Goal: Task Accomplishment & Management: Complete application form

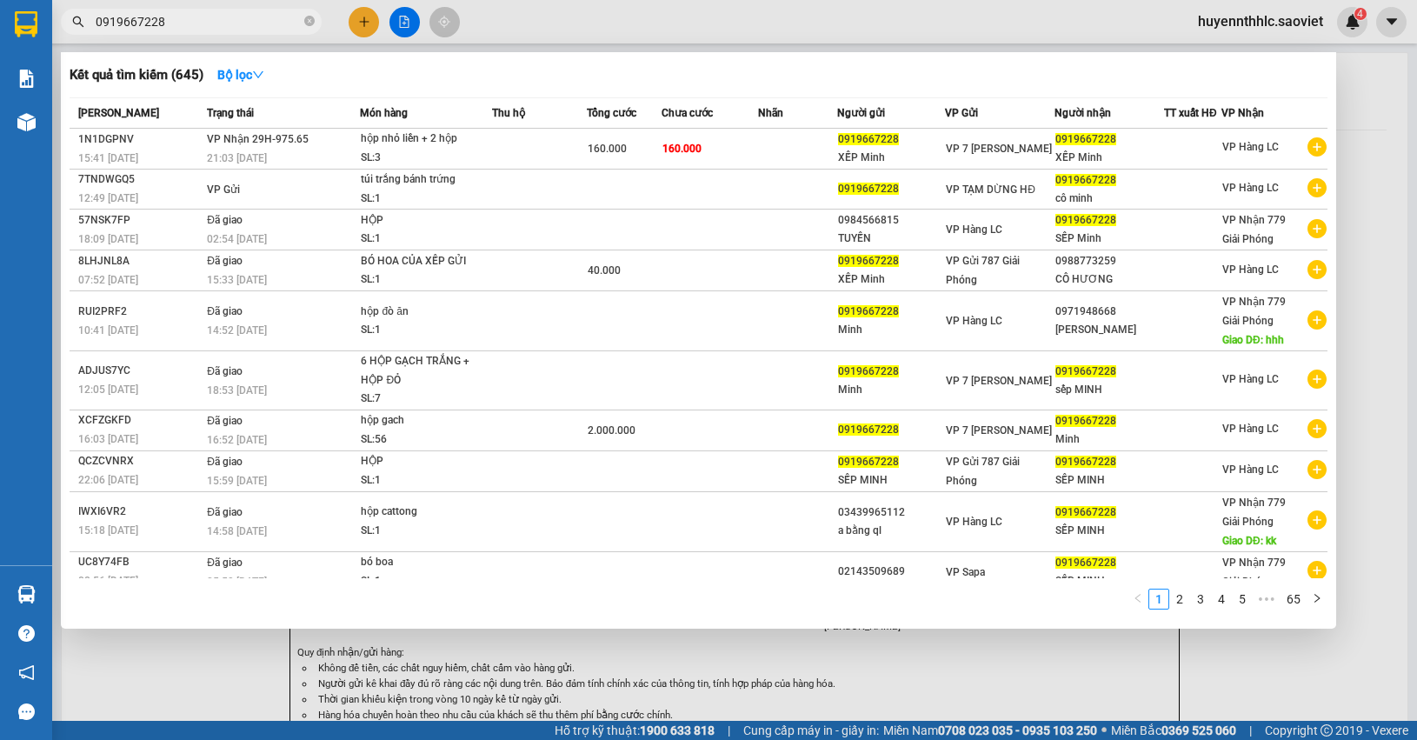
click at [1382, 156] on div at bounding box center [708, 370] width 1417 height 740
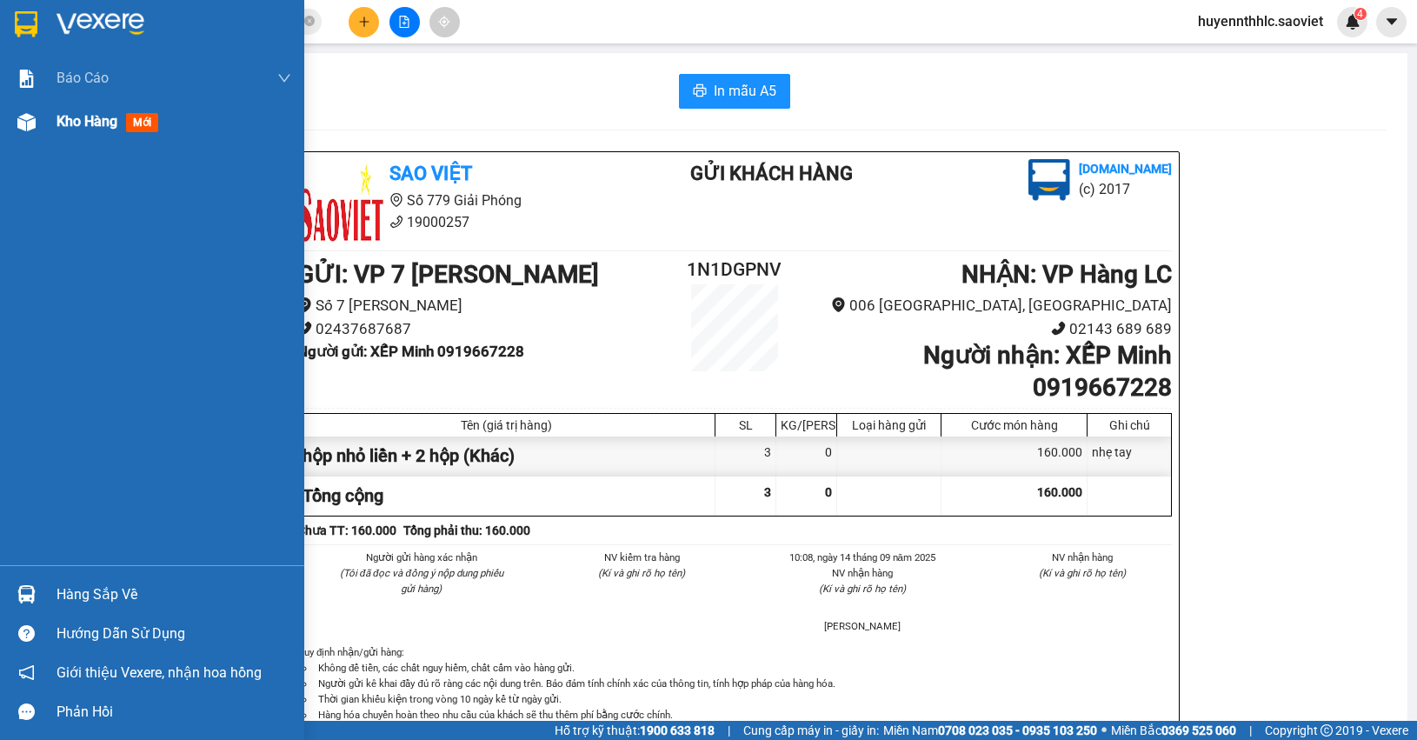
click at [92, 128] on span "Kho hàng" at bounding box center [87, 121] width 61 height 17
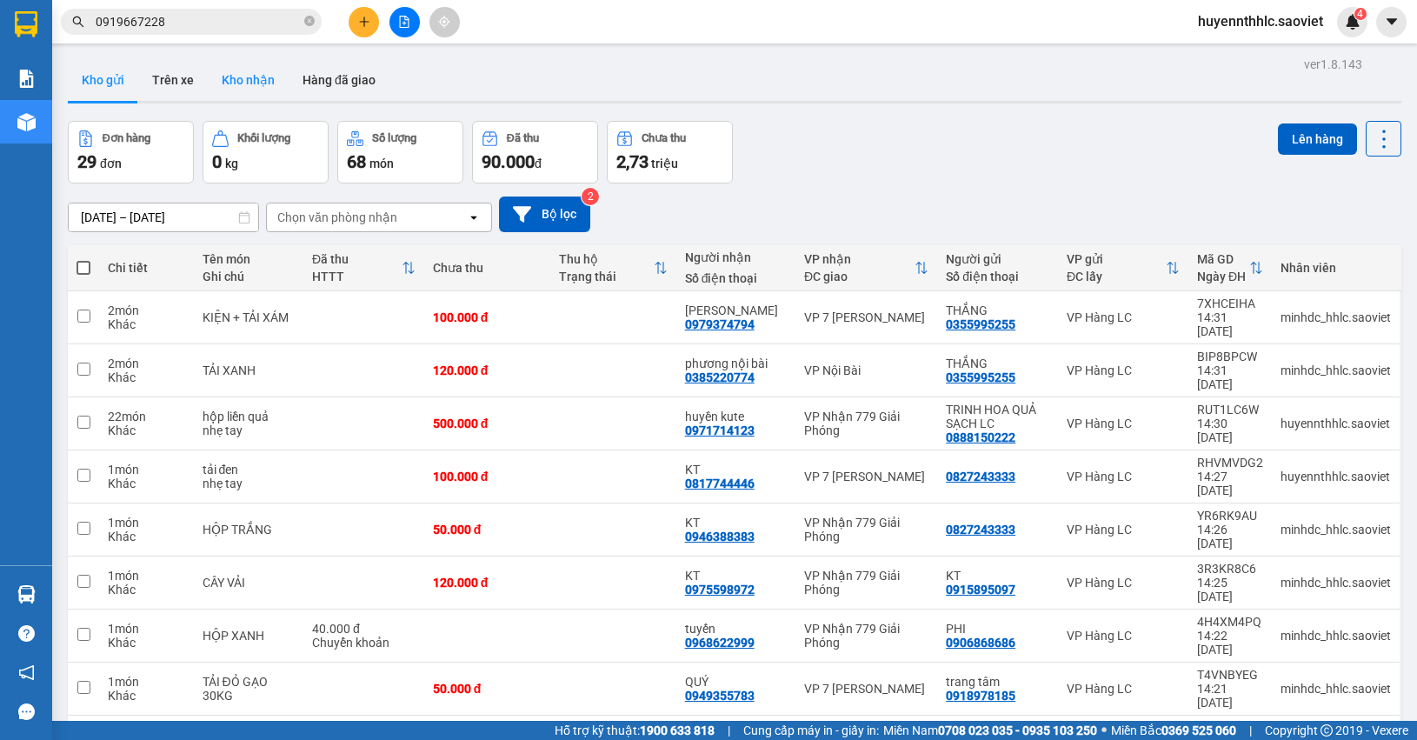
click at [248, 77] on button "Kho nhận" at bounding box center [248, 80] width 81 height 42
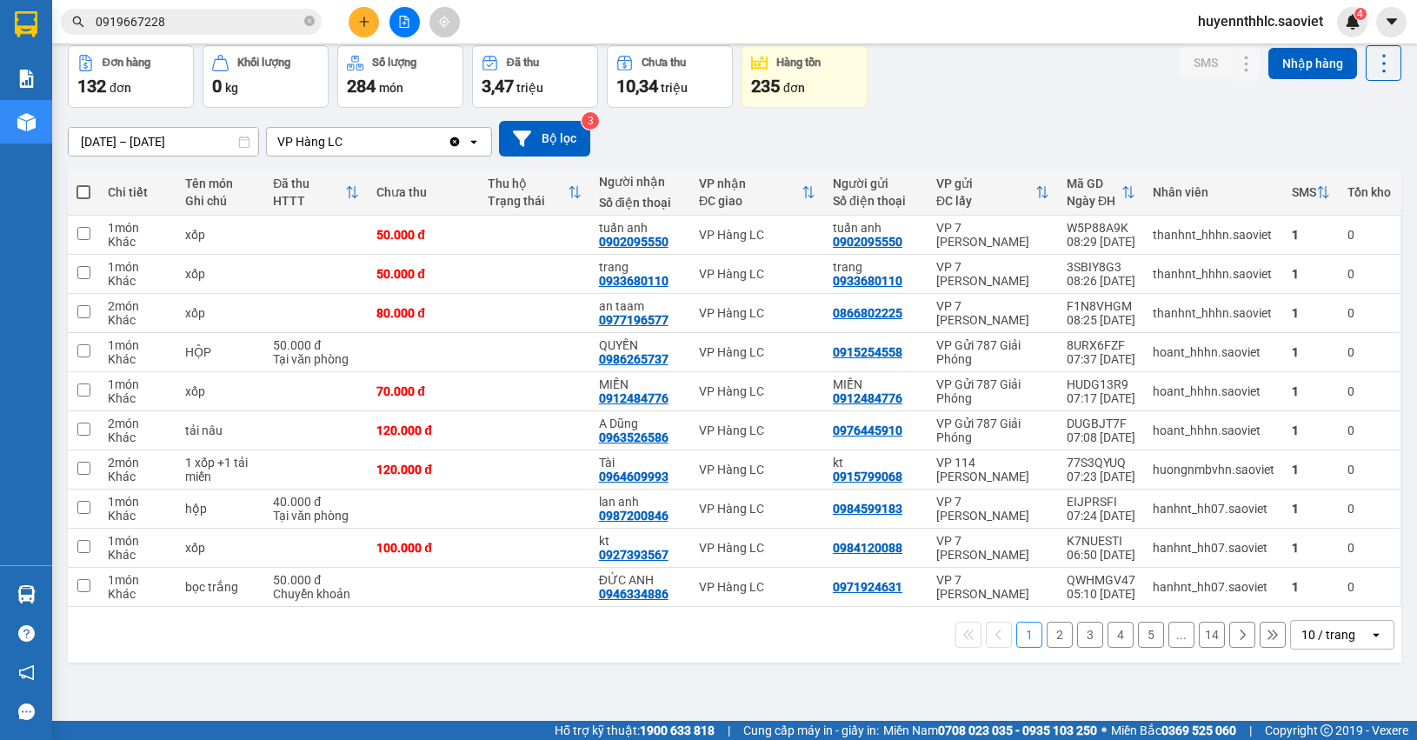
scroll to position [80, 0]
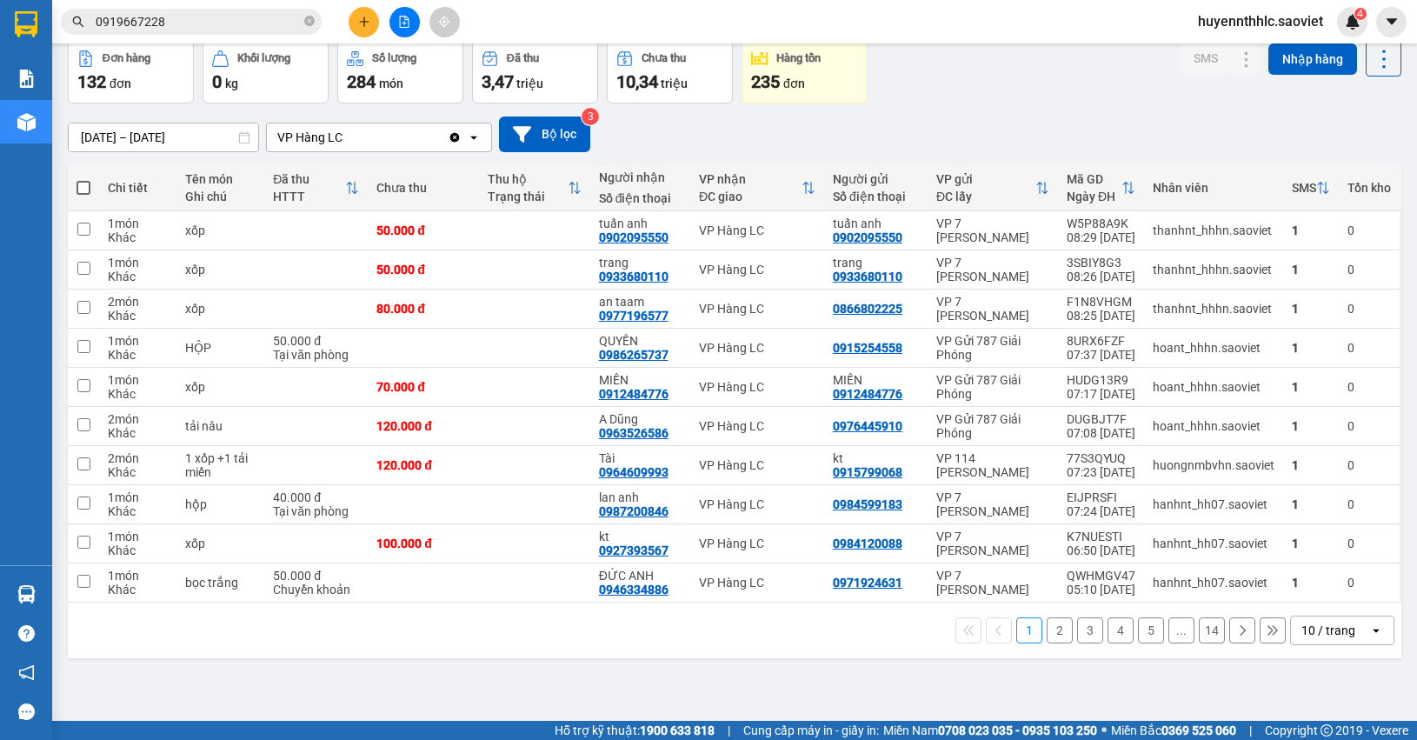
click at [1335, 631] on div "10 / trang" at bounding box center [1329, 630] width 54 height 17
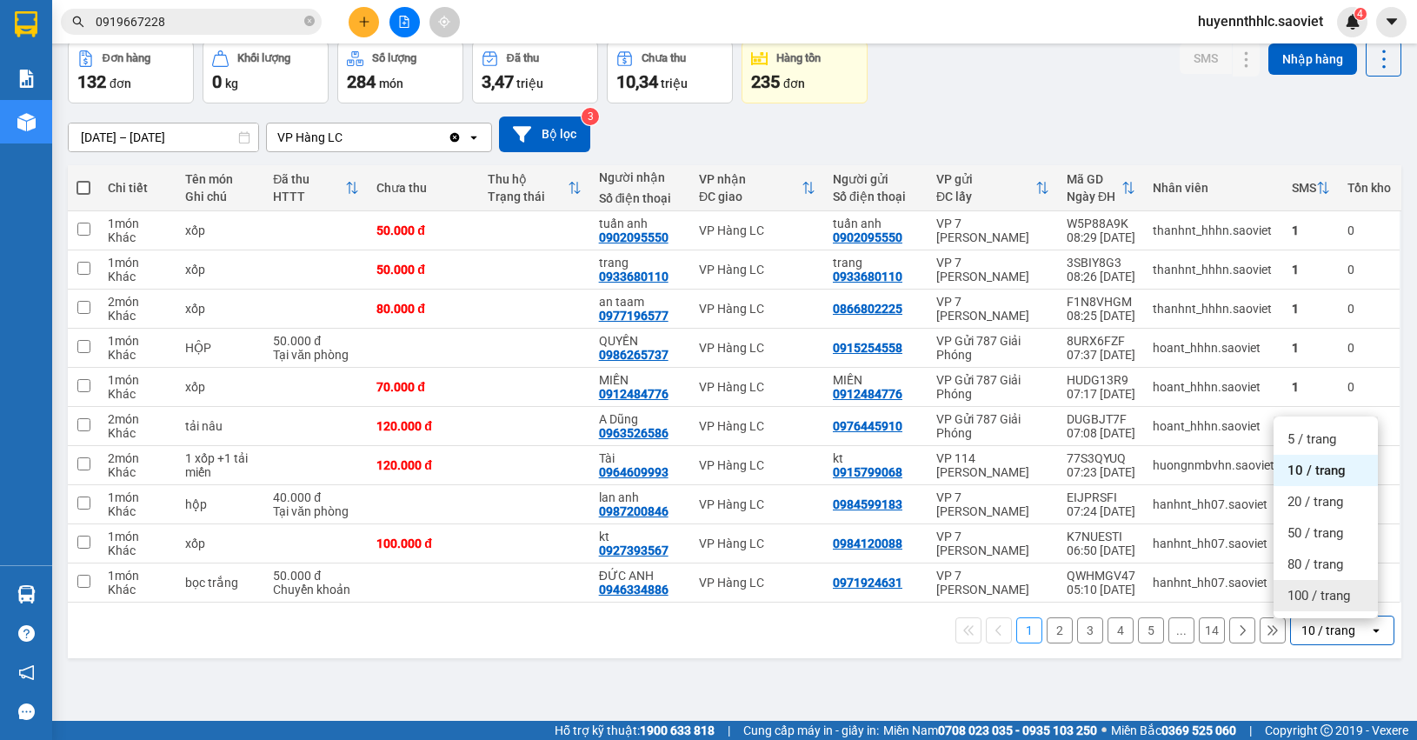
click at [1318, 589] on span "100 / trang" at bounding box center [1319, 595] width 63 height 17
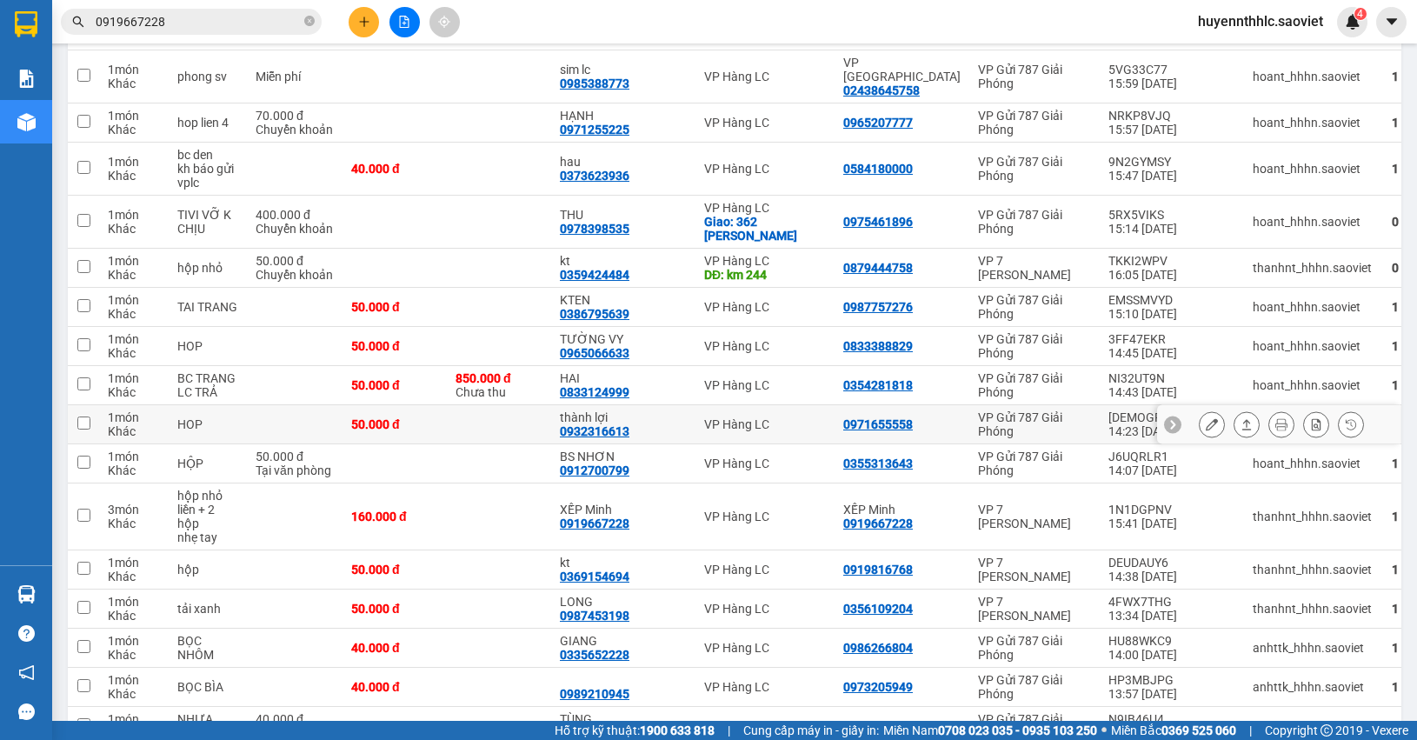
scroll to position [2797, 0]
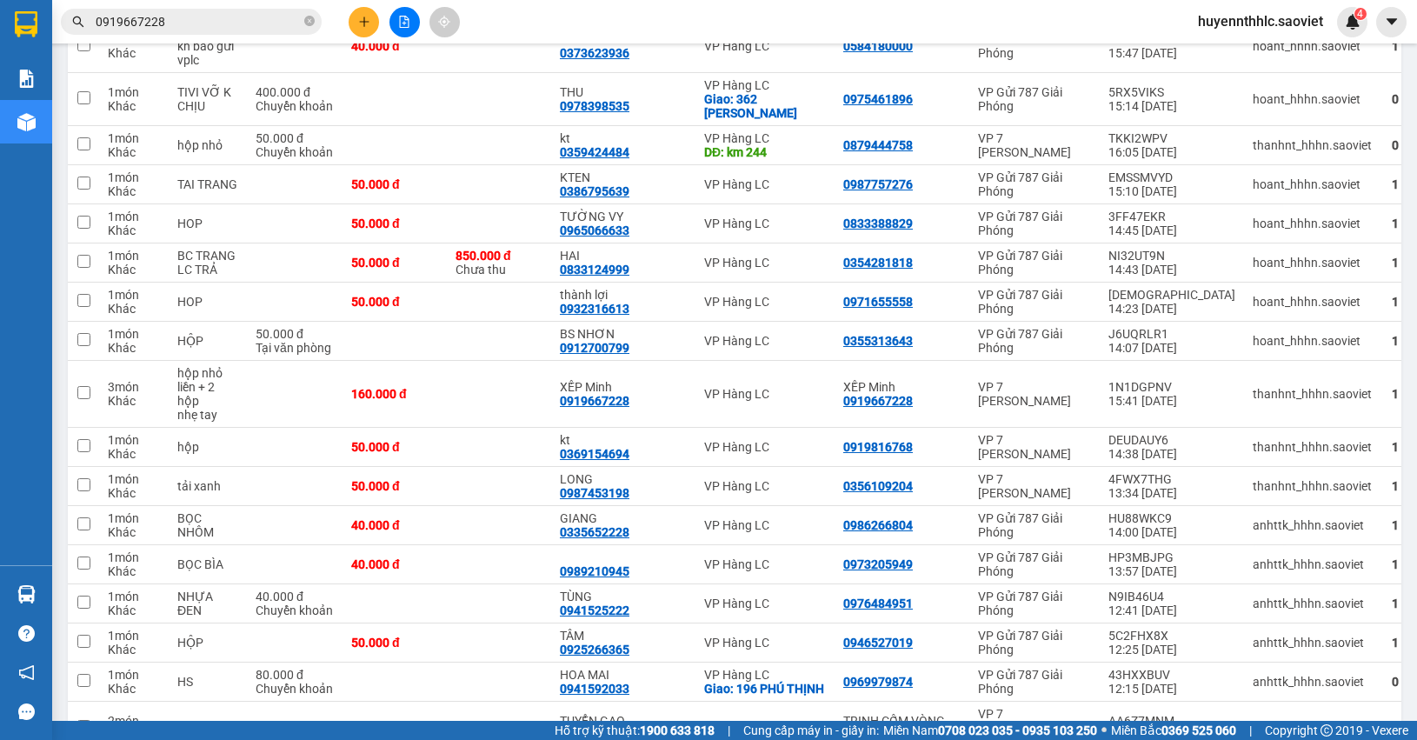
click at [248, 29] on input "0919667228" at bounding box center [198, 21] width 205 height 19
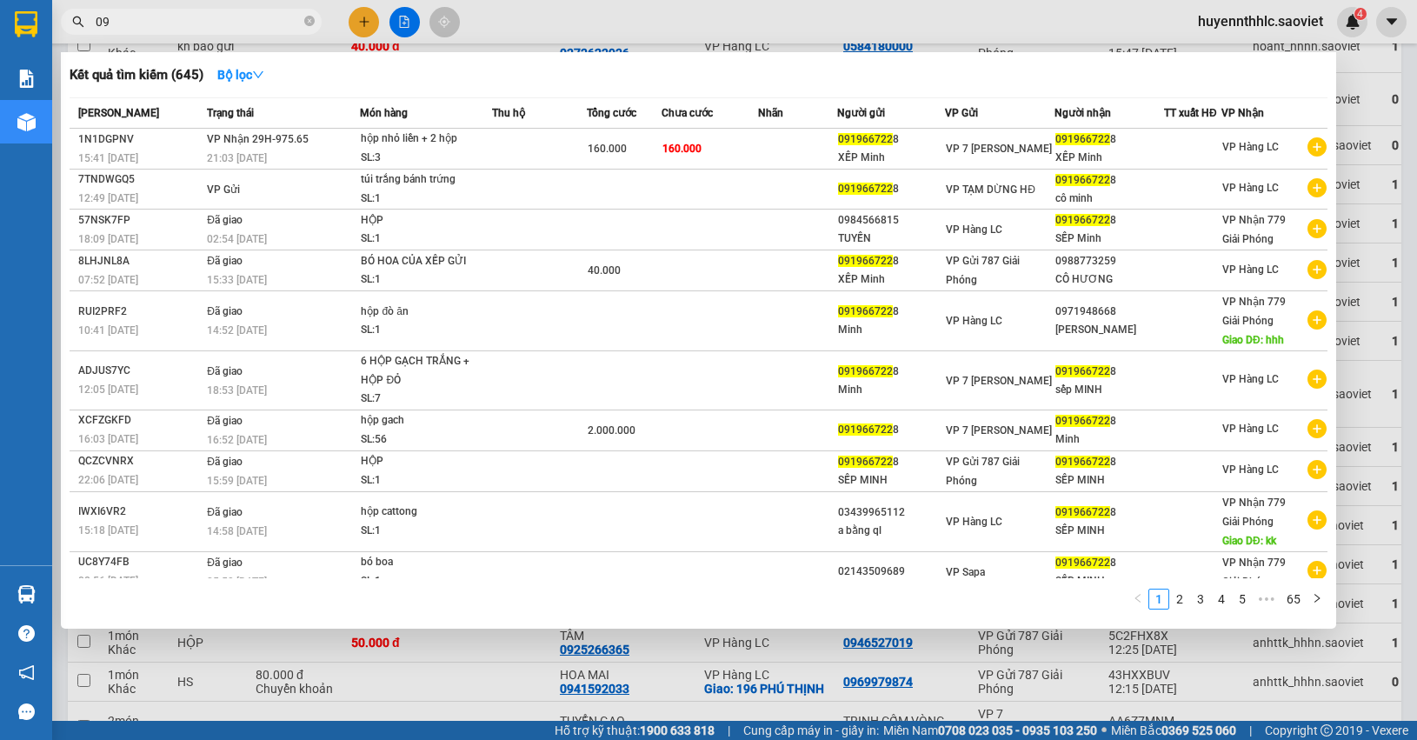
type input "0"
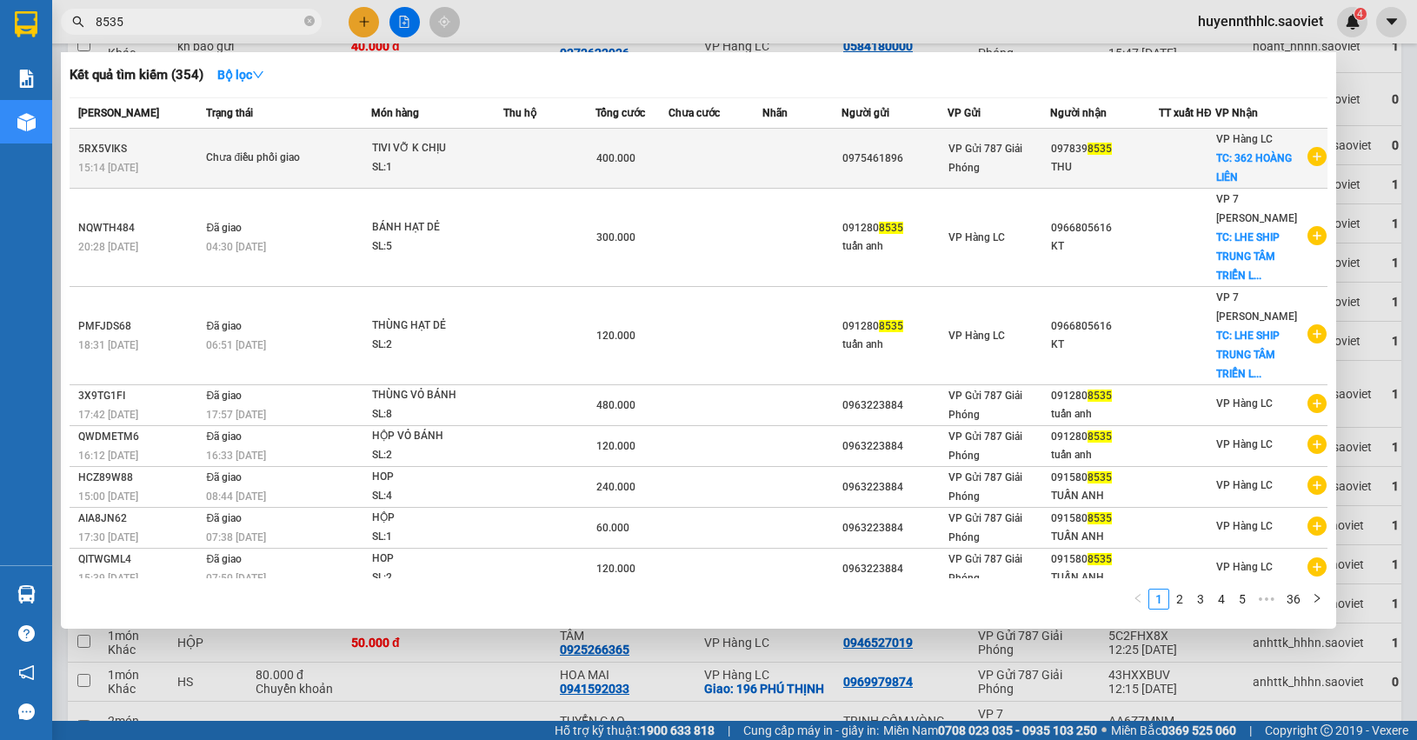
type input "8535"
click at [889, 153] on div "0975461896" at bounding box center [894, 159] width 104 height 18
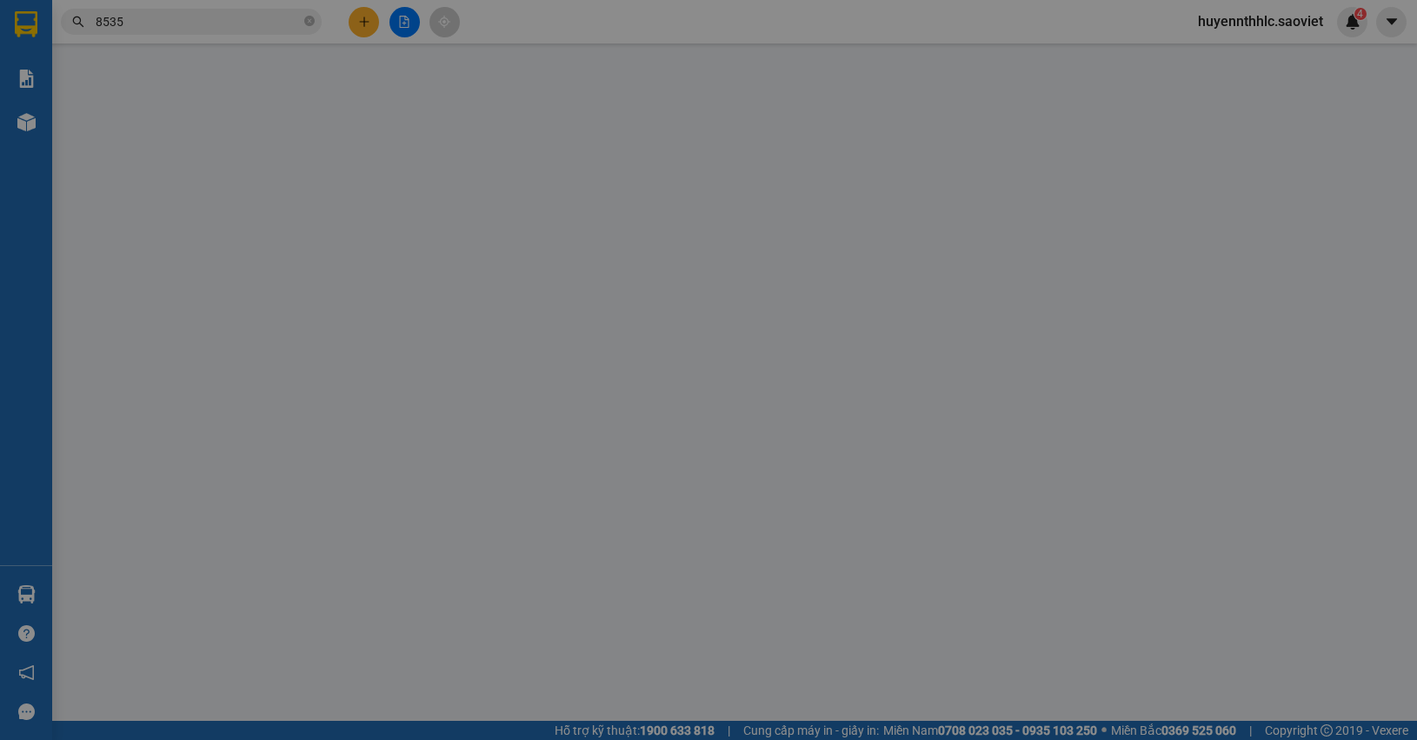
type input "0975461896"
type input "0978398535"
type input "THU"
checkbox input "true"
type input "362 HOÀNG LIÊN"
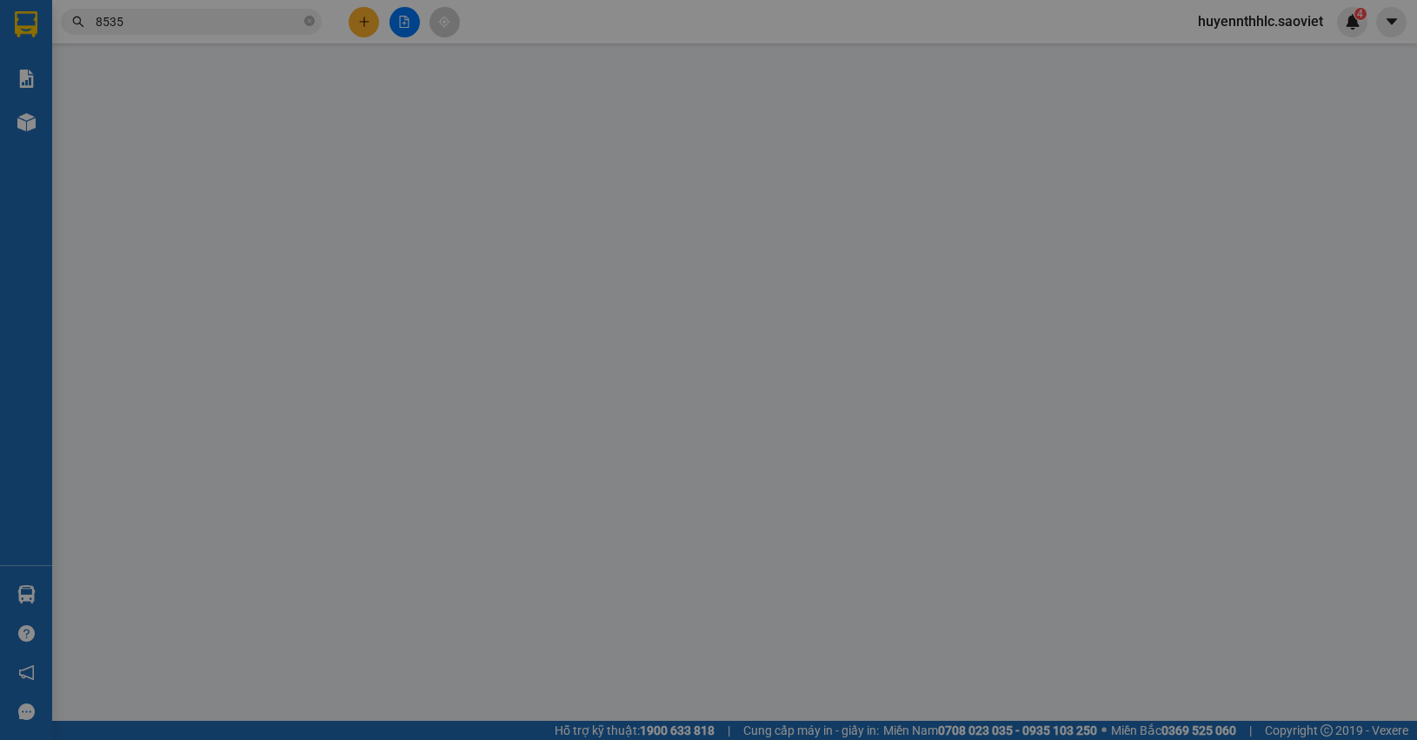
type input "400.000"
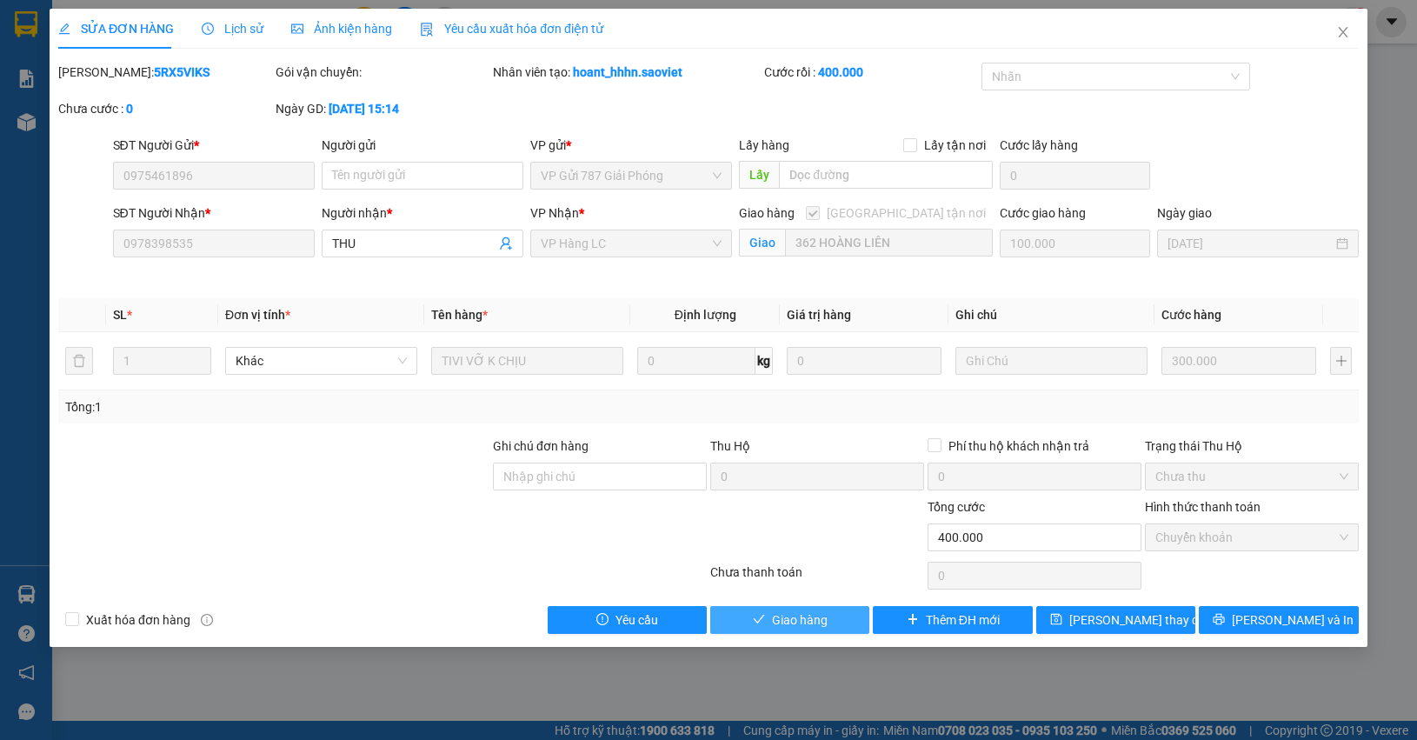
click at [785, 623] on span "Giao hàng" at bounding box center [800, 619] width 56 height 19
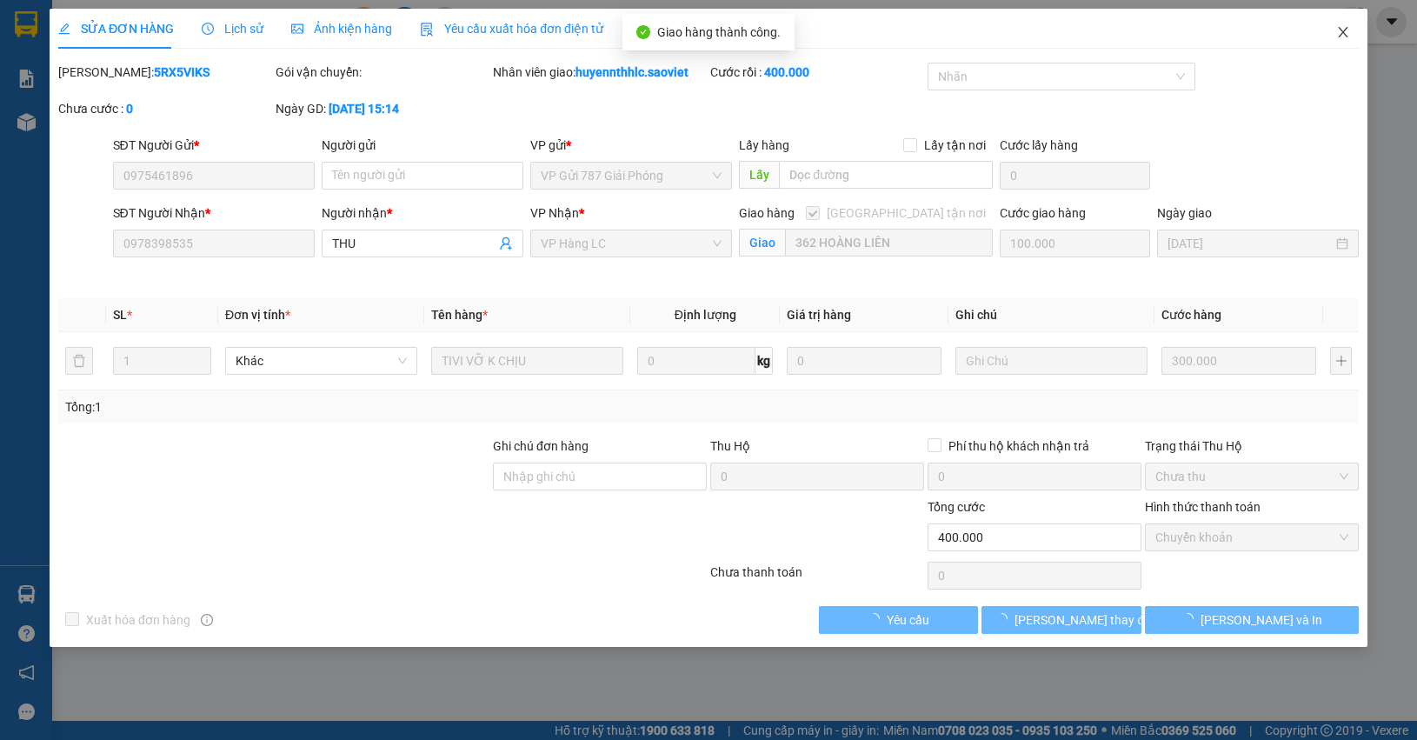
click at [1345, 25] on icon "close" at bounding box center [1343, 32] width 14 height 14
click at [1339, 23] on div "4" at bounding box center [1352, 22] width 30 height 30
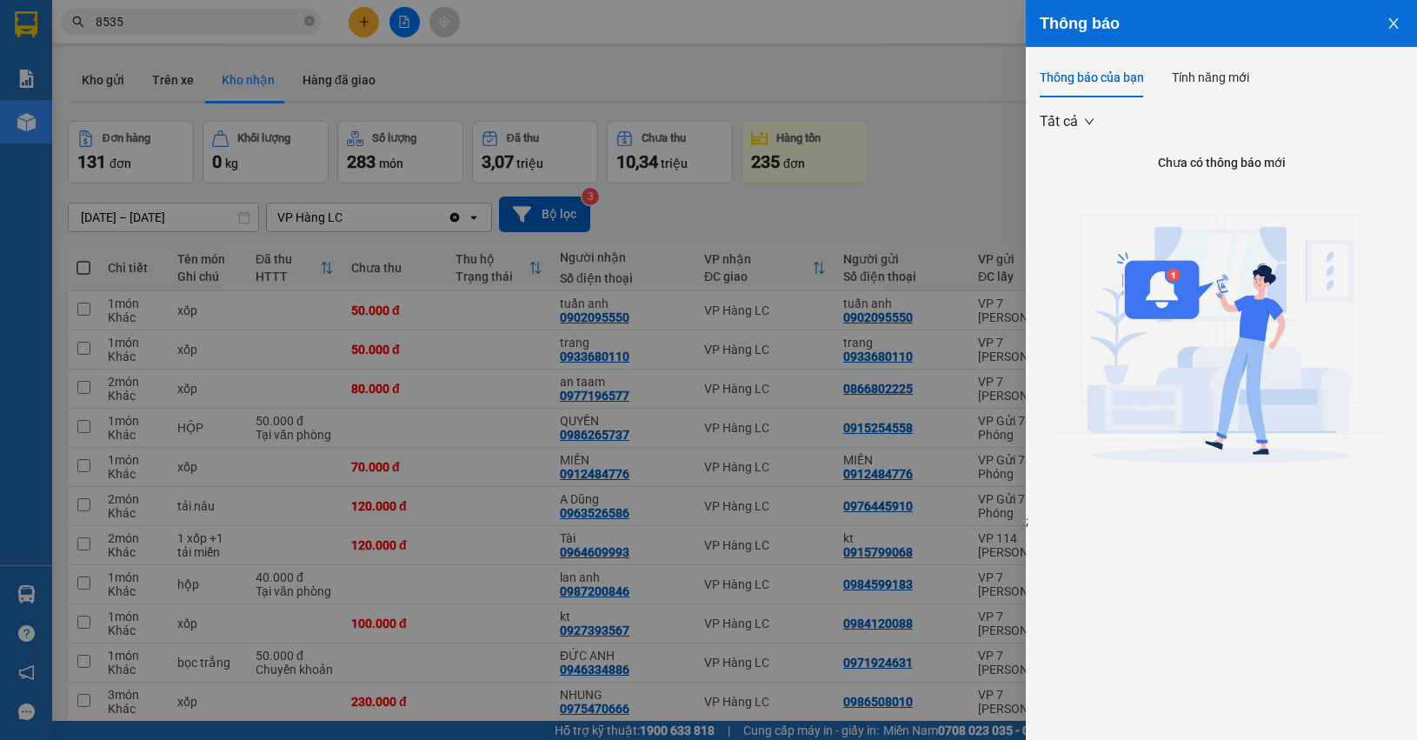
click at [774, 77] on div at bounding box center [708, 370] width 1417 height 740
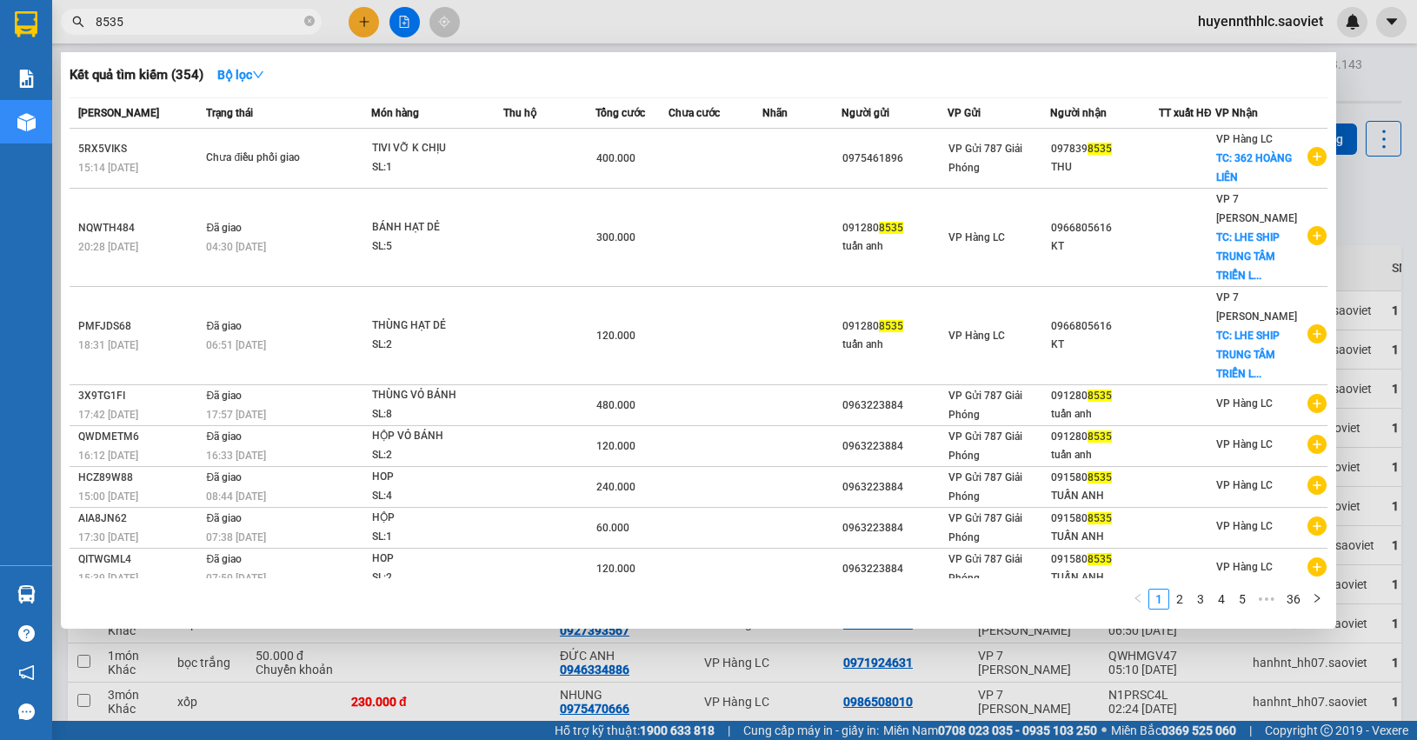
click at [209, 10] on span "8535" at bounding box center [191, 22] width 261 height 26
click at [202, 20] on input "8535" at bounding box center [198, 21] width 205 height 19
type input "8"
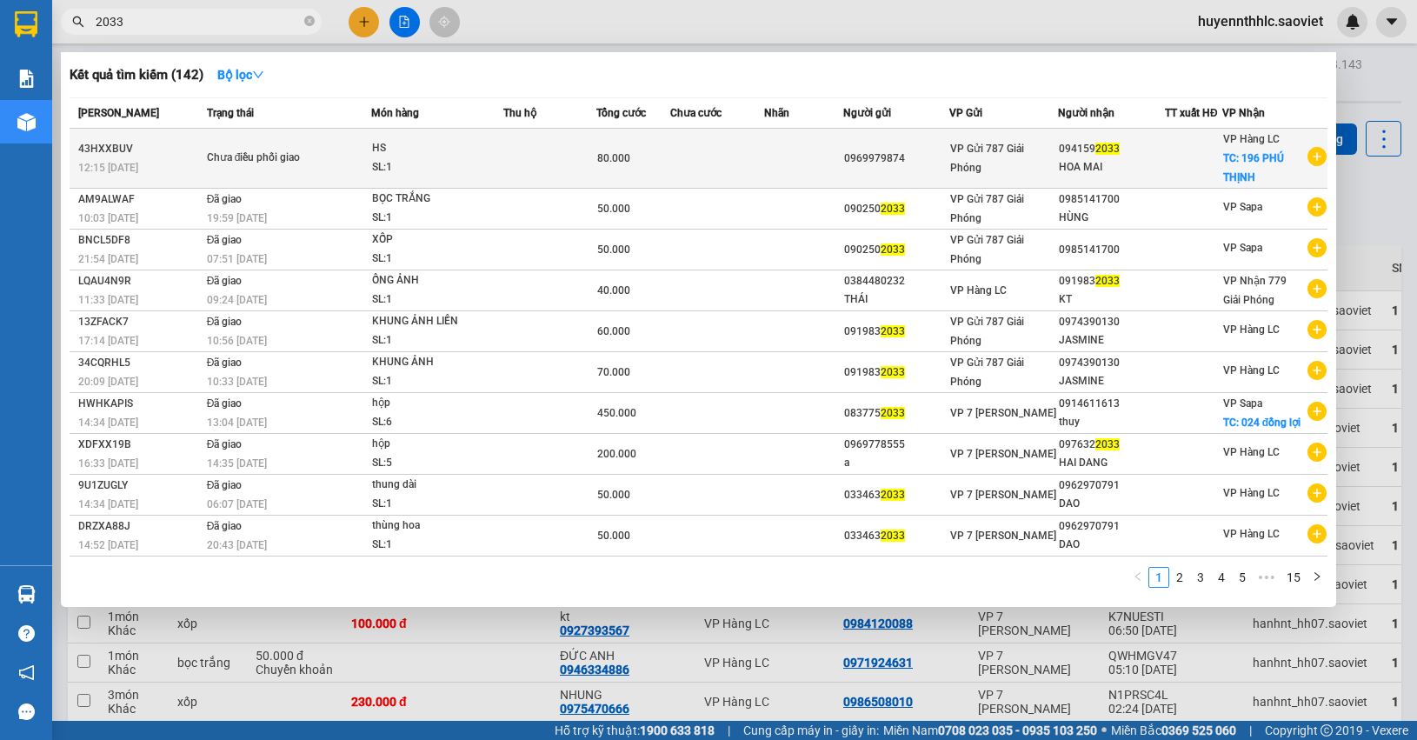
type input "2033"
click at [496, 144] on div "HS" at bounding box center [437, 148] width 130 height 19
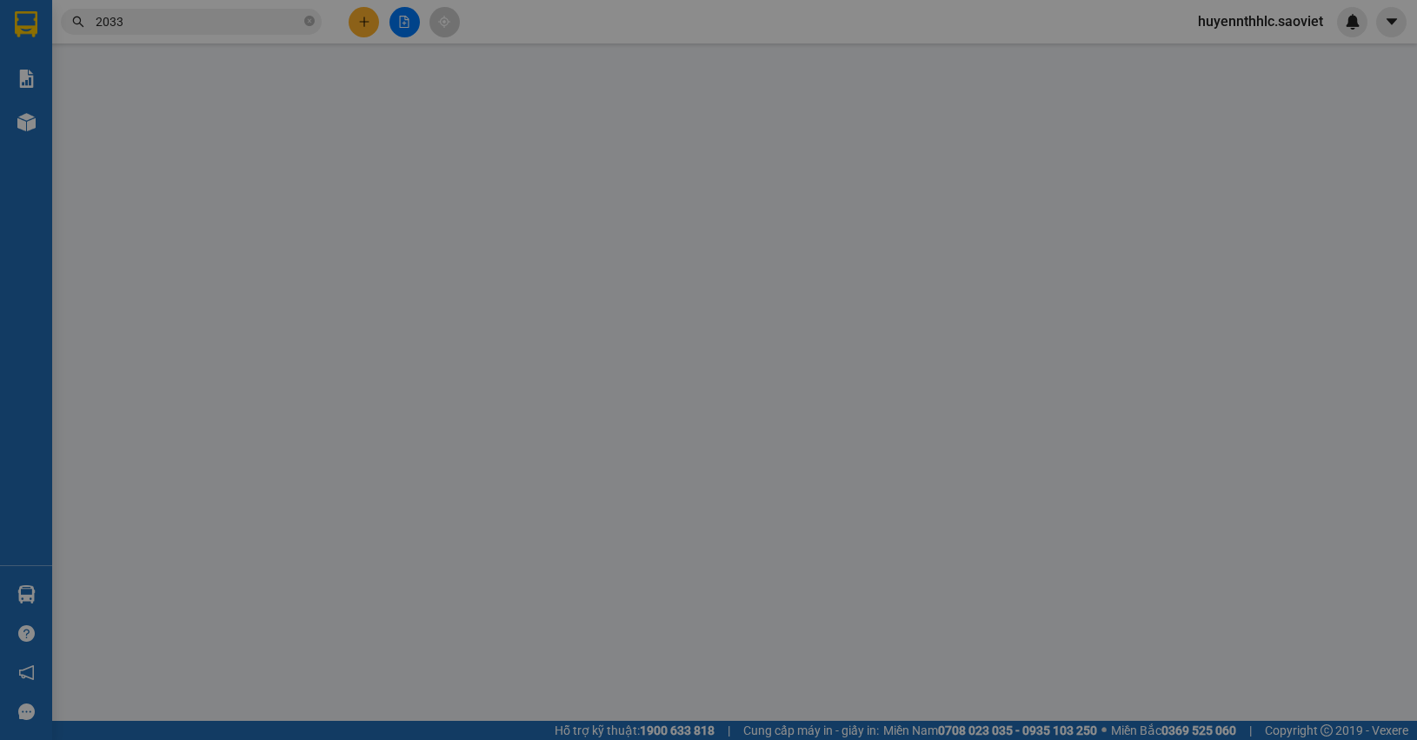
type input "0969979874"
type input "0941592033"
type input "HOA MAI"
checkbox input "true"
type input "196 PHÚ THỊNH"
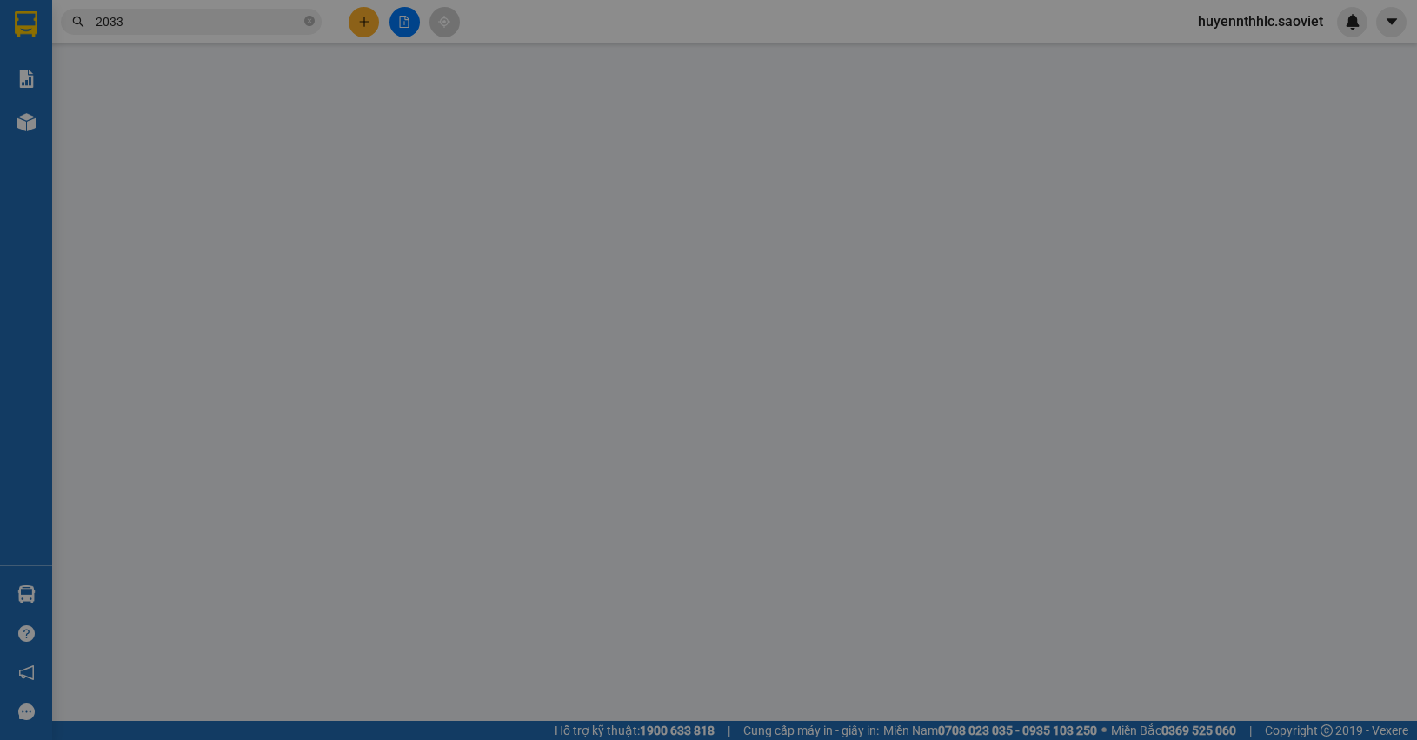
type input "80.000"
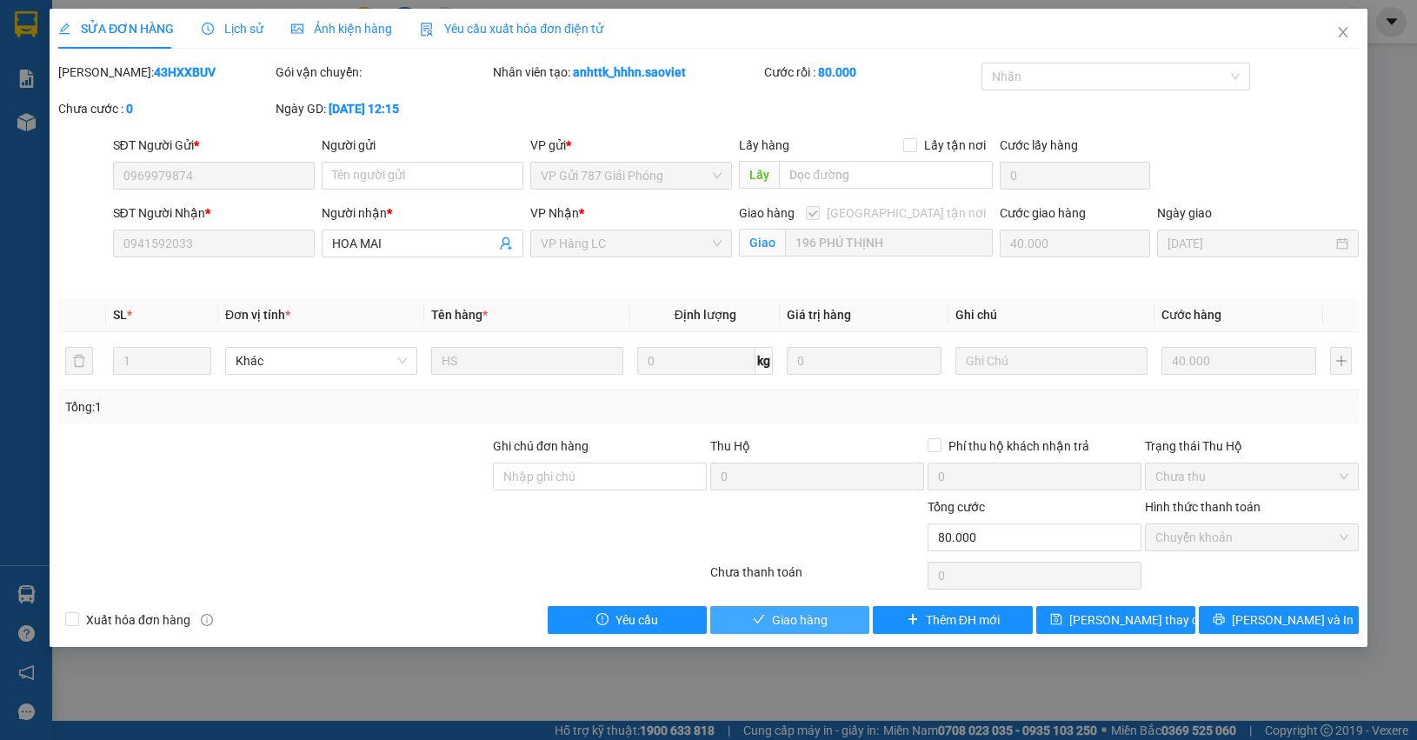
click at [836, 616] on button "Giao hàng" at bounding box center [789, 620] width 159 height 28
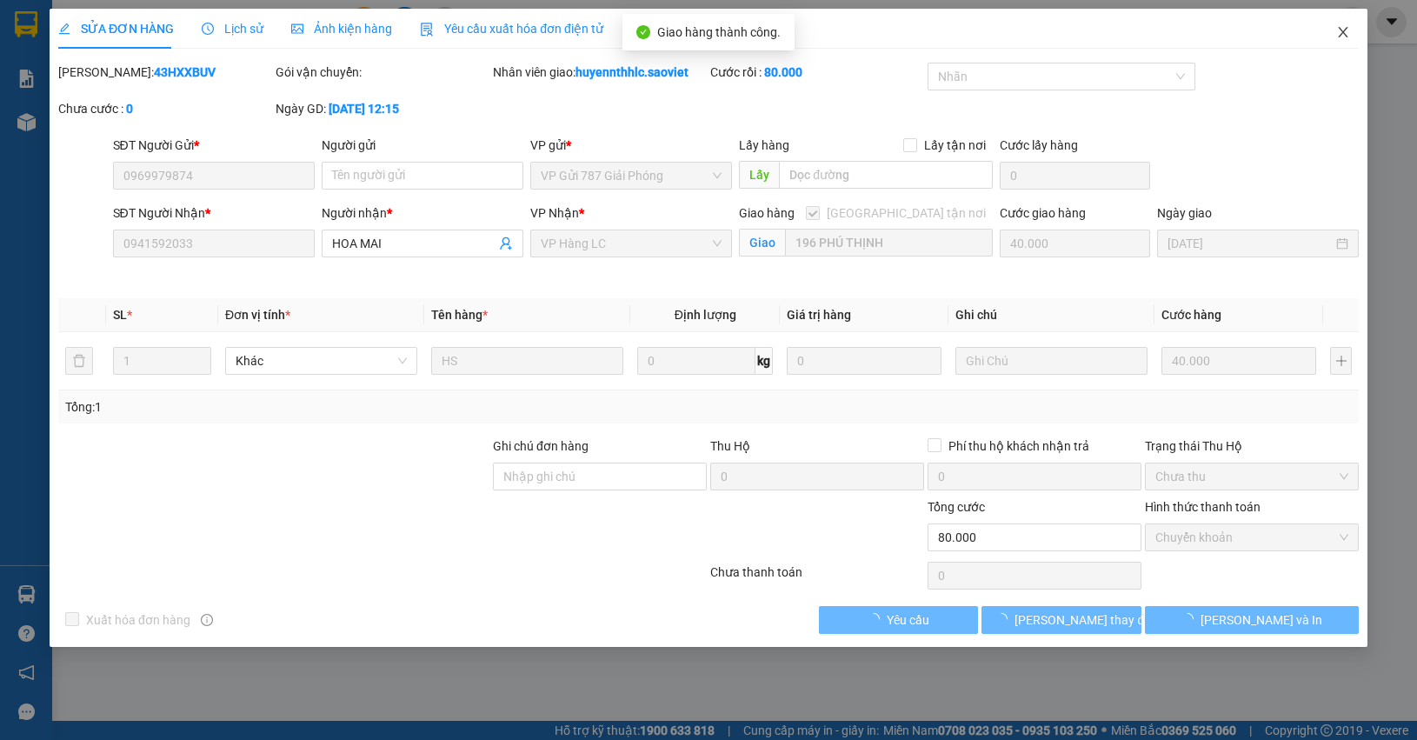
click at [1341, 32] on icon "close" at bounding box center [1343, 32] width 14 height 14
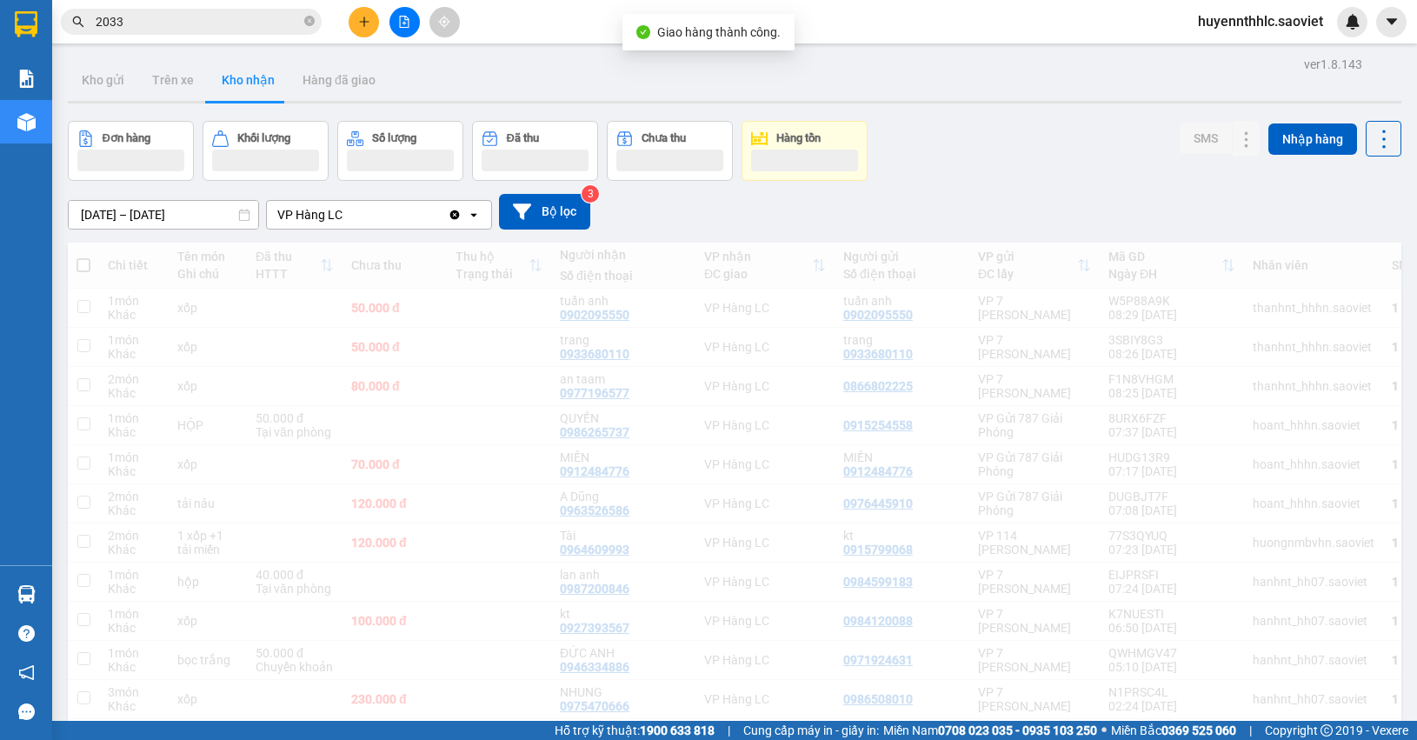
click at [205, 9] on span "2033" at bounding box center [191, 22] width 261 height 26
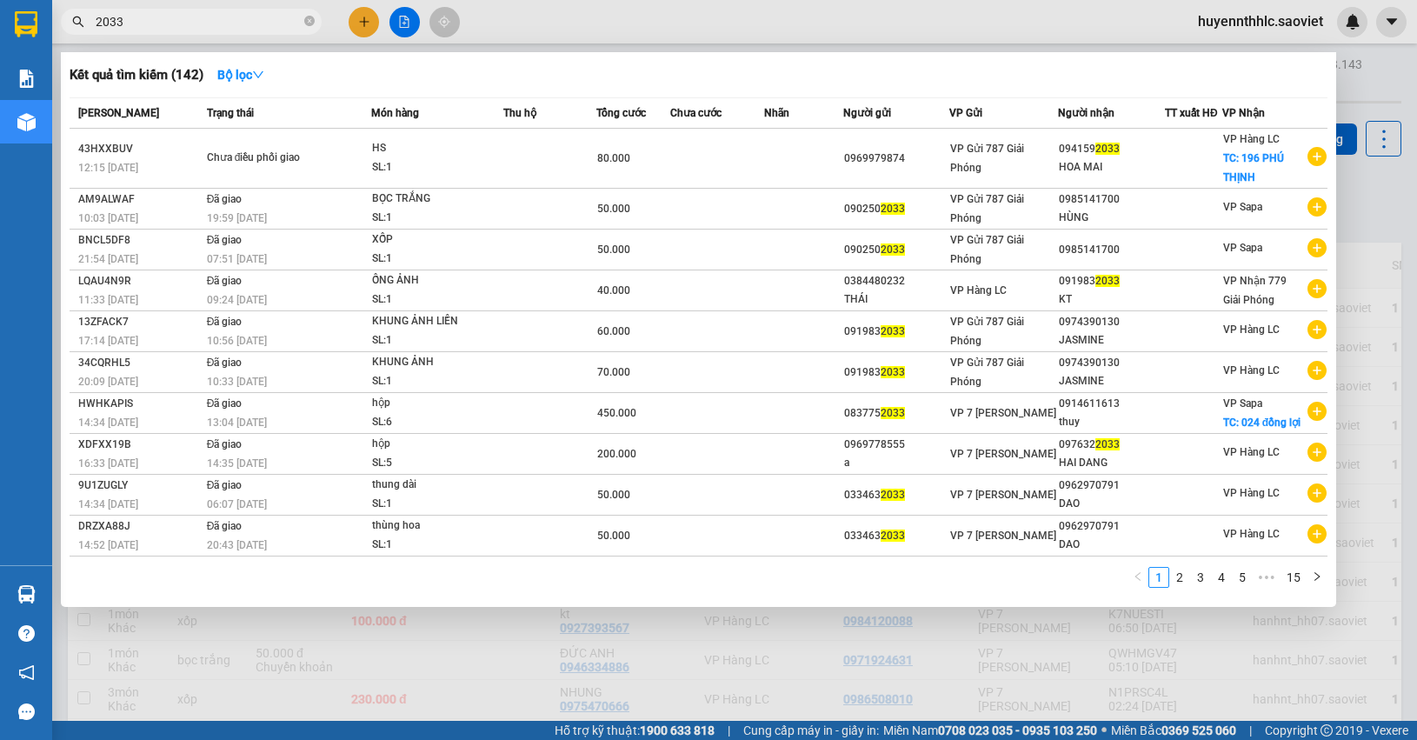
click at [196, 26] on input "2033" at bounding box center [198, 21] width 205 height 19
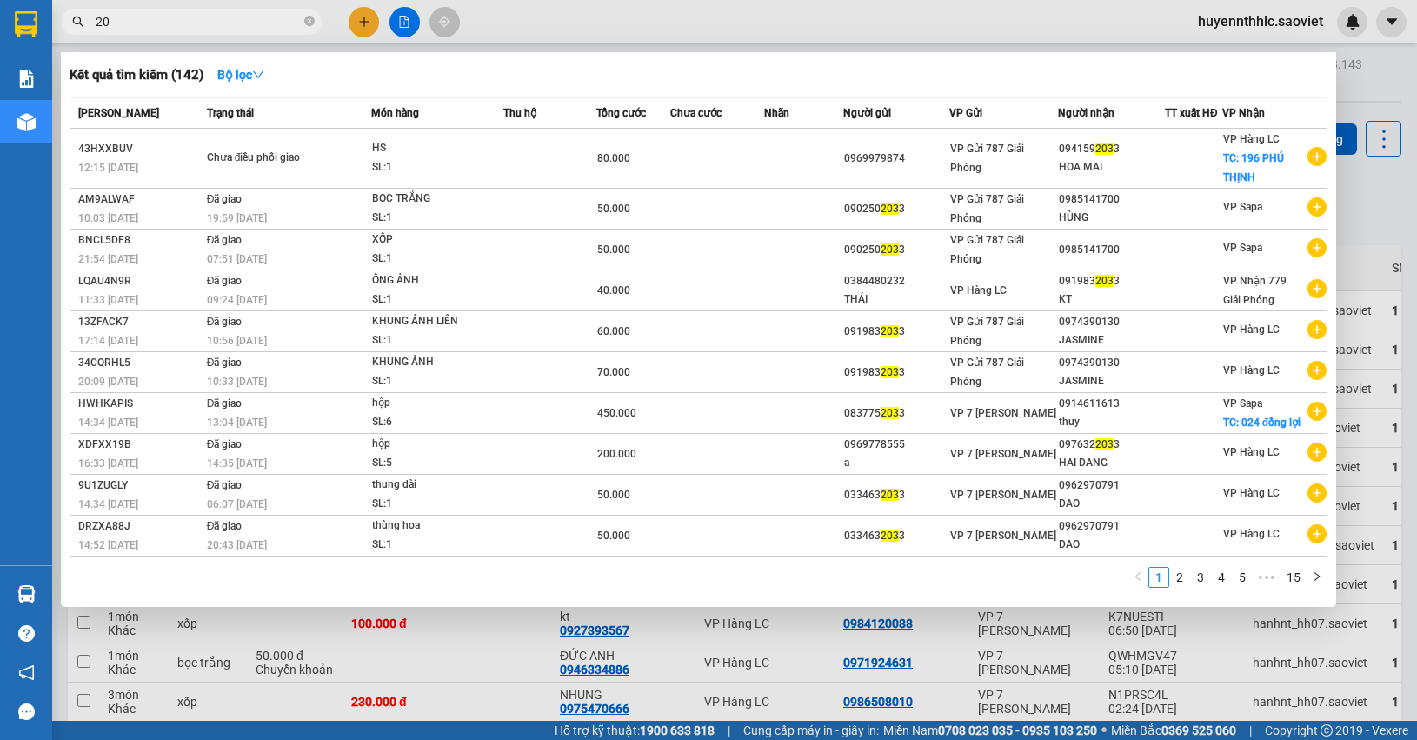
type input "2"
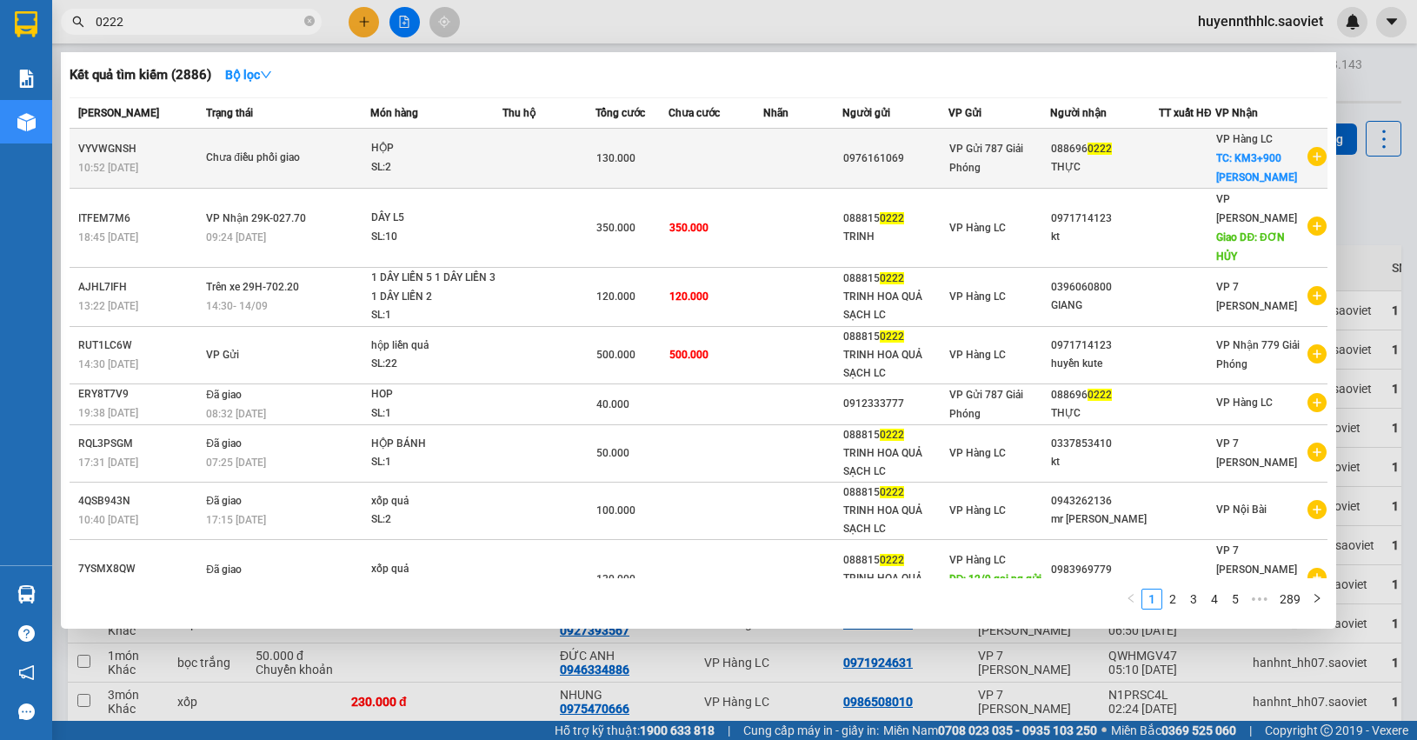
type input "0222"
click at [972, 170] on span "VP Gửi 787 Giải Phóng" at bounding box center [986, 158] width 74 height 31
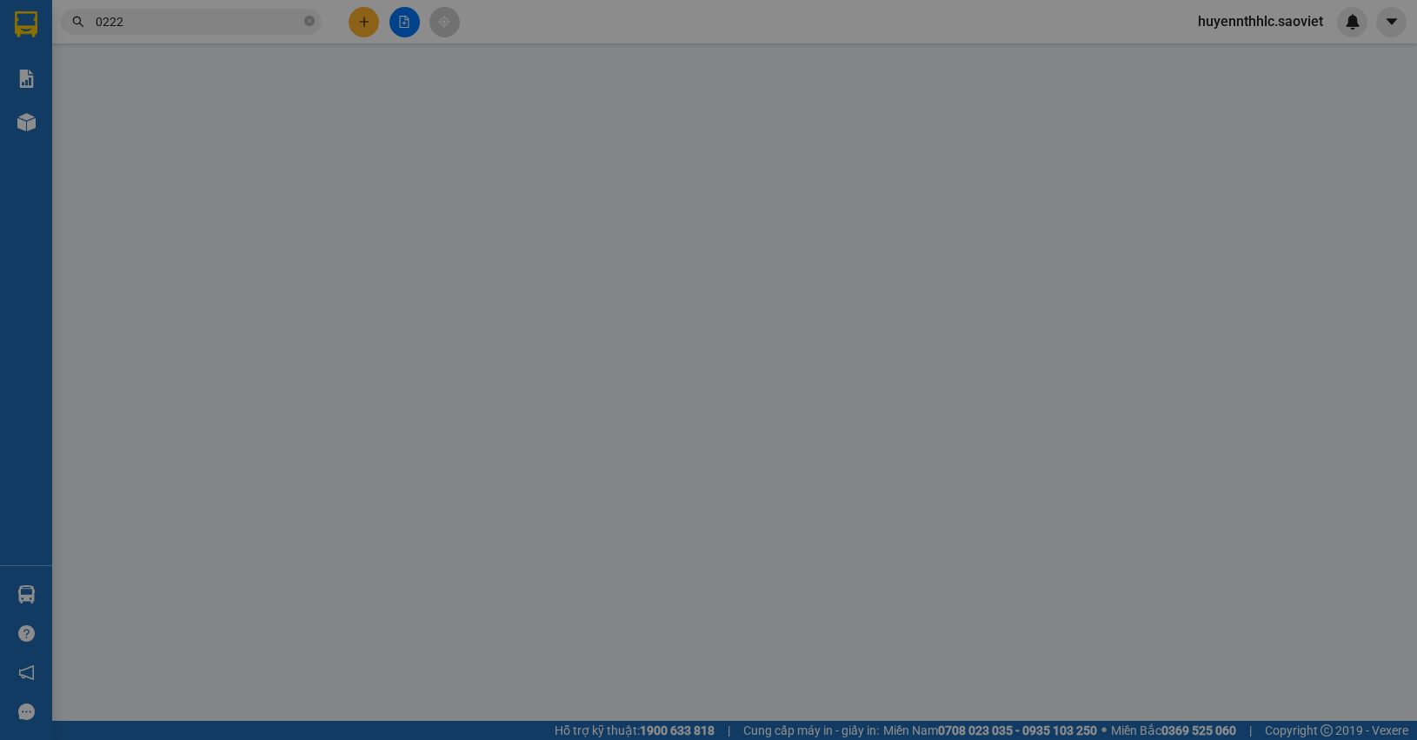
type input "0976161069"
type input "0886960222"
type input "THỰC"
checkbox input "true"
type input "KM3+900 [PERSON_NAME]"
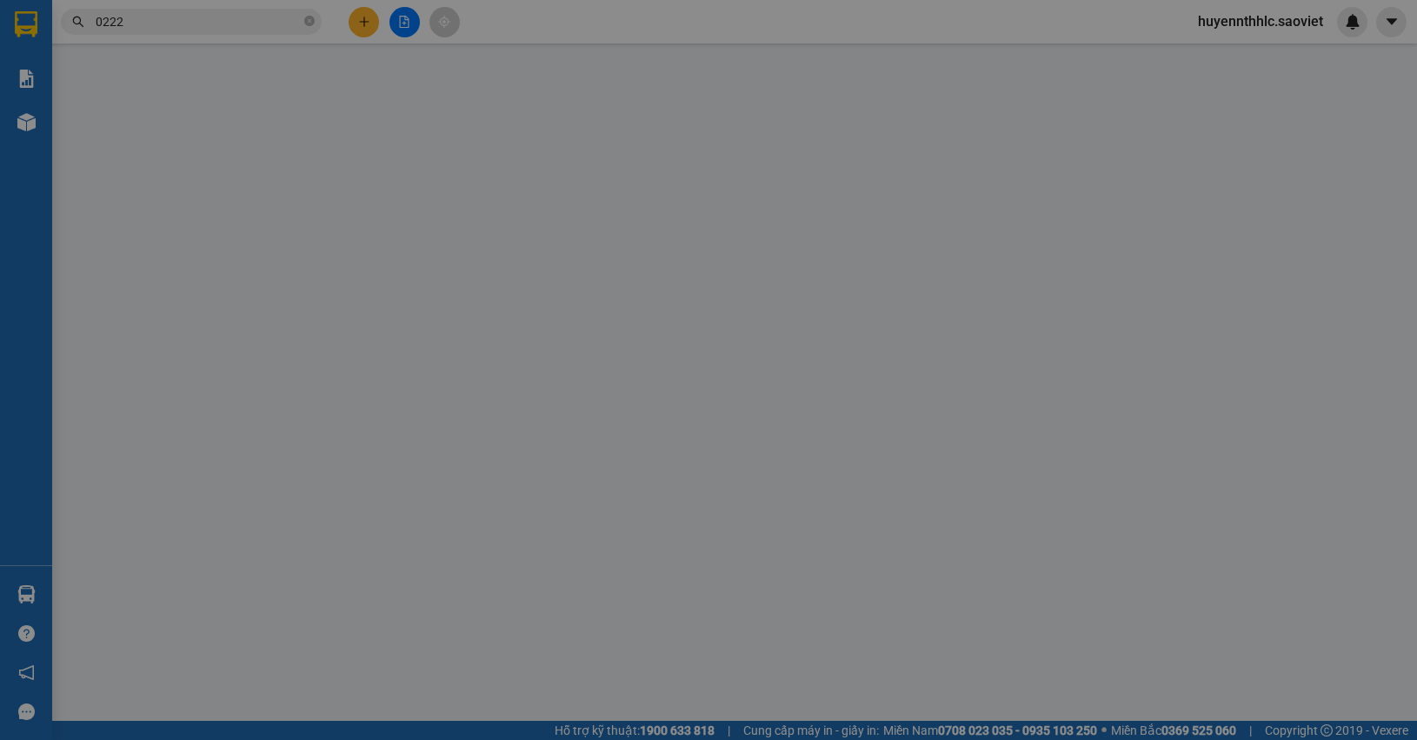
type input "130.000"
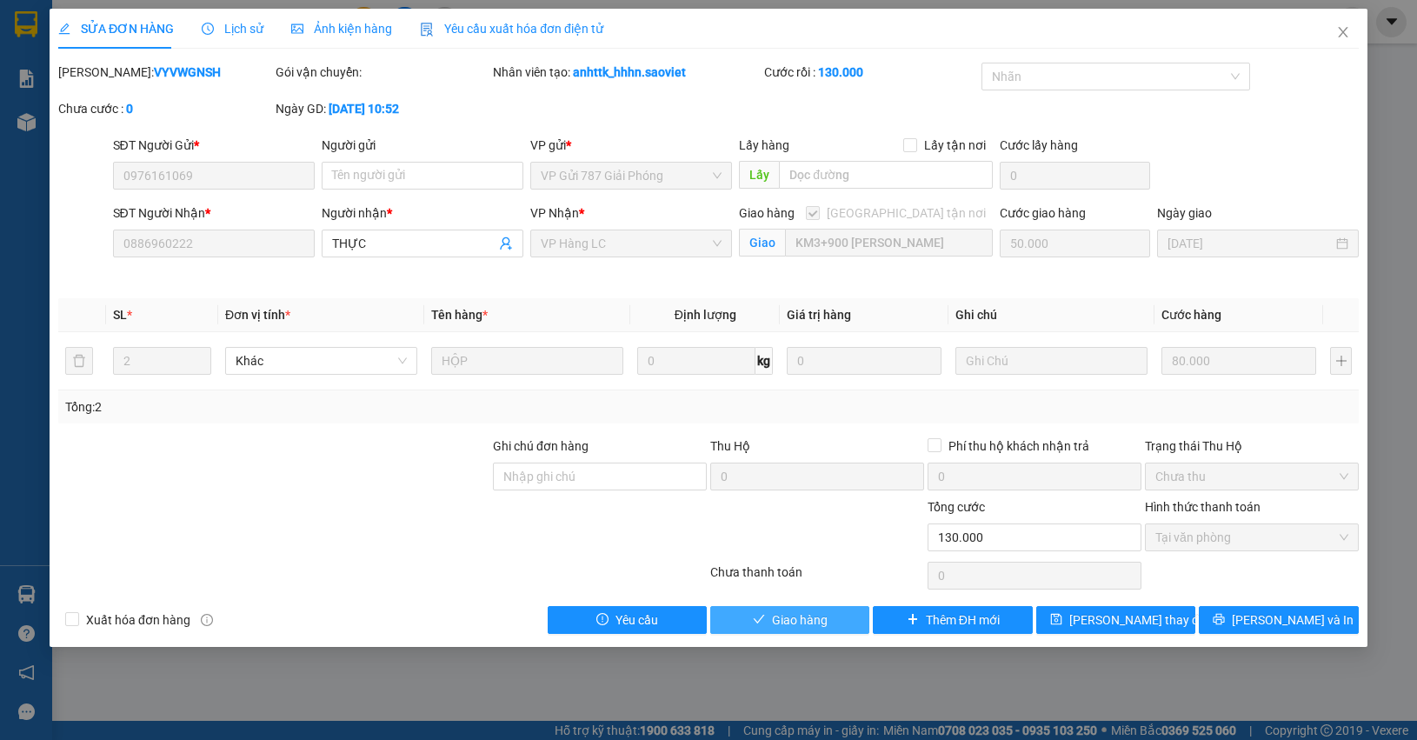
drag, startPoint x: 820, startPoint y: 623, endPoint x: 1058, endPoint y: 585, distance: 241.1
click at [822, 622] on span "Giao hàng" at bounding box center [800, 619] width 56 height 19
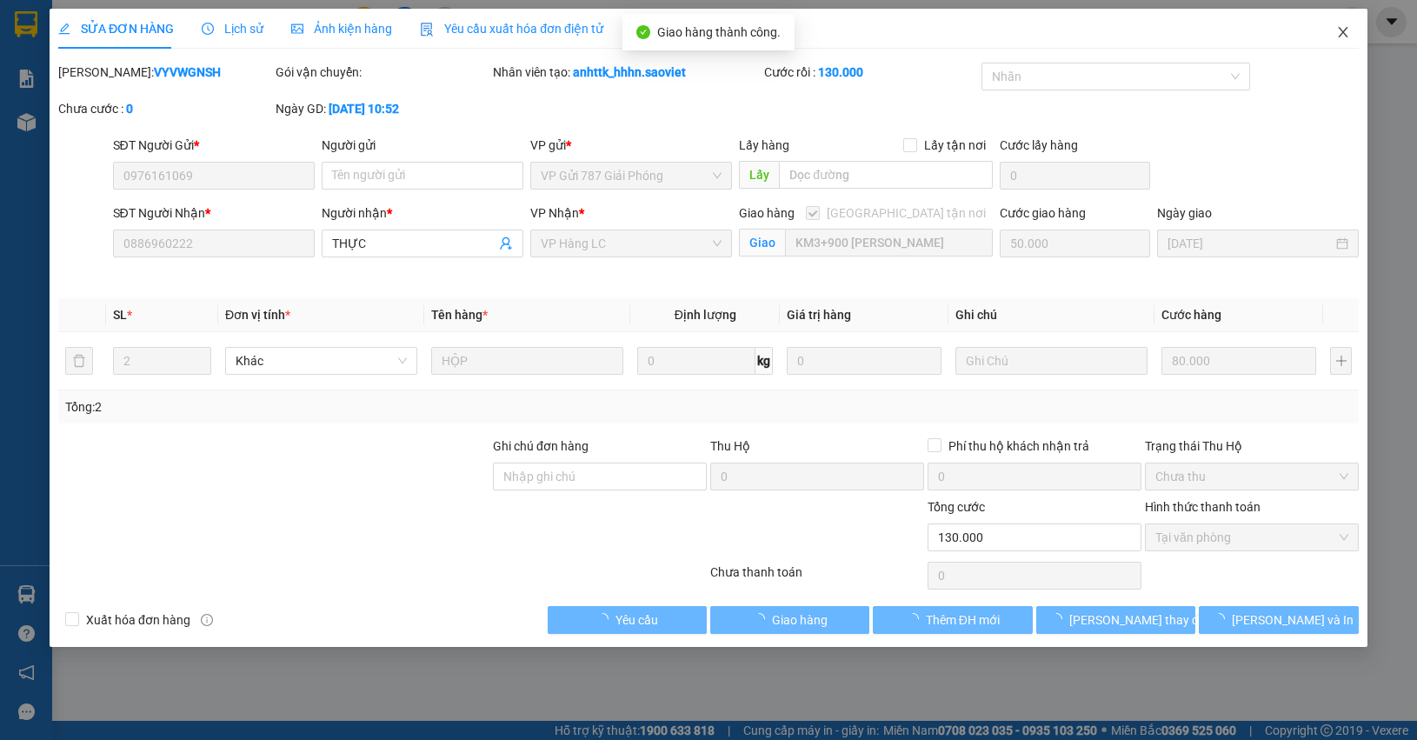
click at [1343, 35] on icon "close" at bounding box center [1343, 32] width 14 height 14
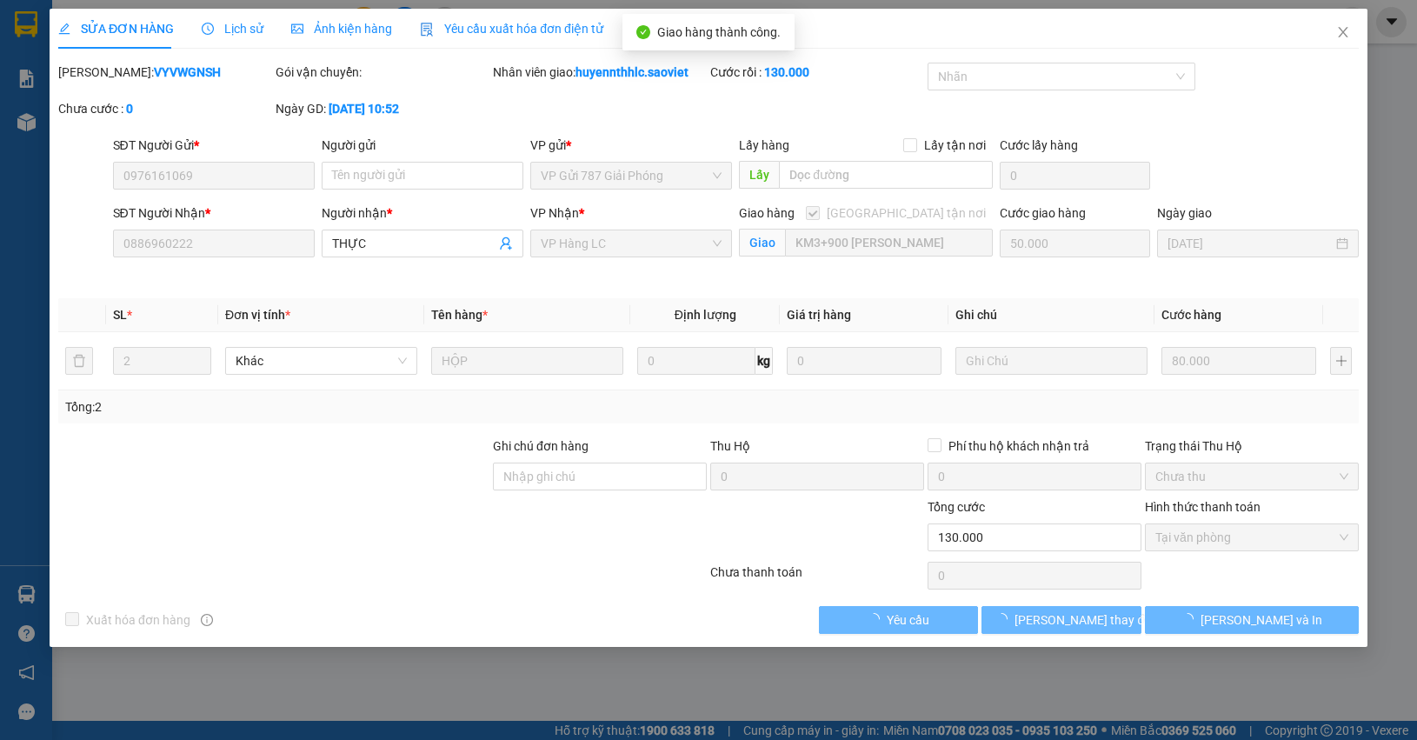
click at [1345, 32] on div at bounding box center [1352, 22] width 30 height 30
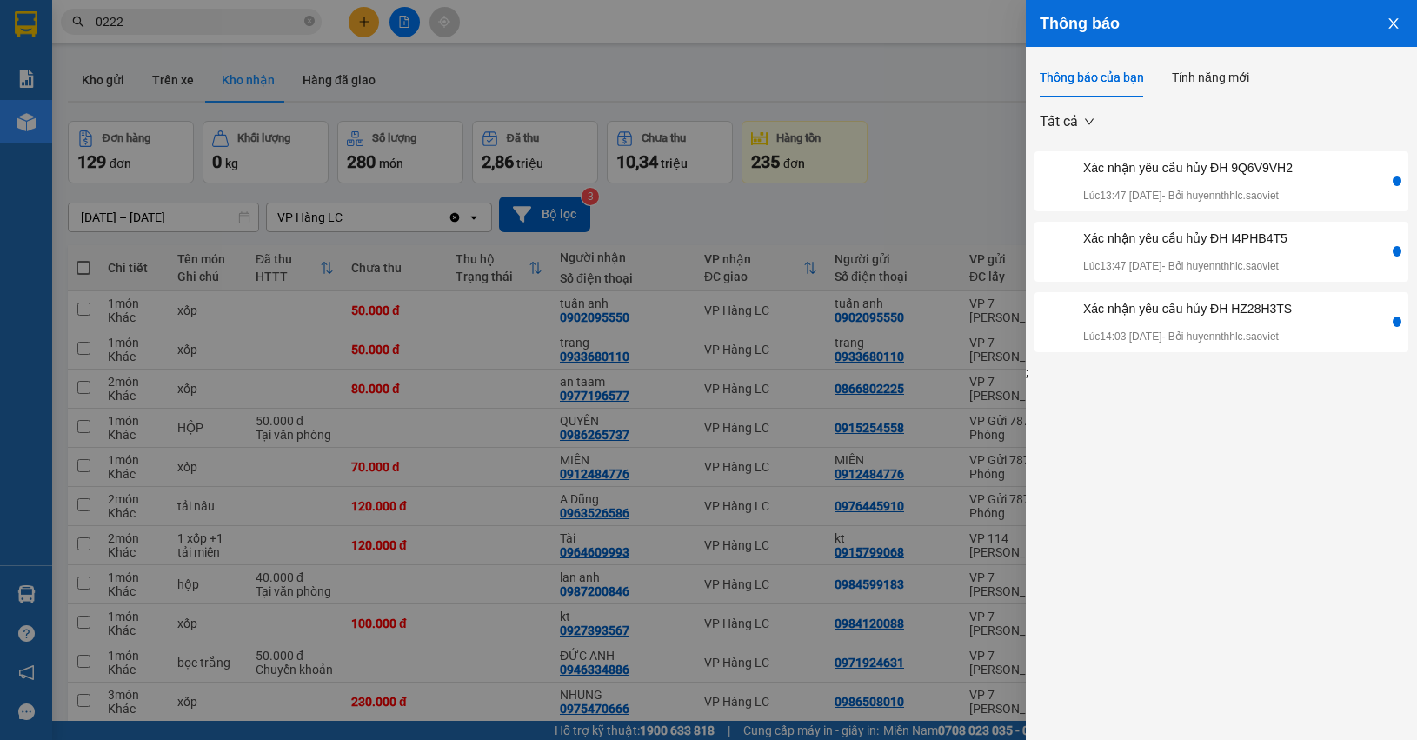
click at [884, 102] on div at bounding box center [708, 370] width 1417 height 740
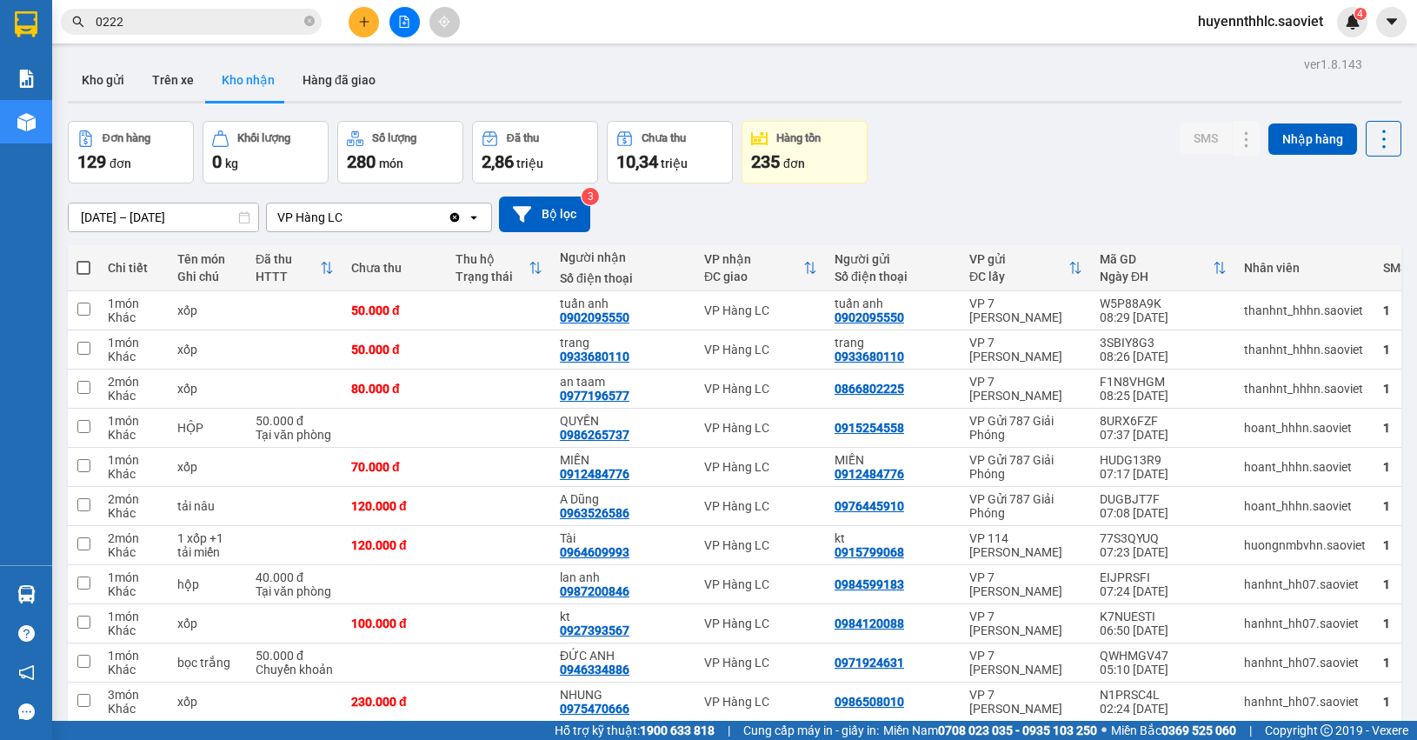
click at [188, 17] on input "0222" at bounding box center [198, 21] width 205 height 19
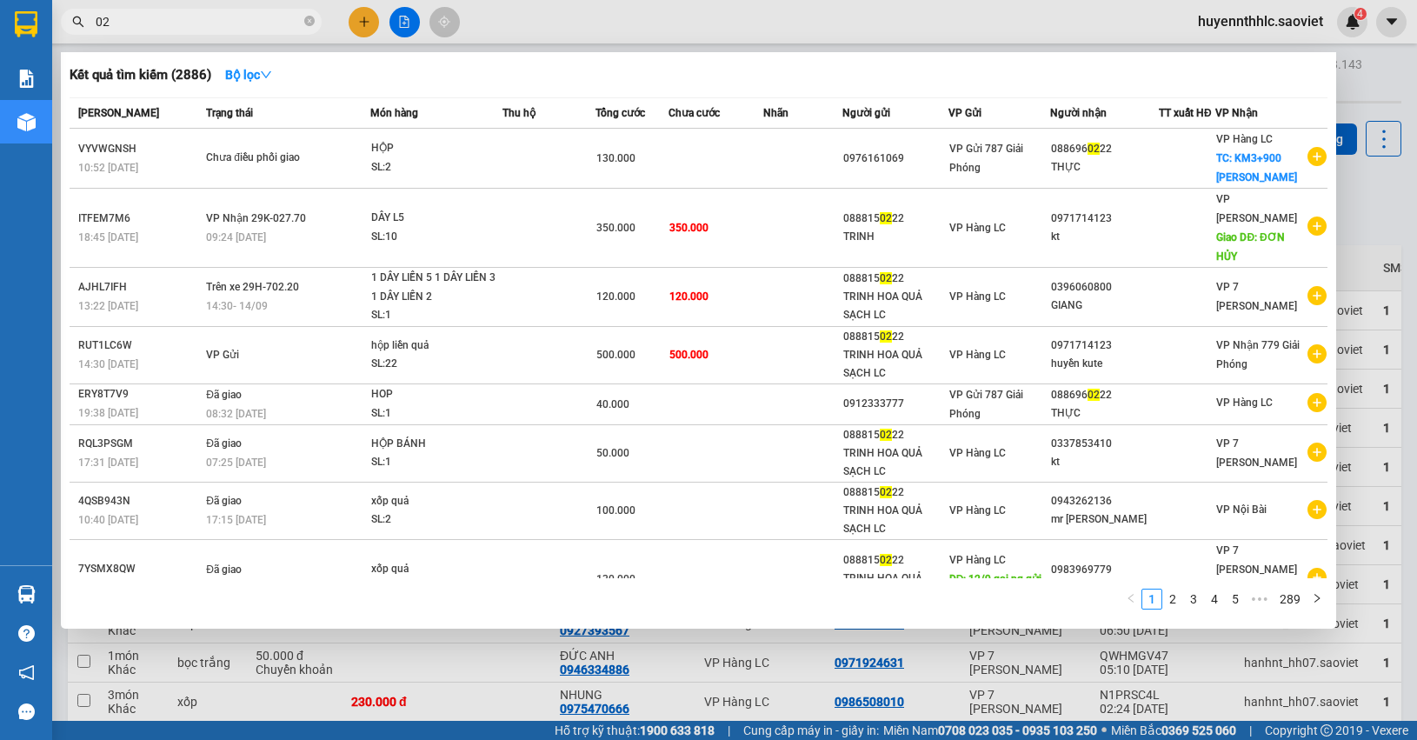
type input "0"
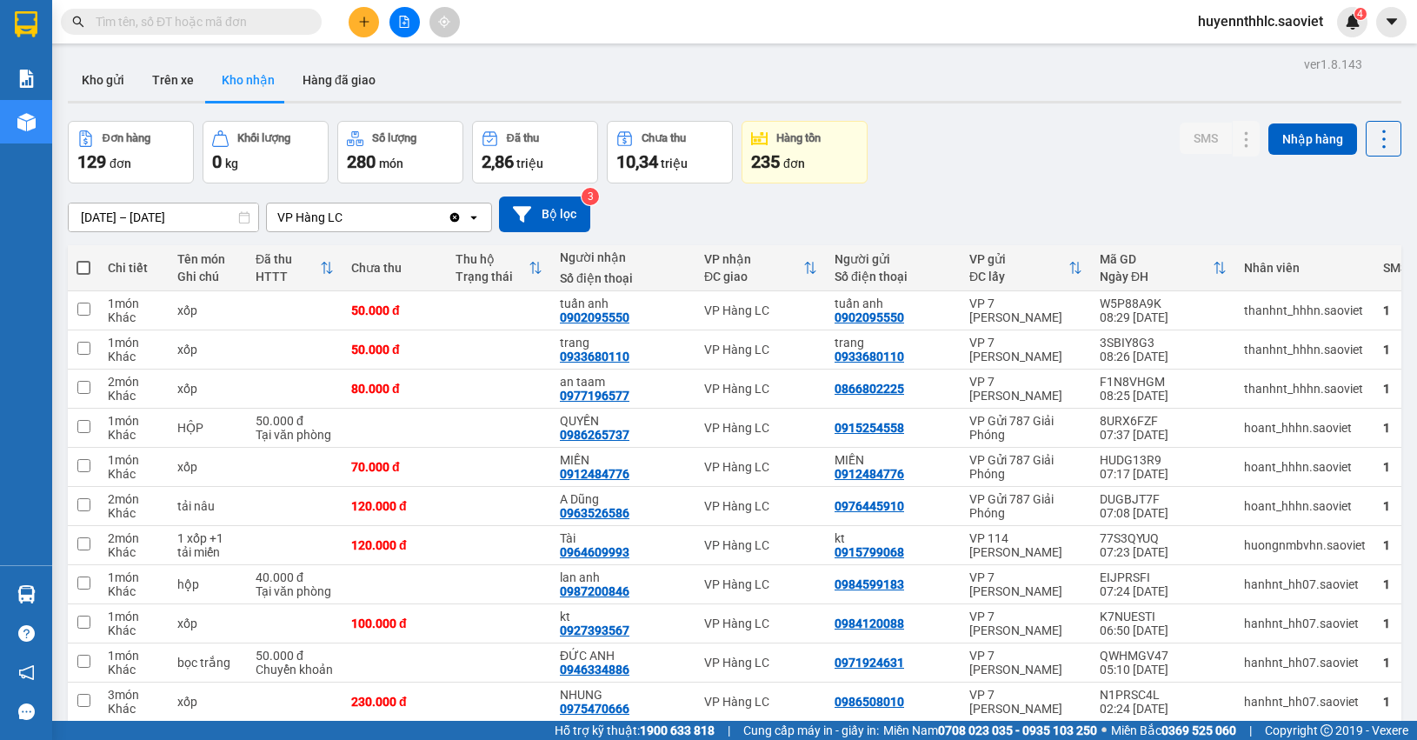
paste input "45CGAKGJ"
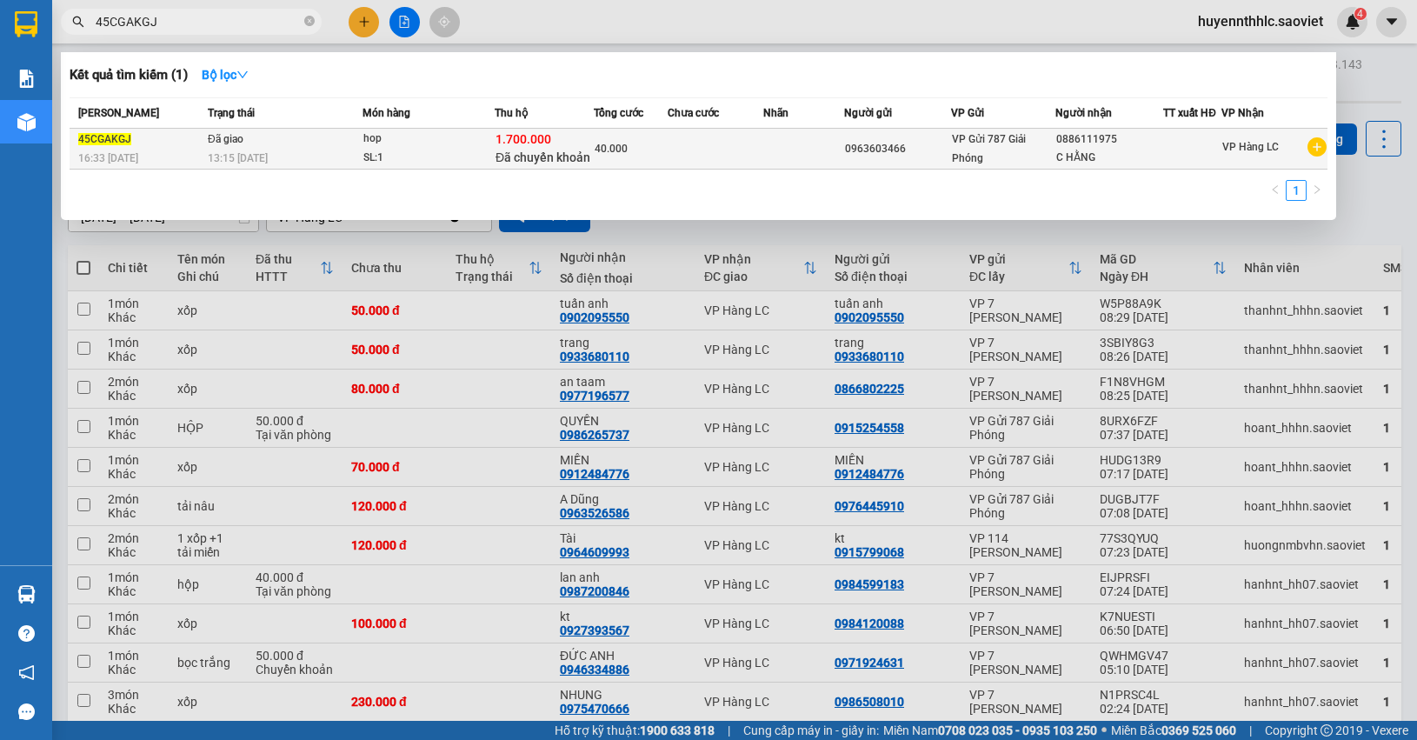
type input "45CGAKGJ"
click at [1044, 142] on div "VP Gửi 787 Giải Phóng" at bounding box center [1003, 149] width 103 height 38
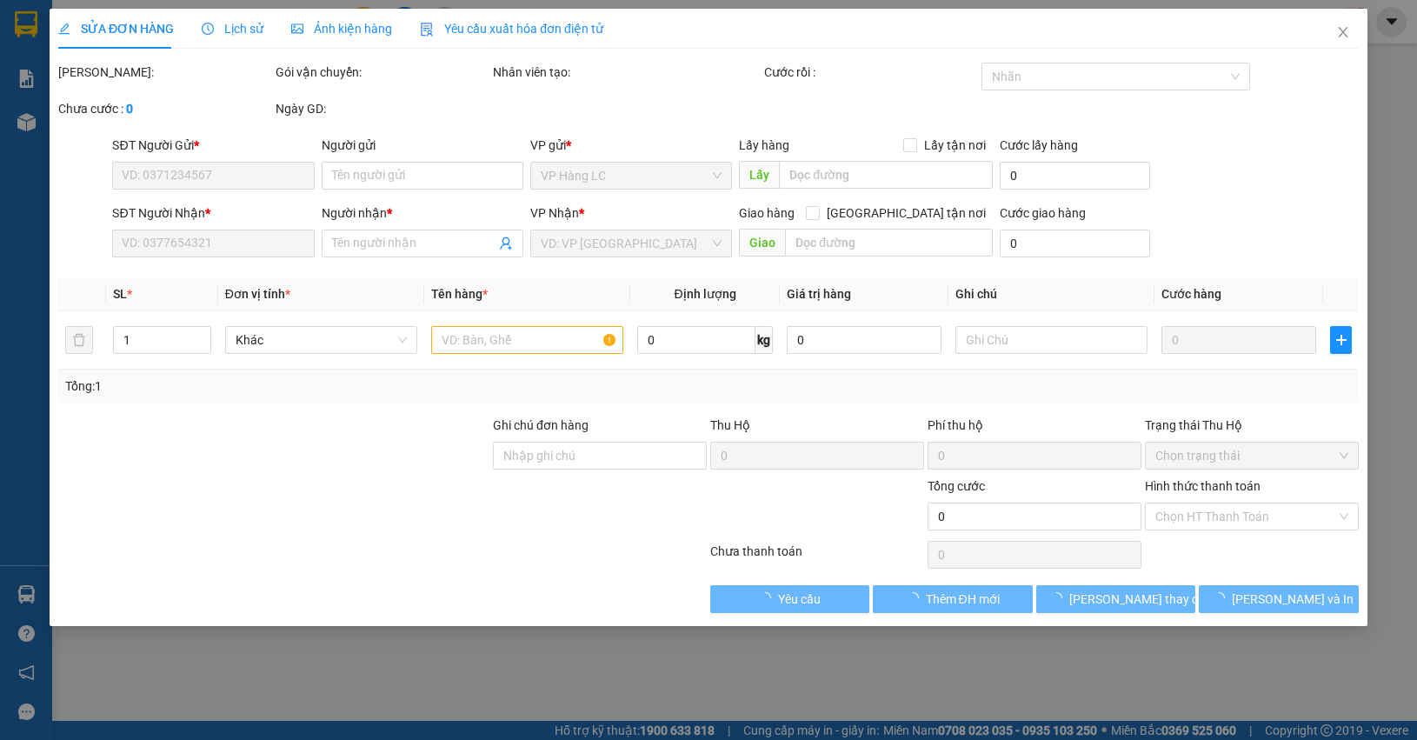
type input "0963603466"
type input "0886111975"
type input "C HẰNG"
type input "1.700.000"
type input "30.000"
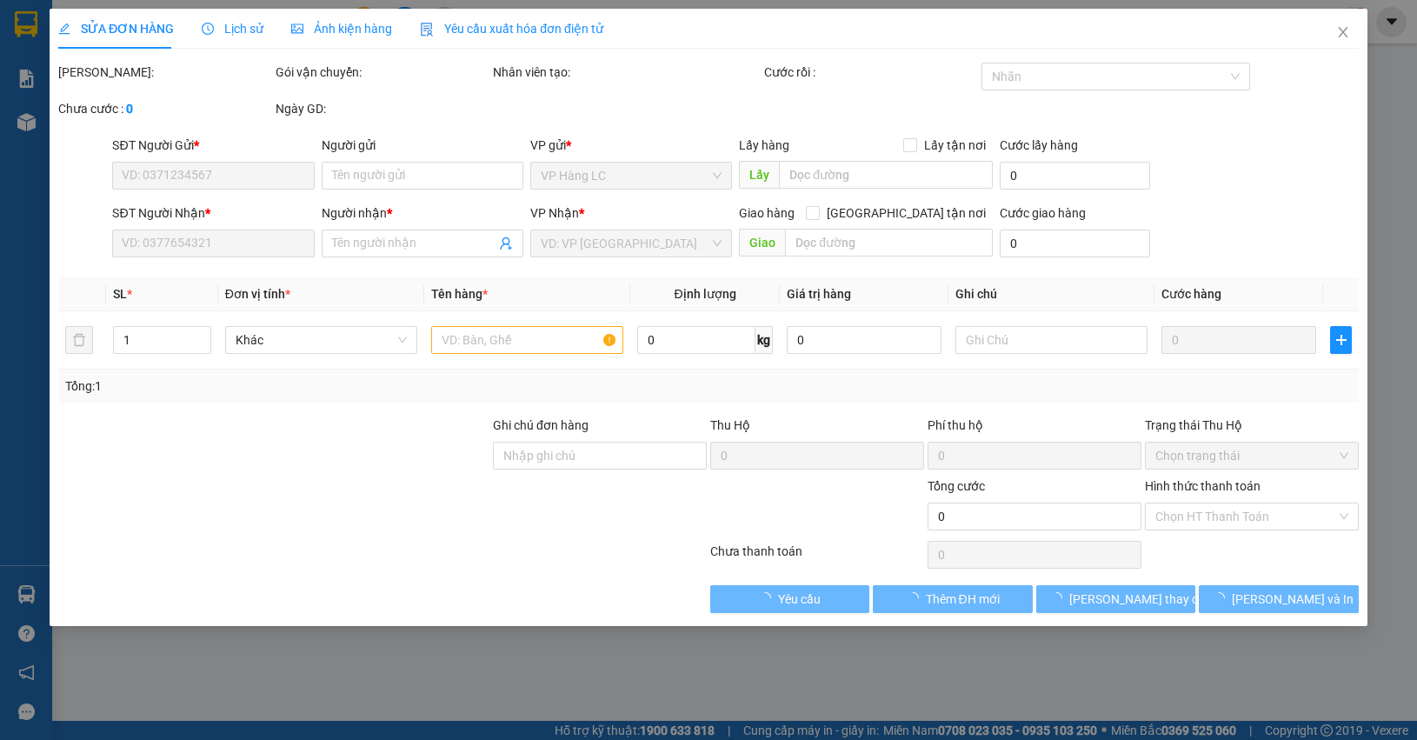
type input "40.000"
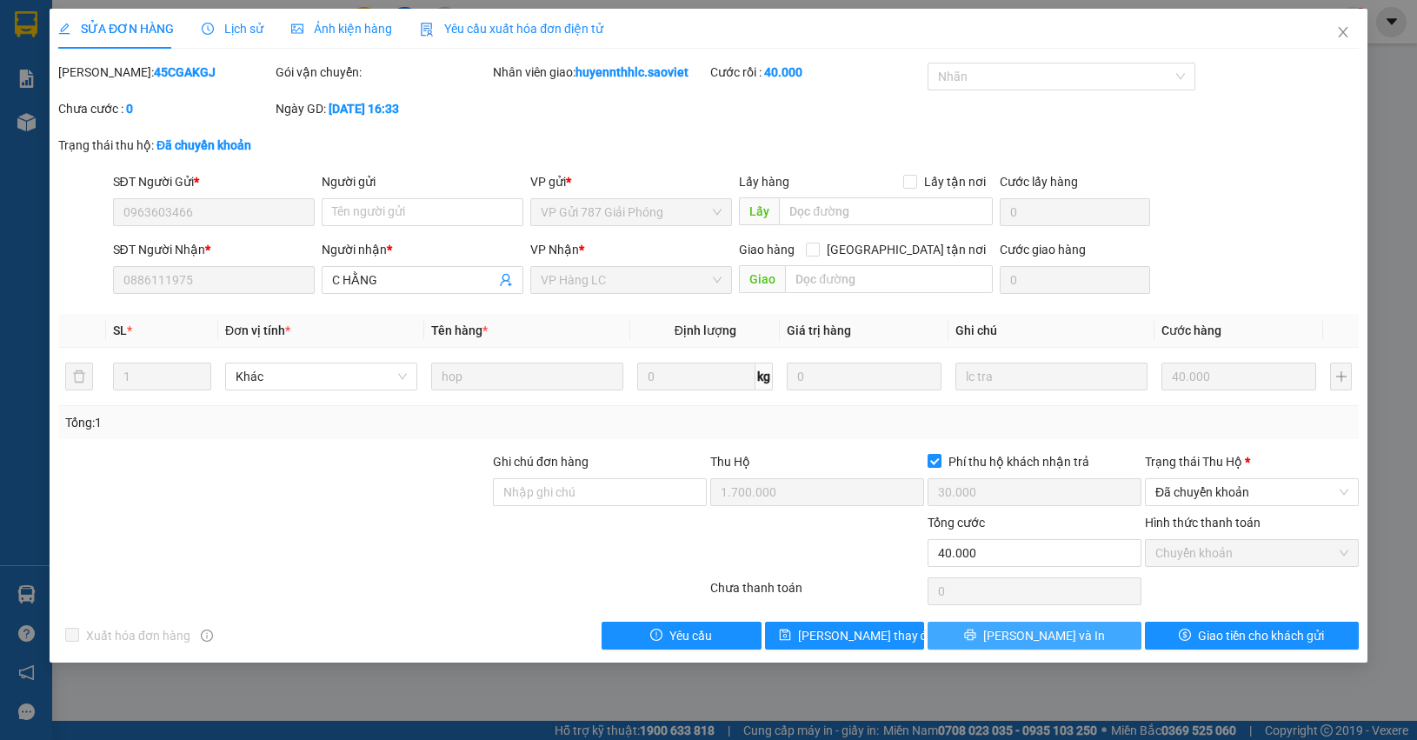
click at [1098, 643] on button "[PERSON_NAME] và In" at bounding box center [1035, 636] width 214 height 28
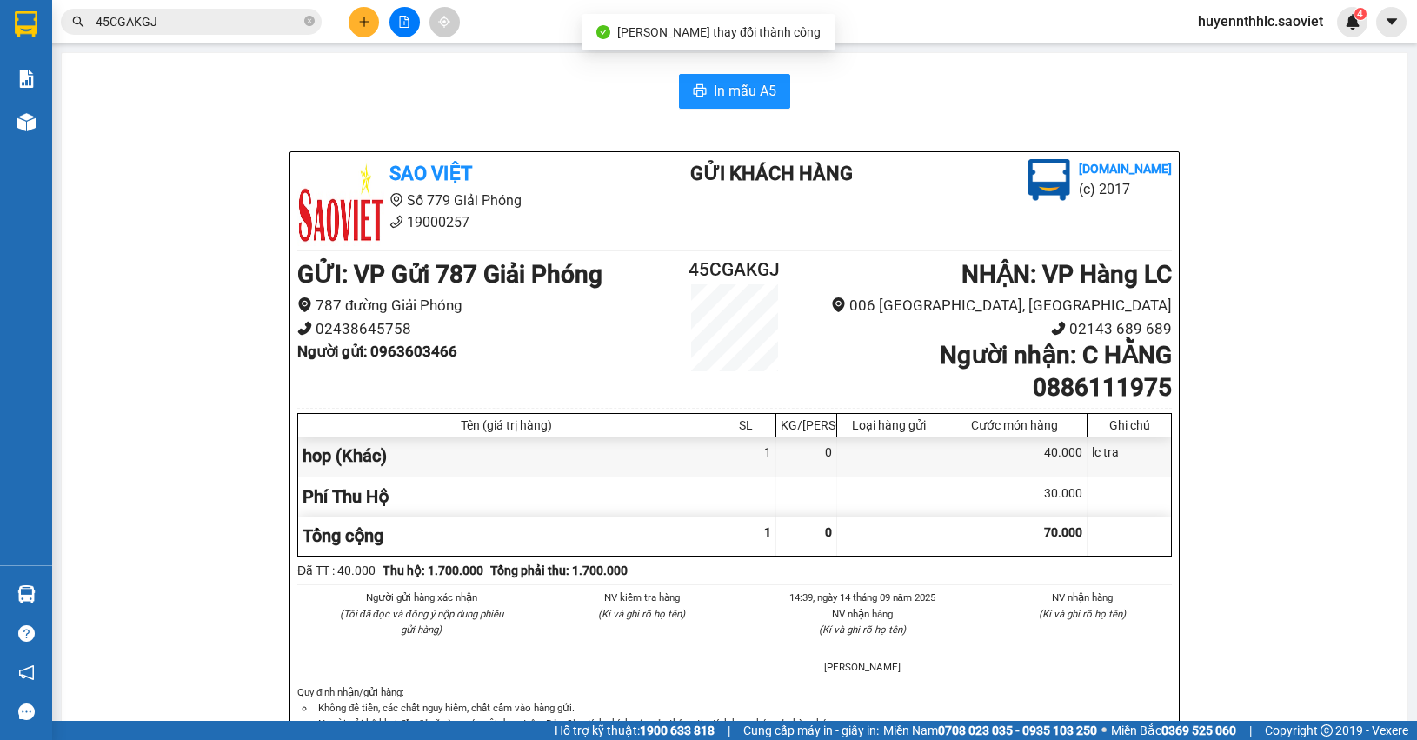
click at [1076, 391] on b "Người nhận : C HẰNG 0886111975" at bounding box center [1056, 371] width 232 height 60
copy b "0886111975"
drag, startPoint x: 1071, startPoint y: 359, endPoint x: 1158, endPoint y: 361, distance: 87.0
click at [1158, 361] on b "Người nhận : C HẰNG 0886111975" at bounding box center [1056, 371] width 232 height 60
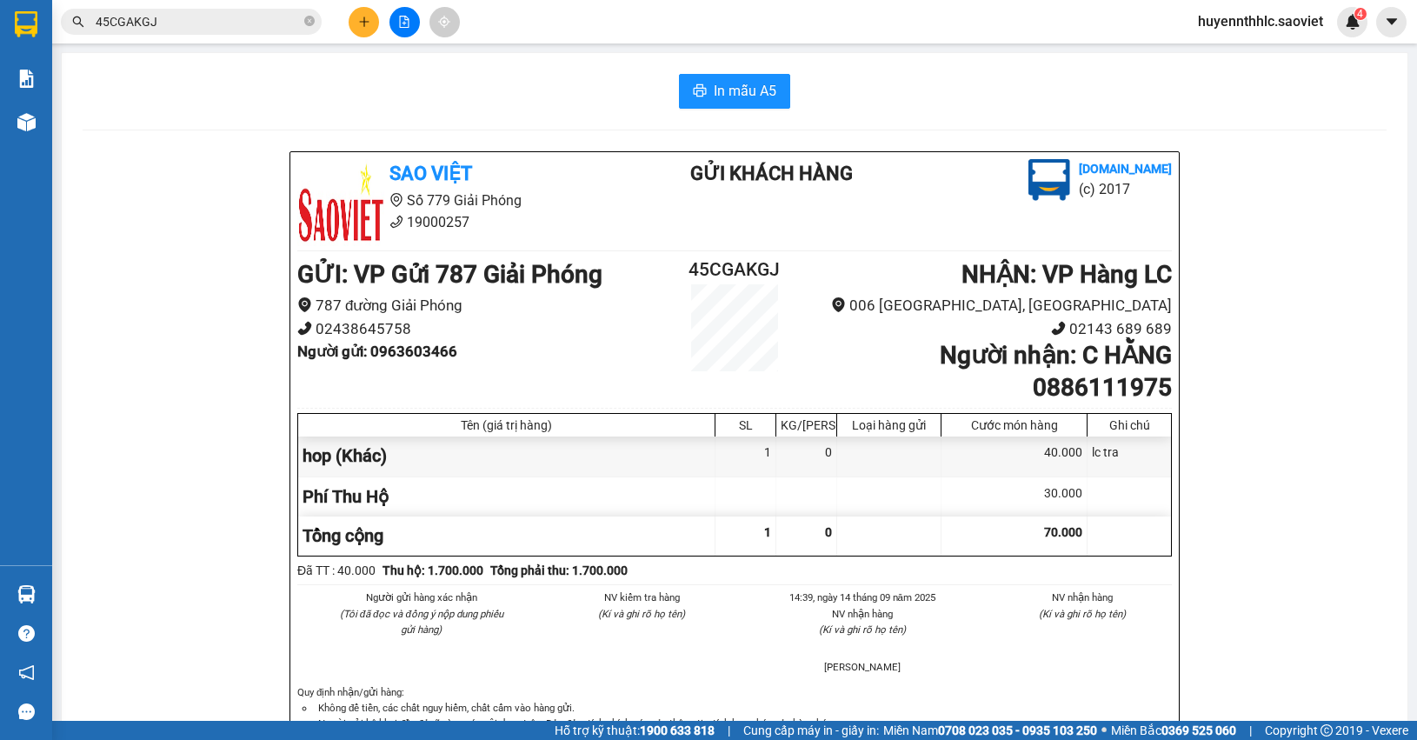
click at [733, 270] on h2 "45CGAKGJ" at bounding box center [735, 270] width 146 height 29
copy h2 "45CGAKGJ"
click at [436, 352] on b "Người gửi : 0963603466" at bounding box center [377, 351] width 160 height 17
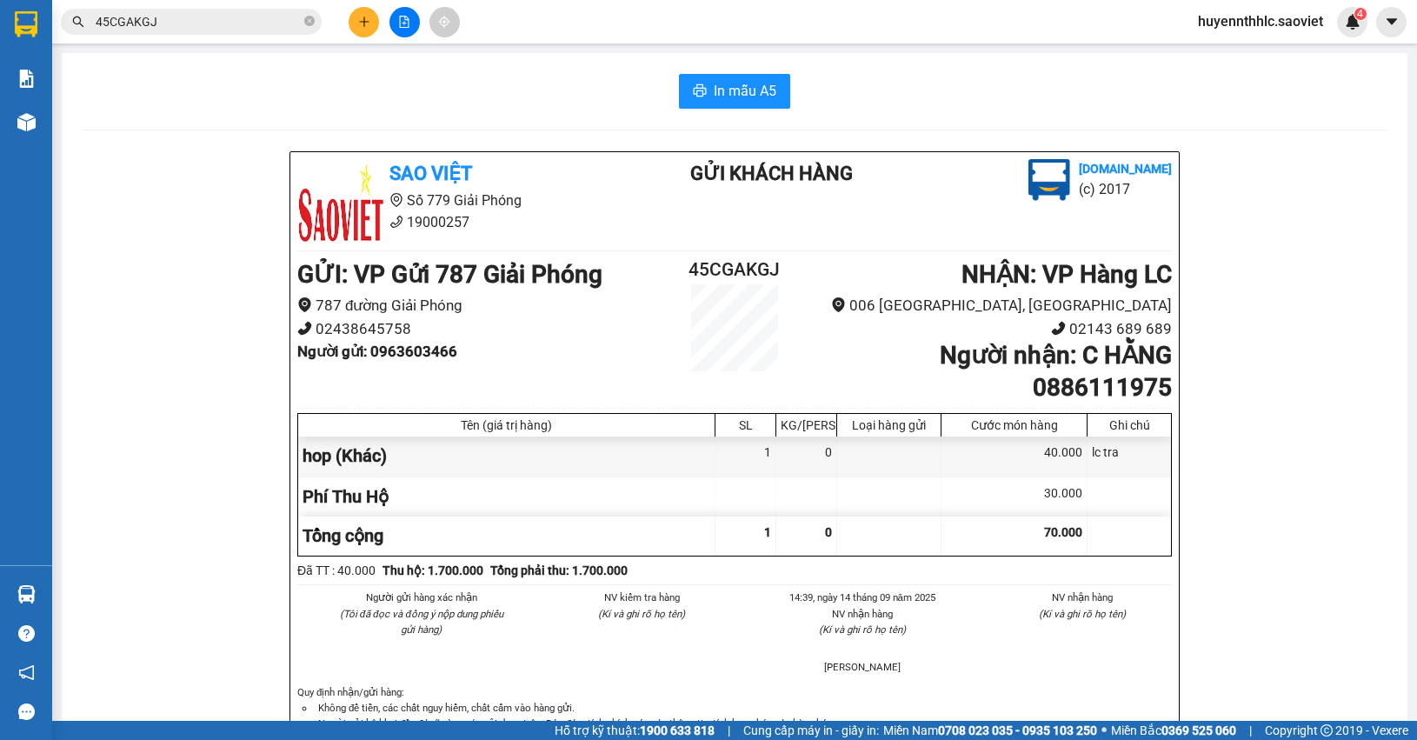
click at [436, 352] on b "Người gửi : 0963603466" at bounding box center [377, 351] width 160 height 17
copy b "0963603466"
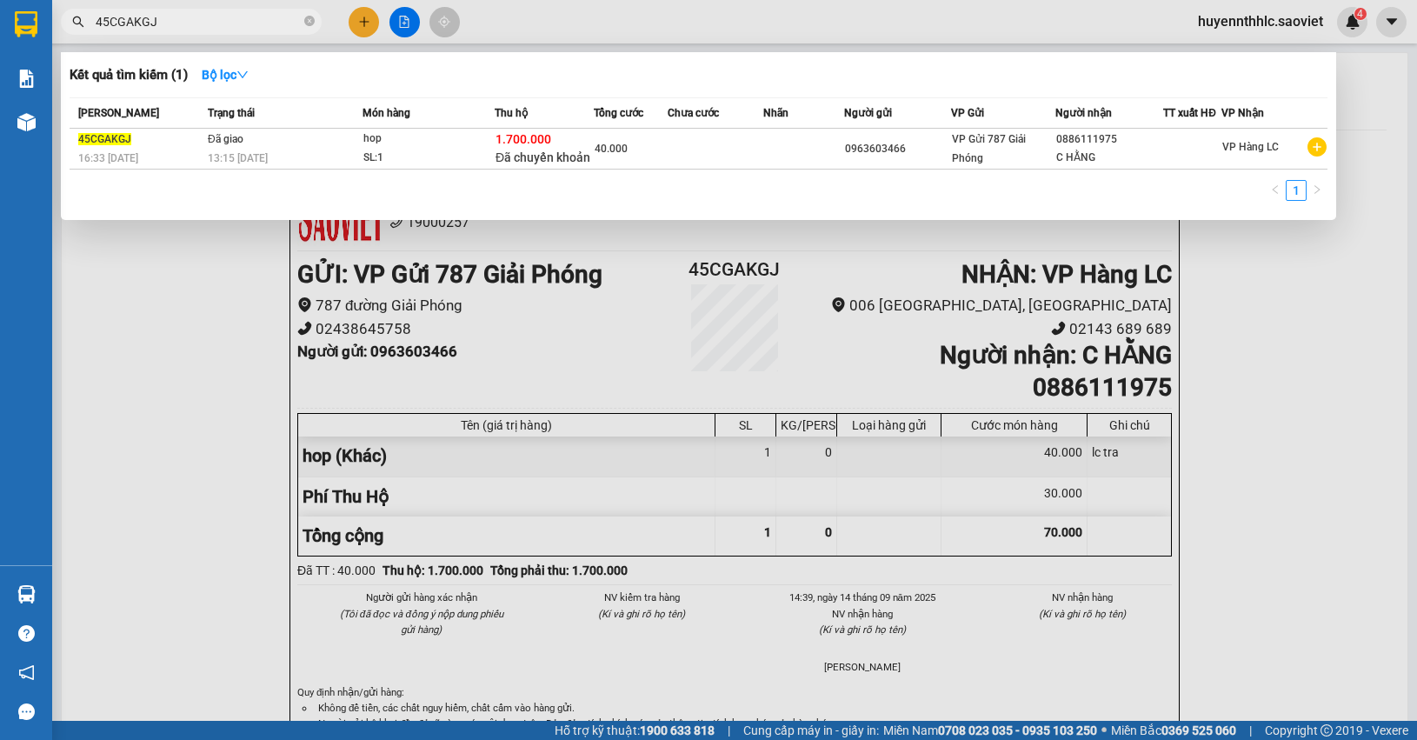
drag, startPoint x: 149, startPoint y: 17, endPoint x: 42, endPoint y: 26, distance: 107.3
click at [45, 26] on section "Kết quả tìm kiếm ( 1 ) Bộ lọc Mã ĐH Trạng thái Món hàng Thu hộ Tổng cước Chưa c…" at bounding box center [708, 370] width 1417 height 740
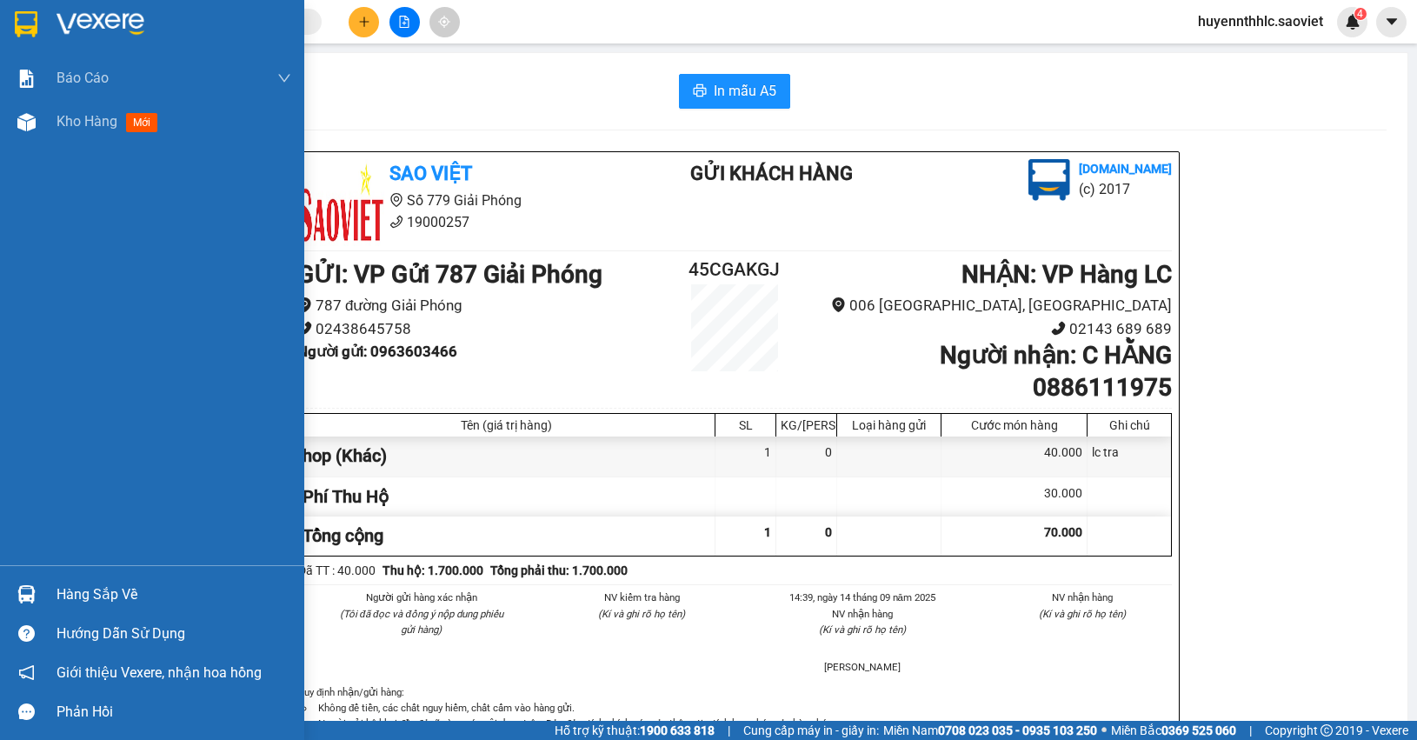
paste input "7IR2GCT5"
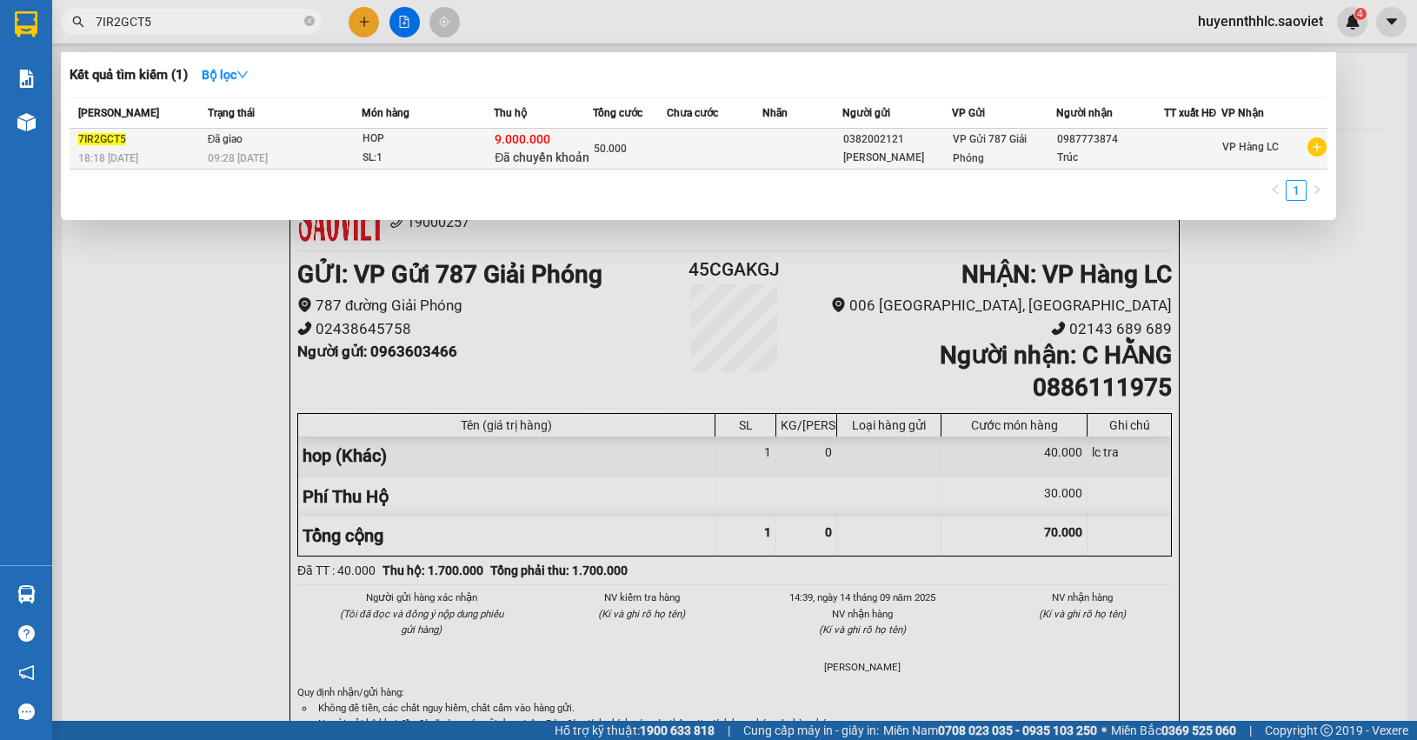
type input "7IR2GCT5"
click at [1093, 150] on div "Trúc" at bounding box center [1110, 158] width 106 height 18
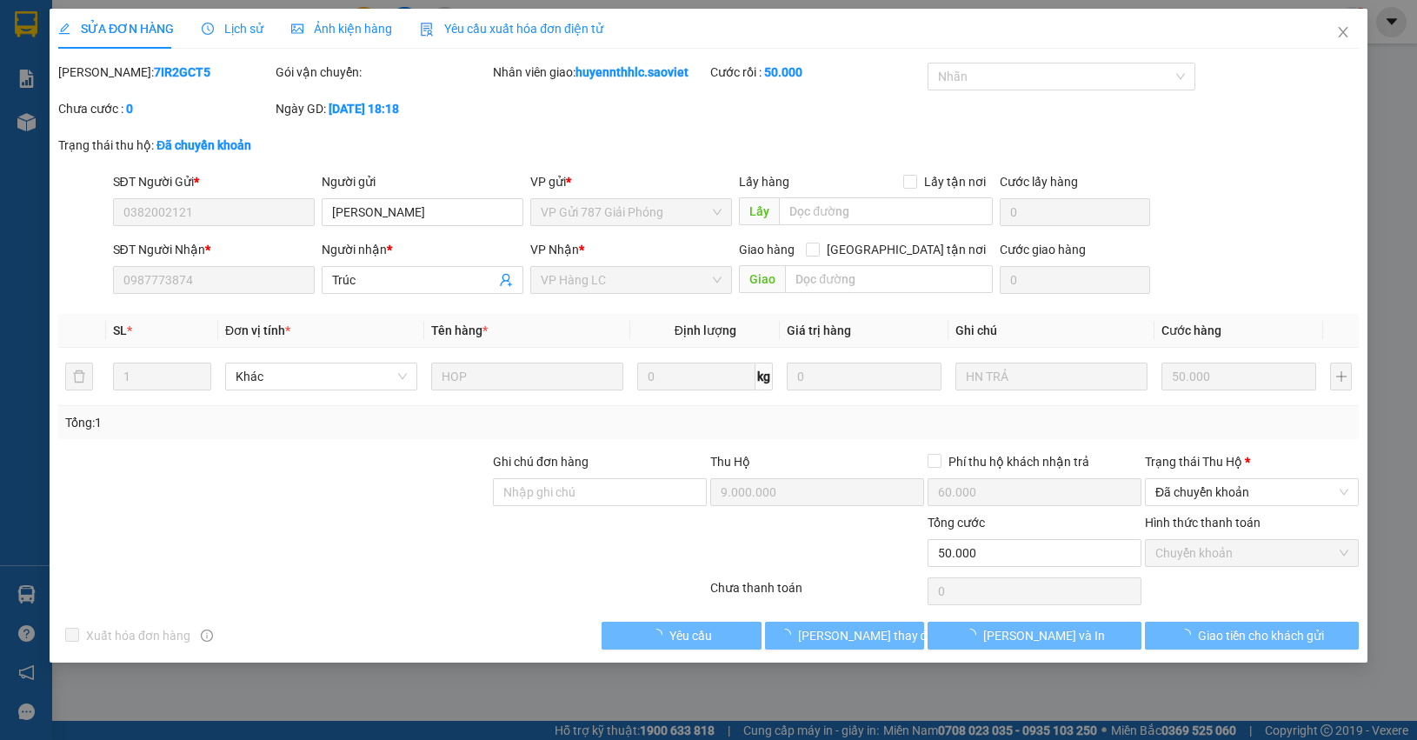
type input "0382002121"
type input "[PERSON_NAME]"
type input "0987773874"
type input "Trúc"
type input "9.000.000"
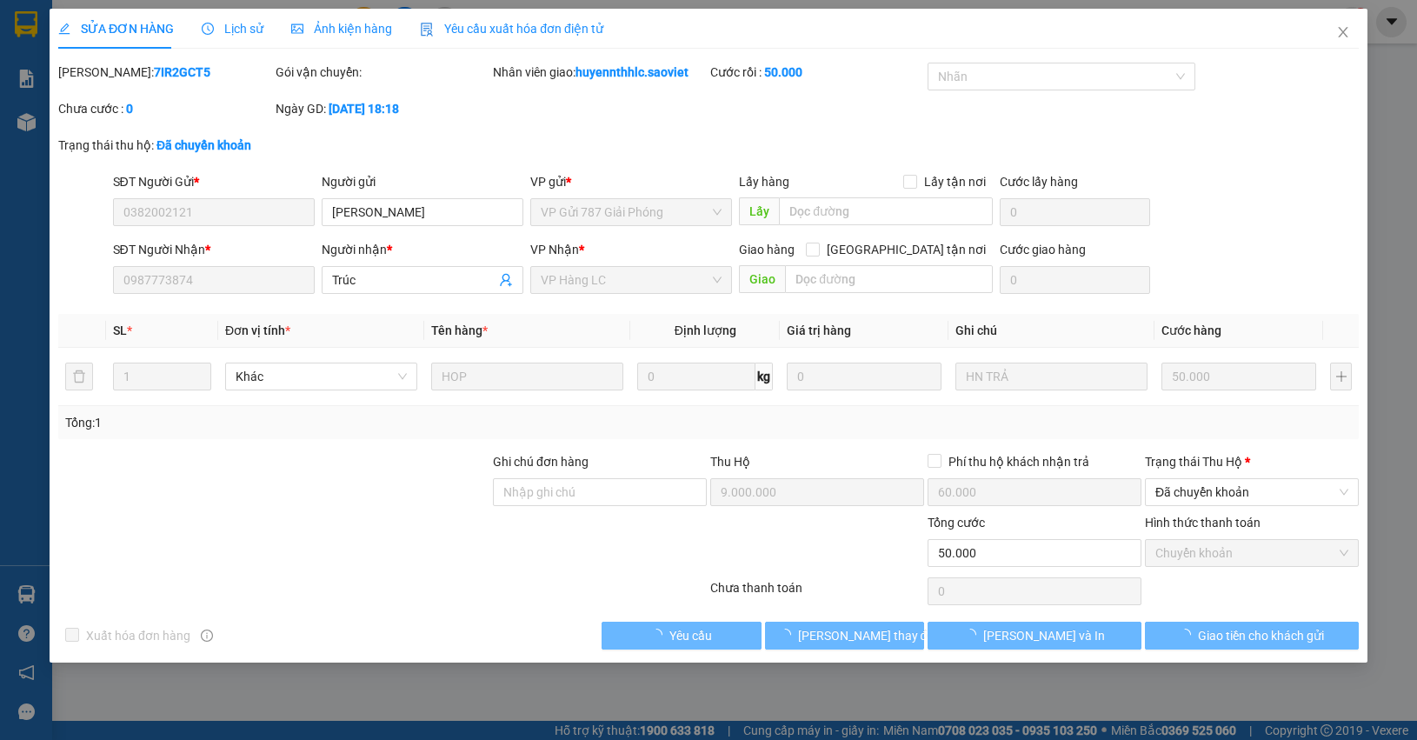
type input "60.000"
type input "50.000"
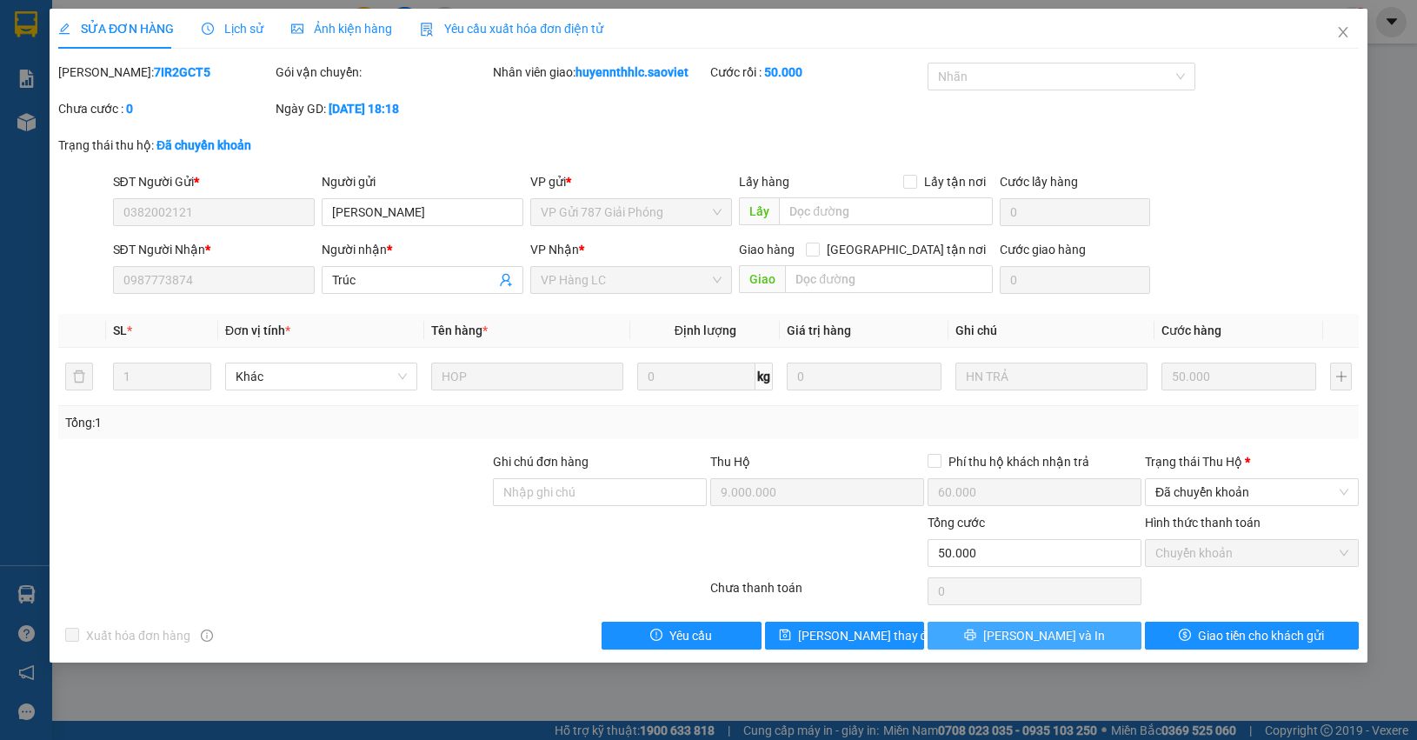
click at [1075, 635] on button "[PERSON_NAME] và In" at bounding box center [1035, 636] width 214 height 28
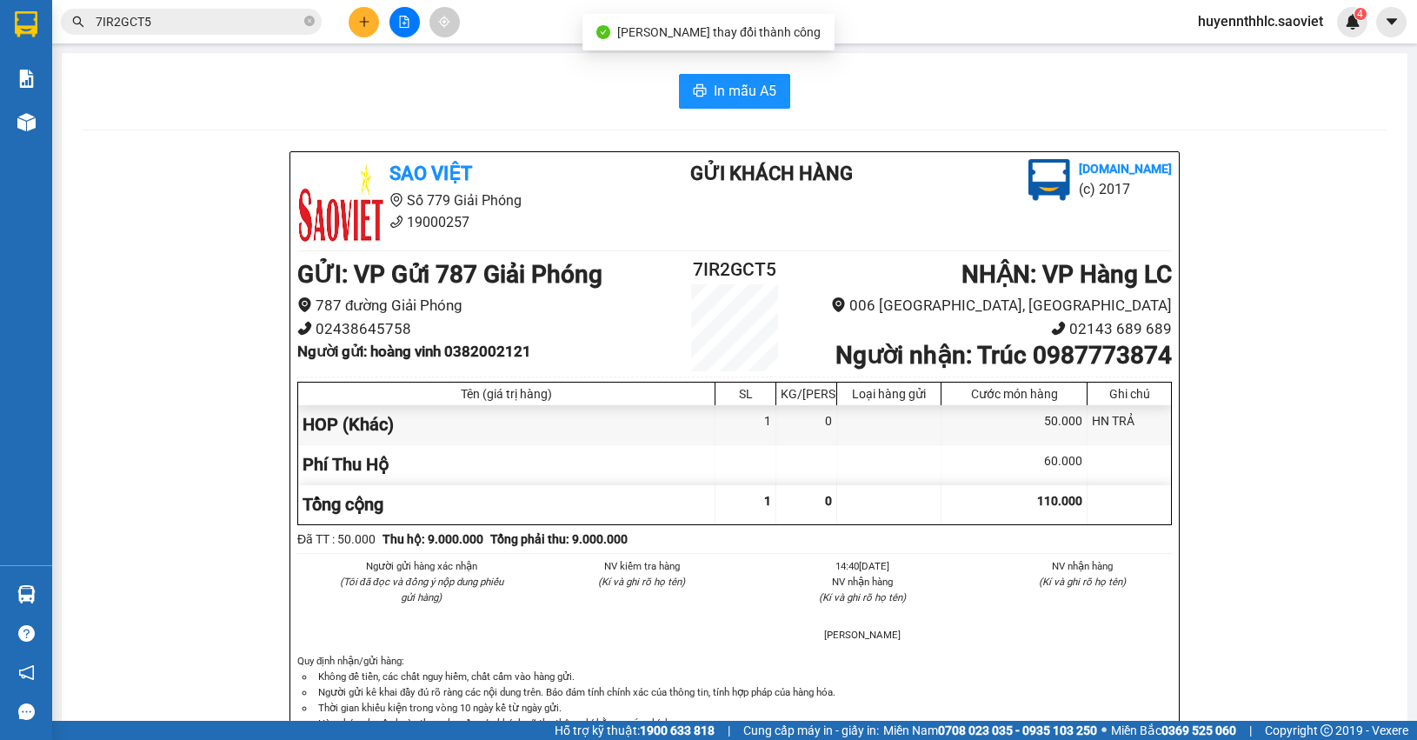
click at [1096, 356] on b "Người nhận : Trúc 0987773874" at bounding box center [1004, 355] width 336 height 29
copy b "0987773874"
click at [983, 352] on b "Người nhận : Trúc 0987773874" at bounding box center [1004, 355] width 336 height 29
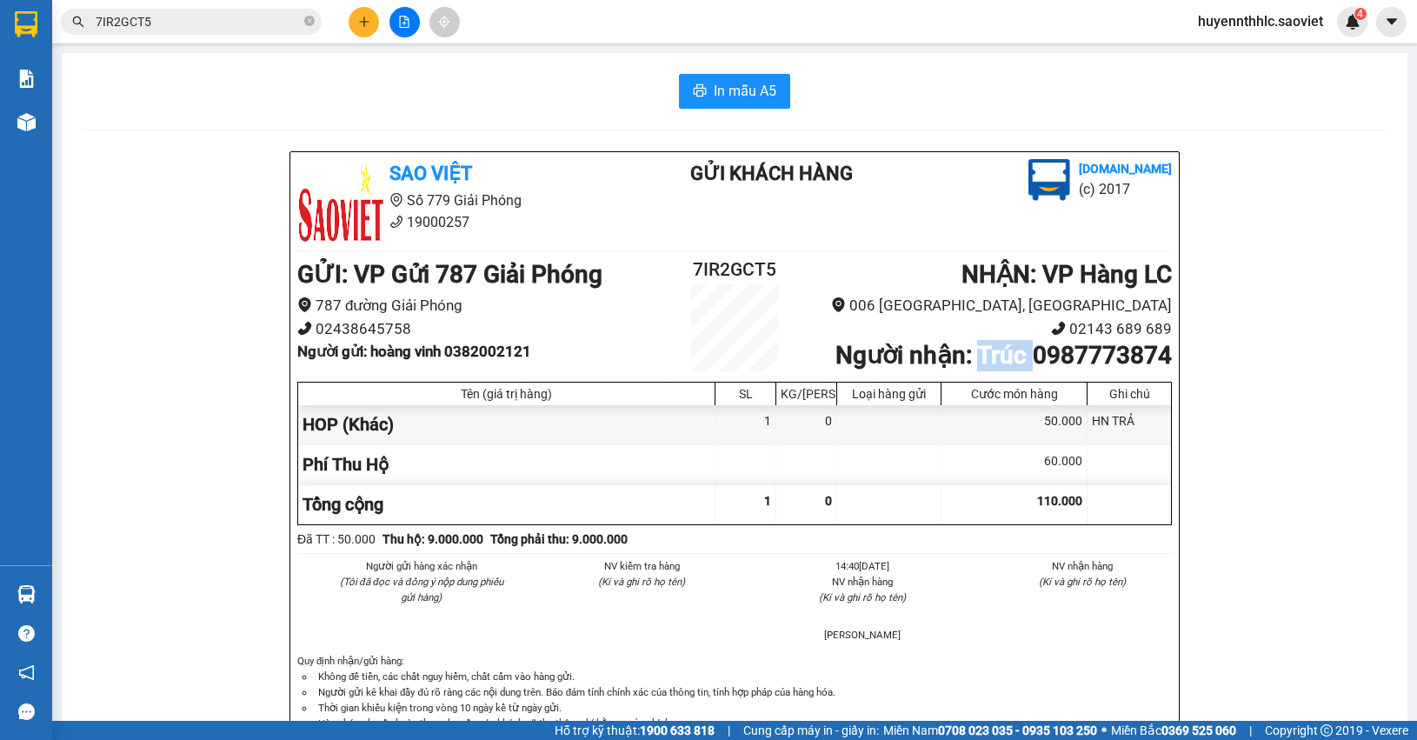
copy b "Trúc"
click at [709, 256] on h2 "7IR2GCT5" at bounding box center [735, 270] width 146 height 29
copy h2 "7IR2GCT5"
click at [503, 357] on b "Người gửi : hoàng vinh 0382002121" at bounding box center [414, 351] width 234 height 17
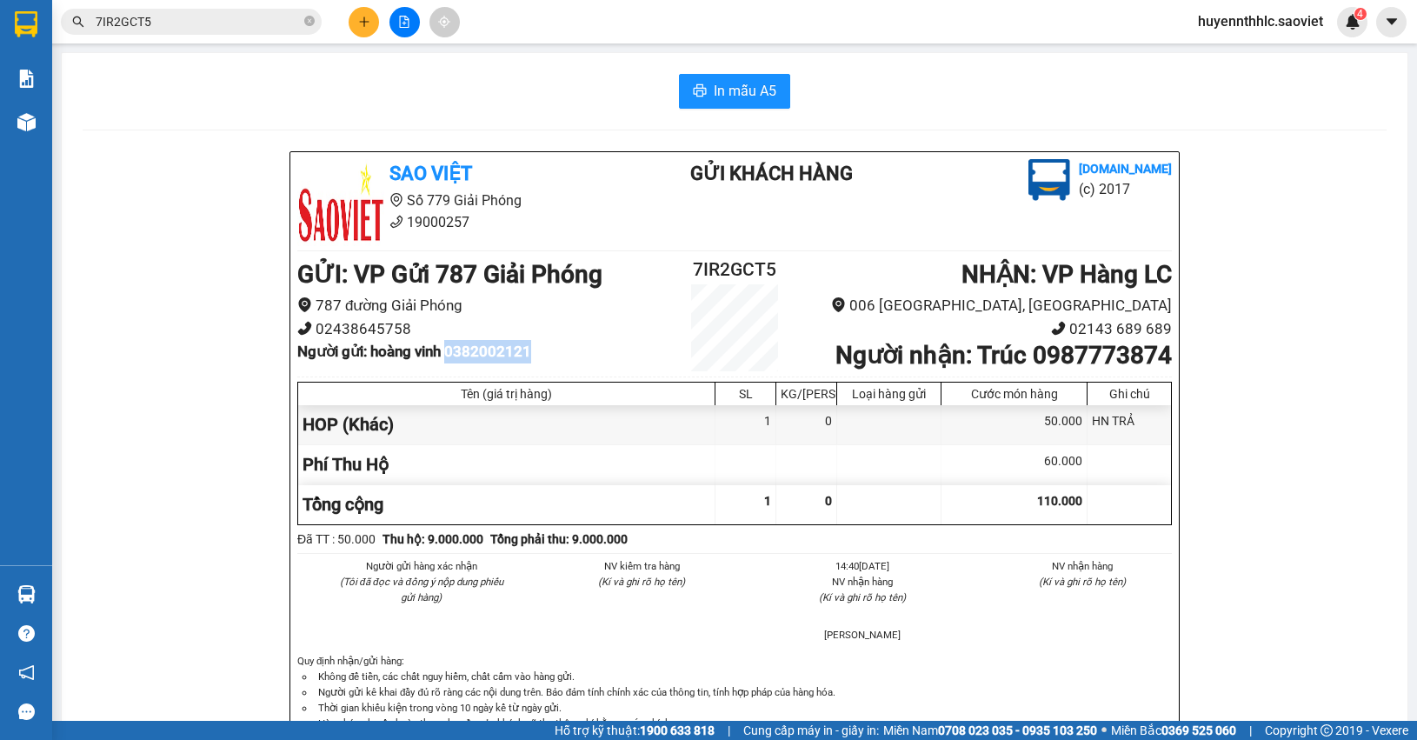
click at [503, 357] on b "Người gửi : hoàng vinh 0382002121" at bounding box center [414, 351] width 234 height 17
copy b "0382002121"
drag, startPoint x: 368, startPoint y: 354, endPoint x: 446, endPoint y: 358, distance: 78.4
click at [446, 358] on b "Người gửi : hoàng vinh 0382002121" at bounding box center [414, 351] width 234 height 17
copy b "[PERSON_NAME]"
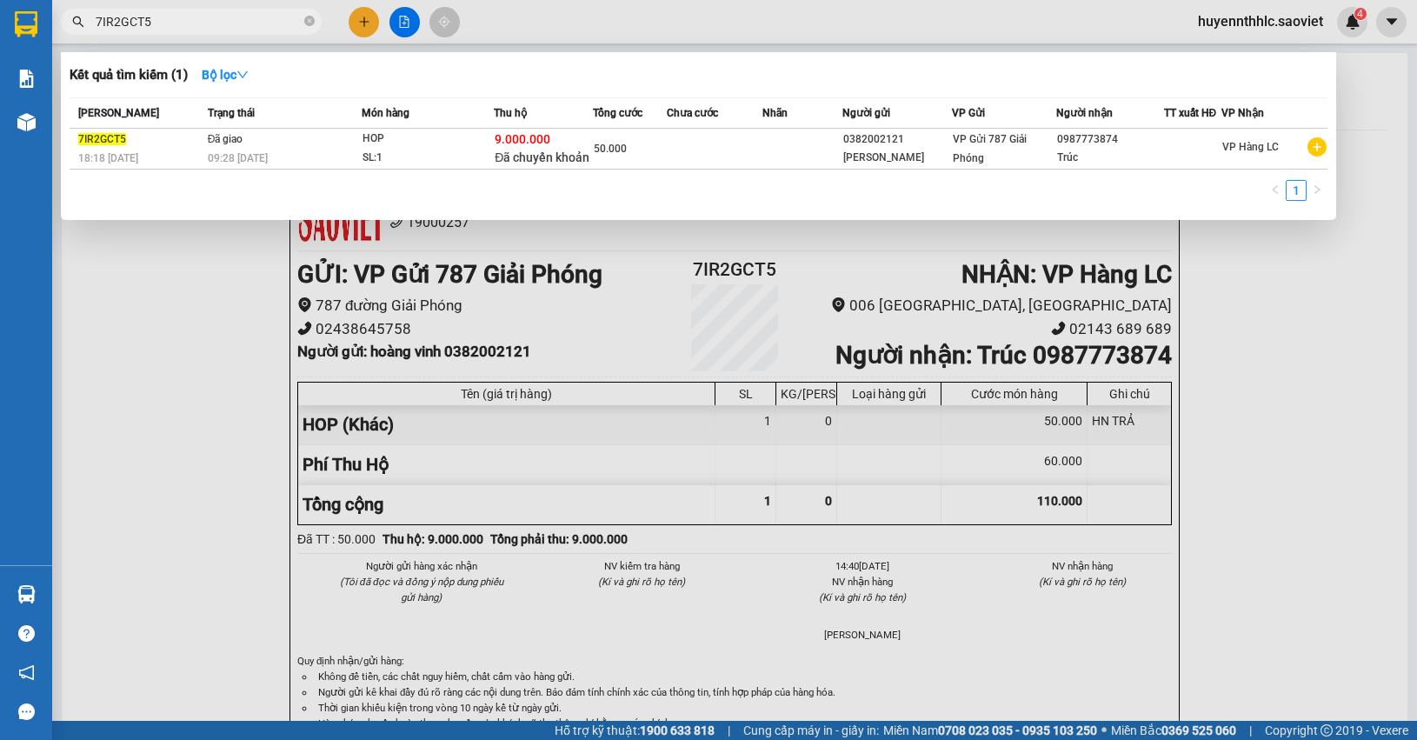
drag, startPoint x: 152, startPoint y: 23, endPoint x: 49, endPoint y: 22, distance: 103.5
click at [49, 22] on section "Kết quả tìm kiếm ( 1 ) Bộ lọc Mã ĐH Trạng thái Món hàng Thu hộ Tổng cước Chưa c…" at bounding box center [708, 370] width 1417 height 740
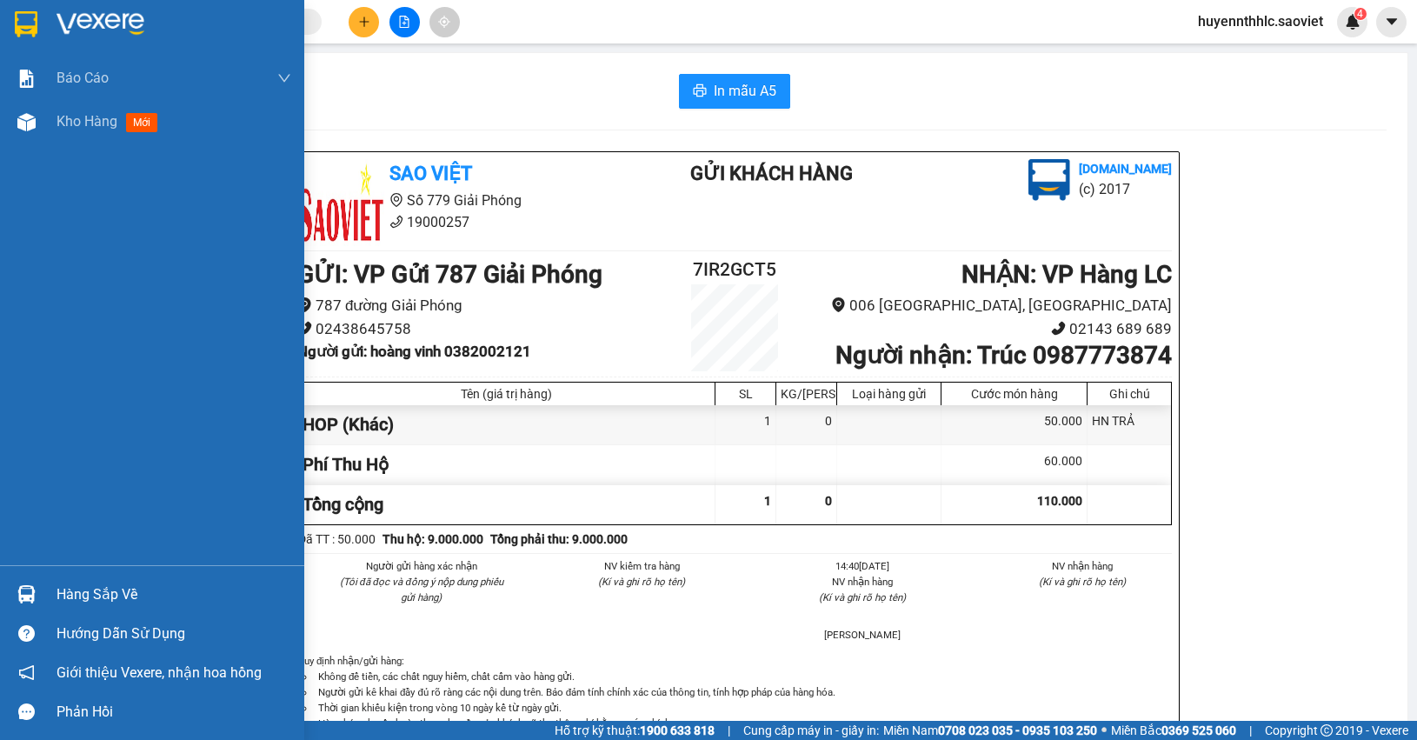
paste input "NI32UT9N"
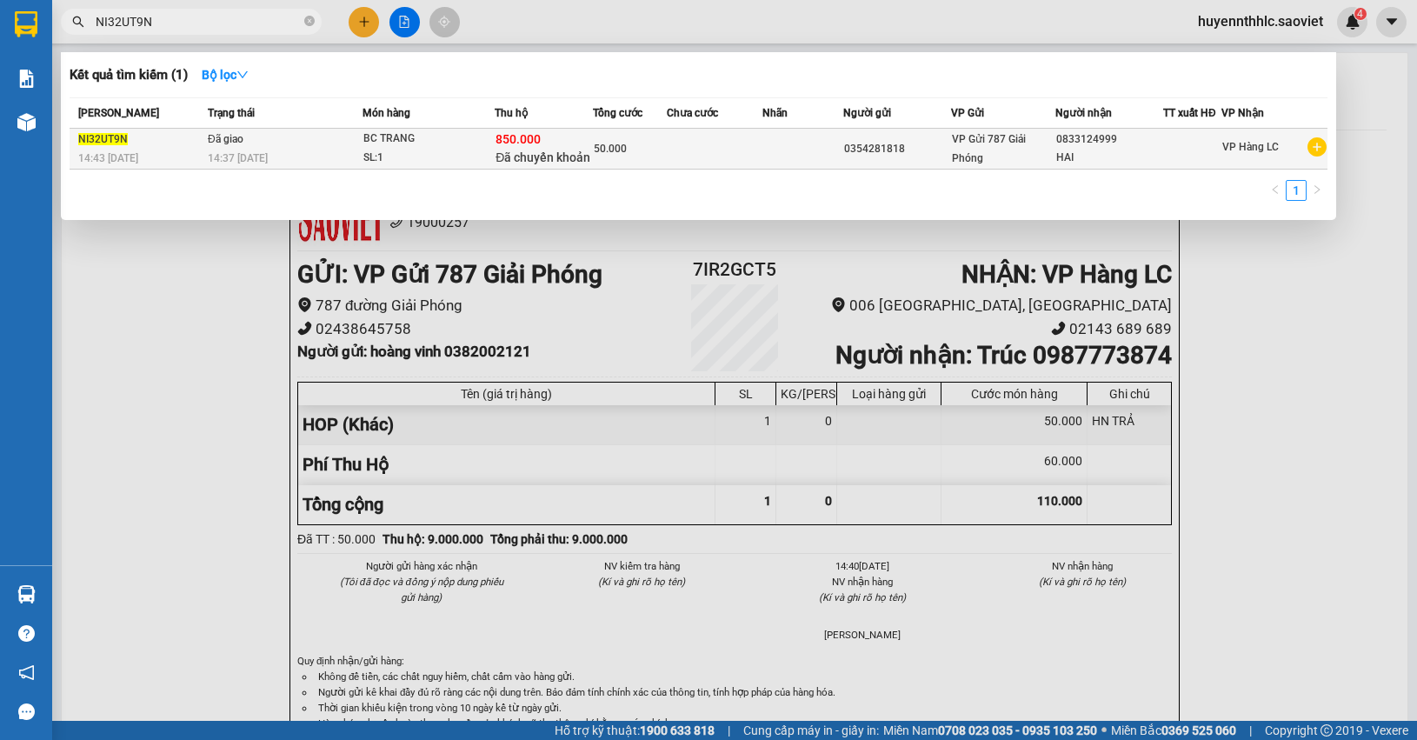
type input "NI32UT9N"
click at [1115, 145] on div "0833124999" at bounding box center [1109, 139] width 106 height 18
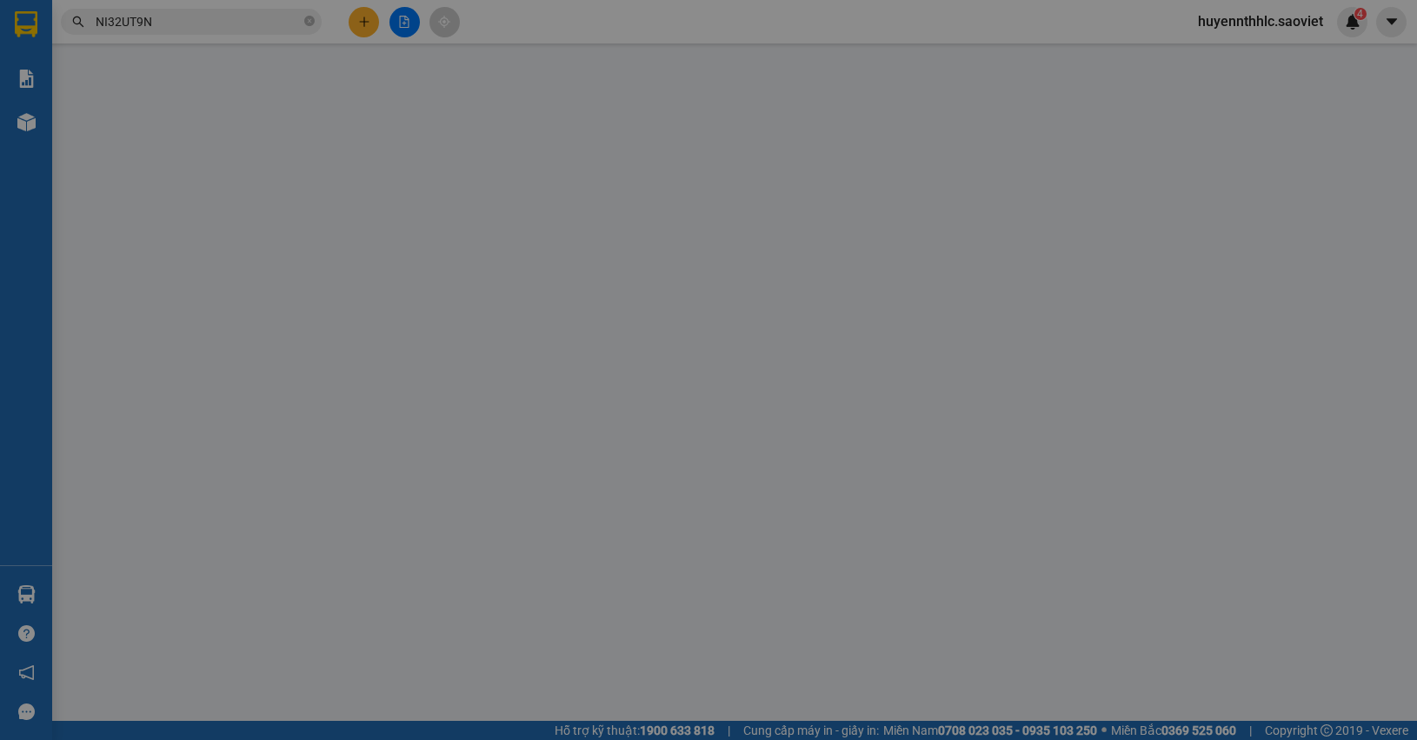
type input "0354281818"
type input "0833124999"
type input "HAI"
type input "850.000"
type input "15.000"
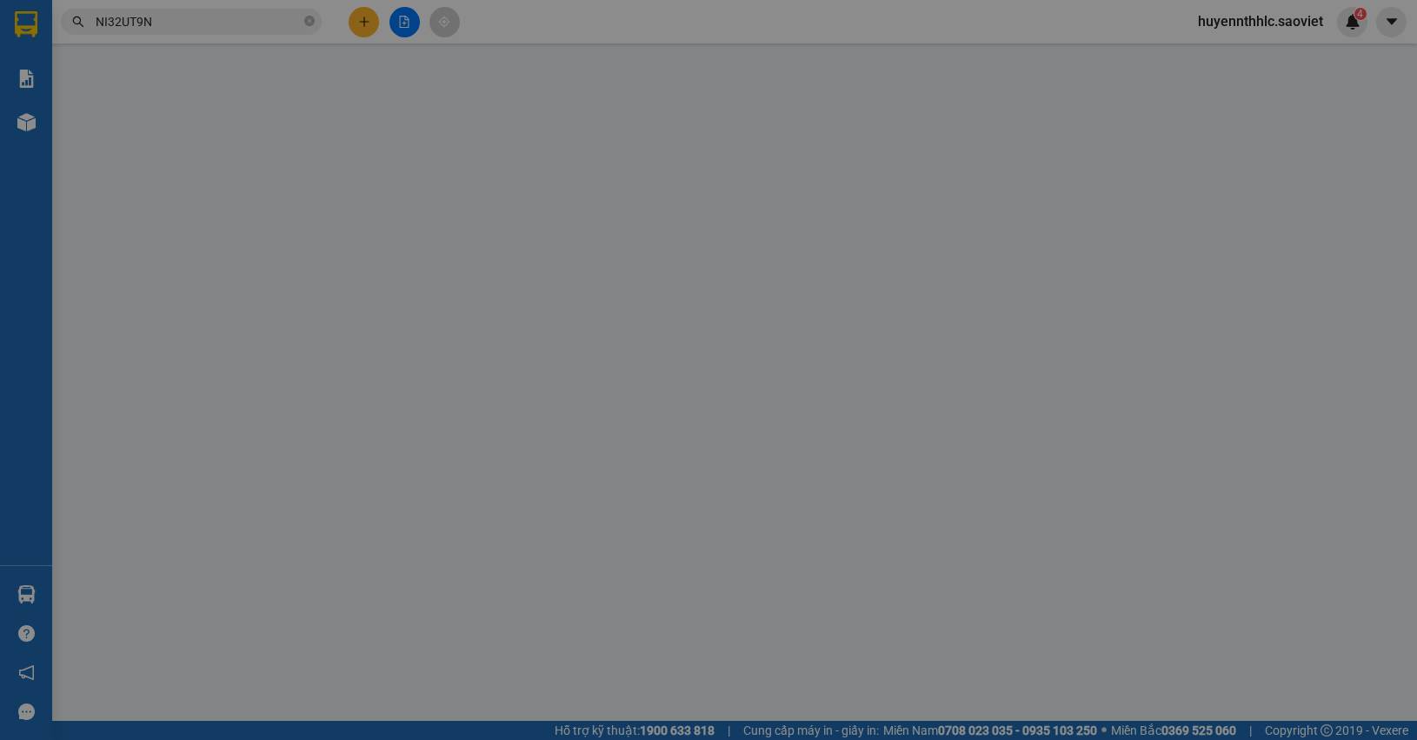
type input "50.000"
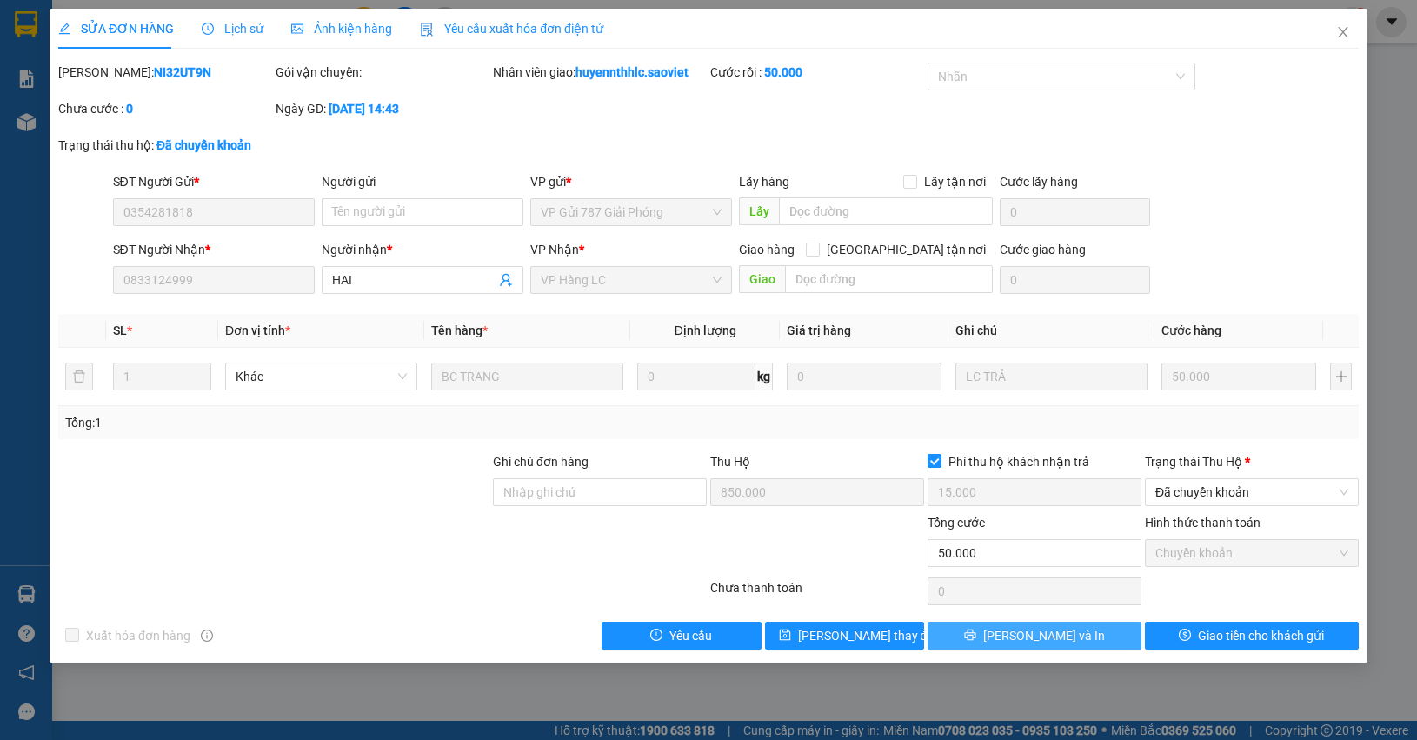
click at [1122, 643] on button "[PERSON_NAME] và In" at bounding box center [1035, 636] width 214 height 28
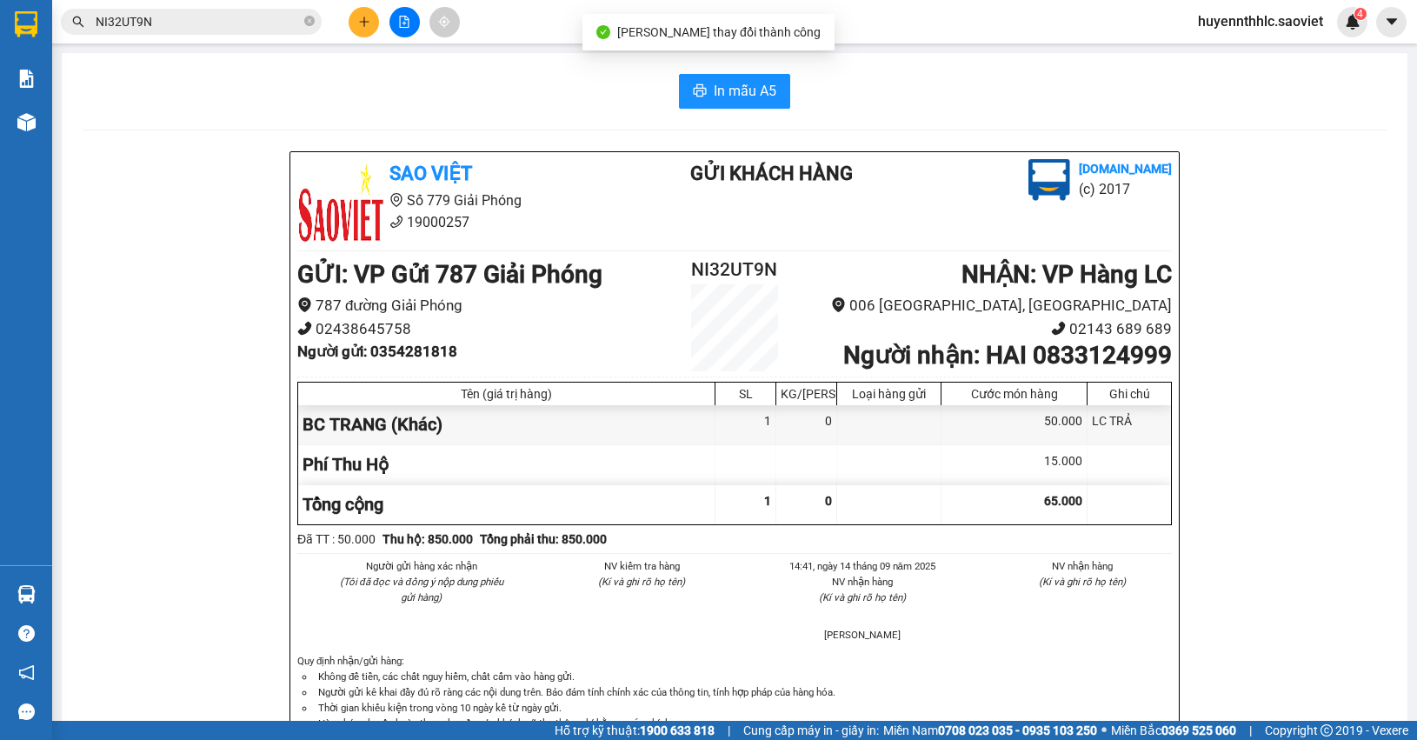
click at [1066, 363] on b "Người nhận : HAI 0833124999" at bounding box center [1007, 355] width 329 height 29
copy b "0833124999"
click at [993, 363] on b "Người nhận : HAI 0833124999" at bounding box center [1007, 355] width 329 height 29
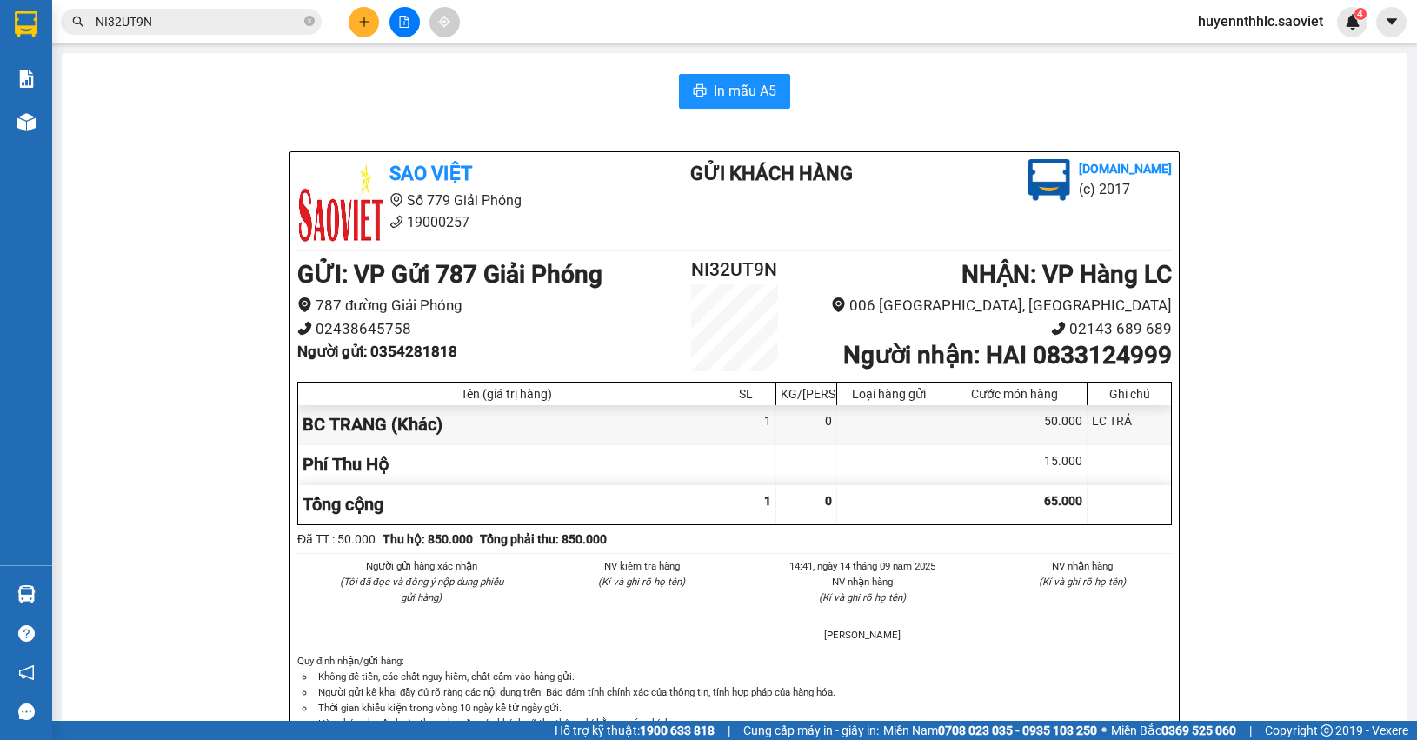
click at [723, 276] on h2 "NI32UT9N" at bounding box center [735, 270] width 146 height 29
click at [431, 349] on b "Người gửi : 0354281818" at bounding box center [377, 351] width 160 height 17
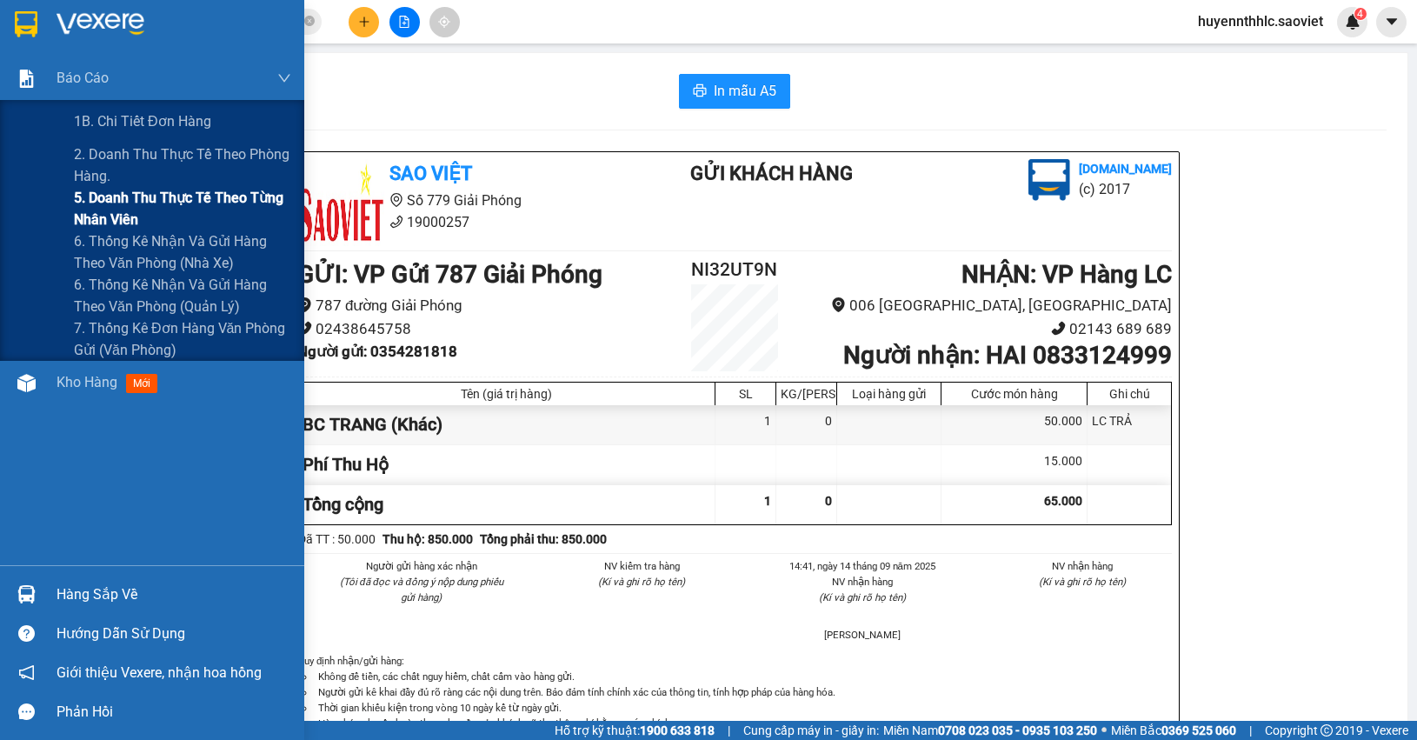
click at [97, 206] on span "5. Doanh thu thực tế theo từng nhân viên" at bounding box center [182, 208] width 217 height 43
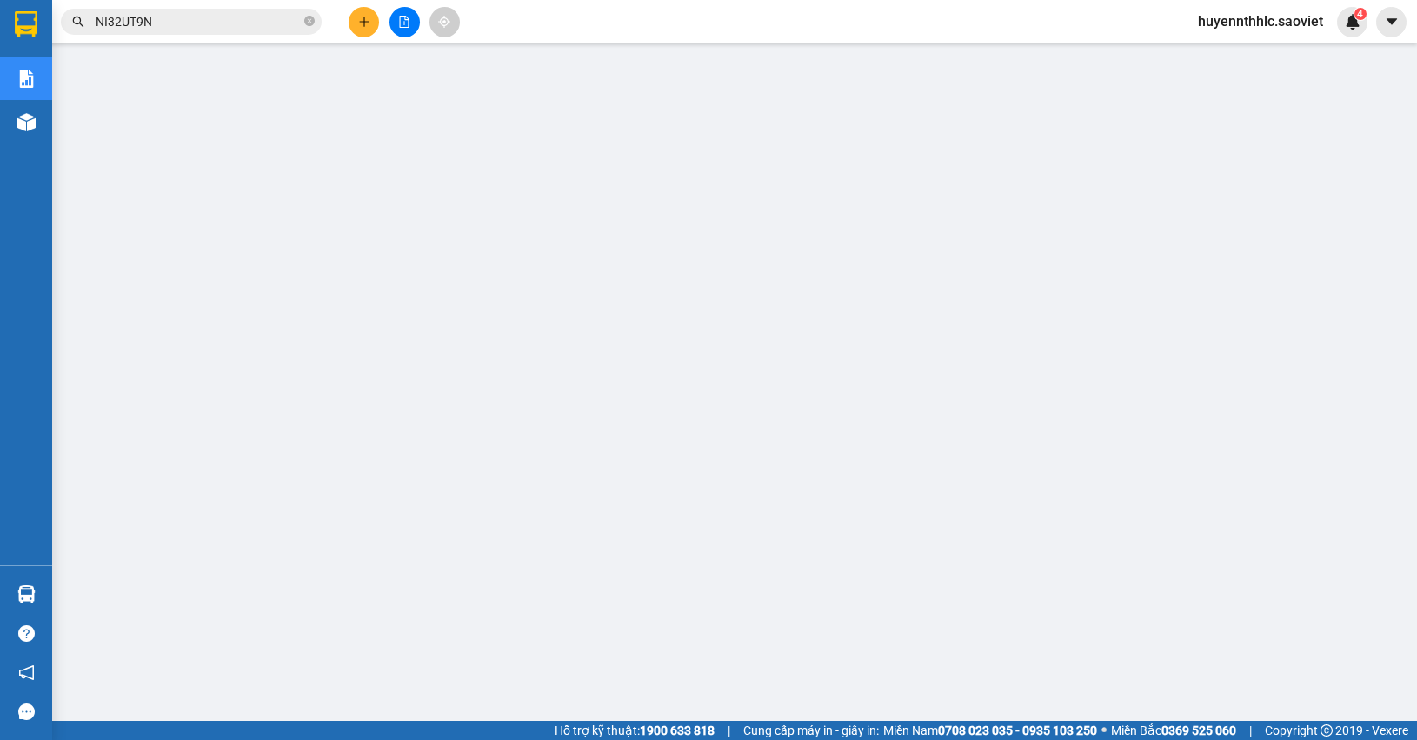
click at [1398, 179] on main at bounding box center [708, 360] width 1417 height 721
click at [1342, 23] on div "4" at bounding box center [1352, 22] width 30 height 30
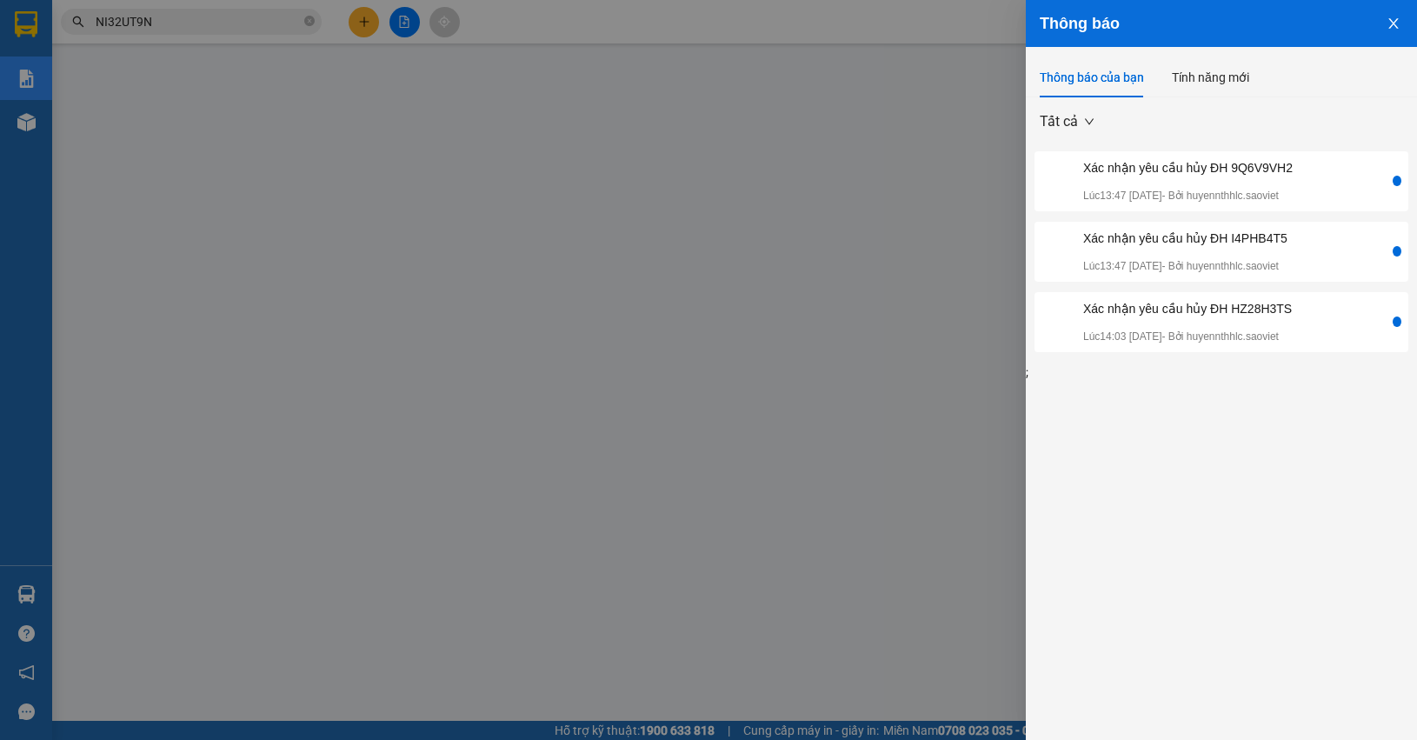
click at [989, 148] on div at bounding box center [708, 370] width 1417 height 740
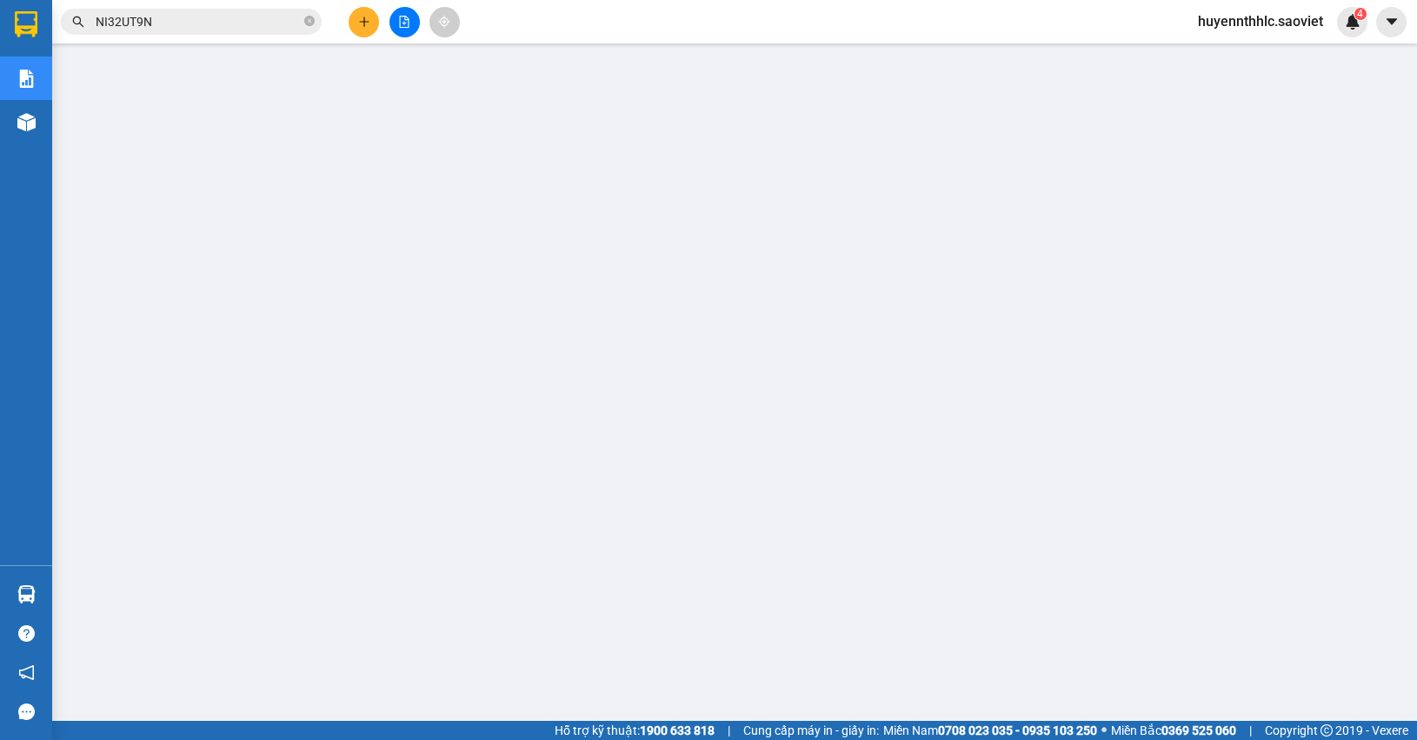
click at [1254, 26] on span "huyennthhlc.saoviet" at bounding box center [1260, 21] width 153 height 22
click at [1226, 58] on span "Đăng xuất" at bounding box center [1269, 53] width 116 height 19
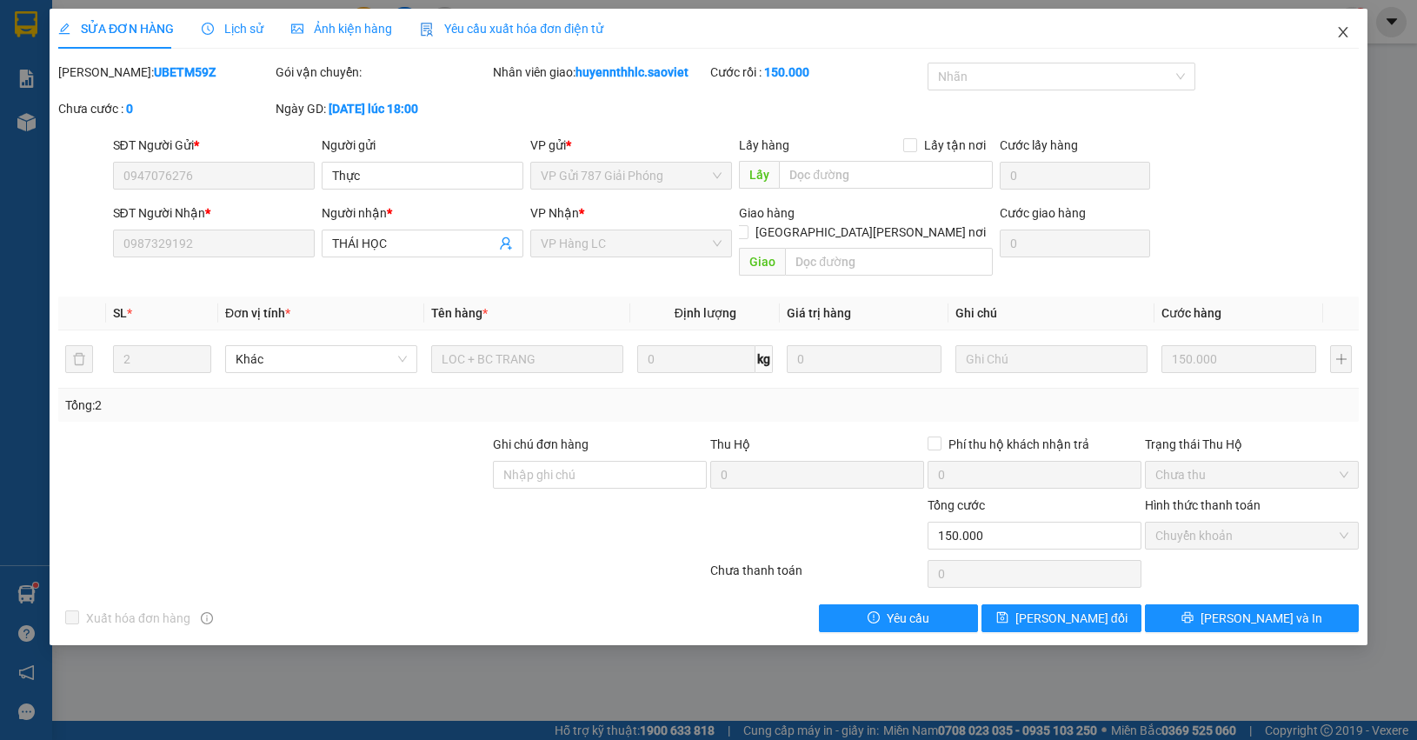
click at [1342, 30] on icon "close" at bounding box center [1343, 32] width 14 height 14
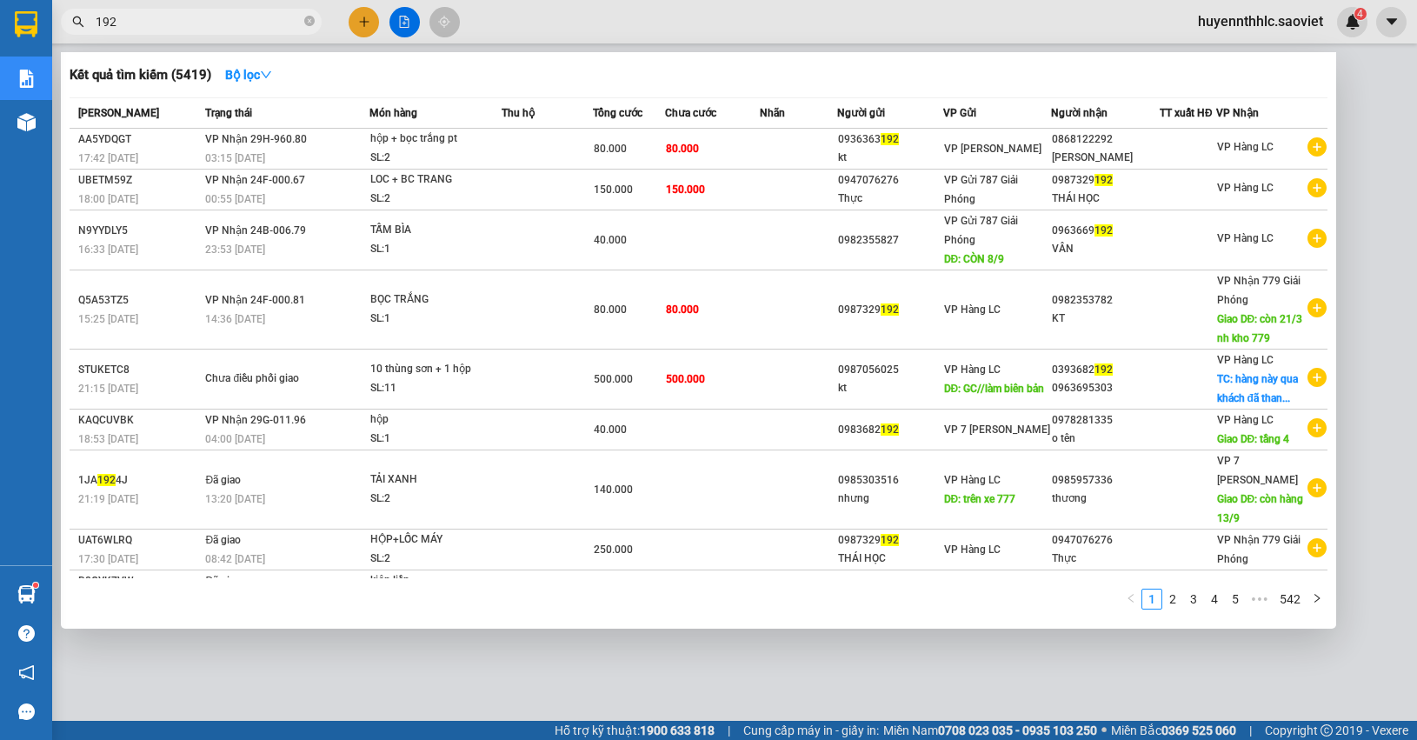
click at [206, 19] on input "192" at bounding box center [198, 21] width 205 height 19
type input "1"
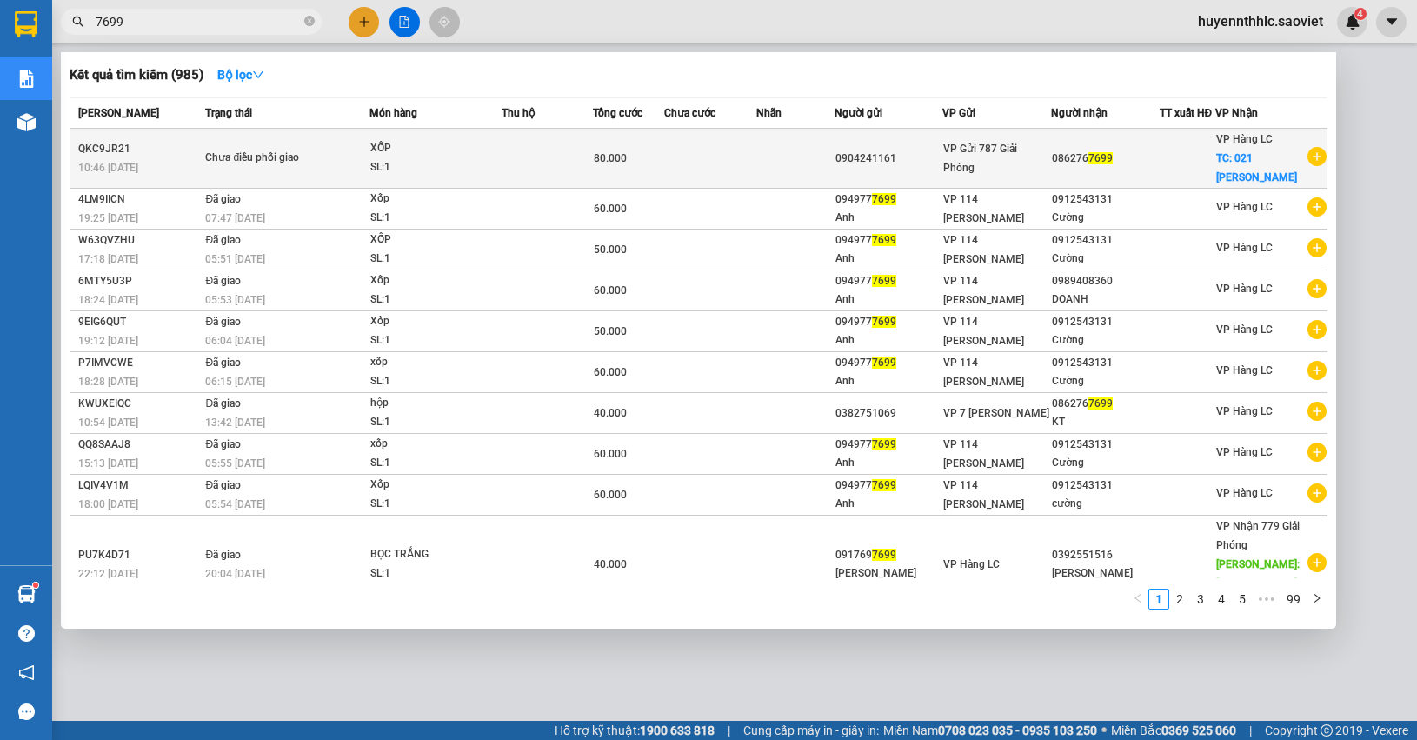
type input "7699"
click at [716, 157] on td at bounding box center [710, 159] width 92 height 60
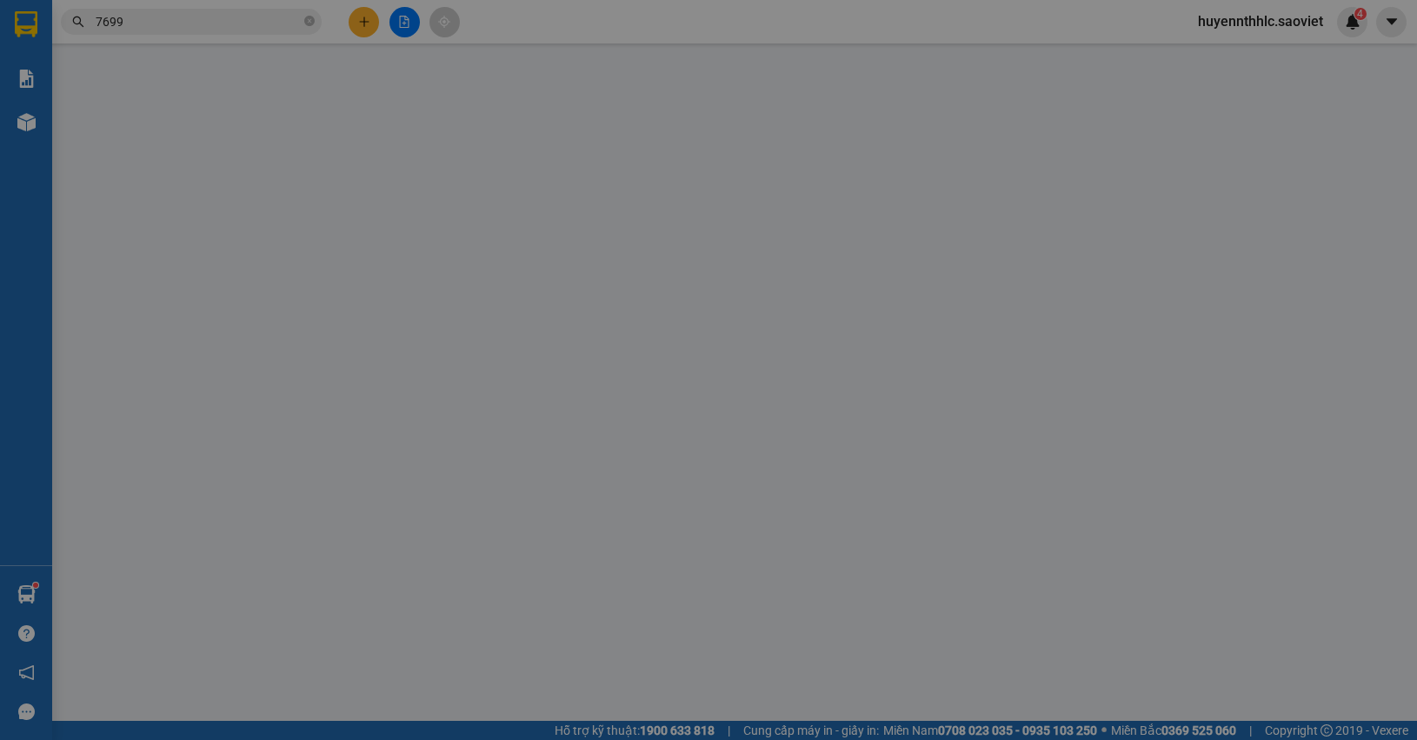
type input "0904241161"
type input "0862767699"
checkbox input "true"
type input "021 ĐẶNG THAI MAI"
type input "80.000"
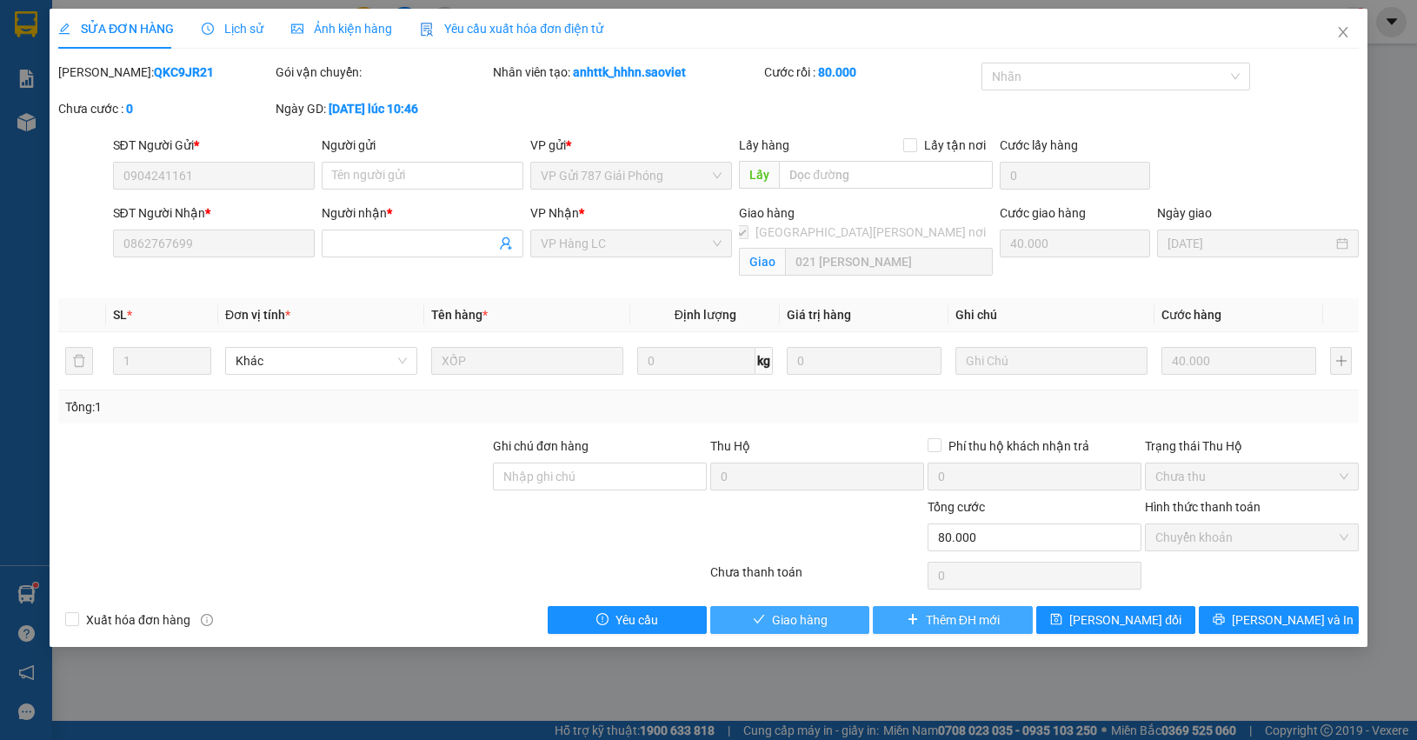
drag, startPoint x: 830, startPoint y: 628, endPoint x: 933, endPoint y: 606, distance: 104.9
click at [837, 627] on button "Giao hàng" at bounding box center [789, 620] width 159 height 28
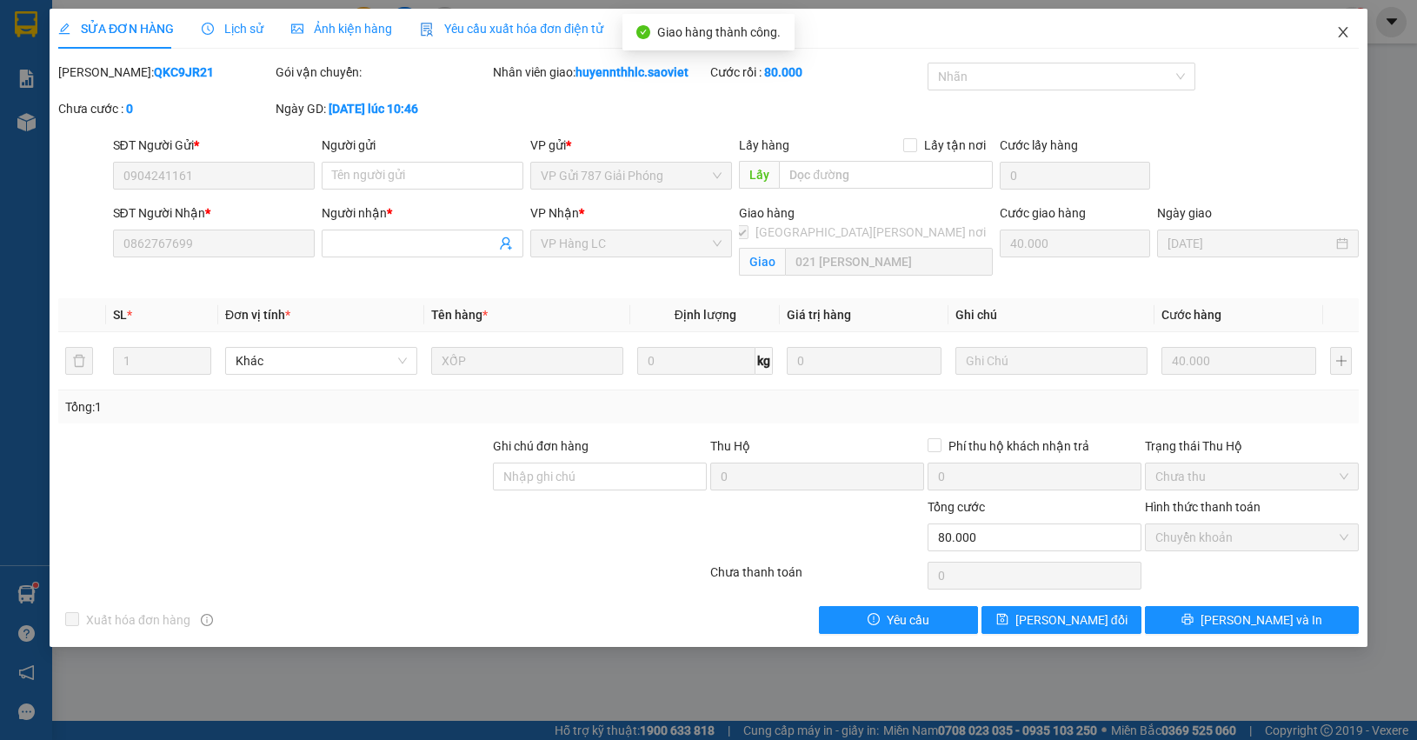
click at [1349, 36] on icon "close" at bounding box center [1343, 32] width 14 height 14
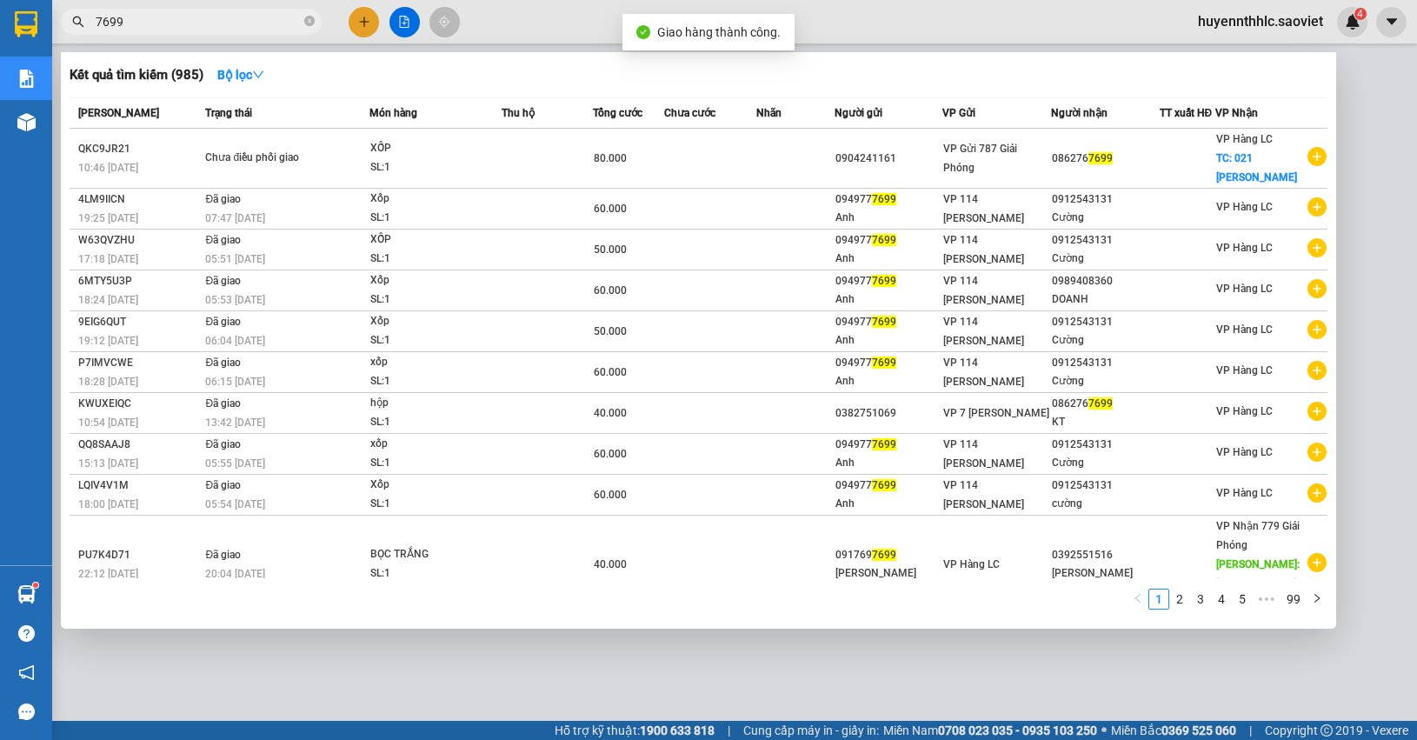
click at [219, 26] on input "7699" at bounding box center [198, 21] width 205 height 19
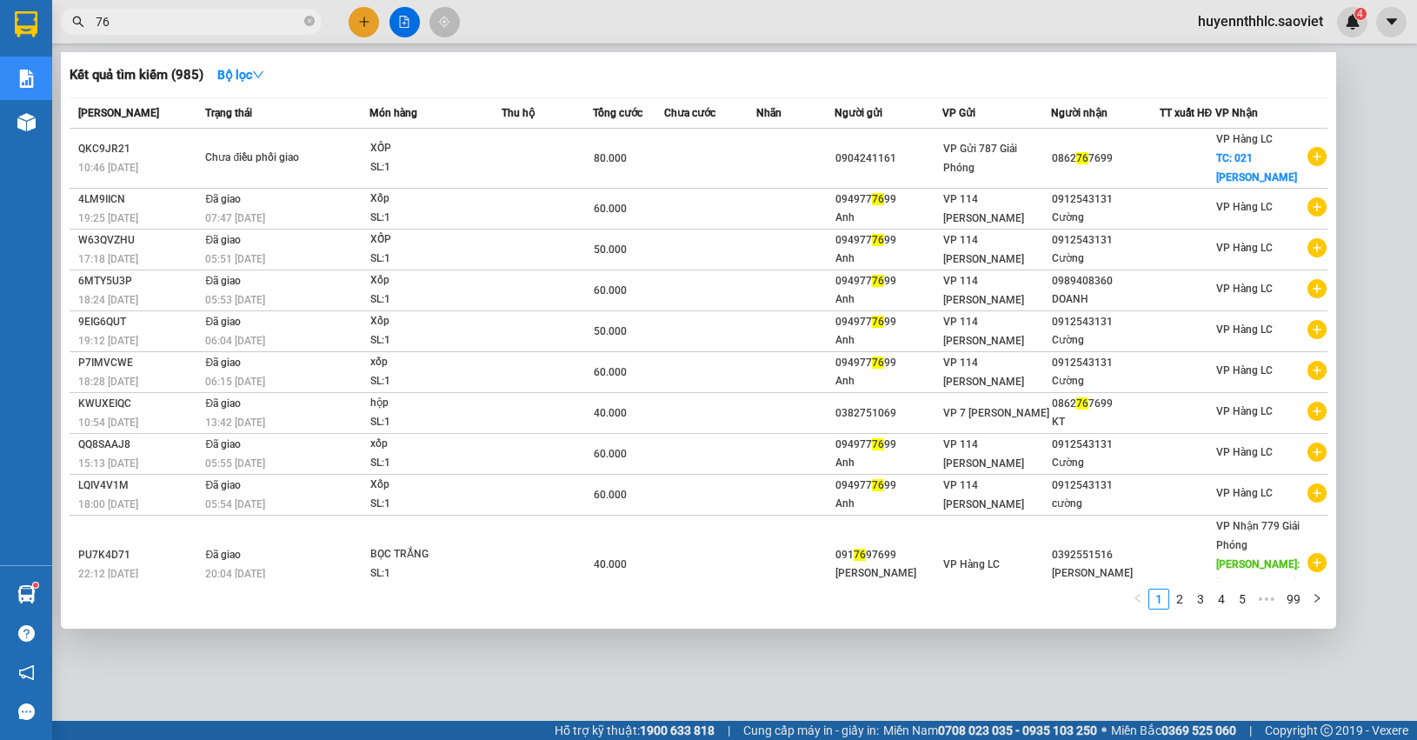
type input "7"
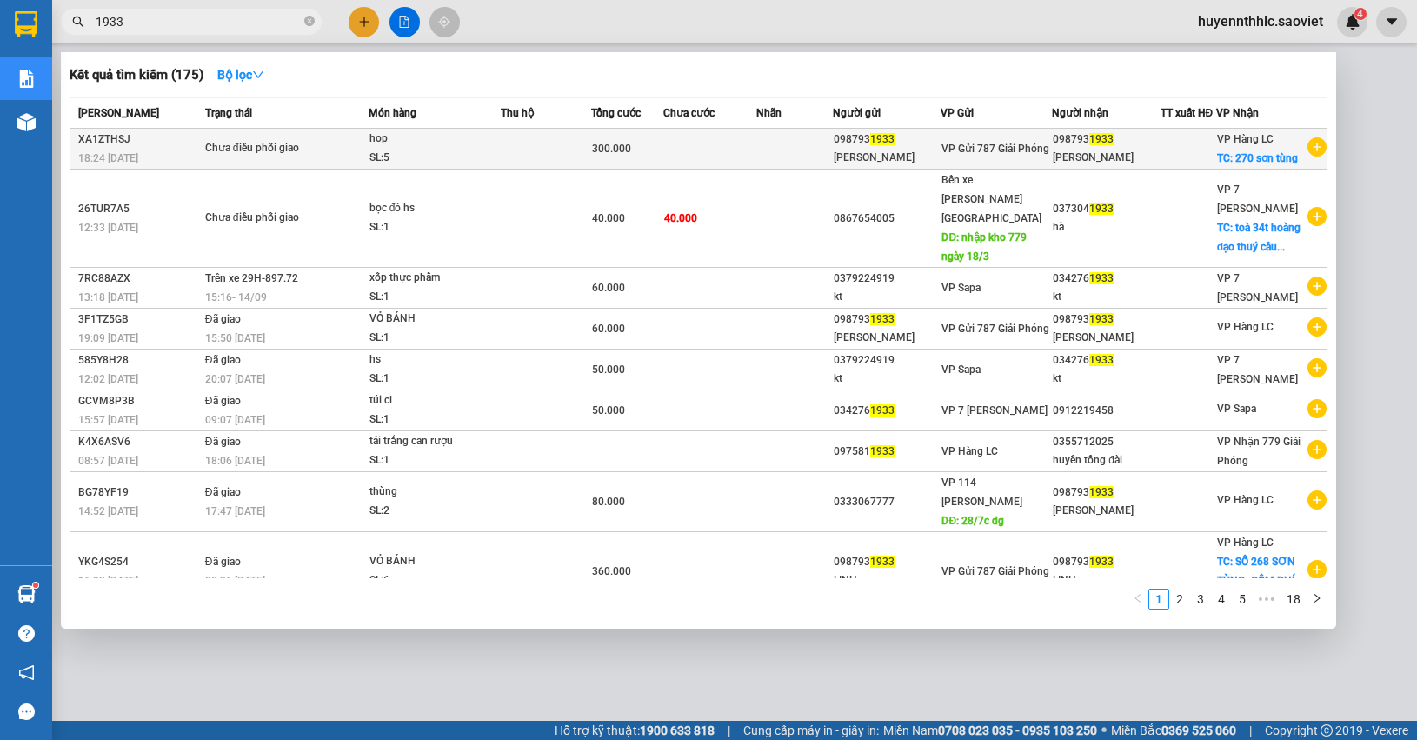
type input "1933"
click at [1162, 150] on div at bounding box center [1189, 149] width 54 height 18
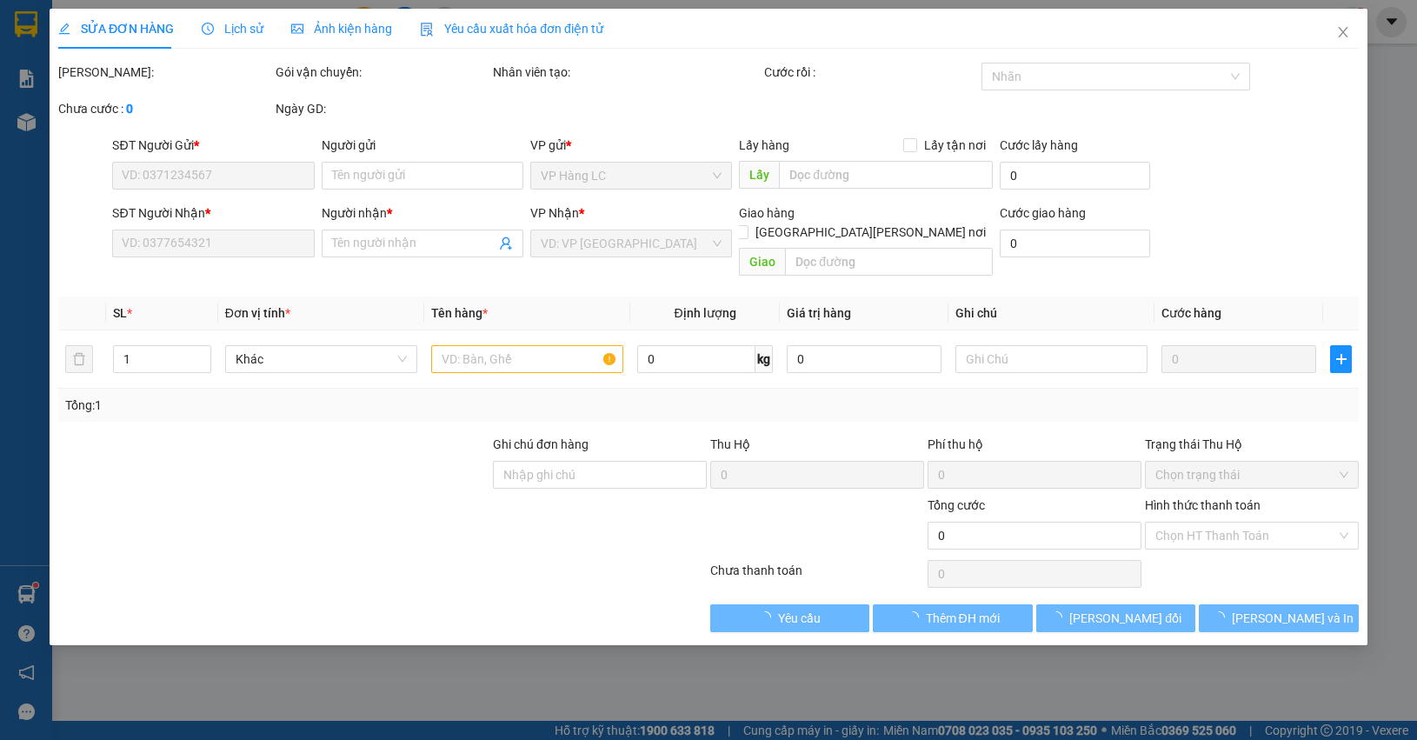
type input "0987931933"
type input "[PERSON_NAME]"
type input "0987931933"
type input "[PERSON_NAME]"
checkbox input "true"
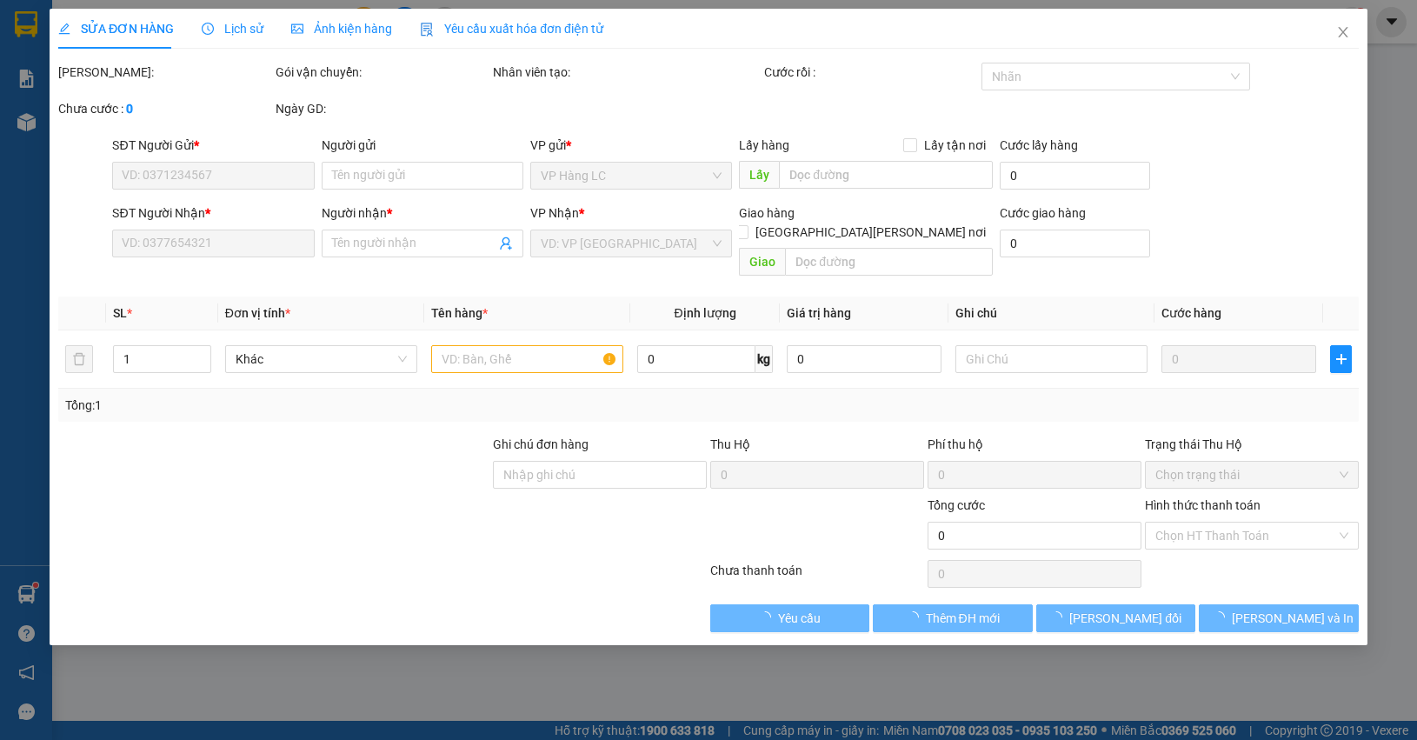
type input "270 sơn tùng"
type input "300.000"
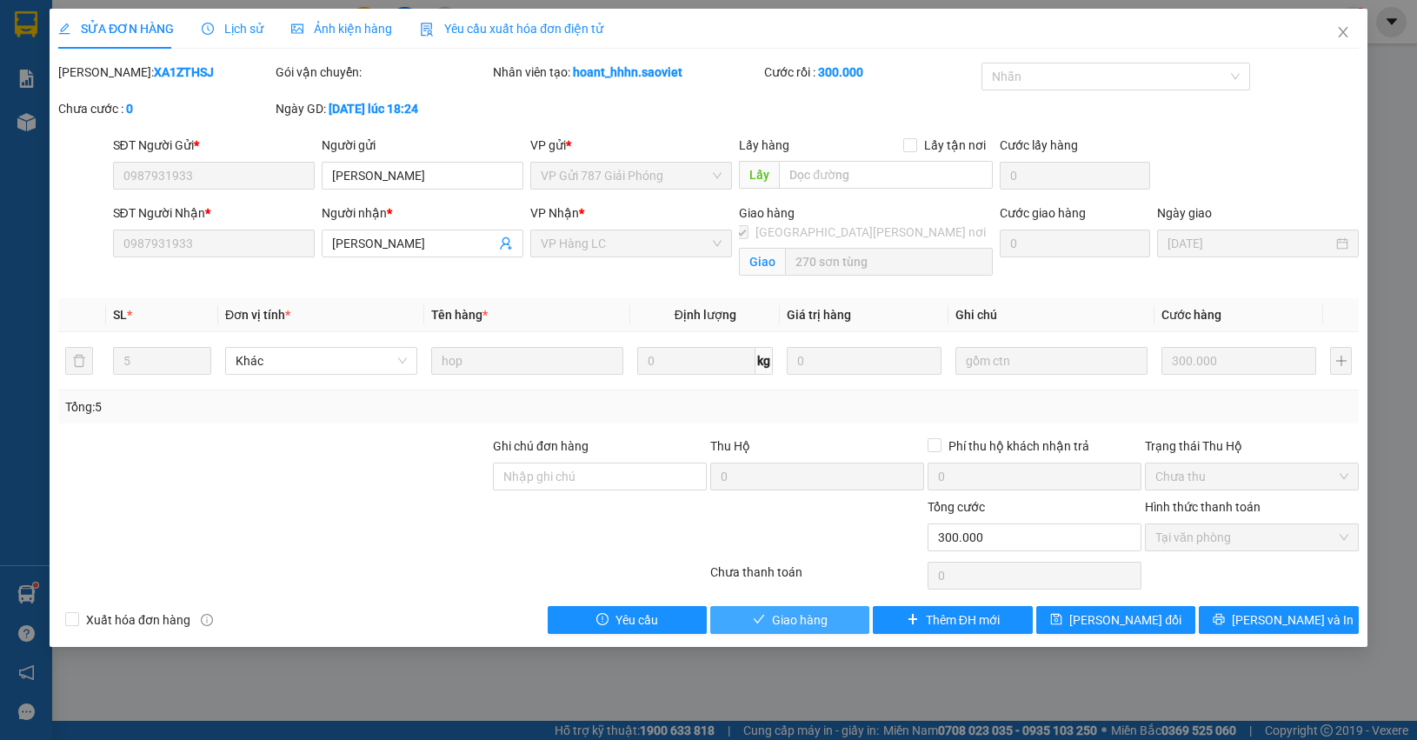
click at [810, 623] on span "Giao hàng" at bounding box center [800, 619] width 56 height 19
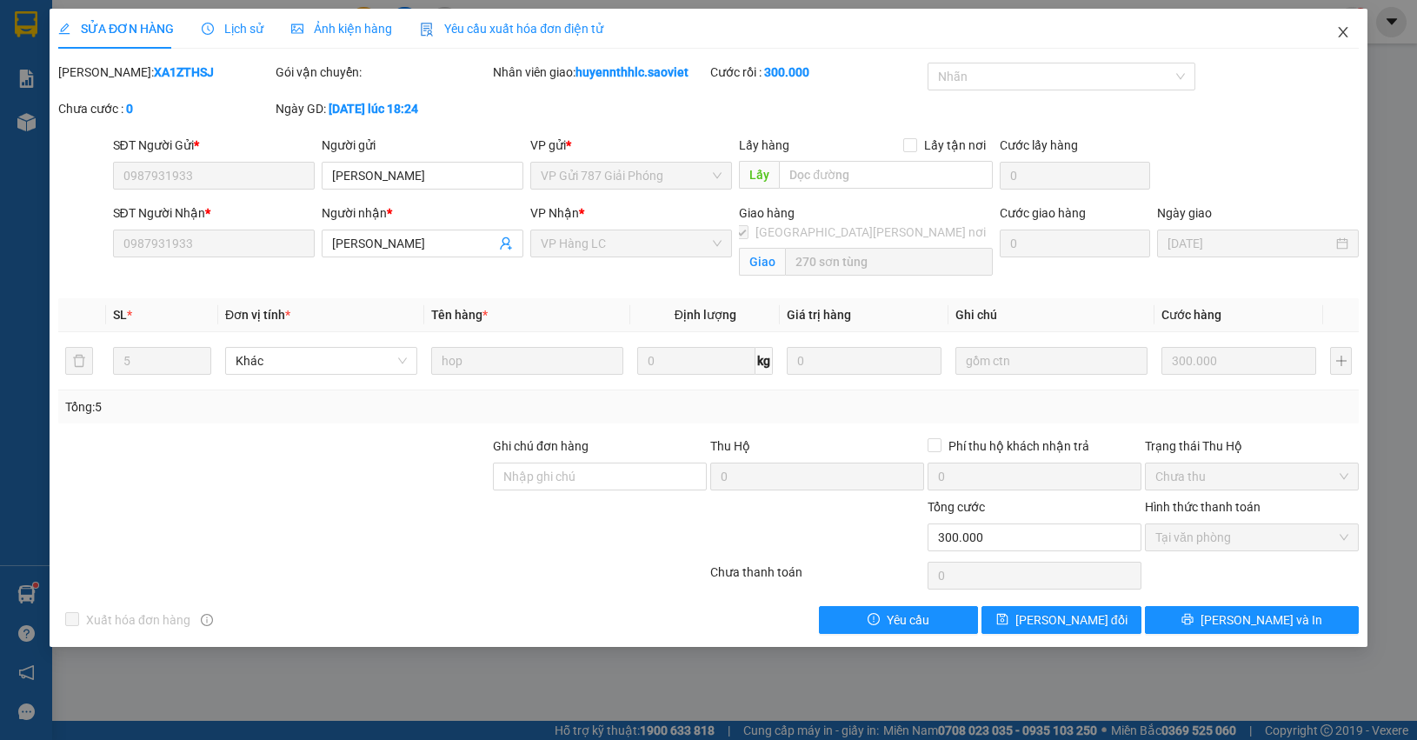
click at [1341, 30] on icon "close" at bounding box center [1343, 32] width 10 height 10
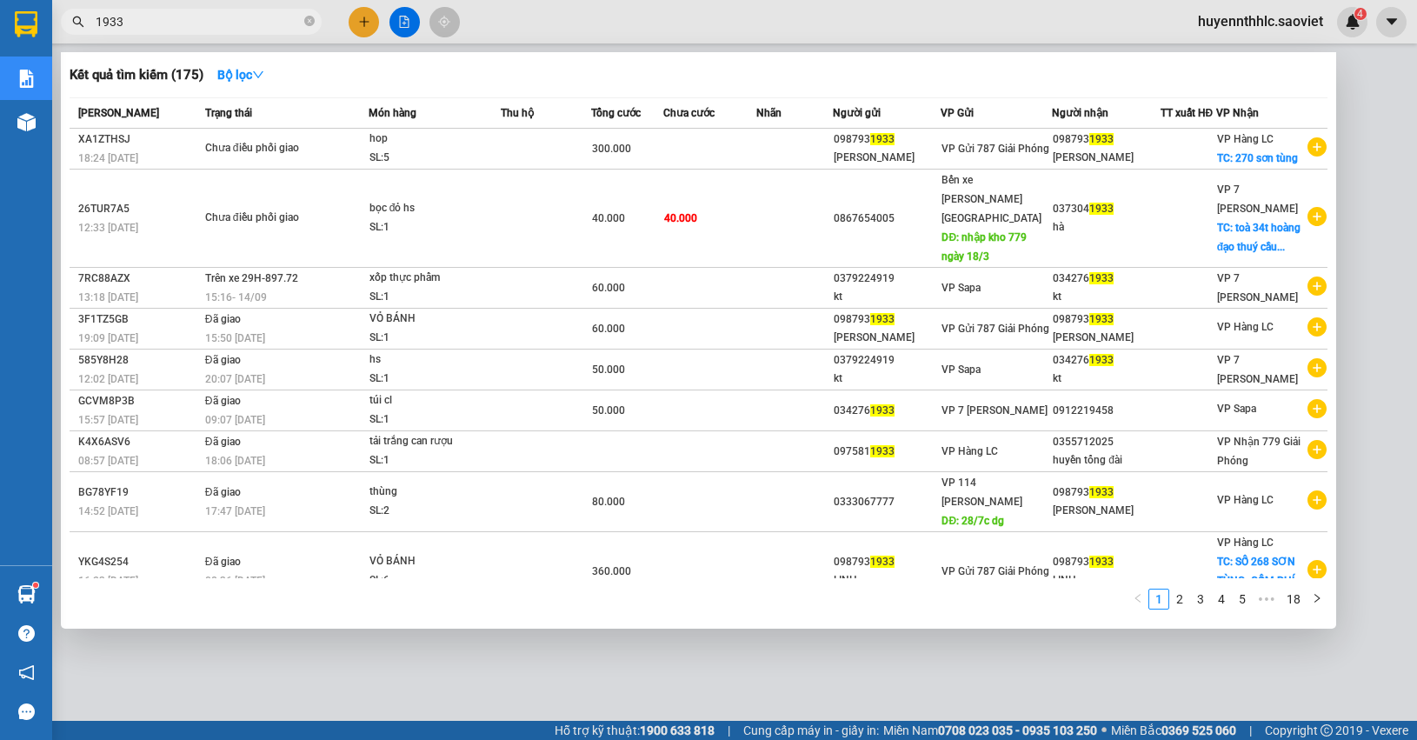
click at [220, 23] on input "1933" at bounding box center [198, 21] width 205 height 19
type input "1"
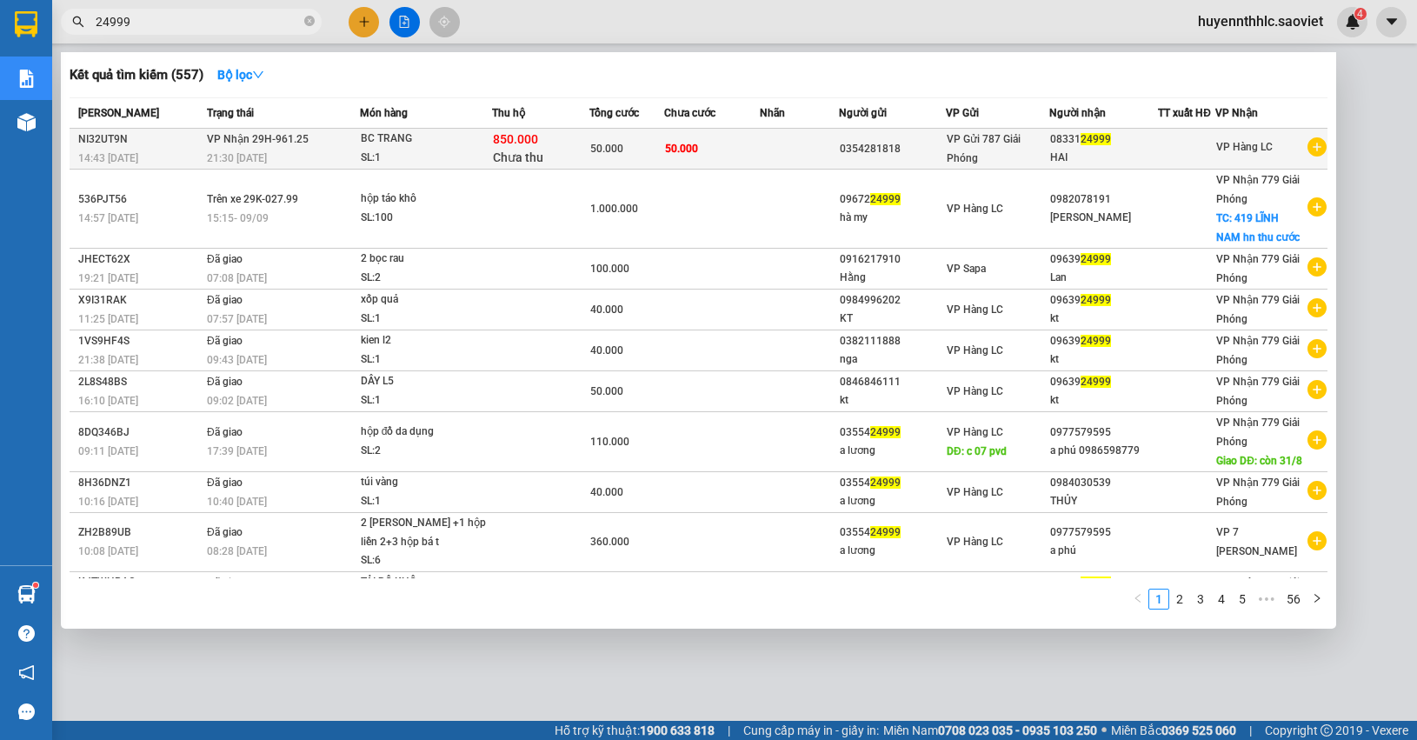
type input "24999"
click at [665, 153] on span "50.000" at bounding box center [681, 149] width 33 height 12
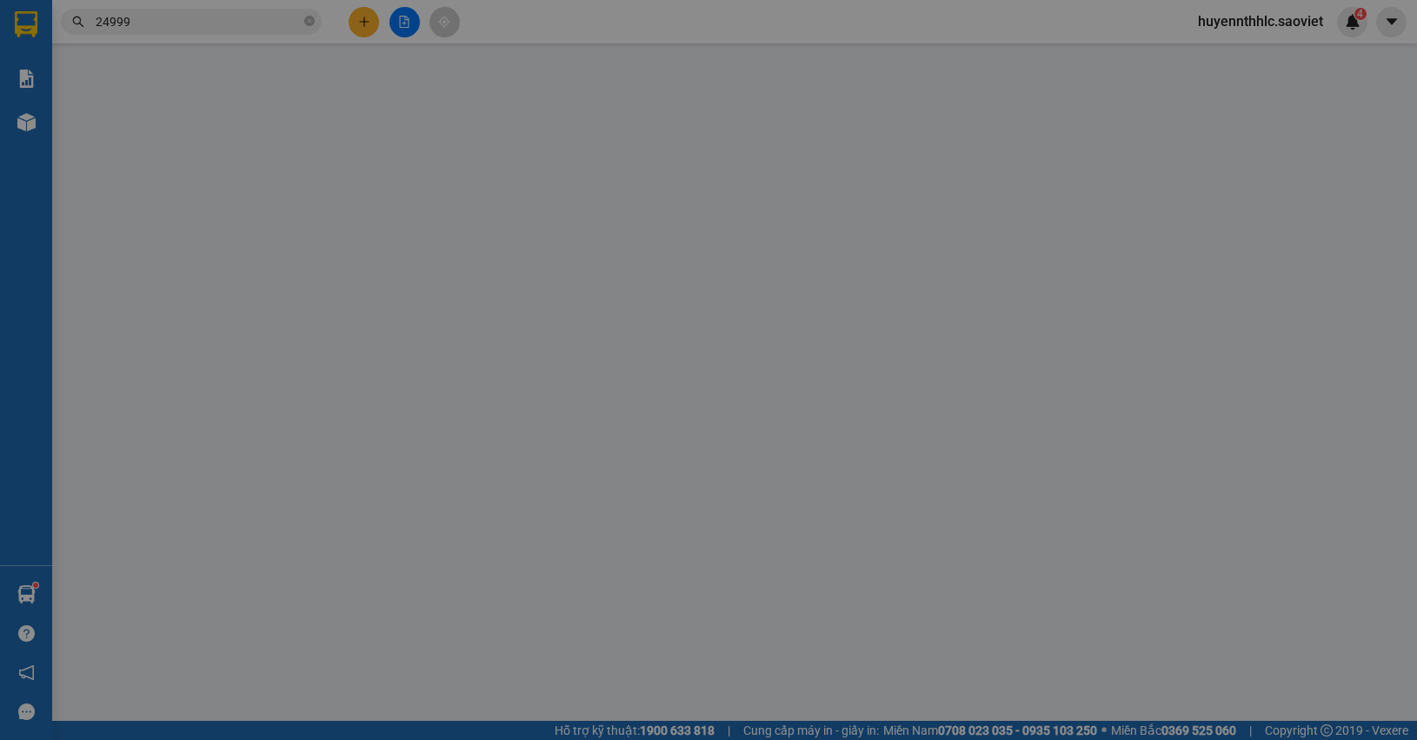
type input "0354281818"
type input "0833124999"
type input "HAI"
type input "850.000"
type input "15.000"
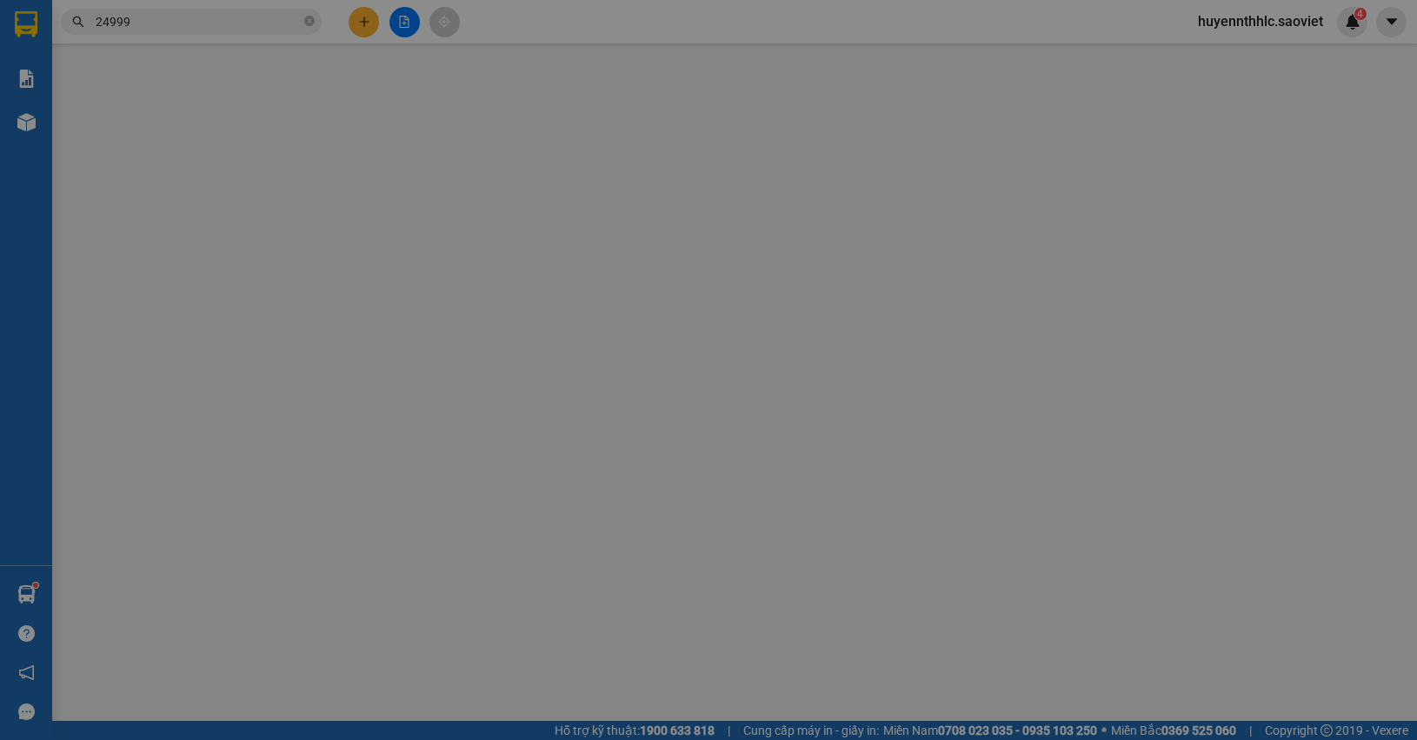
type input "50.000"
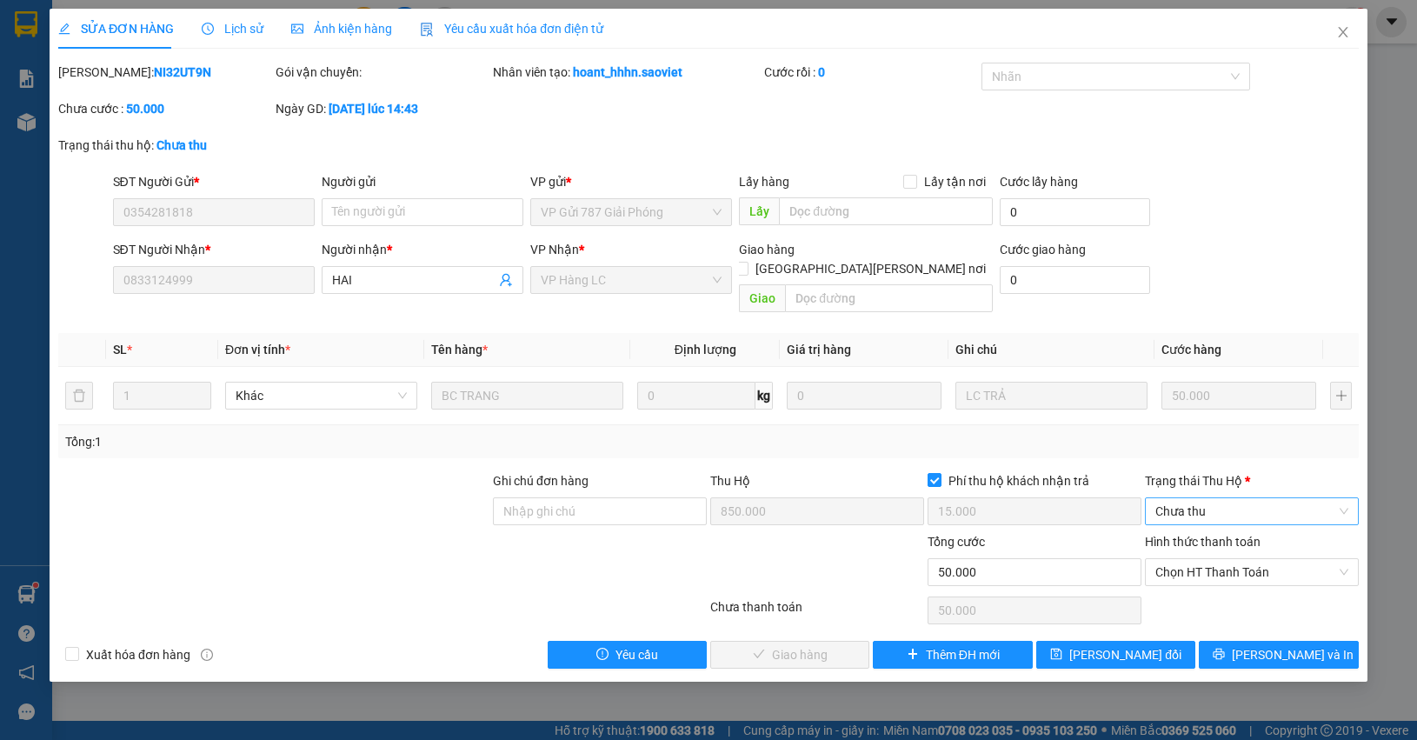
click at [1174, 498] on span "Chưa thu" at bounding box center [1251, 511] width 193 height 26
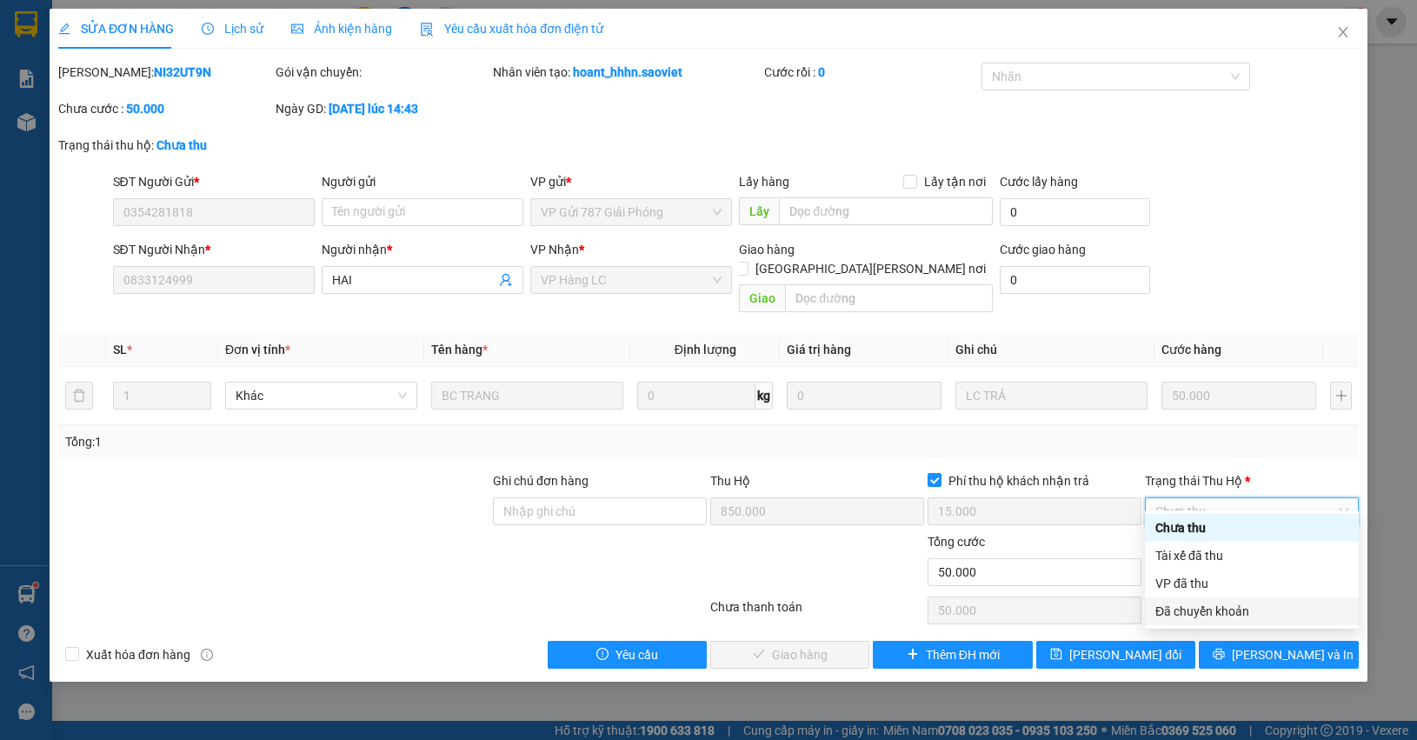
click at [1206, 609] on div "Đã chuyển khoản" at bounding box center [1251, 611] width 193 height 19
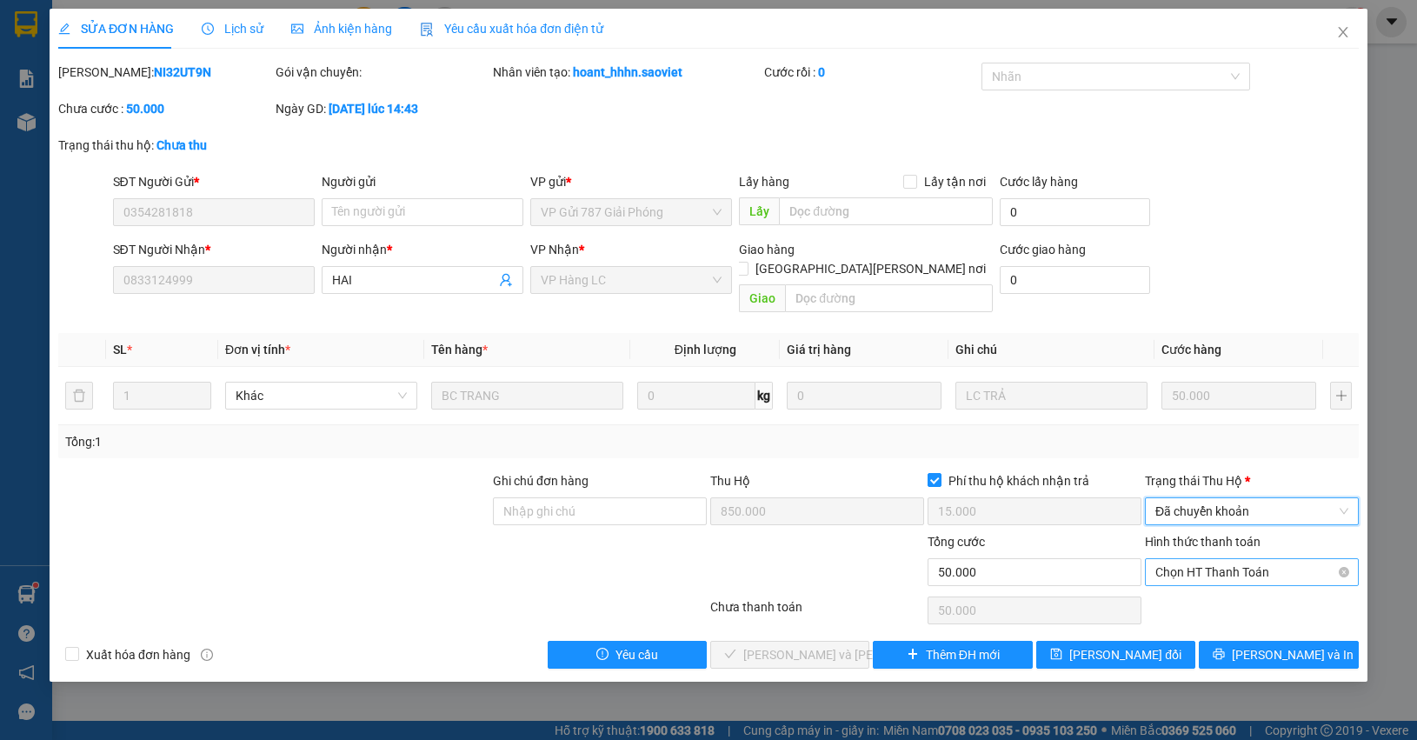
click at [1193, 559] on span "Chọn HT Thanh Toán" at bounding box center [1251, 572] width 193 height 26
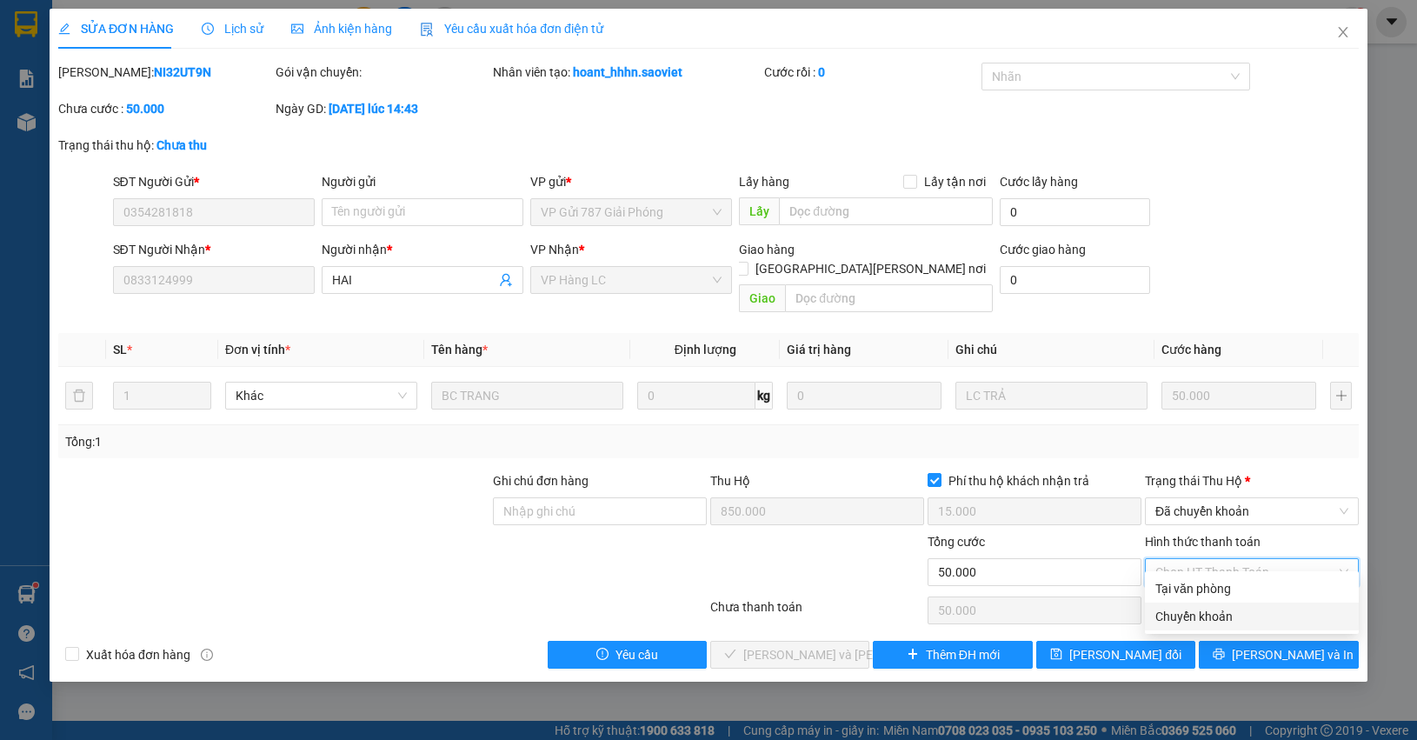
click at [1204, 609] on div "Chuyển khoản" at bounding box center [1251, 616] width 193 height 19
type input "0"
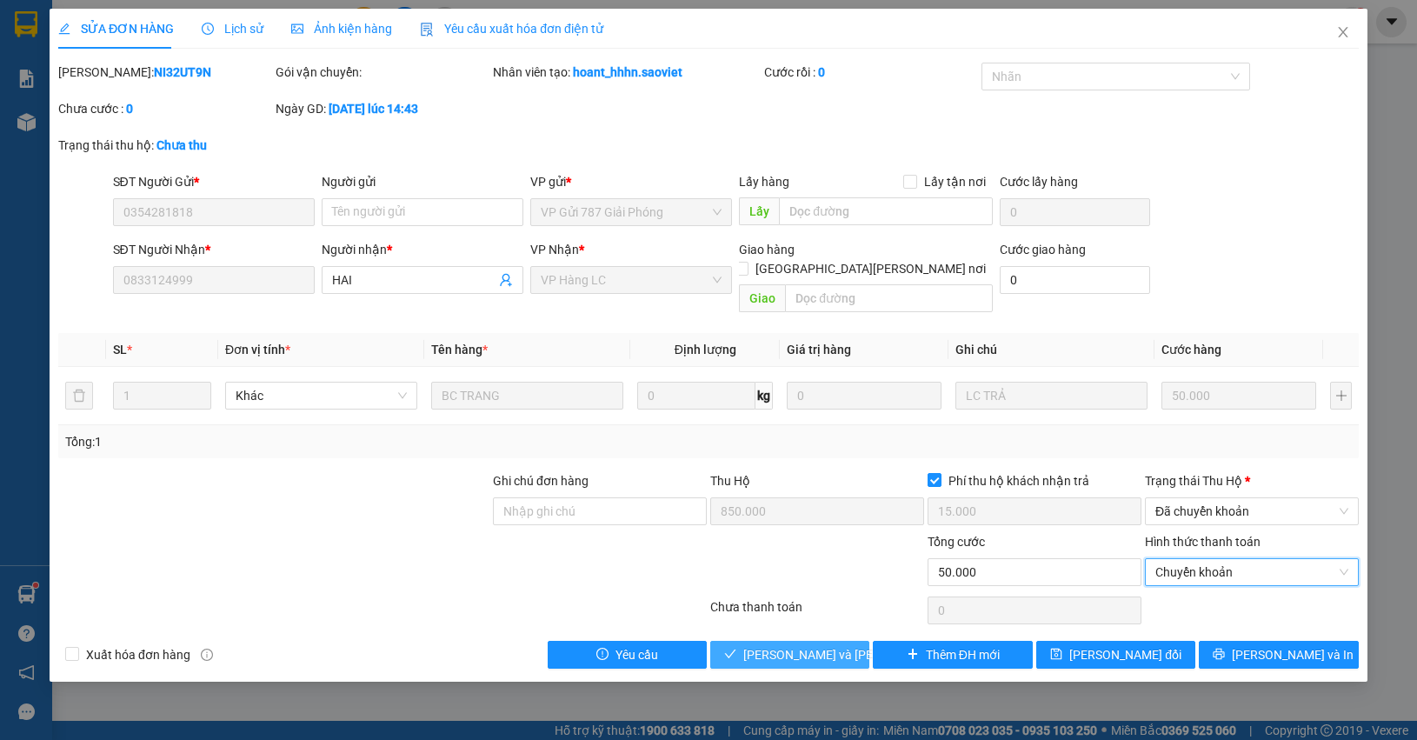
drag, startPoint x: 779, startPoint y: 643, endPoint x: 835, endPoint y: 636, distance: 56.2
click at [780, 645] on span "[PERSON_NAME] và Giao hàng" at bounding box center [860, 654] width 235 height 19
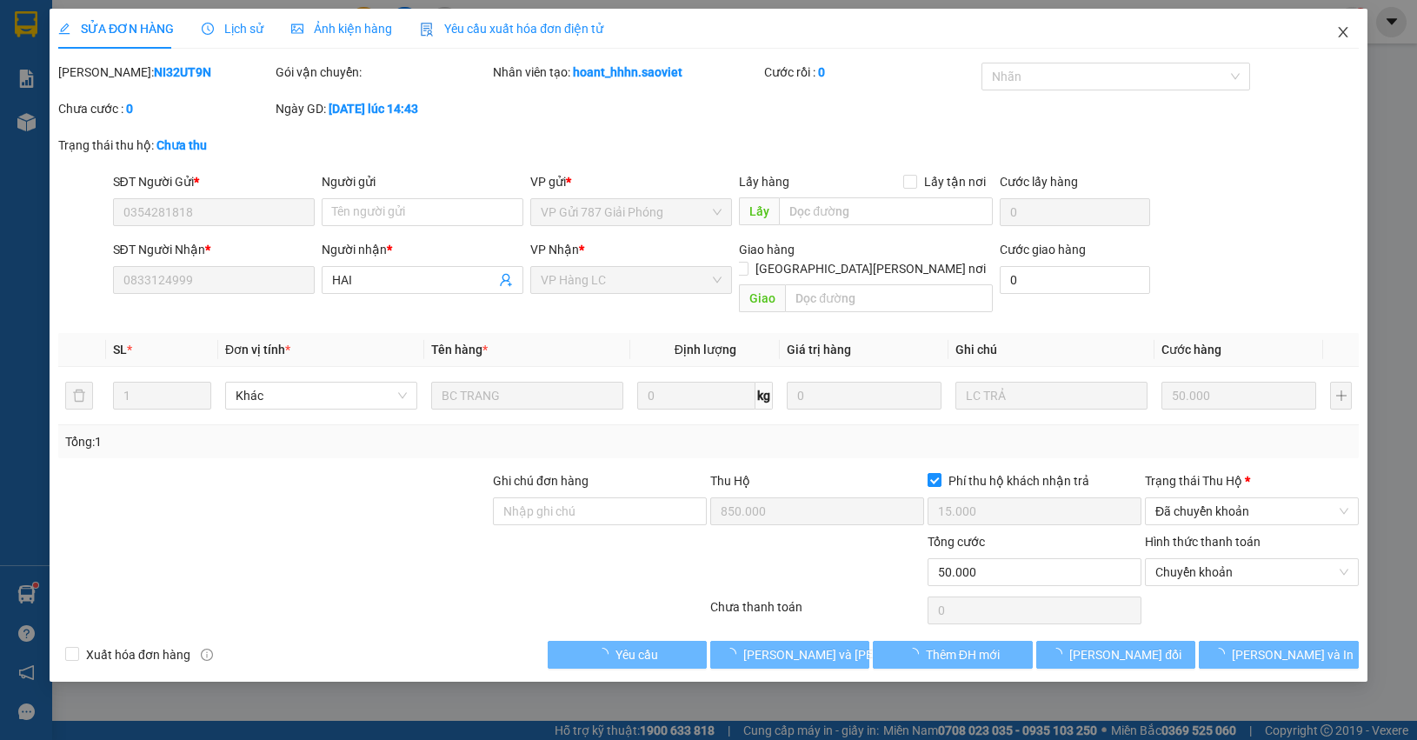
click at [1352, 32] on span "Close" at bounding box center [1343, 33] width 49 height 49
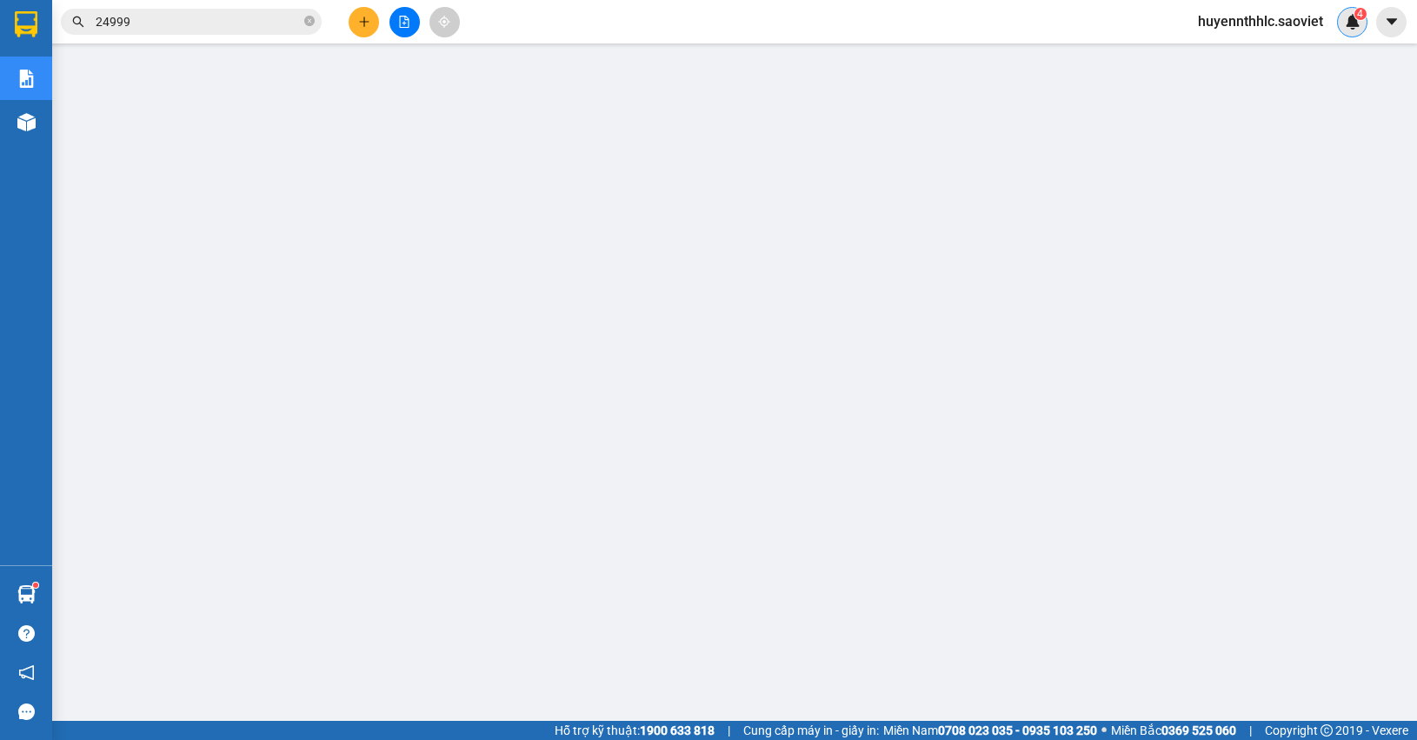
click at [1354, 26] on img at bounding box center [1353, 22] width 16 height 16
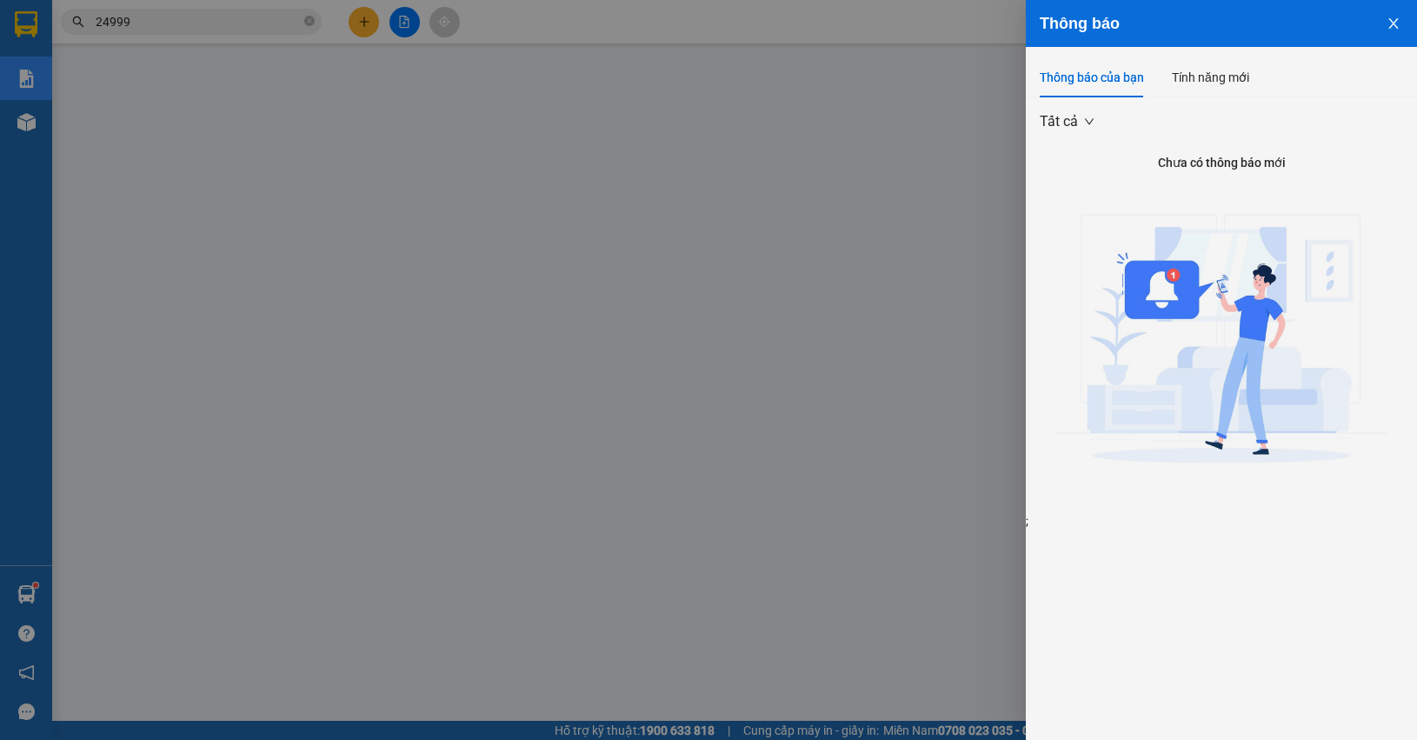
click at [1388, 17] on icon "close" at bounding box center [1394, 24] width 14 height 14
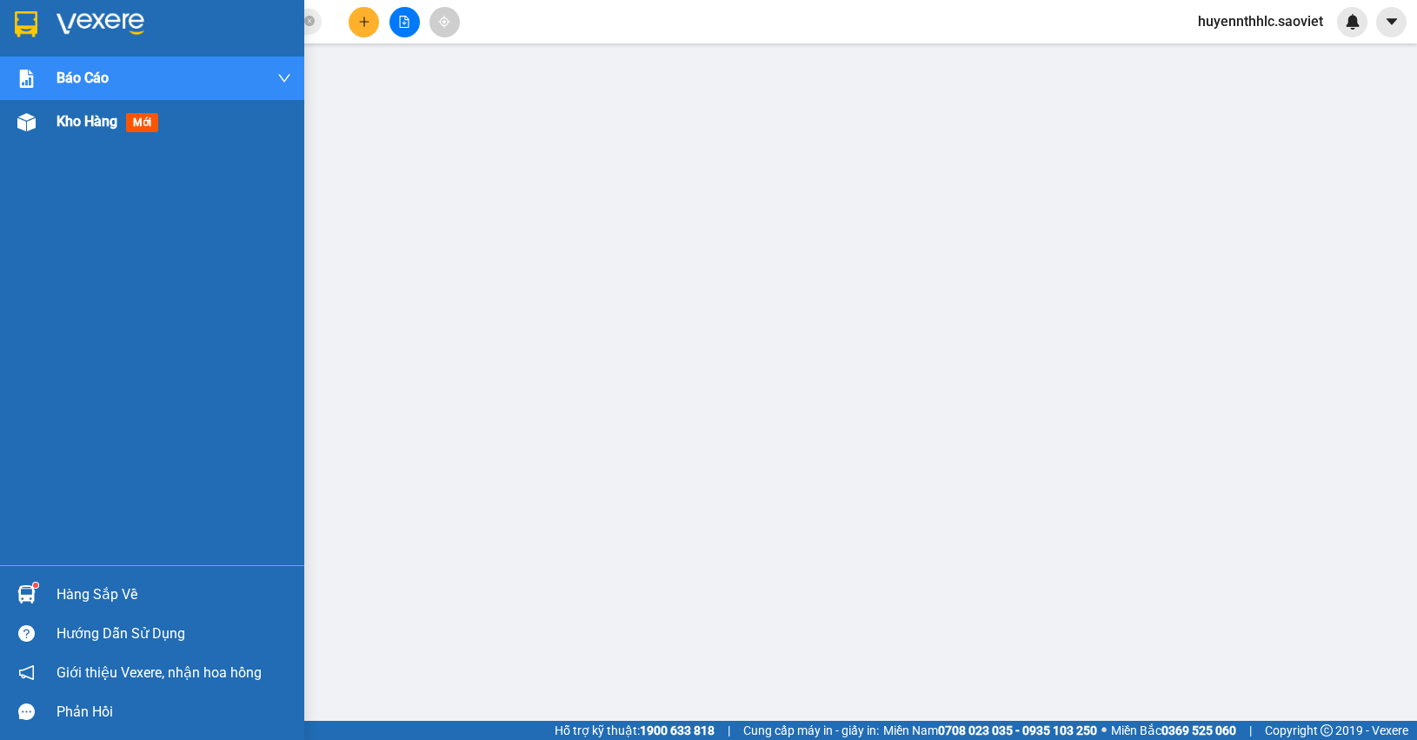
click at [94, 120] on span "Kho hàng" at bounding box center [87, 121] width 61 height 17
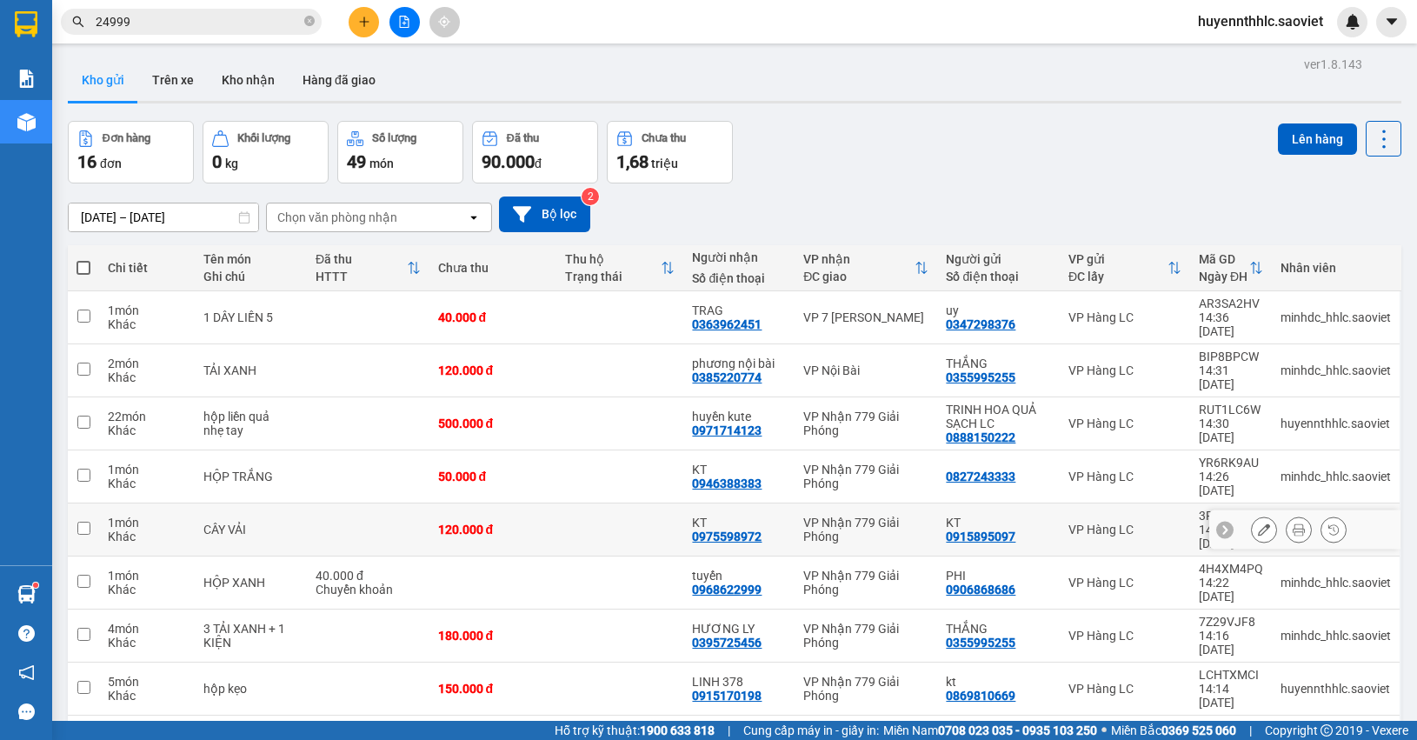
scroll to position [80, 0]
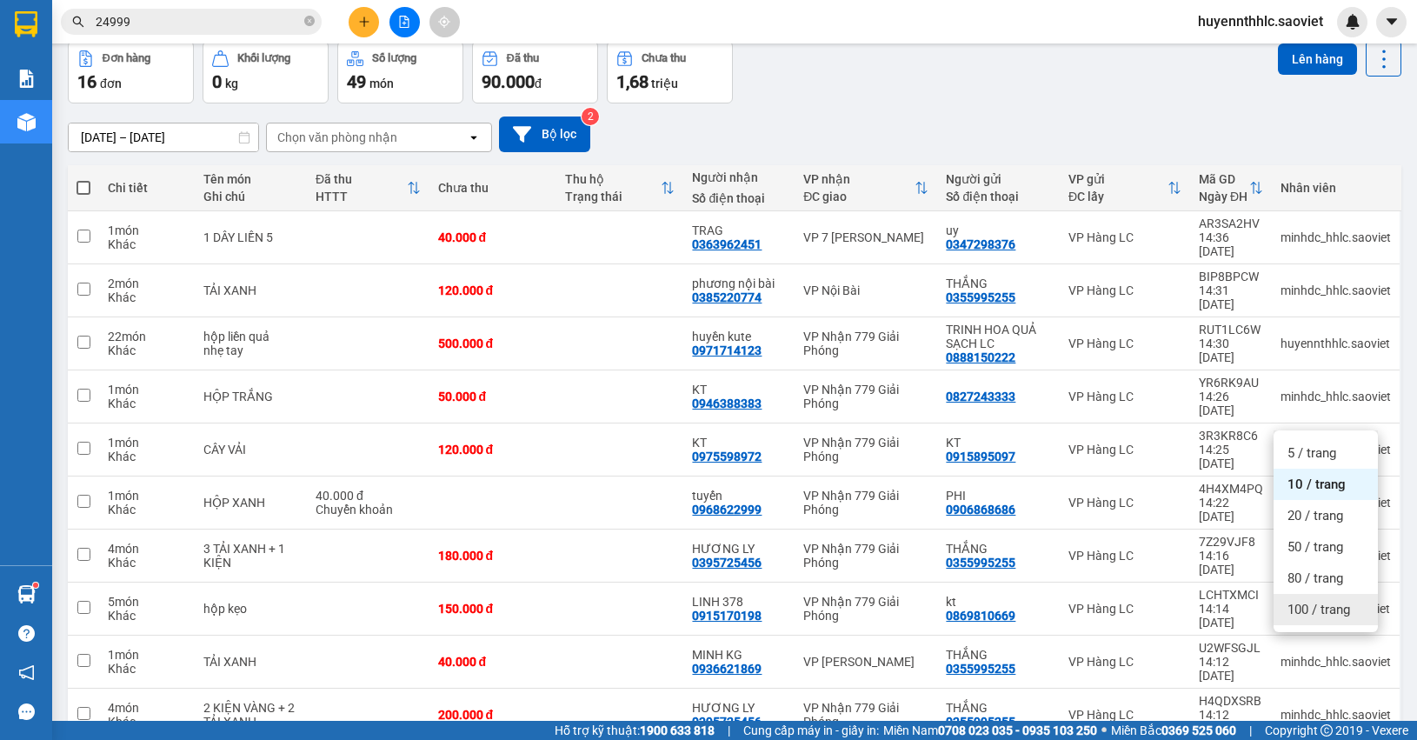
click at [1328, 610] on span "100 / trang" at bounding box center [1319, 609] width 63 height 17
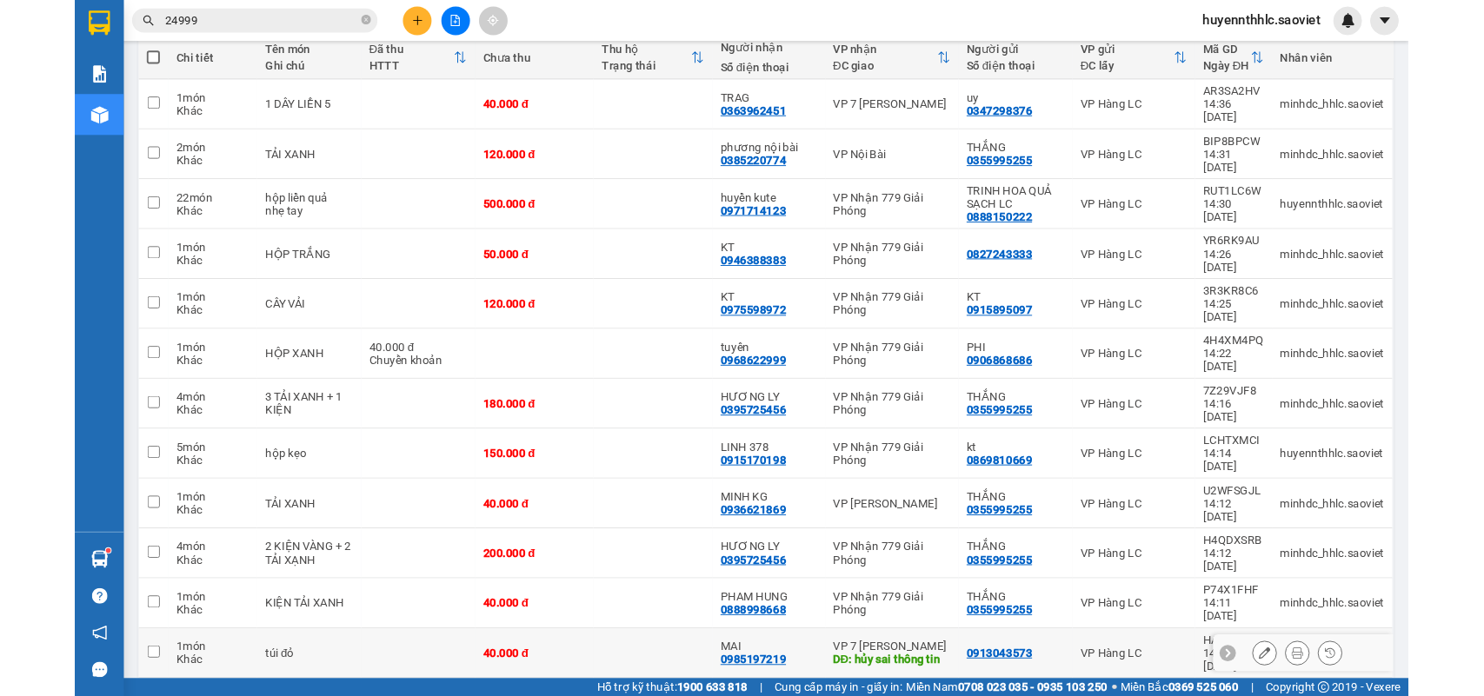
scroll to position [0, 0]
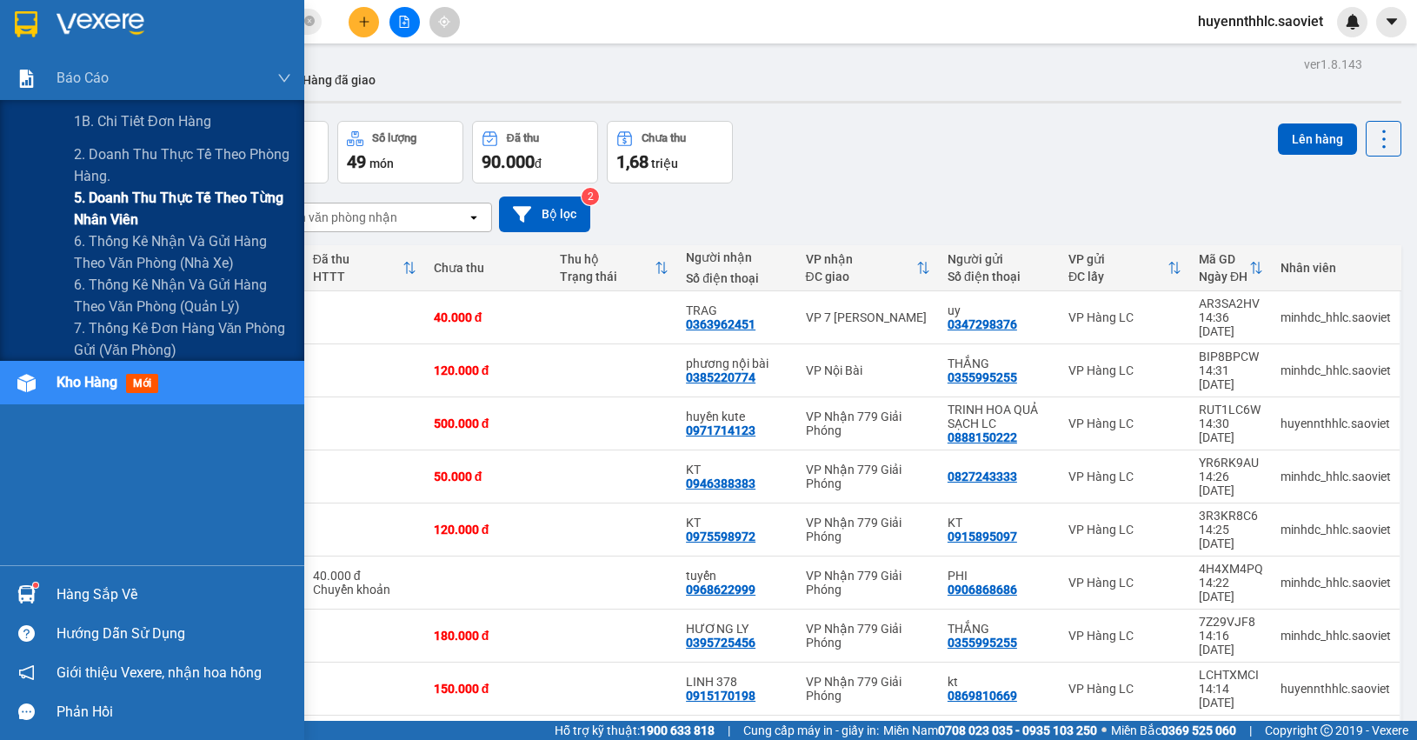
click at [101, 210] on span "5. Doanh thu thực tế theo từng nhân viên" at bounding box center [182, 208] width 217 height 43
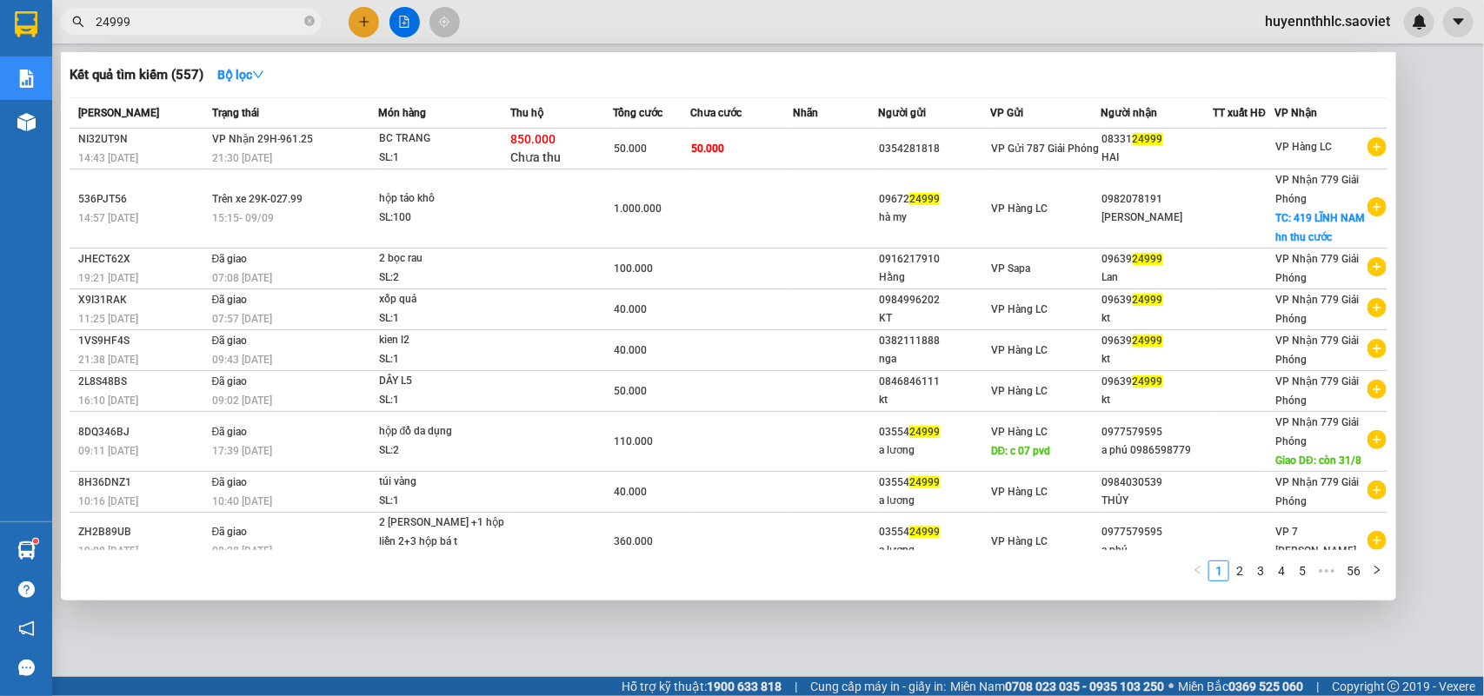
click at [228, 26] on input "24999" at bounding box center [198, 21] width 205 height 19
click at [311, 27] on span at bounding box center [309, 22] width 10 height 17
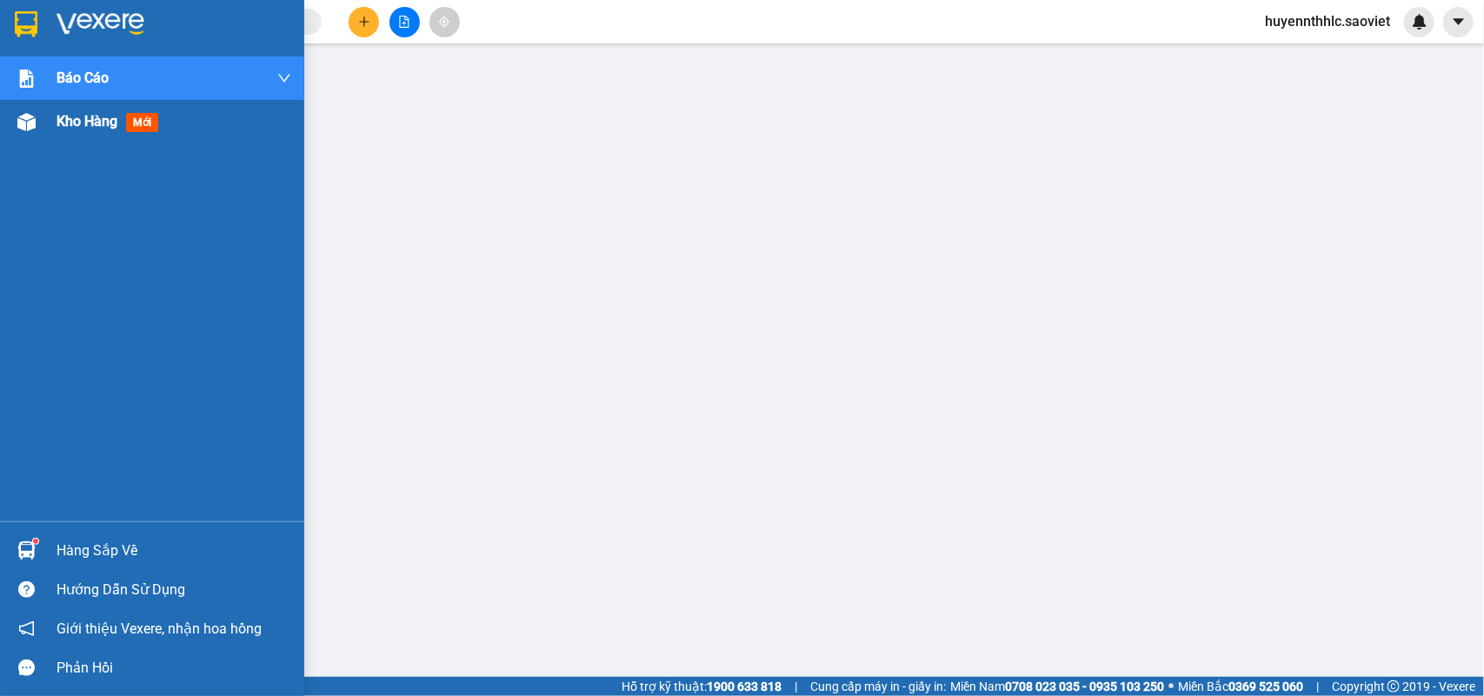
click at [40, 130] on div at bounding box center [26, 122] width 30 height 30
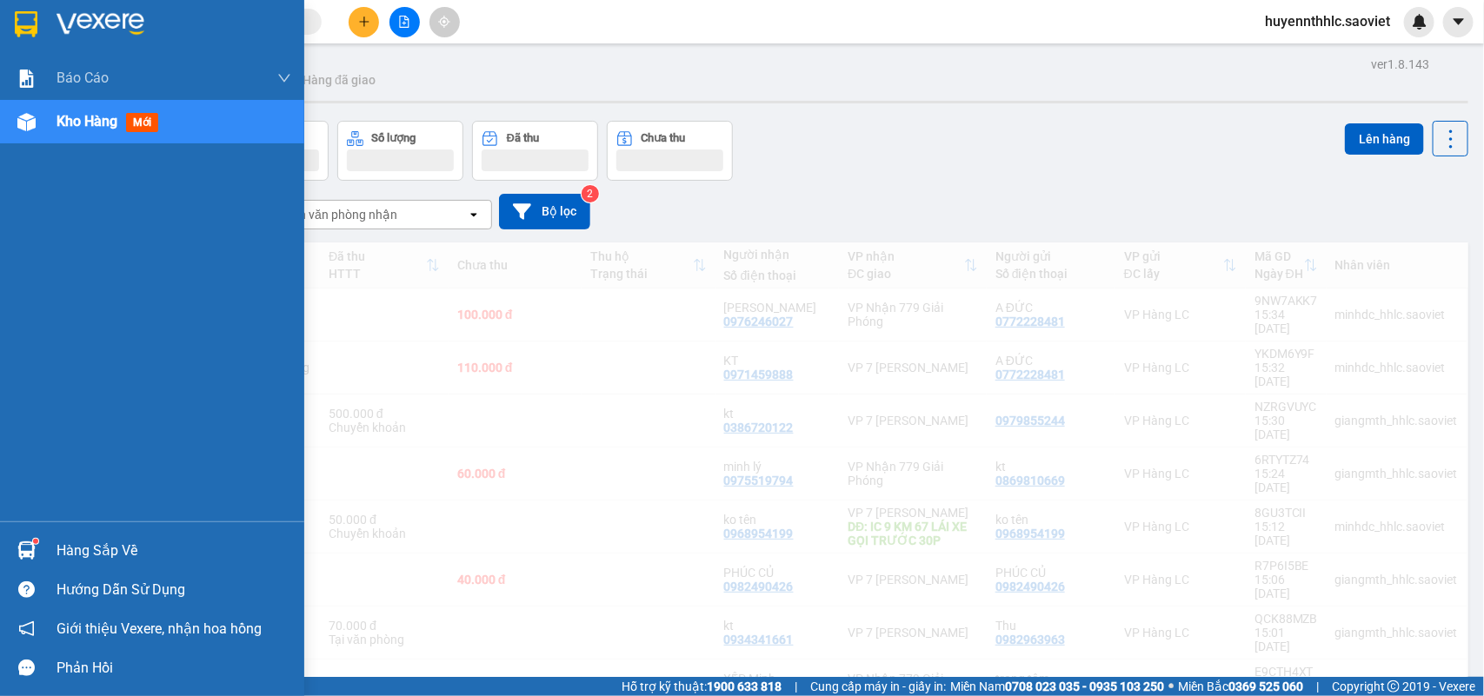
click at [88, 127] on span "Kho hàng" at bounding box center [87, 121] width 61 height 17
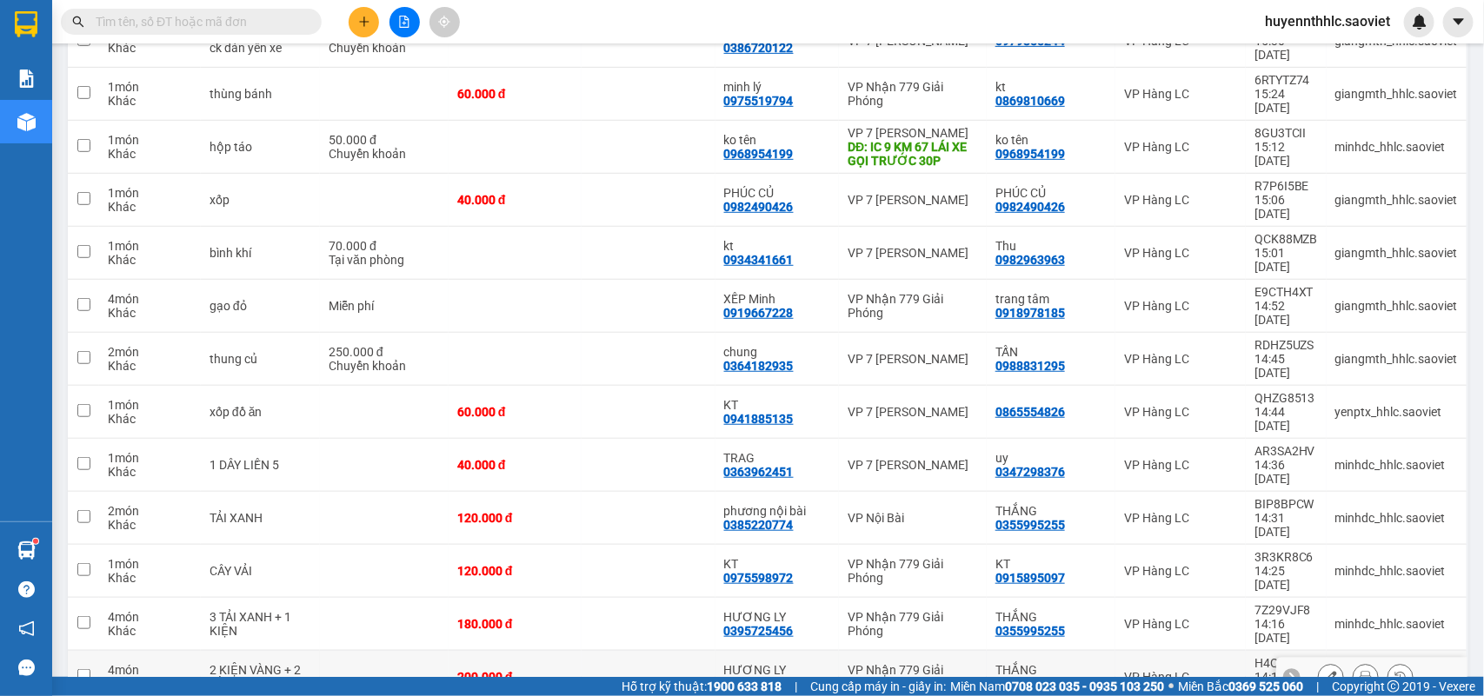
scroll to position [409, 0]
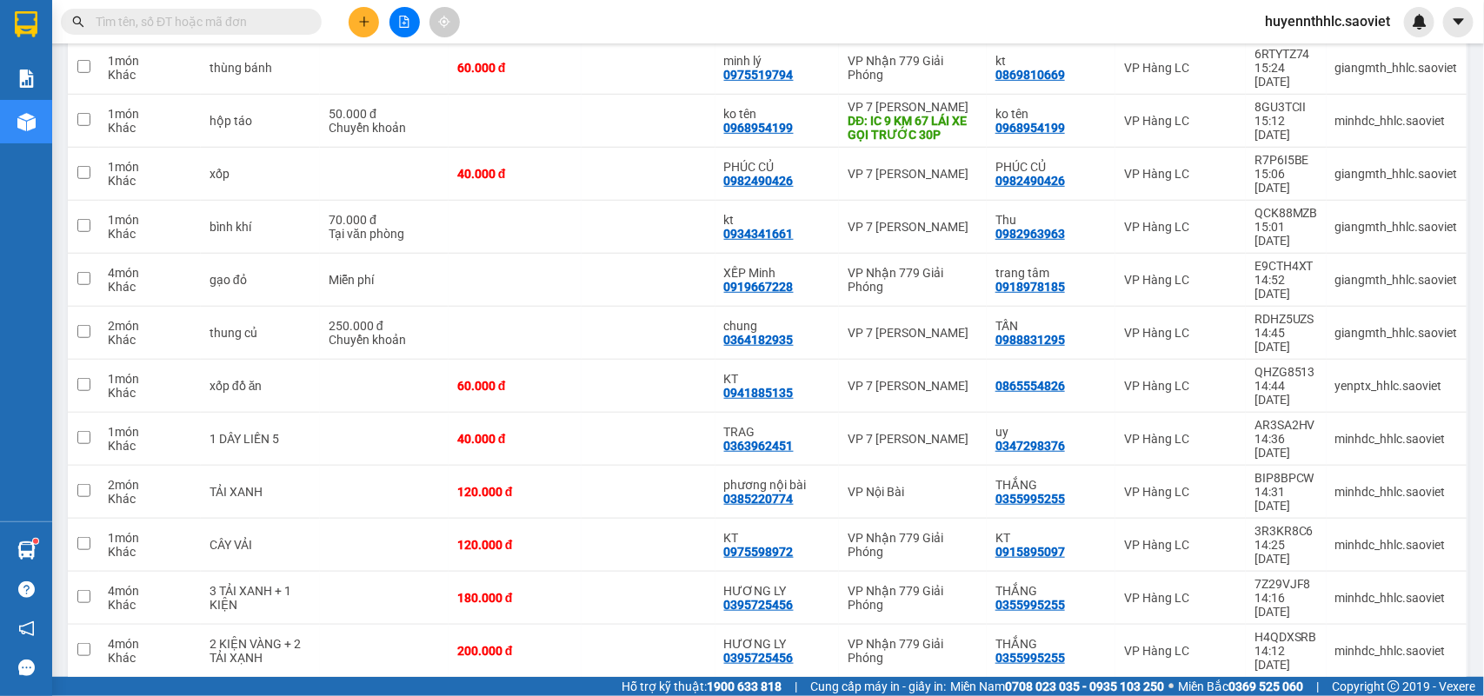
checkbox input "true"
click at [945, 637] on div "VP Nhận 779 Giải Phóng" at bounding box center [913, 651] width 130 height 28
checkbox input "true"
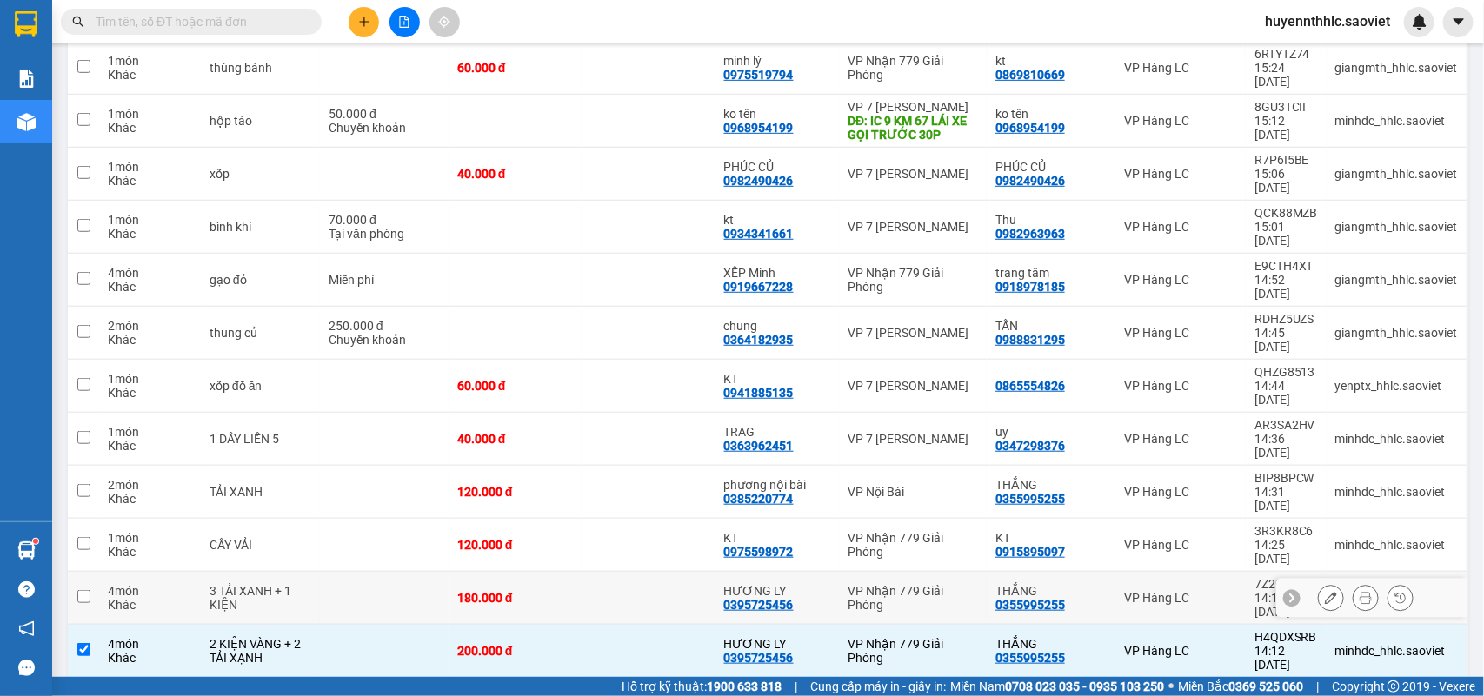
click at [948, 584] on div "VP Nhận 779 Giải Phóng" at bounding box center [913, 598] width 130 height 28
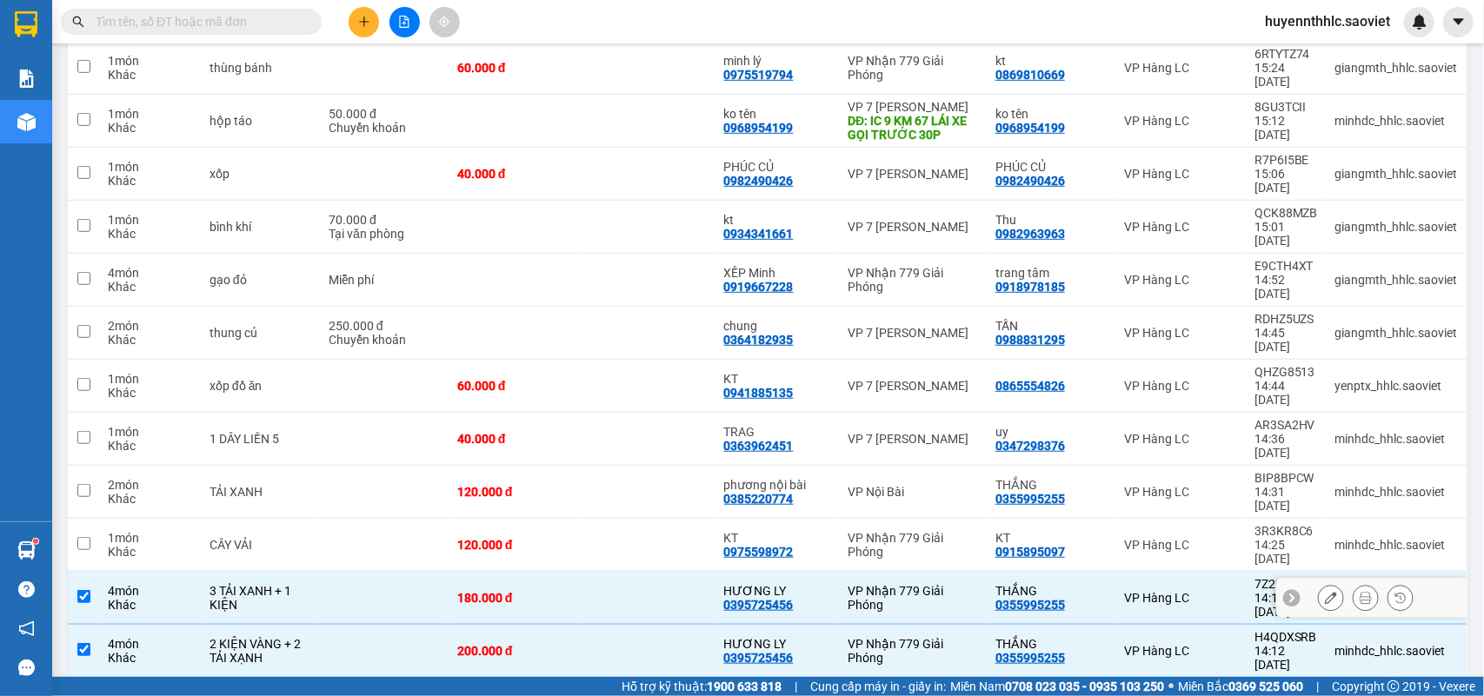
checkbox input "true"
click at [949, 531] on div "VP Nhận 779 Giải Phóng" at bounding box center [913, 545] width 130 height 28
checkbox input "true"
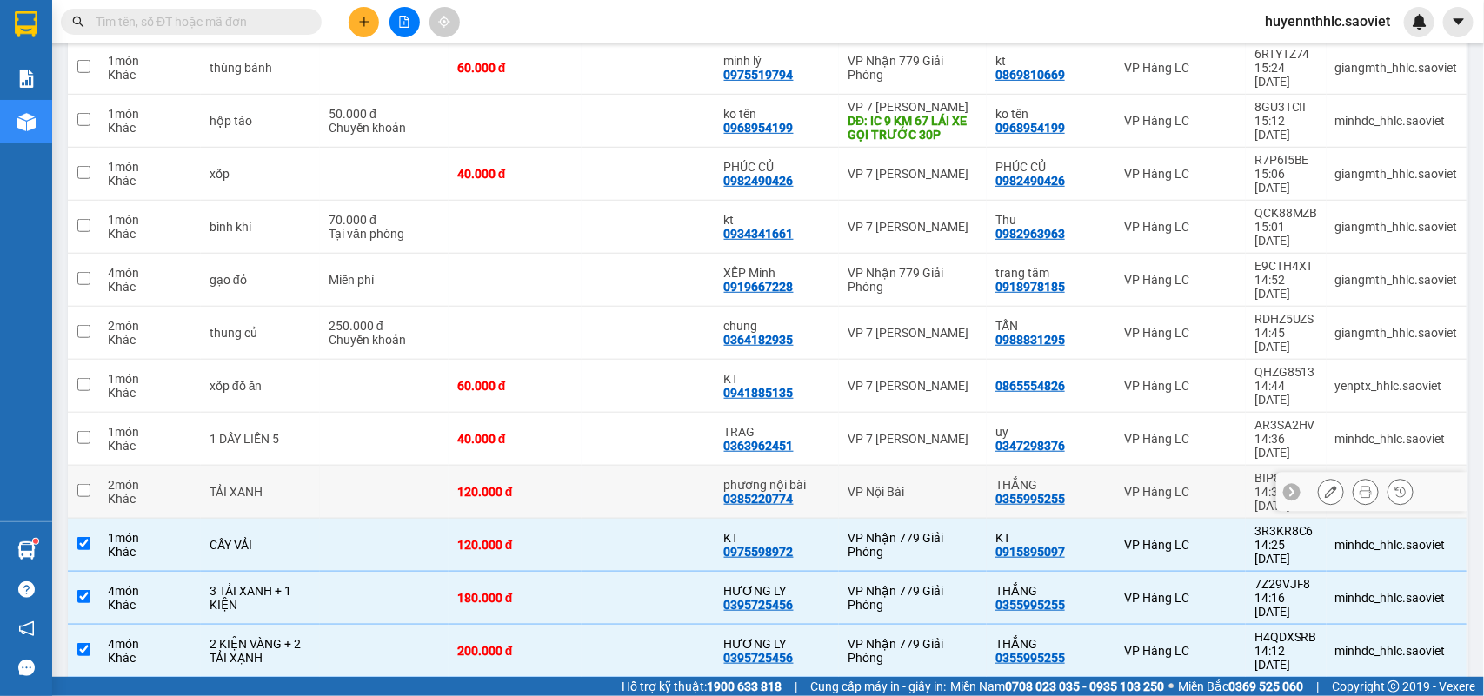
click at [946, 485] on div "VP Nội Bài" at bounding box center [913, 492] width 130 height 14
checkbox input "true"
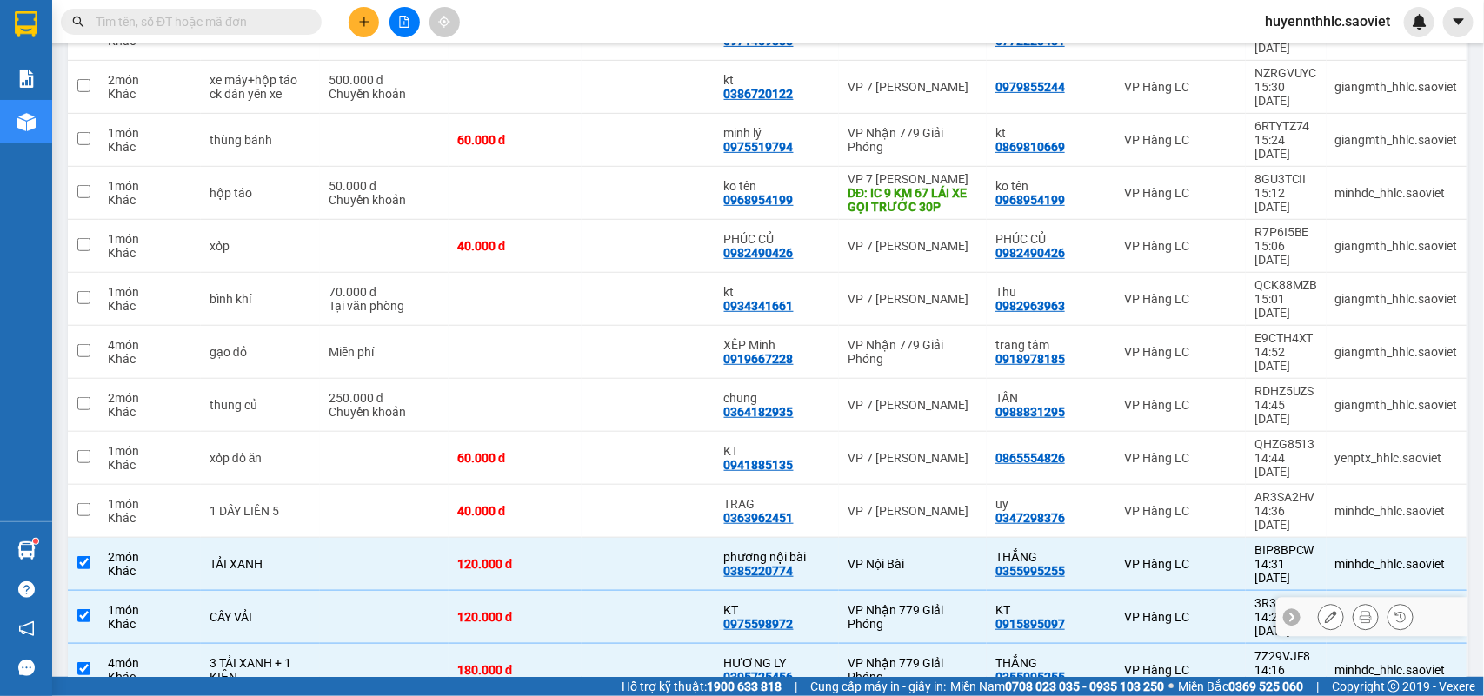
scroll to position [300, 0]
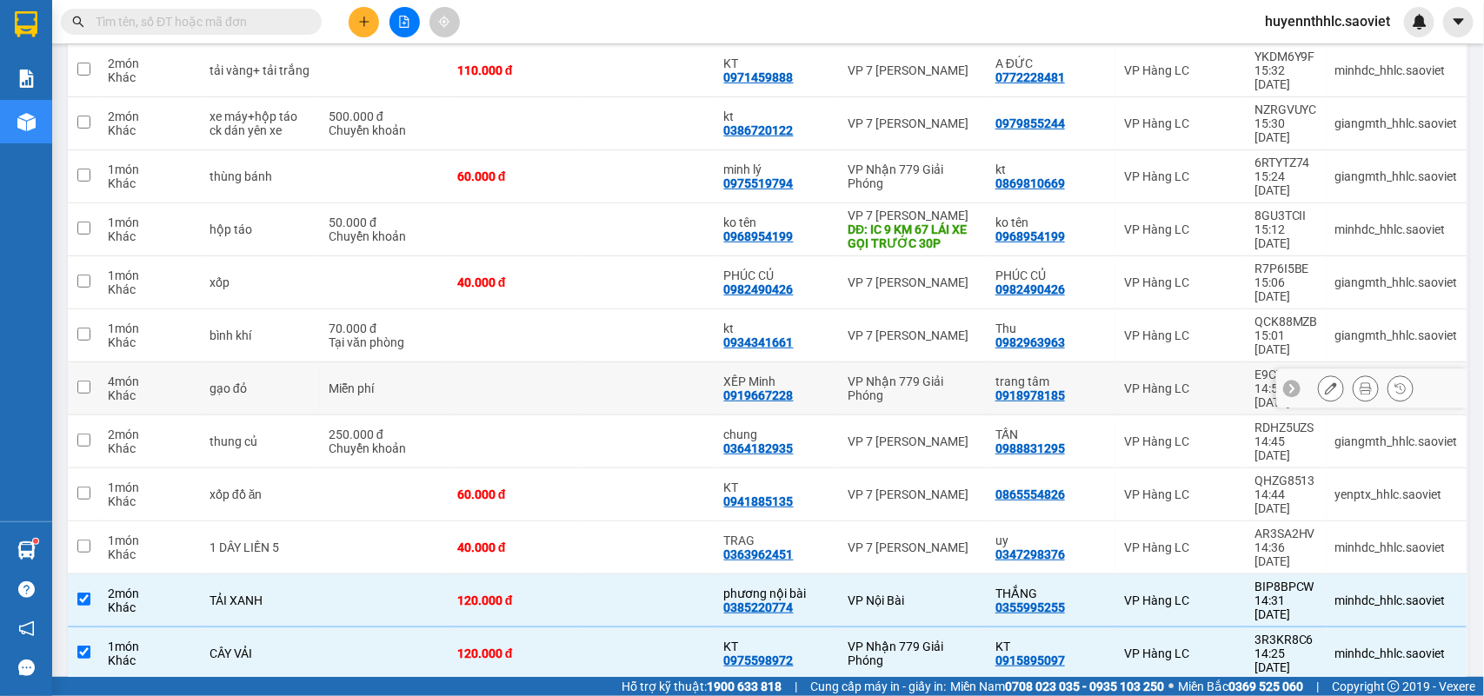
click at [939, 375] on div "VP Nhận 779 Giải Phóng" at bounding box center [913, 389] width 130 height 28
checkbox input "true"
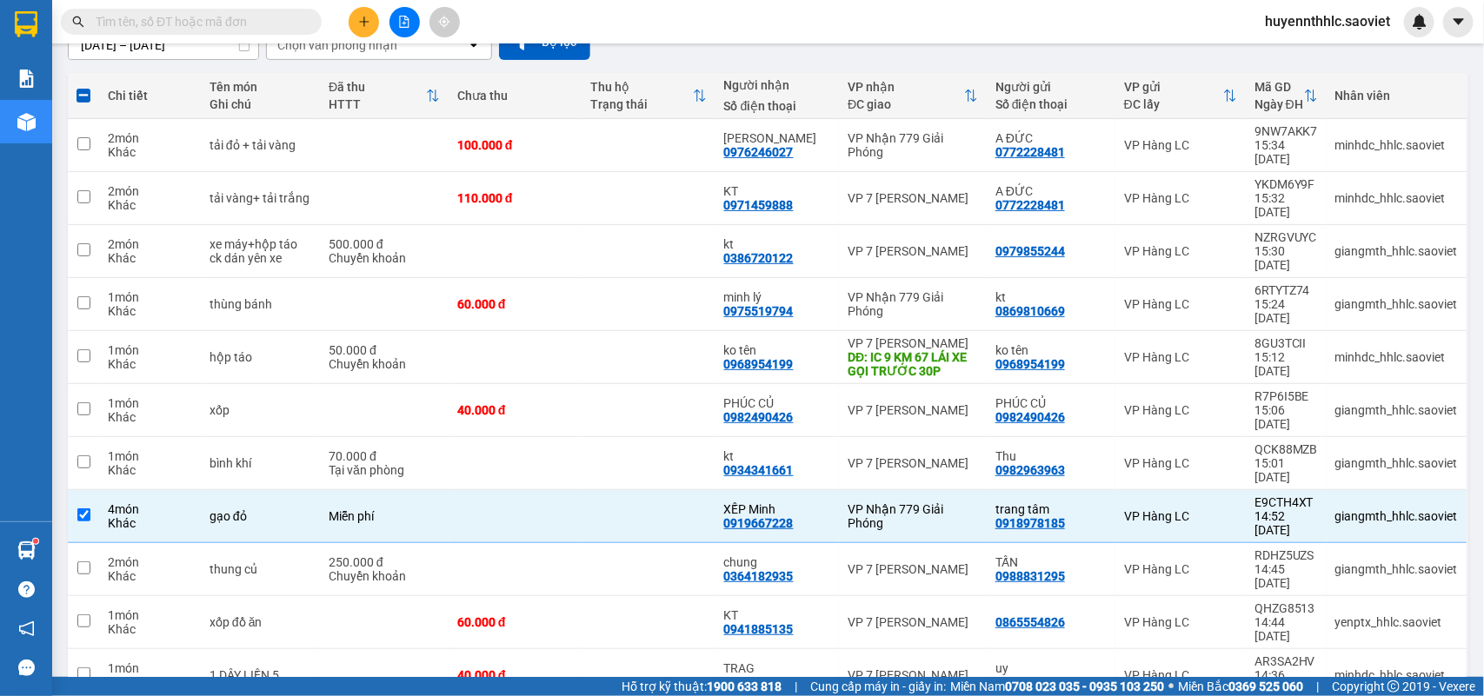
scroll to position [145, 0]
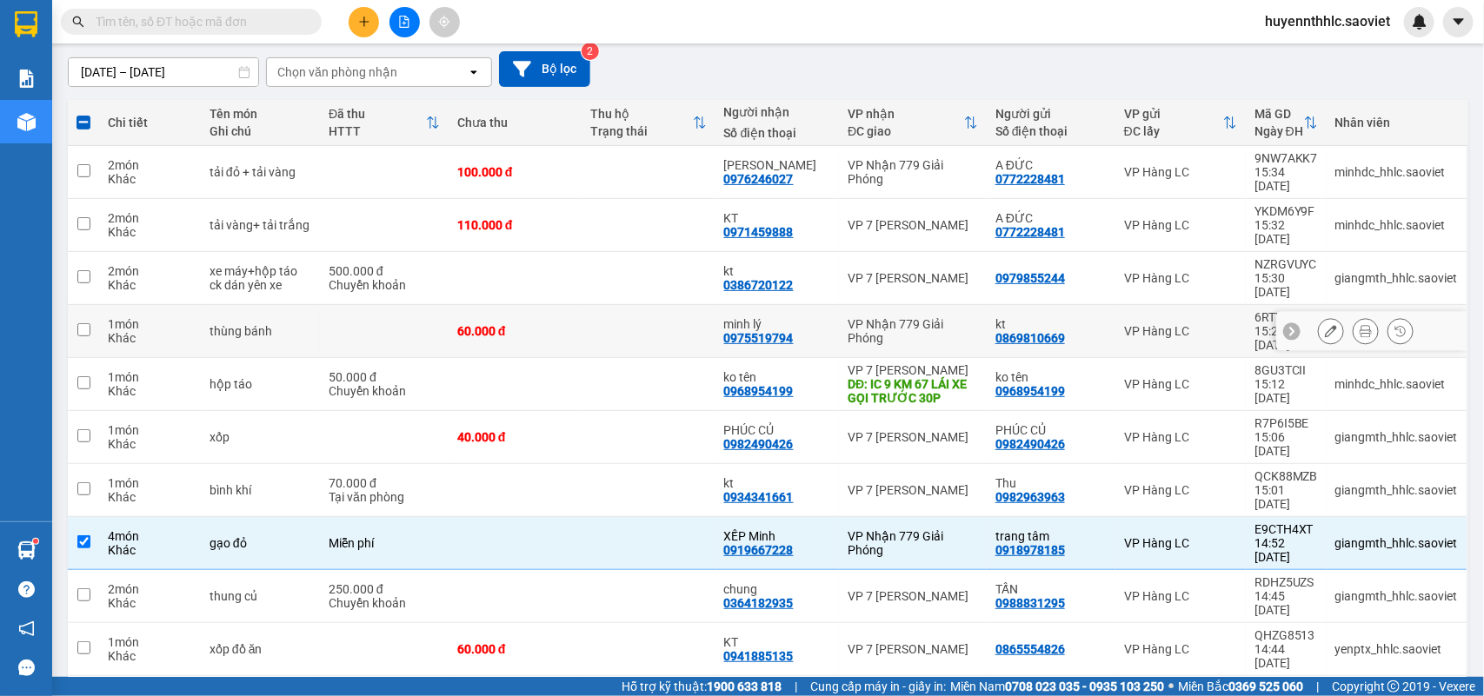
click at [945, 317] on div "VP Nhận 779 Giải Phóng" at bounding box center [913, 331] width 130 height 28
checkbox input "true"
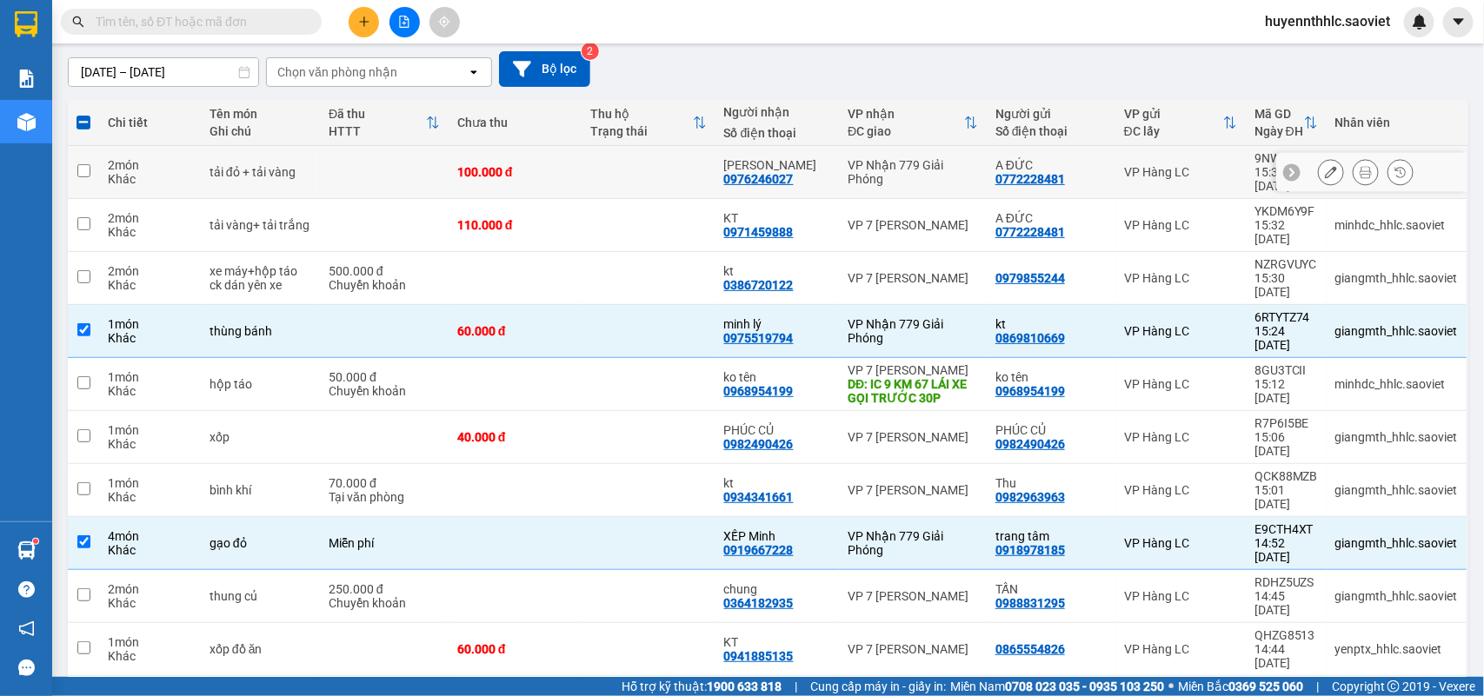
click at [945, 161] on div "VP Nhận 779 Giải Phóng" at bounding box center [913, 172] width 130 height 28
checkbox input "true"
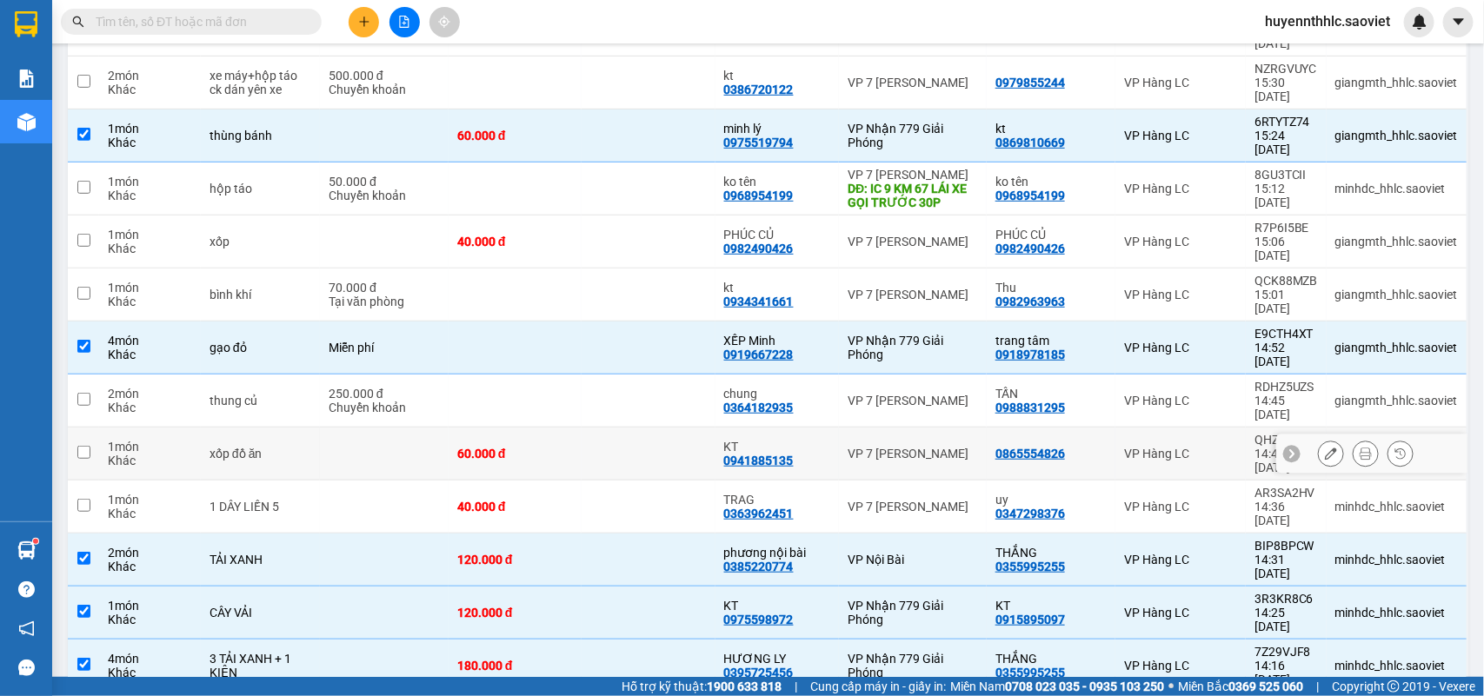
scroll to position [409, 0]
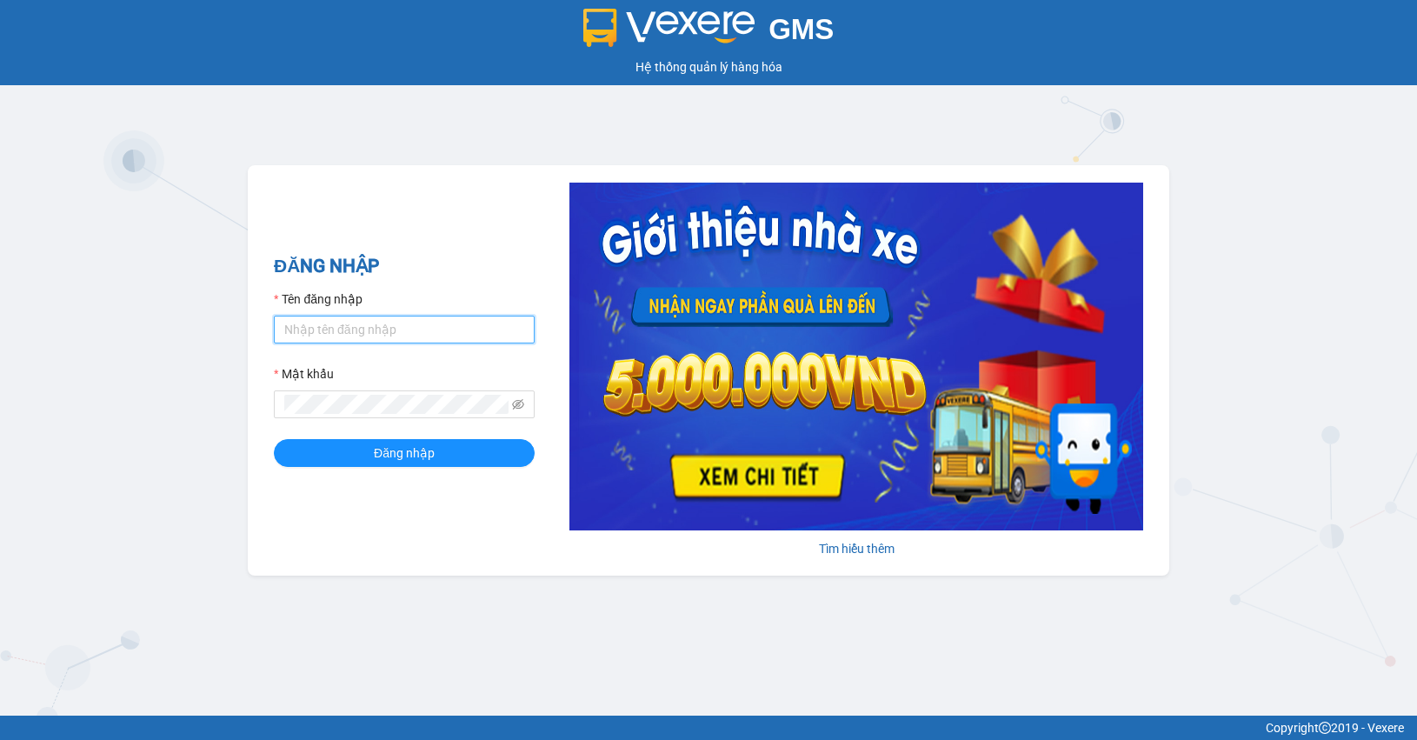
drag, startPoint x: 396, startPoint y: 330, endPoint x: 397, endPoint y: 309, distance: 21.8
click at [396, 330] on input "Tên đăng nhập" at bounding box center [404, 330] width 261 height 28
type input "minhdc_hhlc.saoviet"
click at [274, 439] on button "Đăng nhập" at bounding box center [404, 453] width 261 height 28
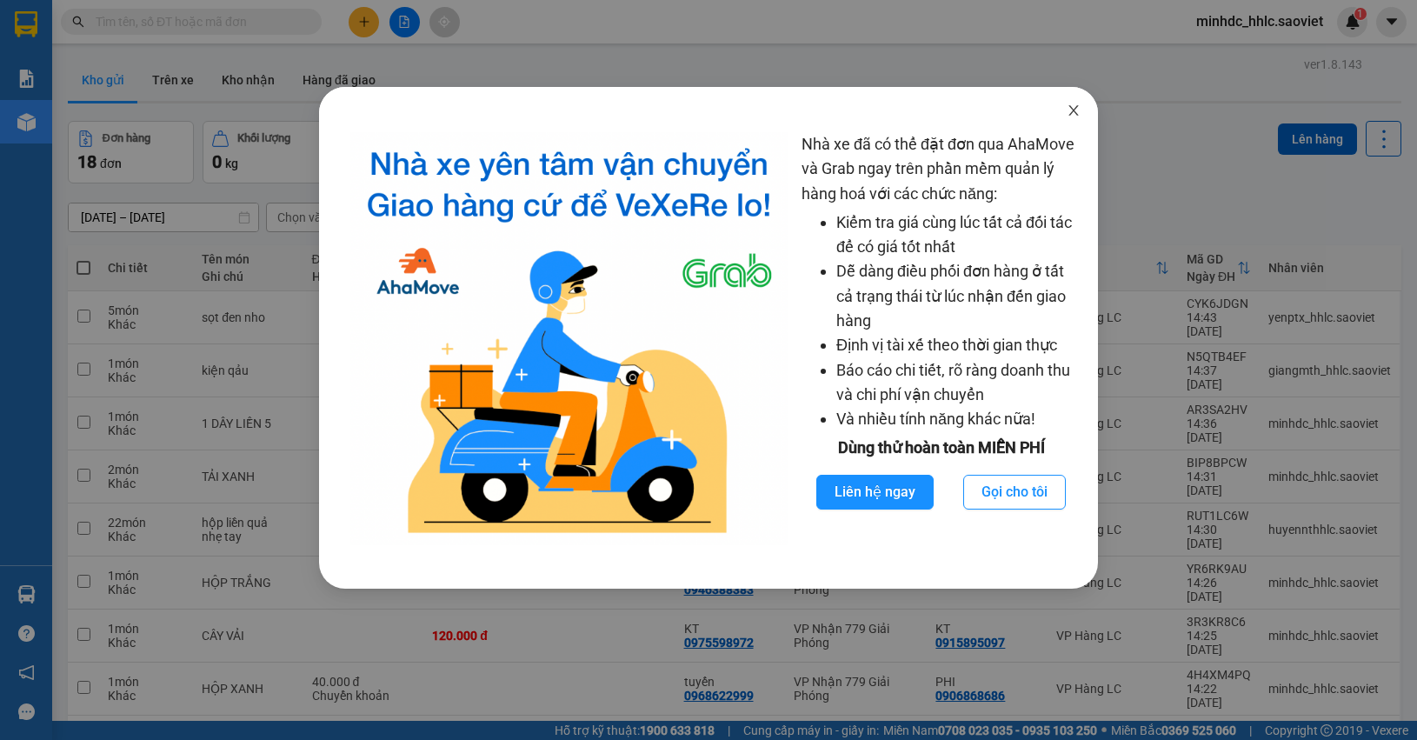
click at [1067, 107] on icon "close" at bounding box center [1074, 110] width 14 height 14
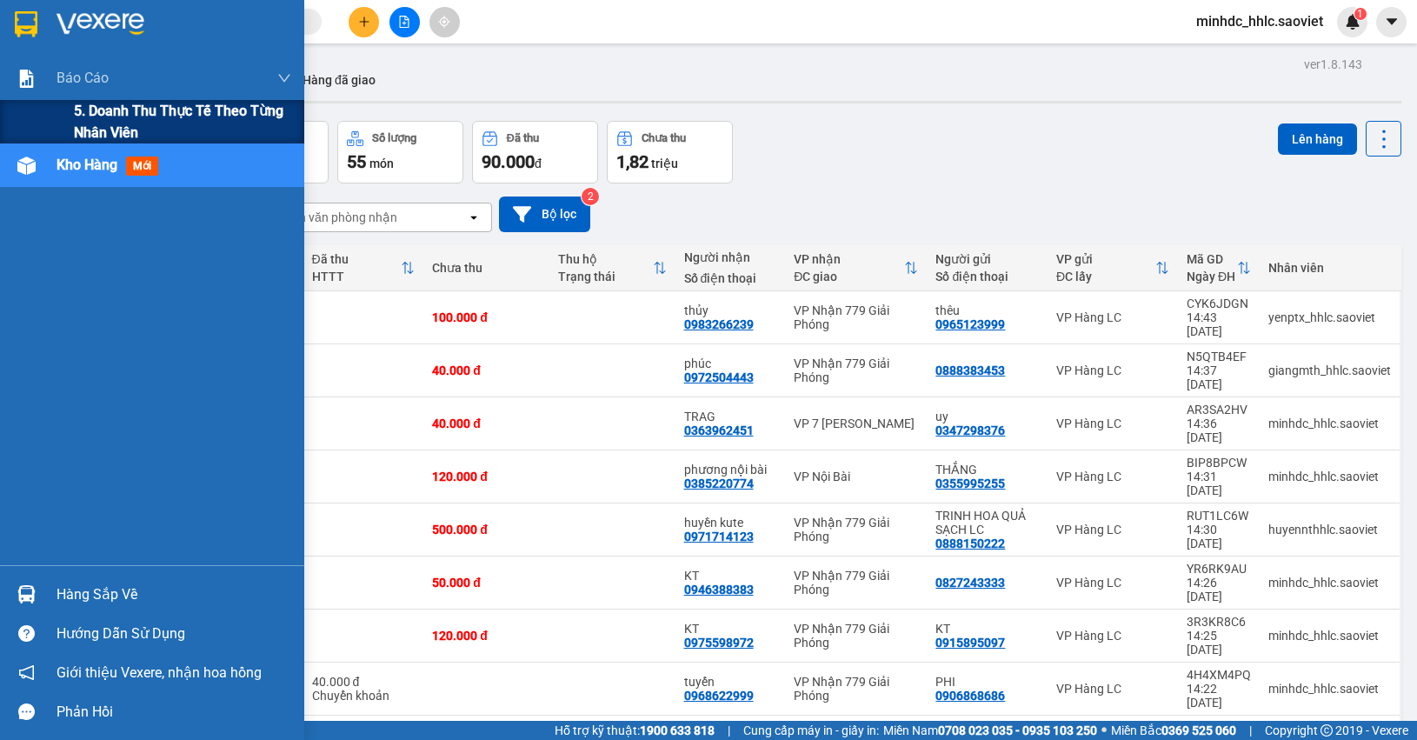
click at [114, 129] on span "5. Doanh thu thực tế theo từng nhân viên" at bounding box center [182, 121] width 217 height 43
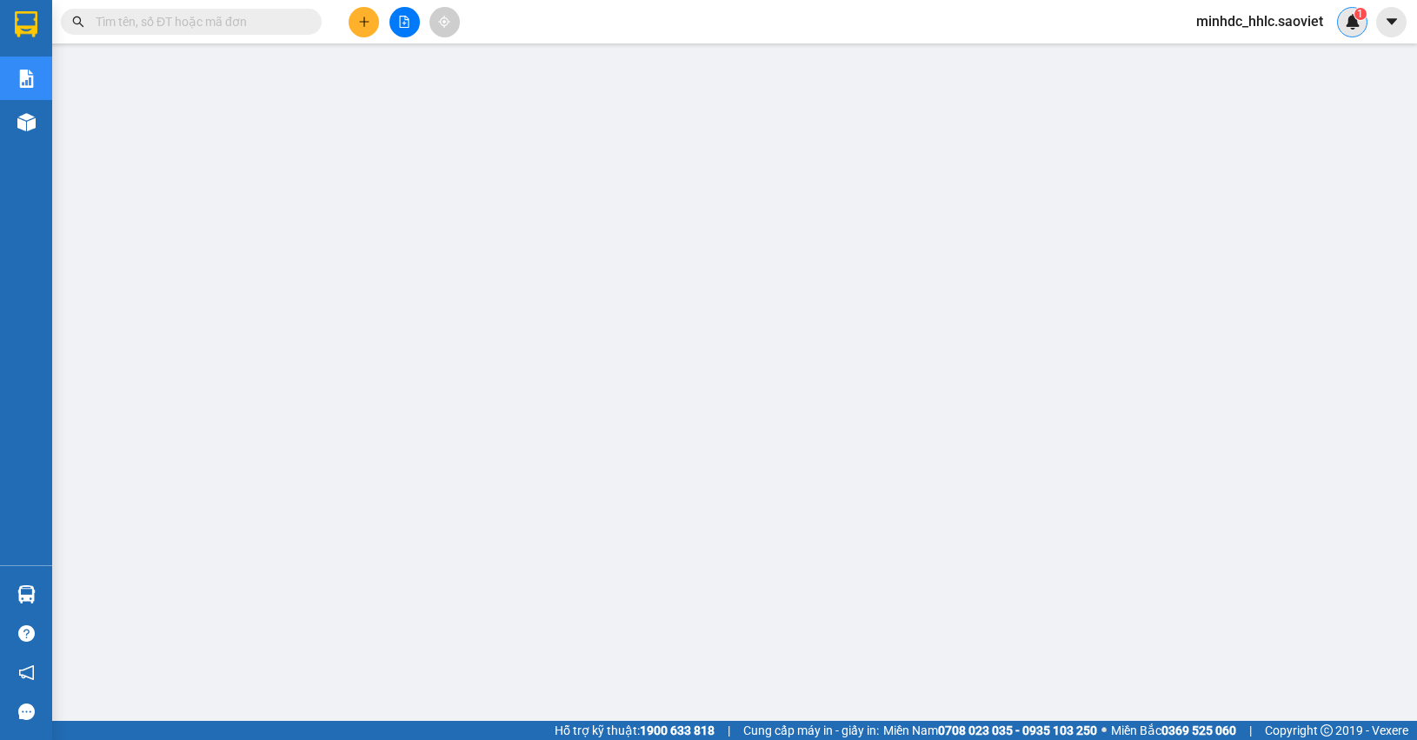
click at [1353, 24] on img at bounding box center [1353, 22] width 16 height 16
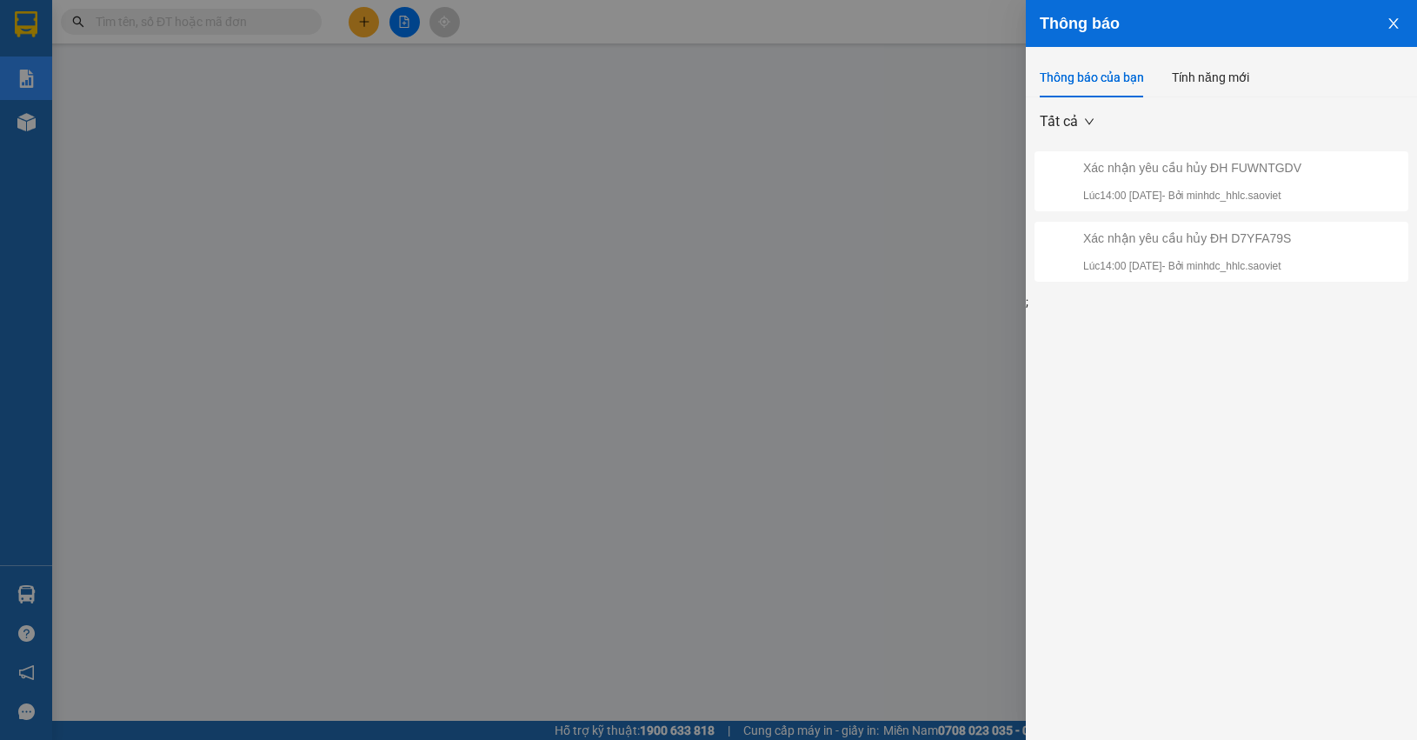
click at [1397, 24] on icon "close" at bounding box center [1394, 24] width 14 height 14
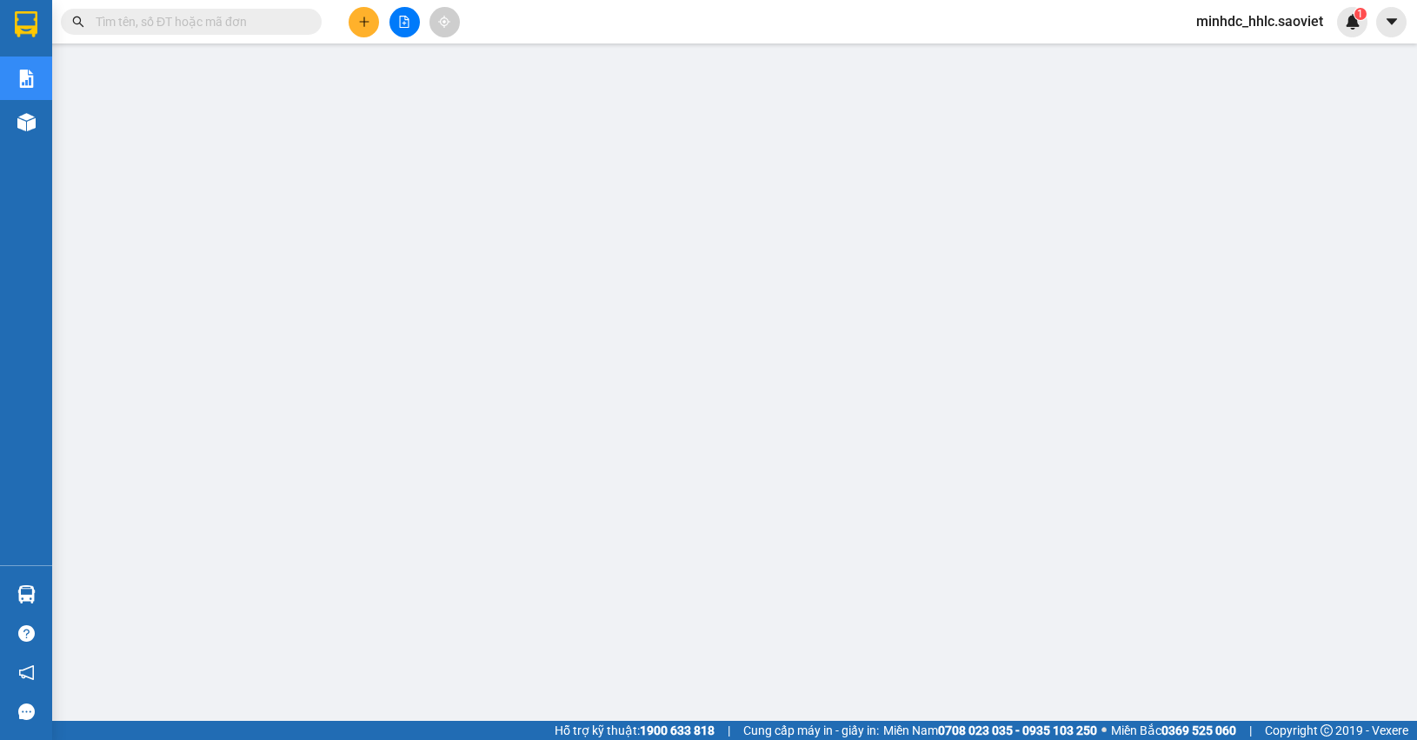
click at [230, 24] on input "text" at bounding box center [198, 21] width 205 height 19
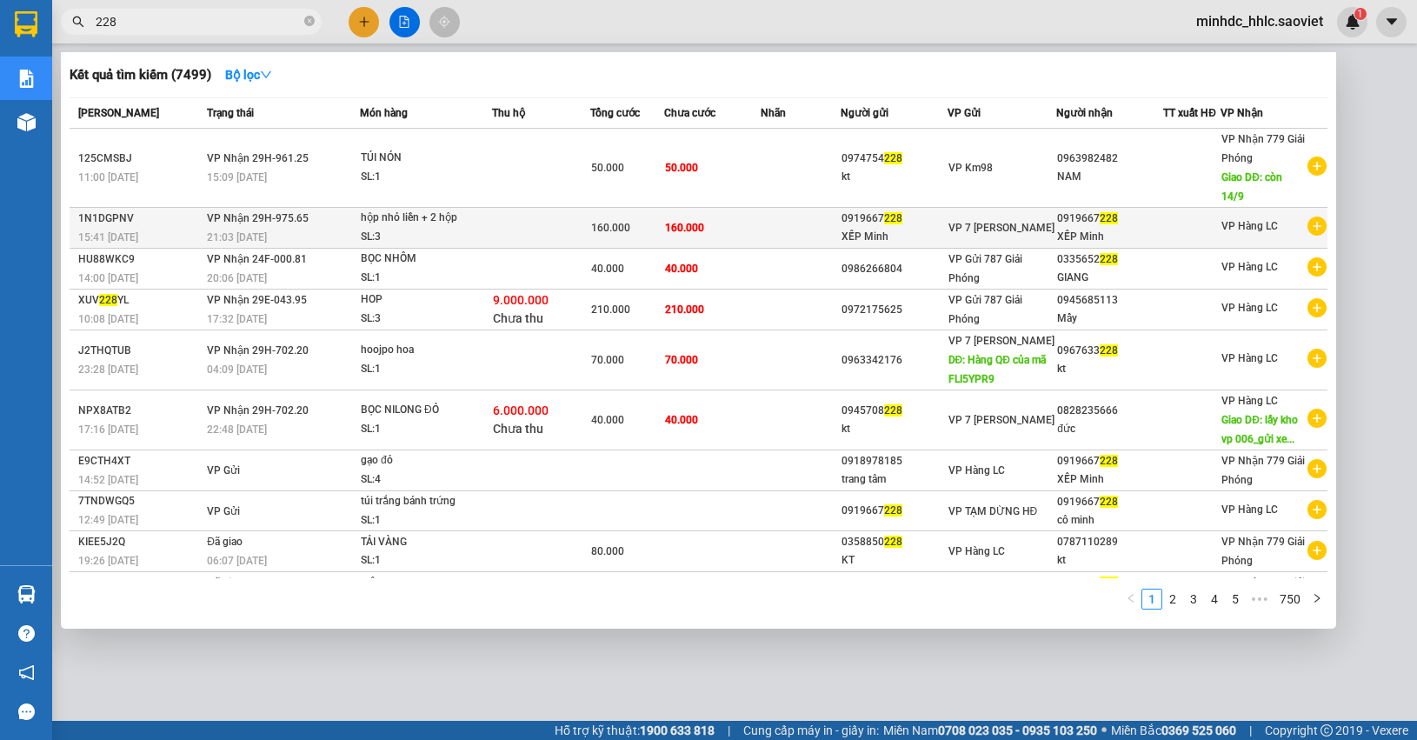
type input "228"
click at [856, 223] on div "0919667 228" at bounding box center [894, 219] width 105 height 18
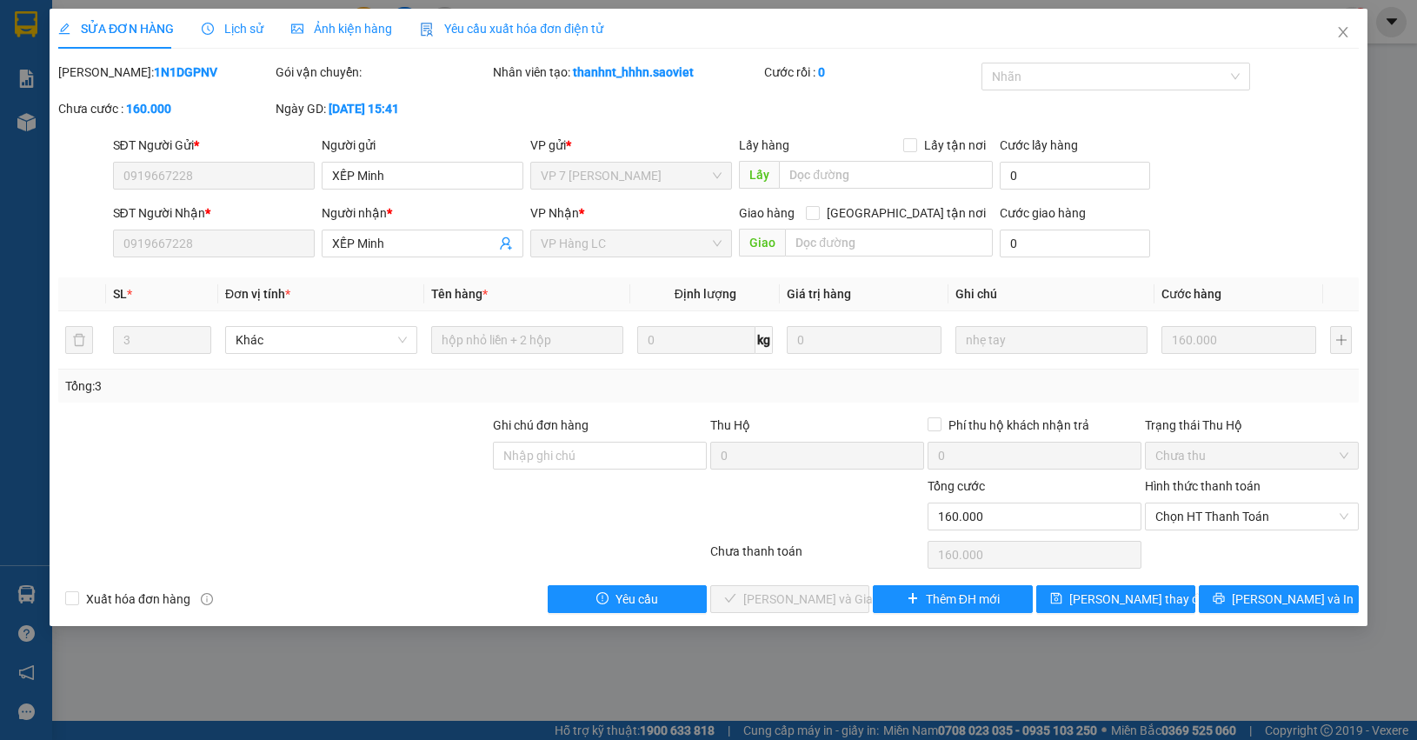
type input "0919667228"
type input "XẾP Minh"
type input "0919667228"
type input "XẾP Minh"
type input "160.000"
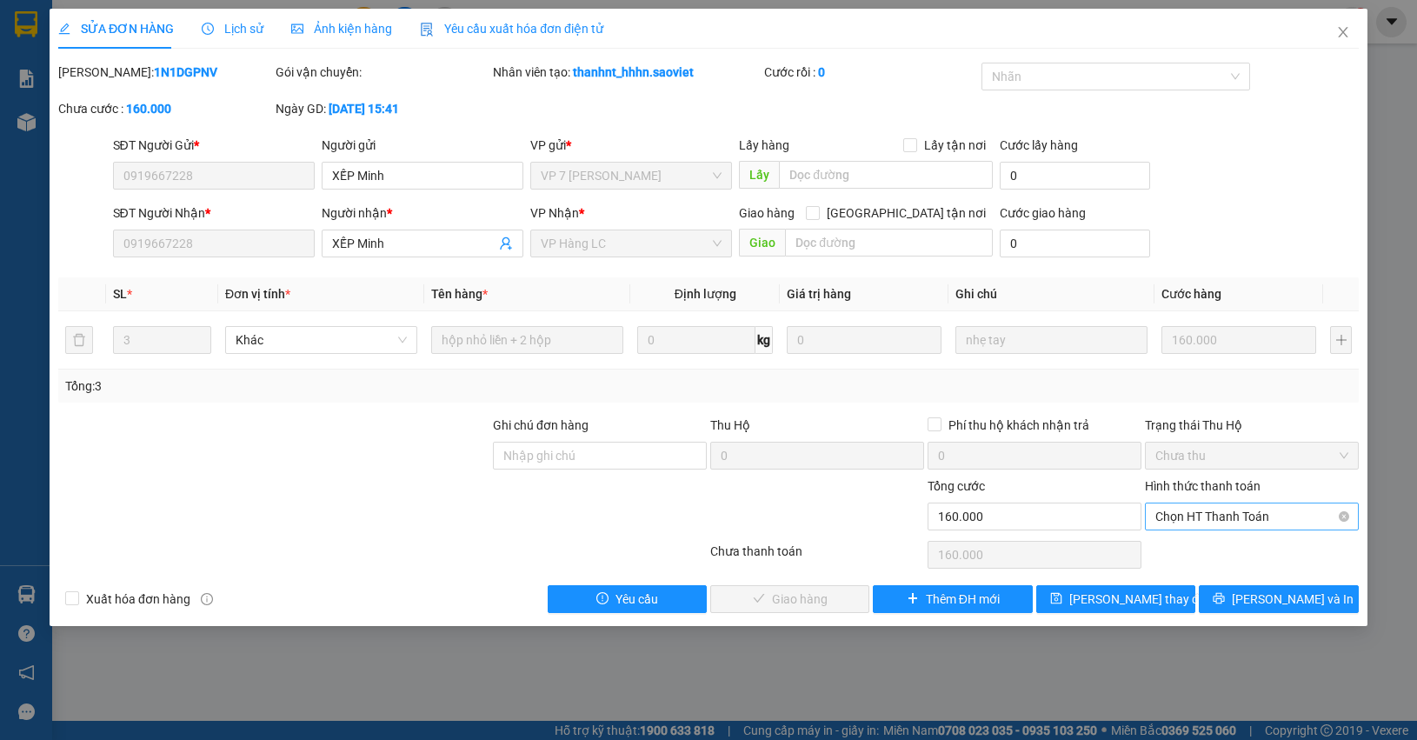
click at [1214, 511] on span "Chọn HT Thanh Toán" at bounding box center [1251, 516] width 193 height 26
click at [1200, 581] on div "Chuyển khoản" at bounding box center [1251, 579] width 193 height 19
type input "0"
click at [809, 606] on span "[PERSON_NAME] và Giao hàng" at bounding box center [826, 598] width 167 height 19
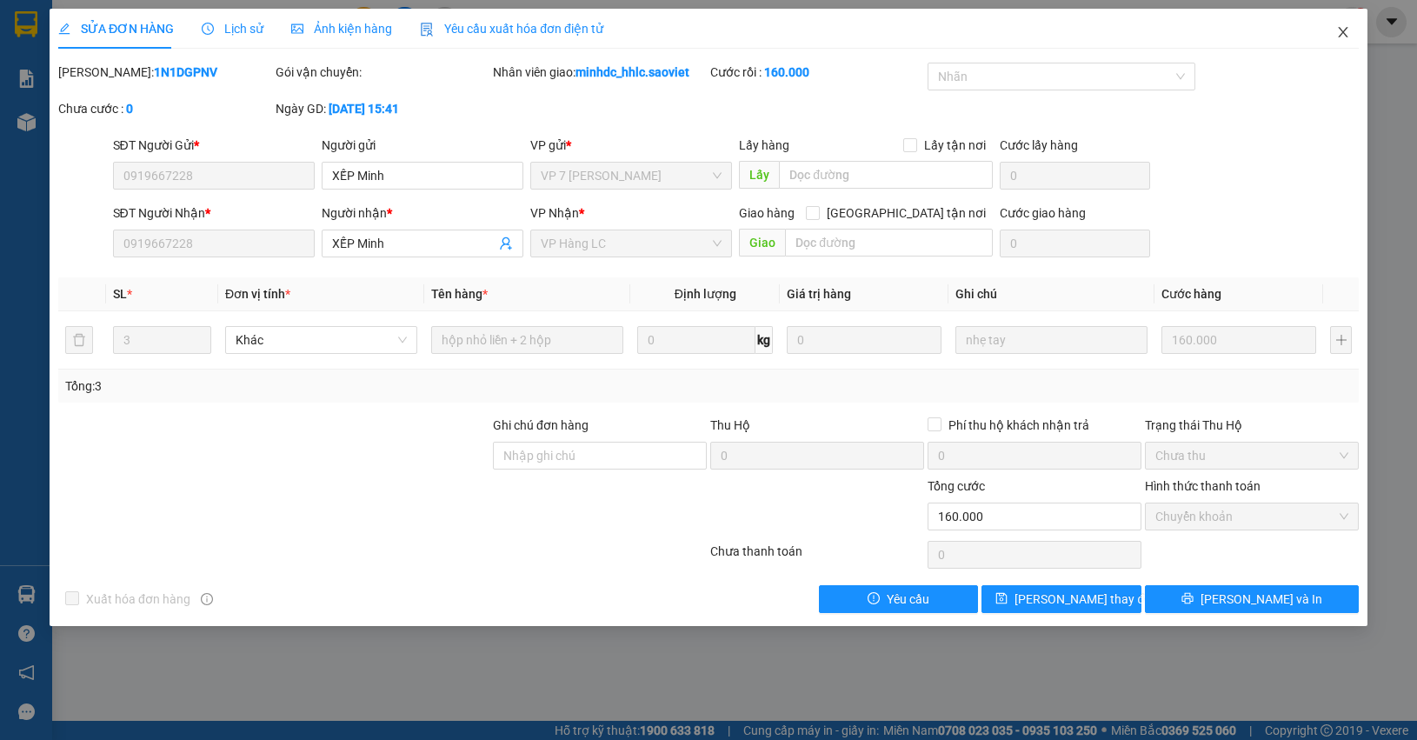
click at [1341, 31] on icon "close" at bounding box center [1343, 32] width 14 height 14
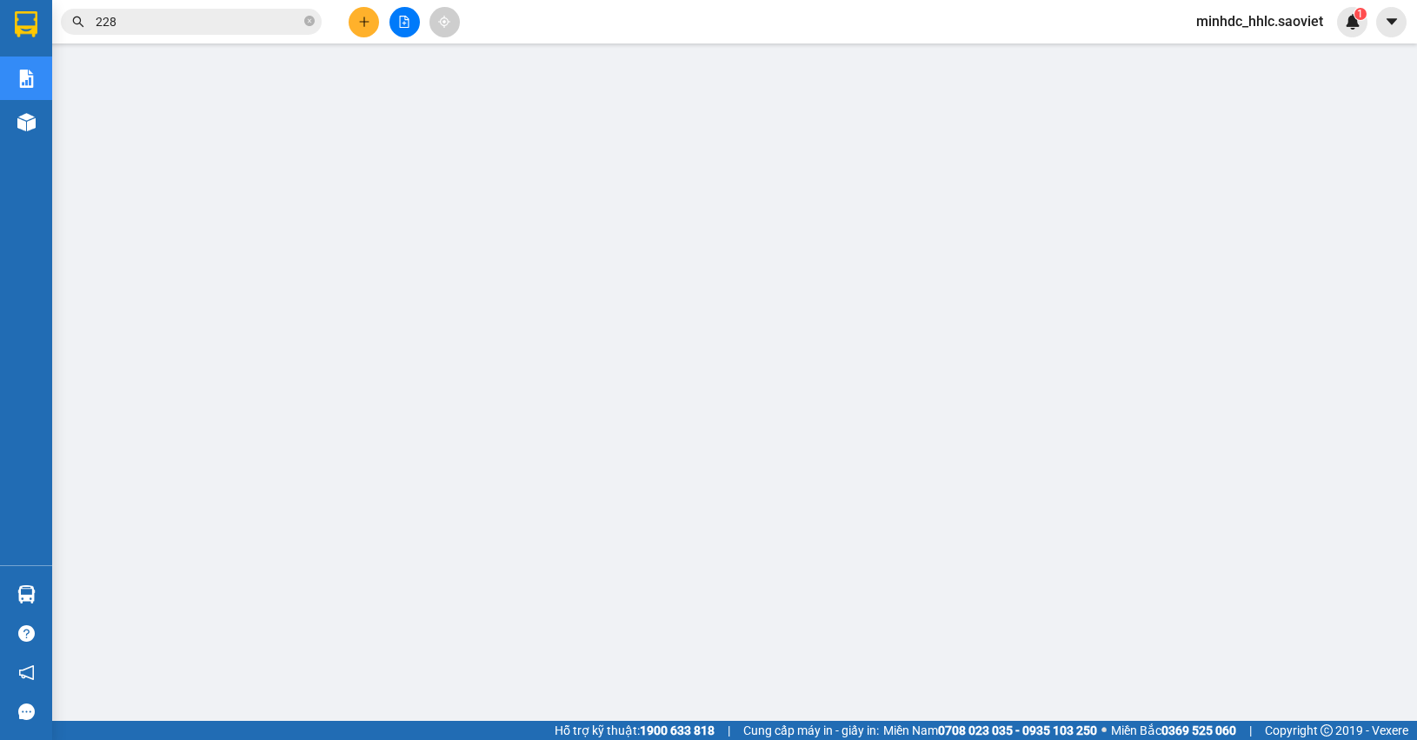
click at [1335, 15] on div "minhdc_hhlc.saoviet 1" at bounding box center [1274, 22] width 185 height 30
click at [1349, 14] on img at bounding box center [1353, 22] width 16 height 16
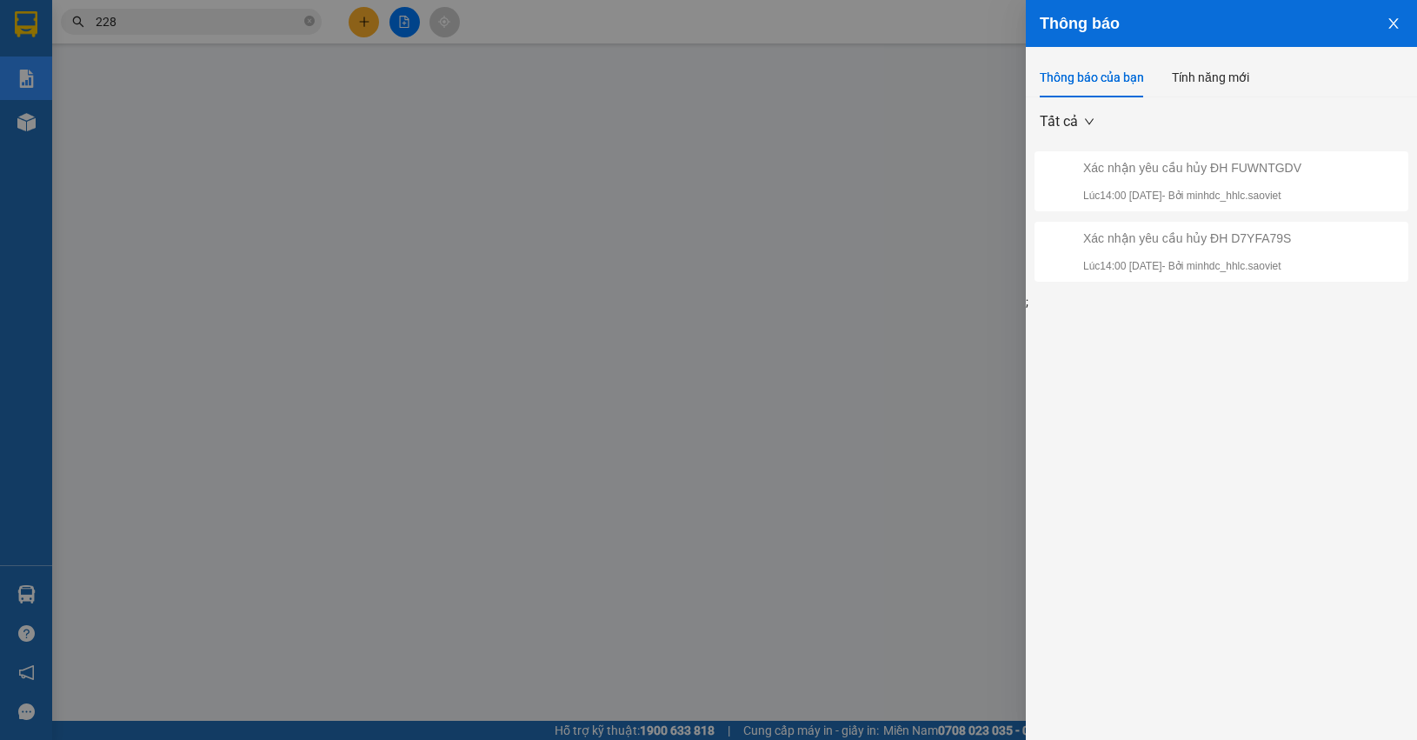
click at [1392, 27] on icon "close" at bounding box center [1394, 24] width 14 height 14
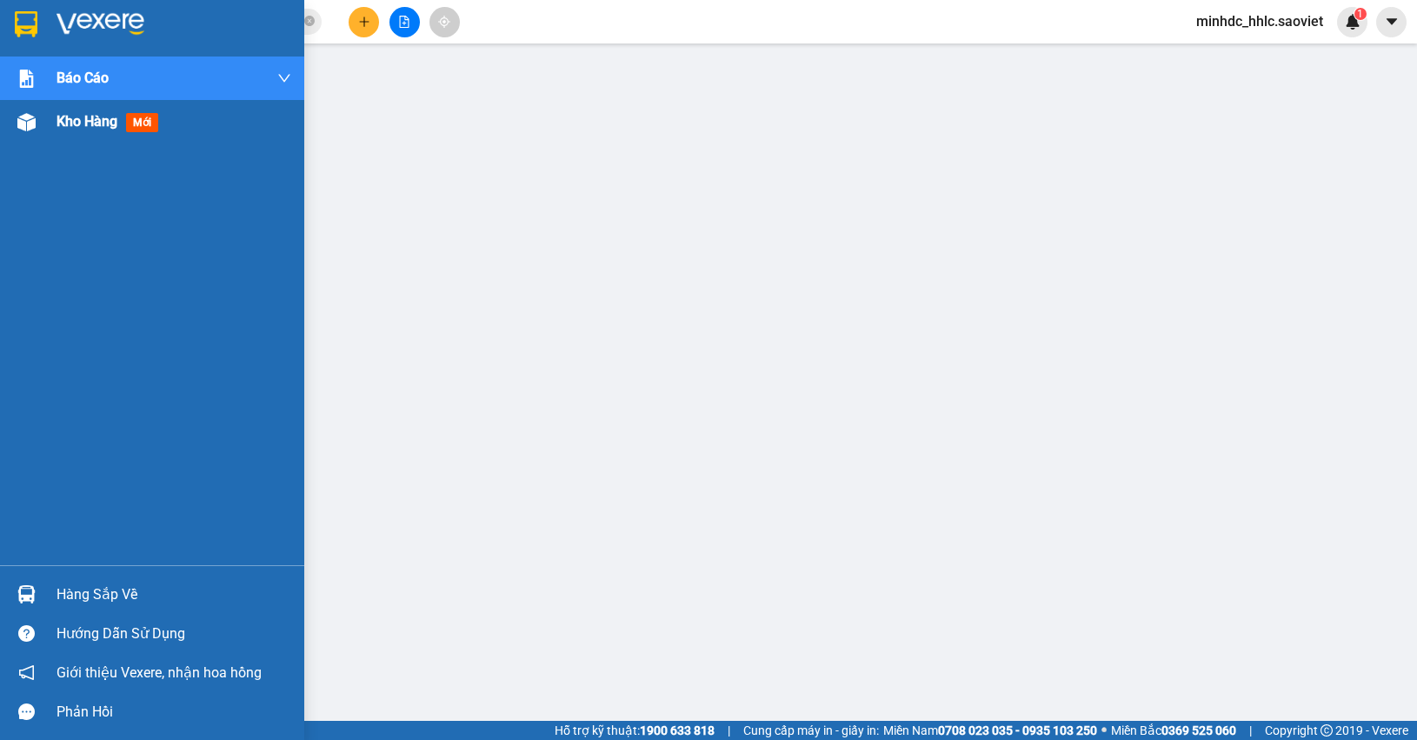
click at [107, 135] on div "Kho hàng mới" at bounding box center [174, 121] width 235 height 43
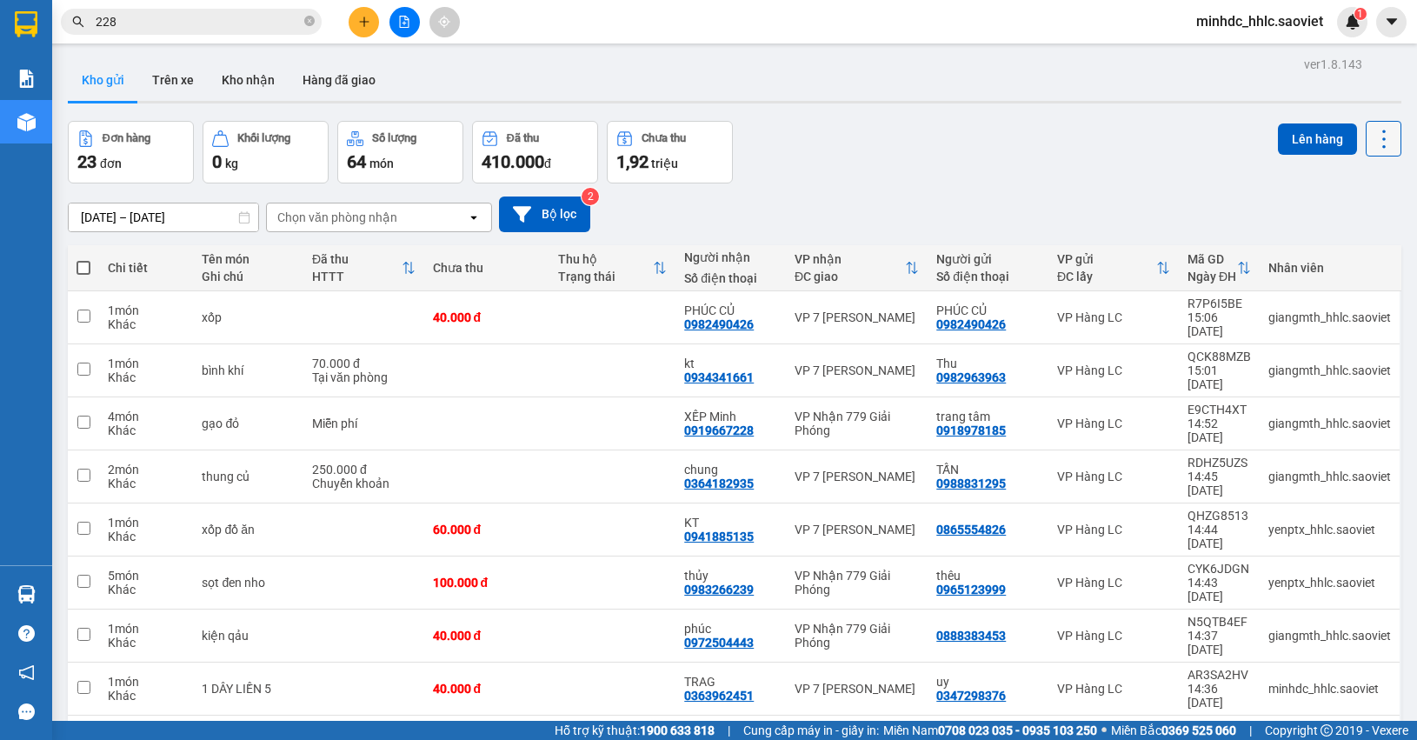
click at [1372, 137] on icon at bounding box center [1384, 139] width 24 height 24
click at [1349, 248] on span "Làm mới" at bounding box center [1343, 247] width 48 height 17
click at [0, 0] on div "Đang tải dữ liệu" at bounding box center [0, 0] width 0 height 0
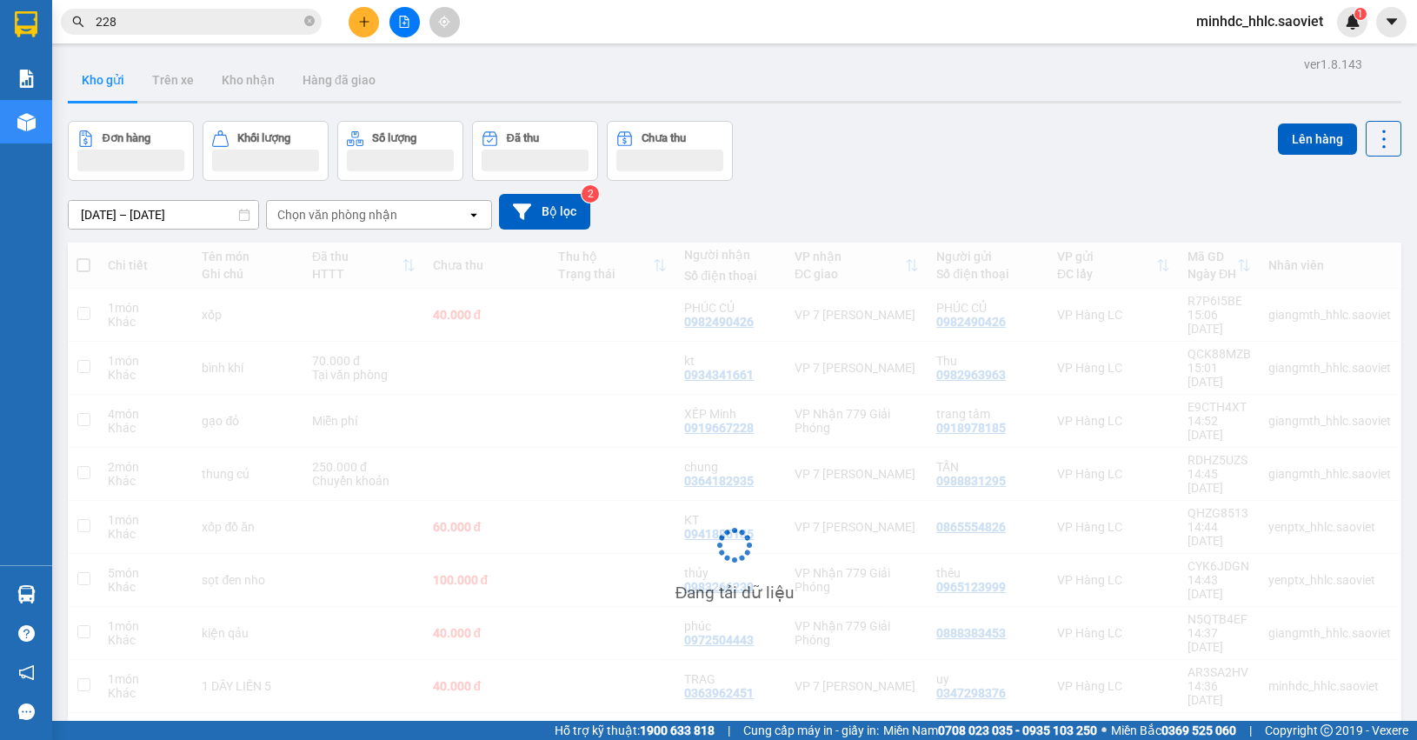
click at [1349, 248] on div "Đang tải dữ liệu" at bounding box center [735, 559] width 1334 height 632
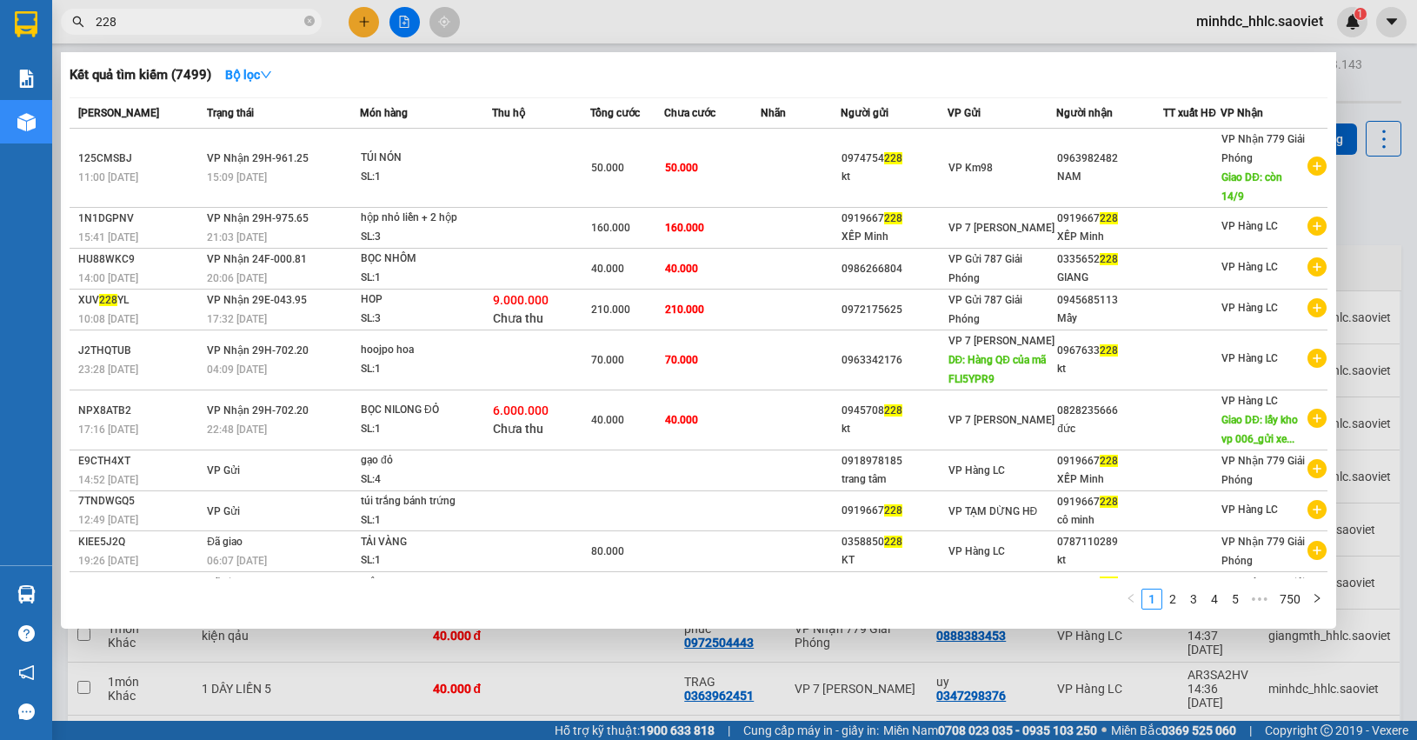
click at [209, 19] on input "228" at bounding box center [198, 21] width 205 height 19
type input "2"
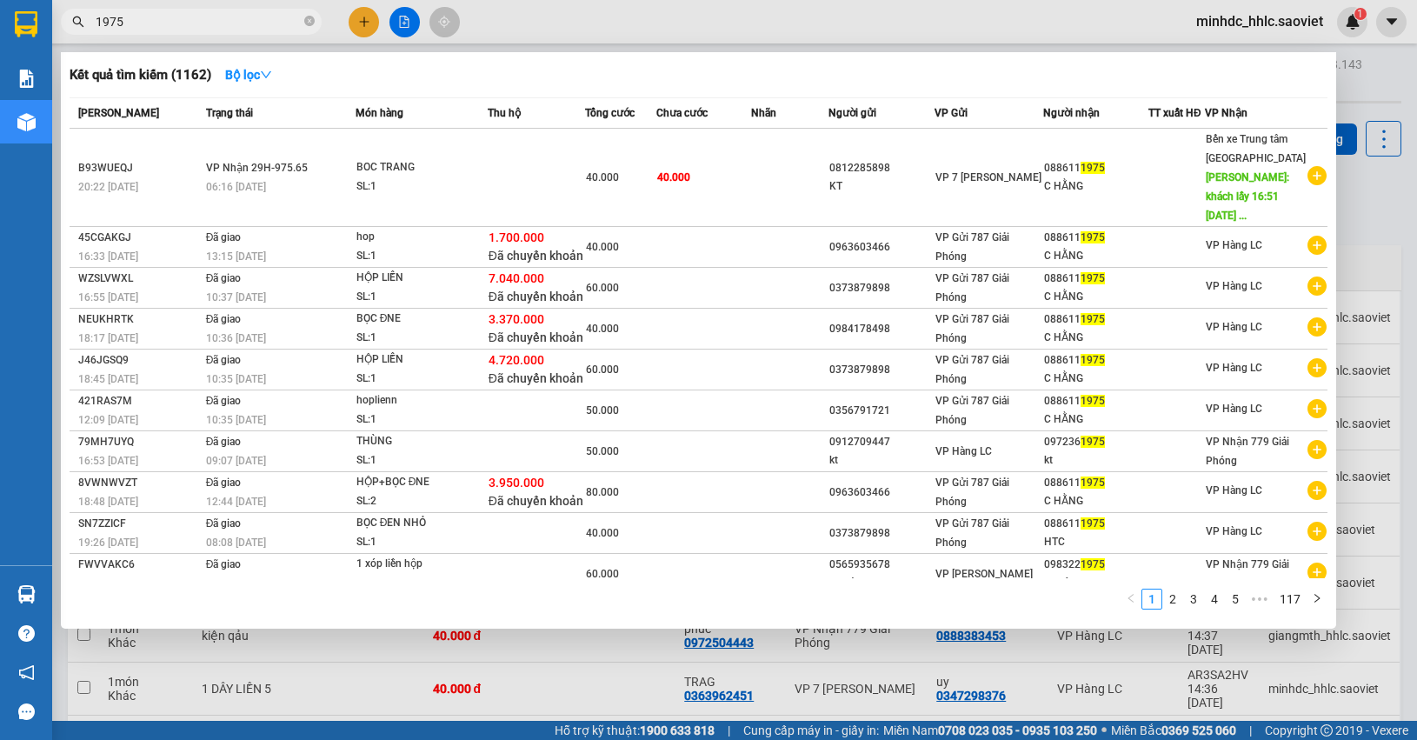
type input "1975"
click at [1365, 211] on div at bounding box center [708, 370] width 1417 height 740
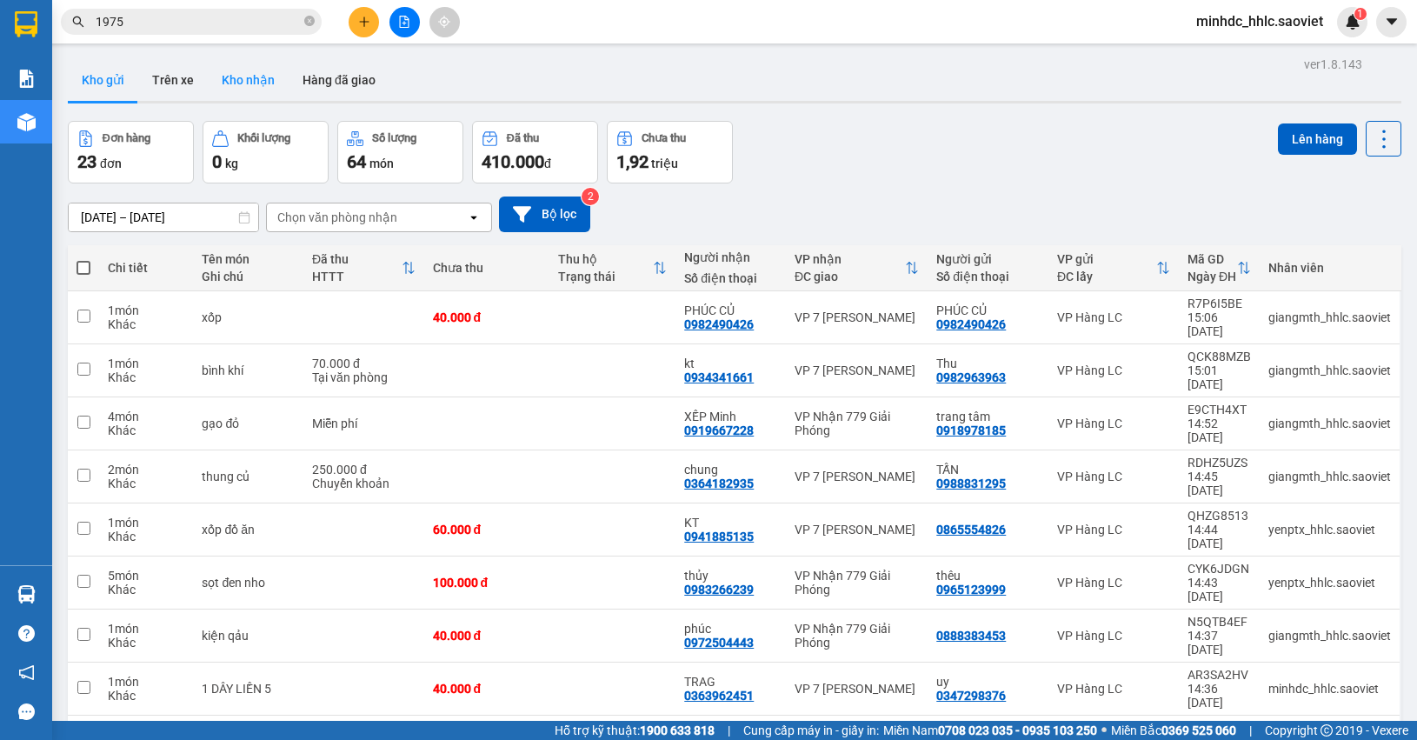
click at [255, 74] on button "Kho nhận" at bounding box center [248, 80] width 81 height 42
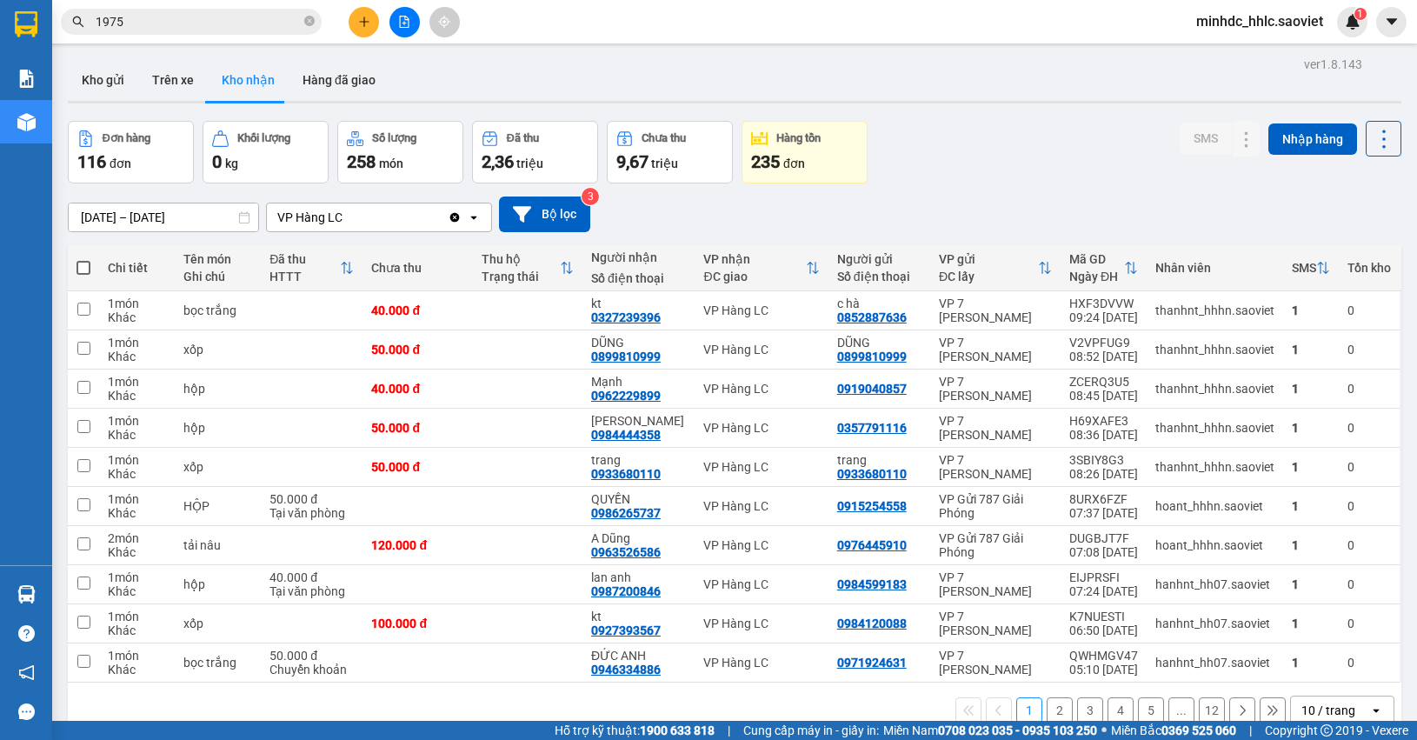
click at [1304, 702] on div "10 / trang" at bounding box center [1329, 710] width 54 height 17
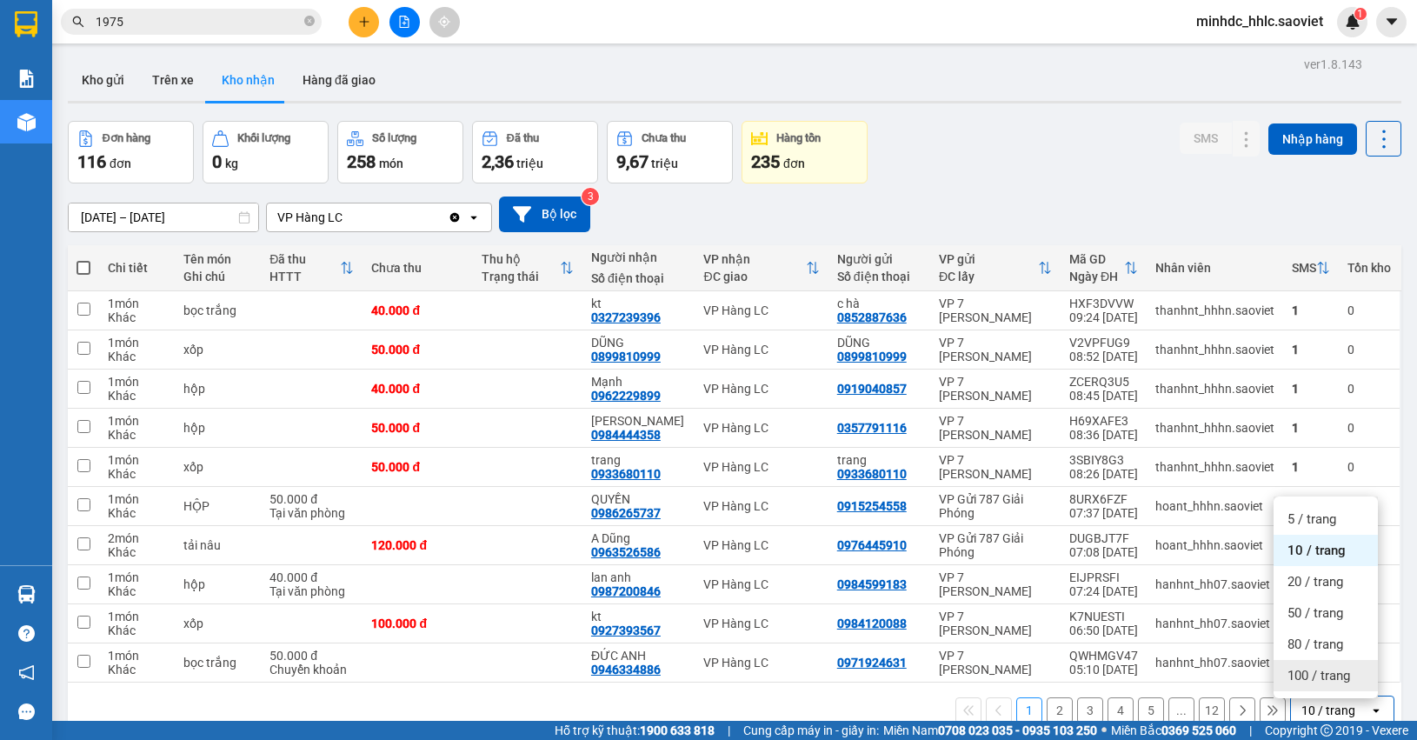
click at [1322, 667] on span "100 / trang" at bounding box center [1319, 675] width 63 height 17
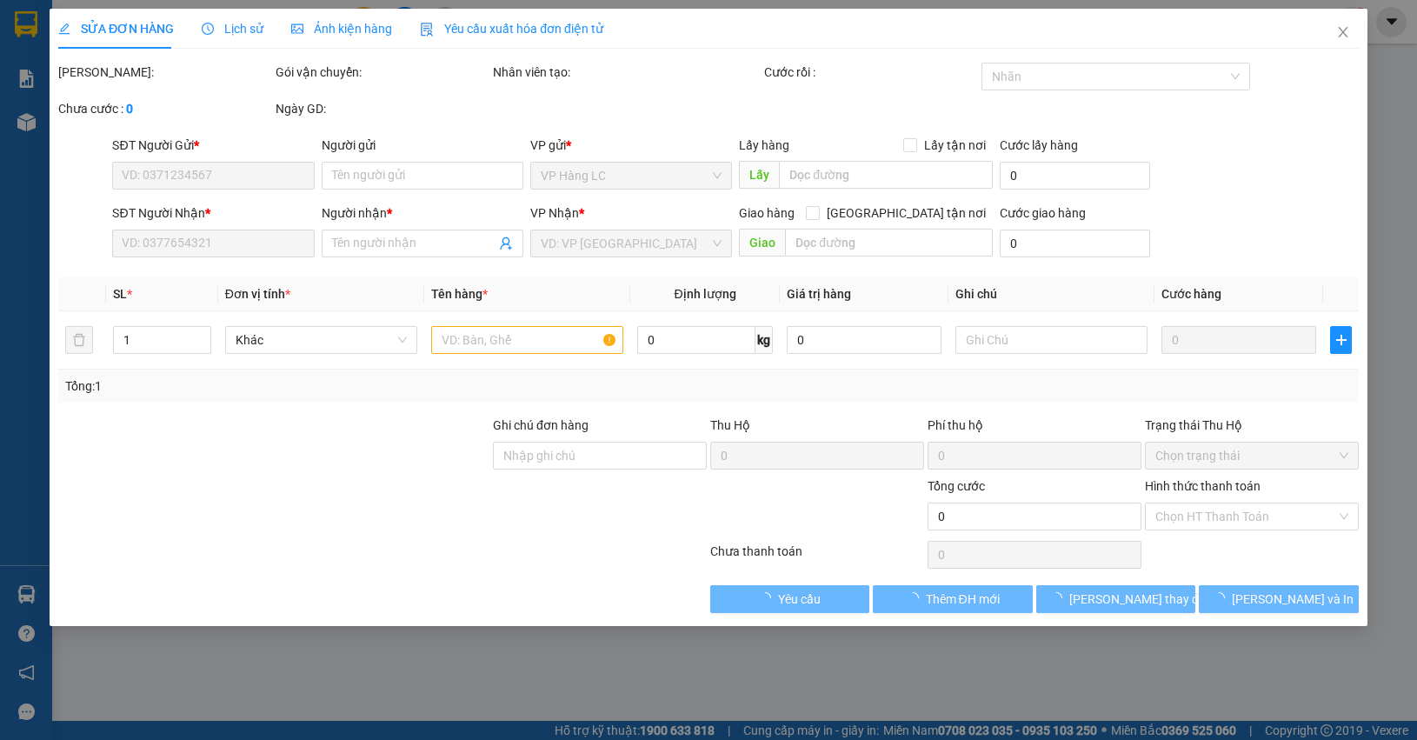
type input "0967642166"
type input "0352833303"
type input "tiến"
type input "2.997.000"
type input "30.000"
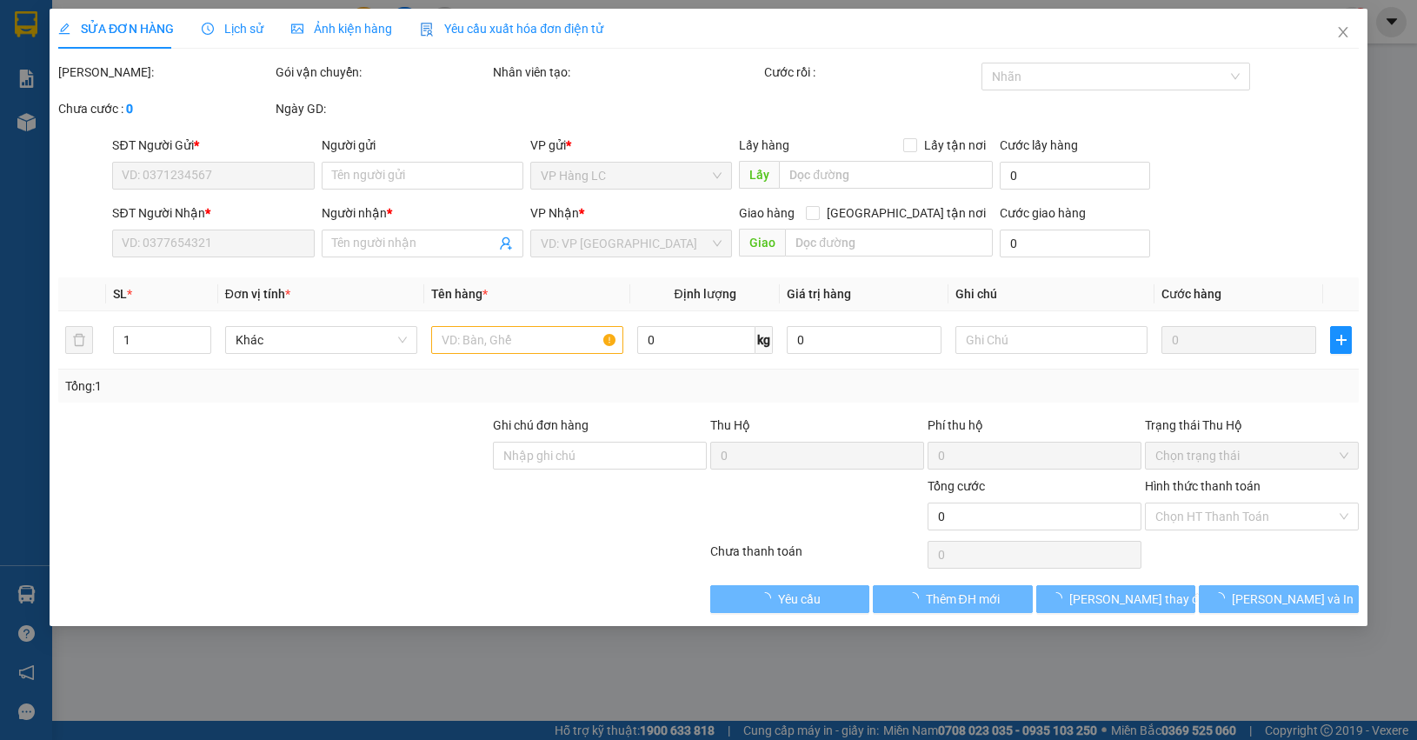
type input "50.000"
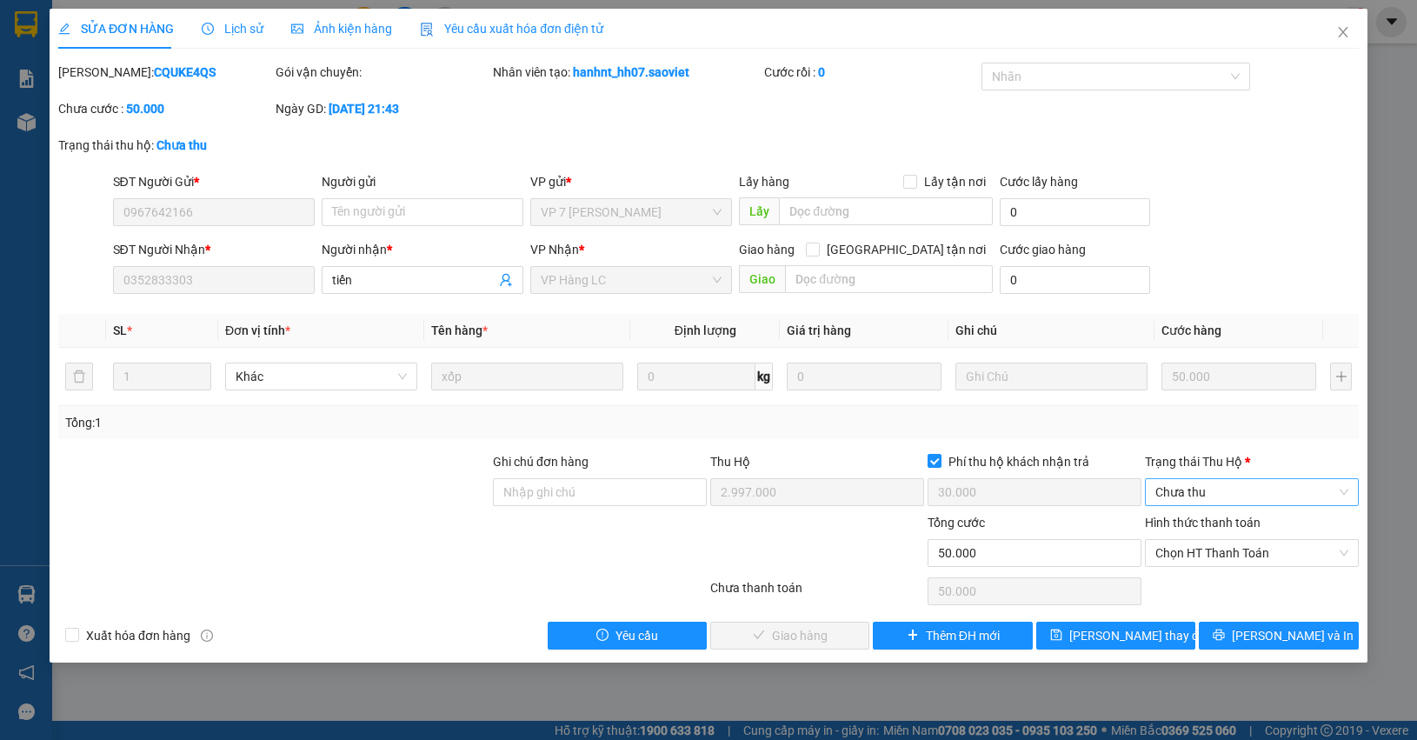
click at [1168, 480] on span "Chưa thu" at bounding box center [1251, 492] width 193 height 26
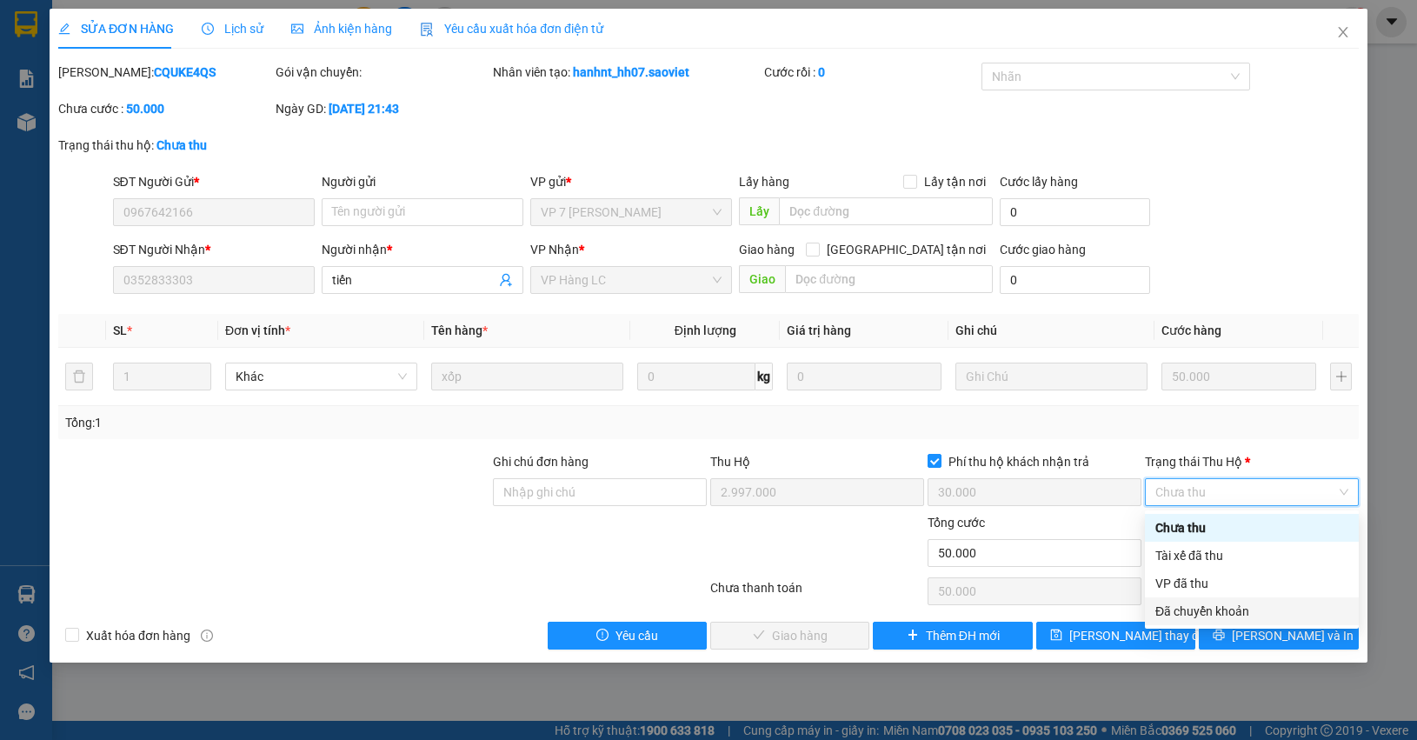
click at [1201, 605] on div "Đã chuyển khoản" at bounding box center [1251, 611] width 193 height 19
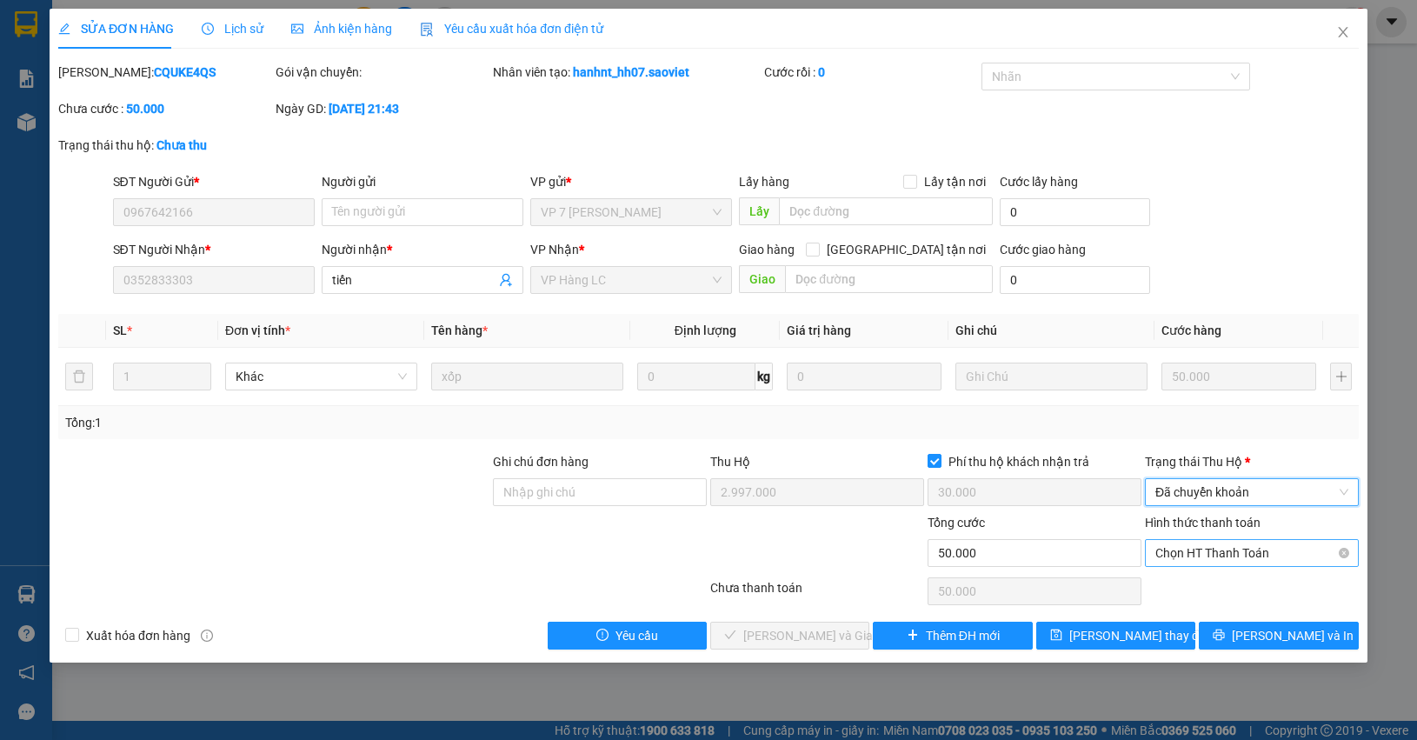
click at [1215, 553] on span "Chọn HT Thanh Toán" at bounding box center [1251, 553] width 193 height 26
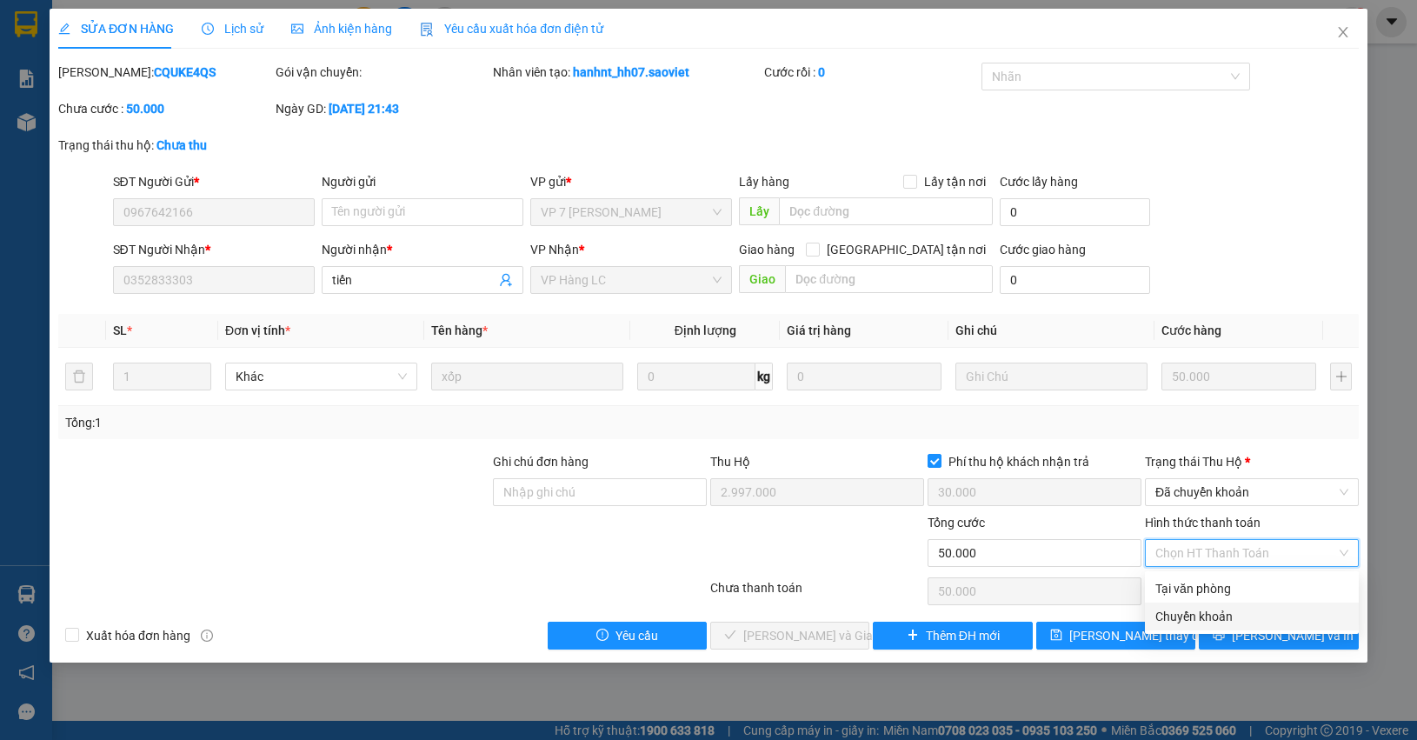
drag, startPoint x: 1195, startPoint y: 611, endPoint x: 1100, endPoint y: 613, distance: 95.7
click at [1194, 611] on div "Chuyển khoản" at bounding box center [1251, 616] width 193 height 19
type input "0"
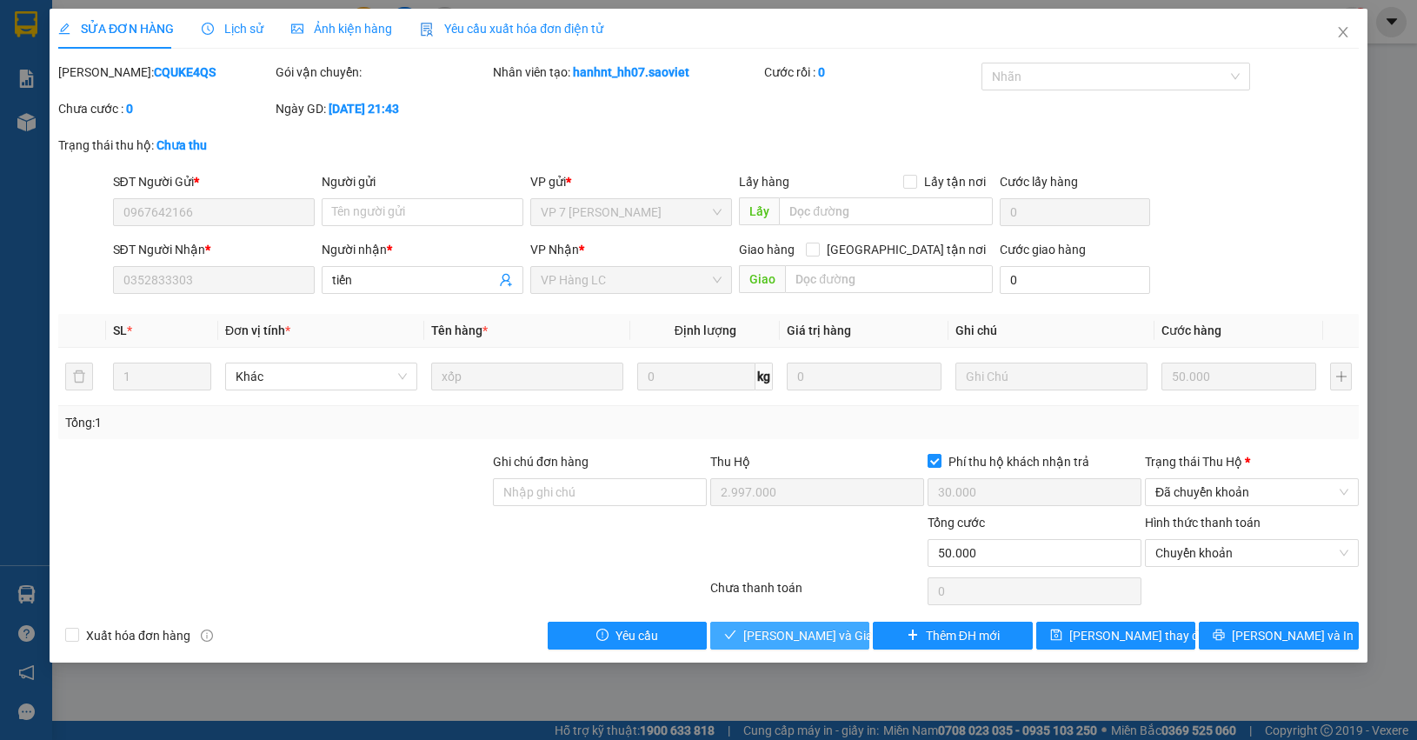
click at [836, 632] on span "[PERSON_NAME] và Giao hàng" at bounding box center [826, 635] width 167 height 19
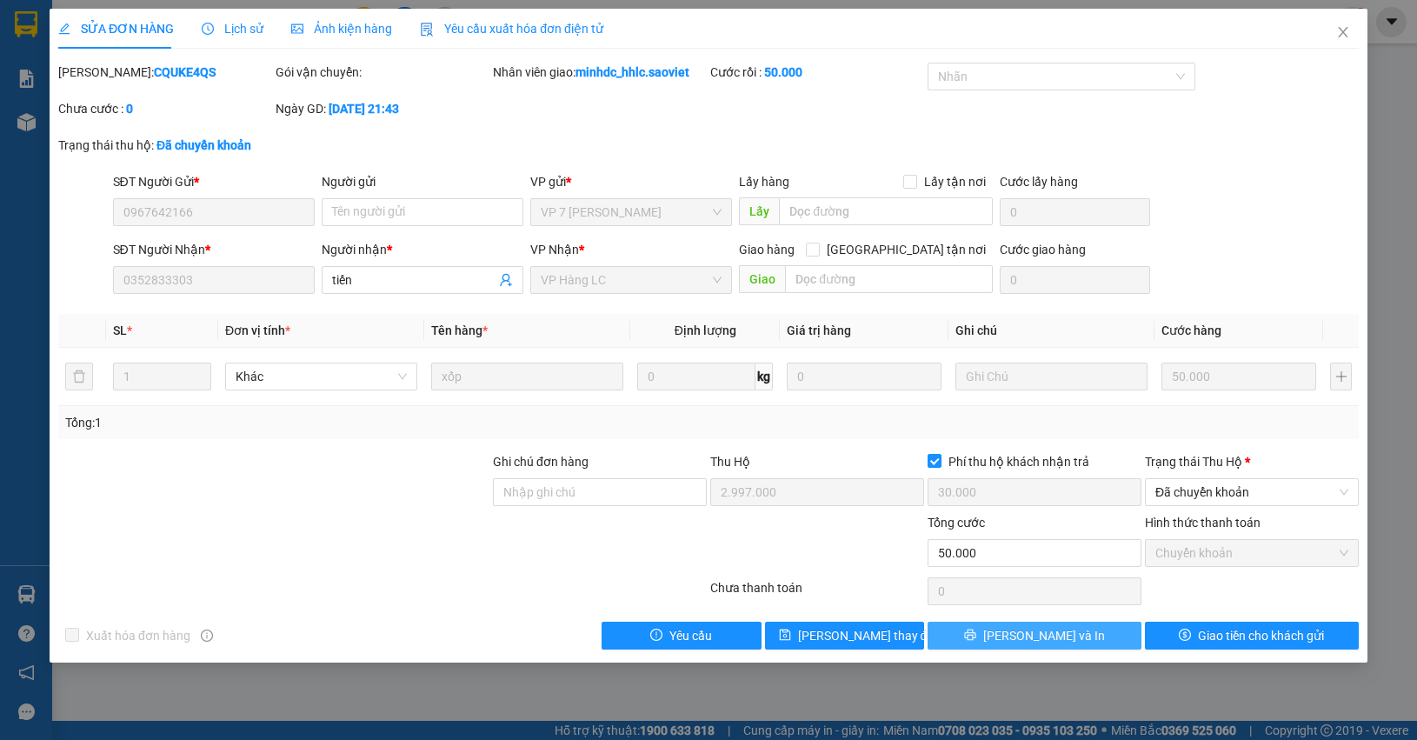
click at [1093, 640] on button "[PERSON_NAME] và In" at bounding box center [1035, 636] width 214 height 28
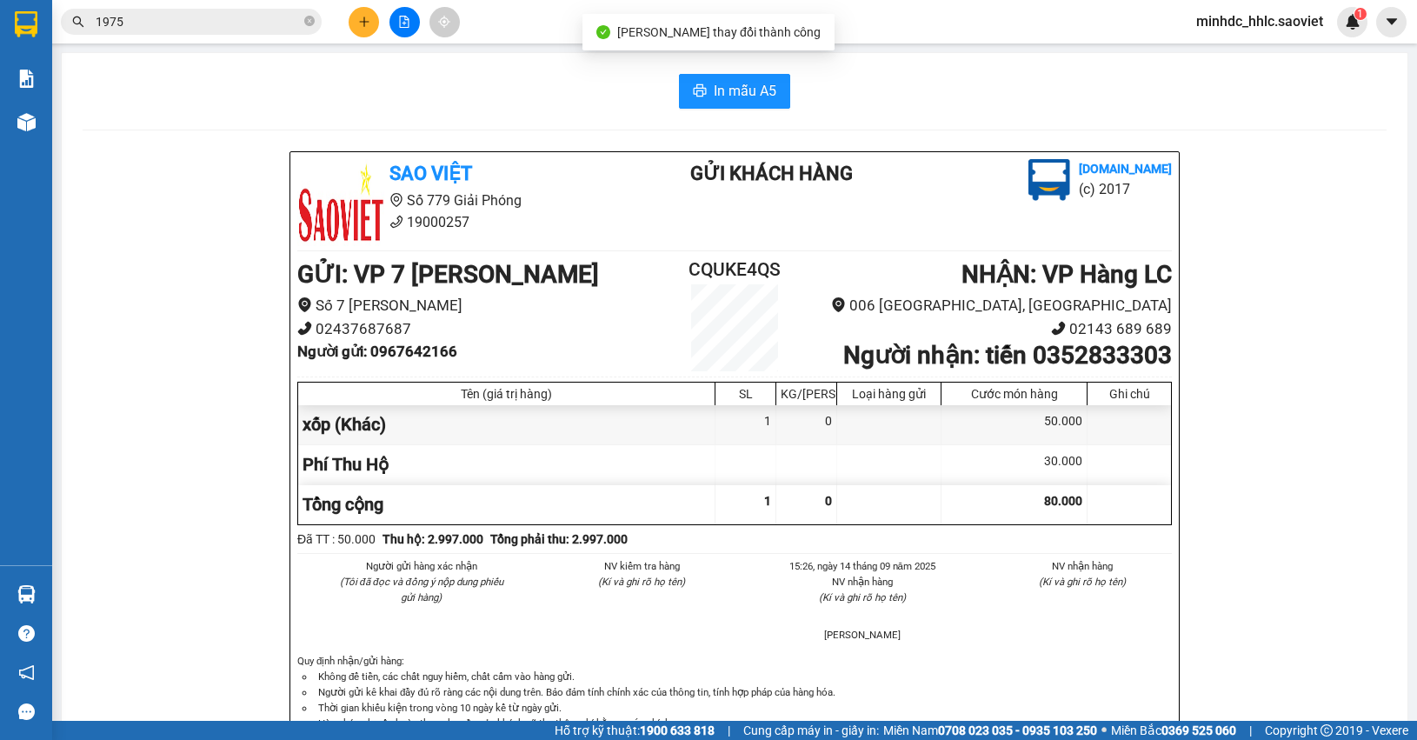
click at [1080, 361] on b "Người nhận : tiến 0352833303" at bounding box center [1007, 355] width 329 height 29
click at [989, 358] on b "Người nhận : tiến 0352833303" at bounding box center [1007, 355] width 329 height 29
click at [724, 261] on h2 "CQUKE4QS" at bounding box center [735, 270] width 146 height 29
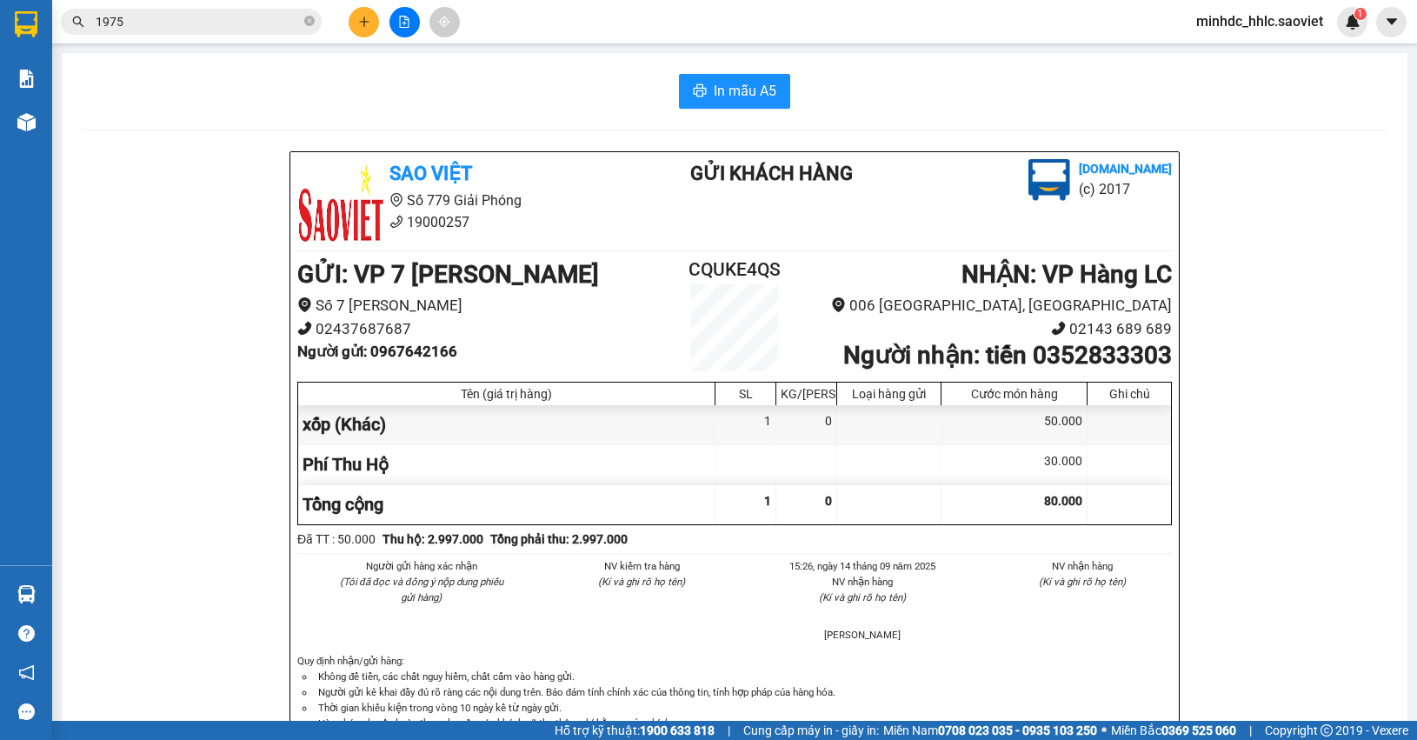
click at [724, 259] on h2 "CQUKE4QS" at bounding box center [735, 270] width 146 height 29
click at [429, 357] on b "Người gửi : 0967642166" at bounding box center [377, 351] width 160 height 17
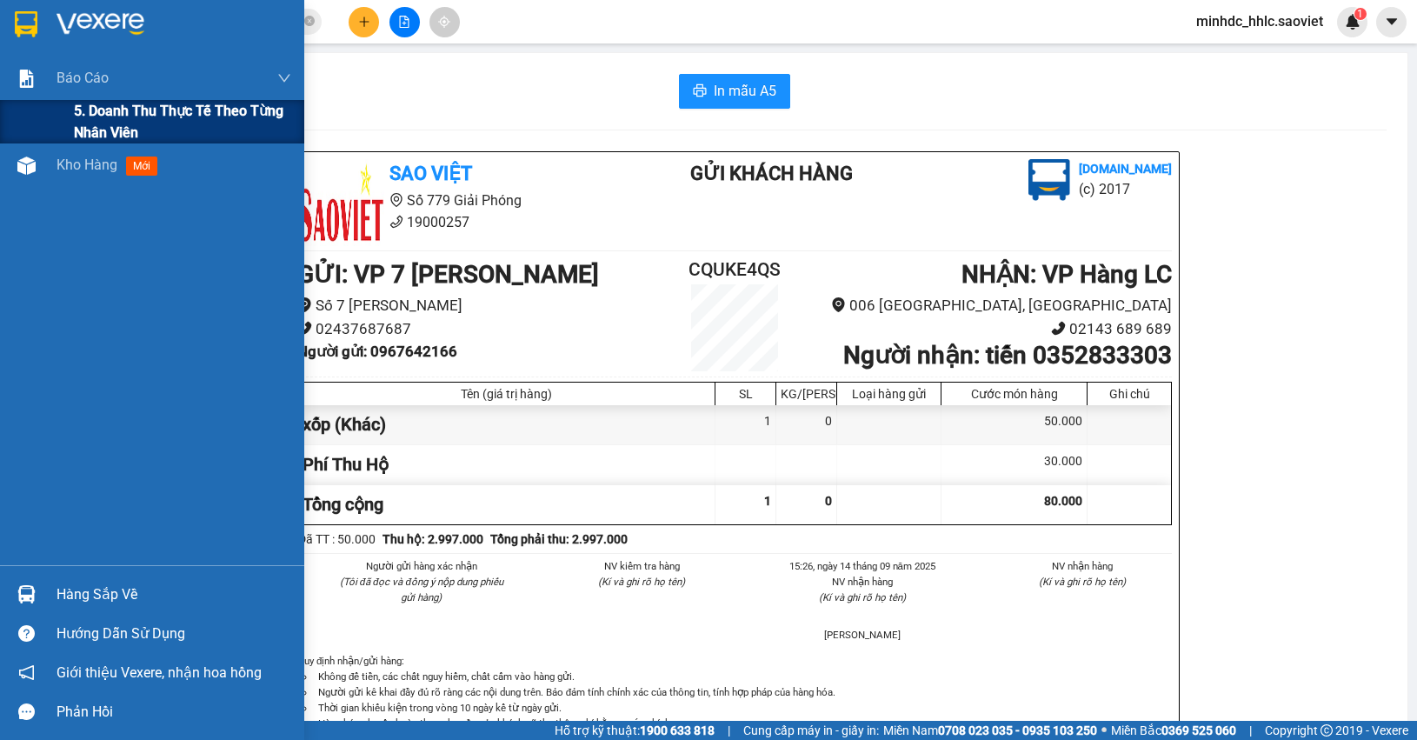
click at [87, 115] on span "5. Doanh thu thực tế theo từng nhân viên" at bounding box center [182, 121] width 217 height 43
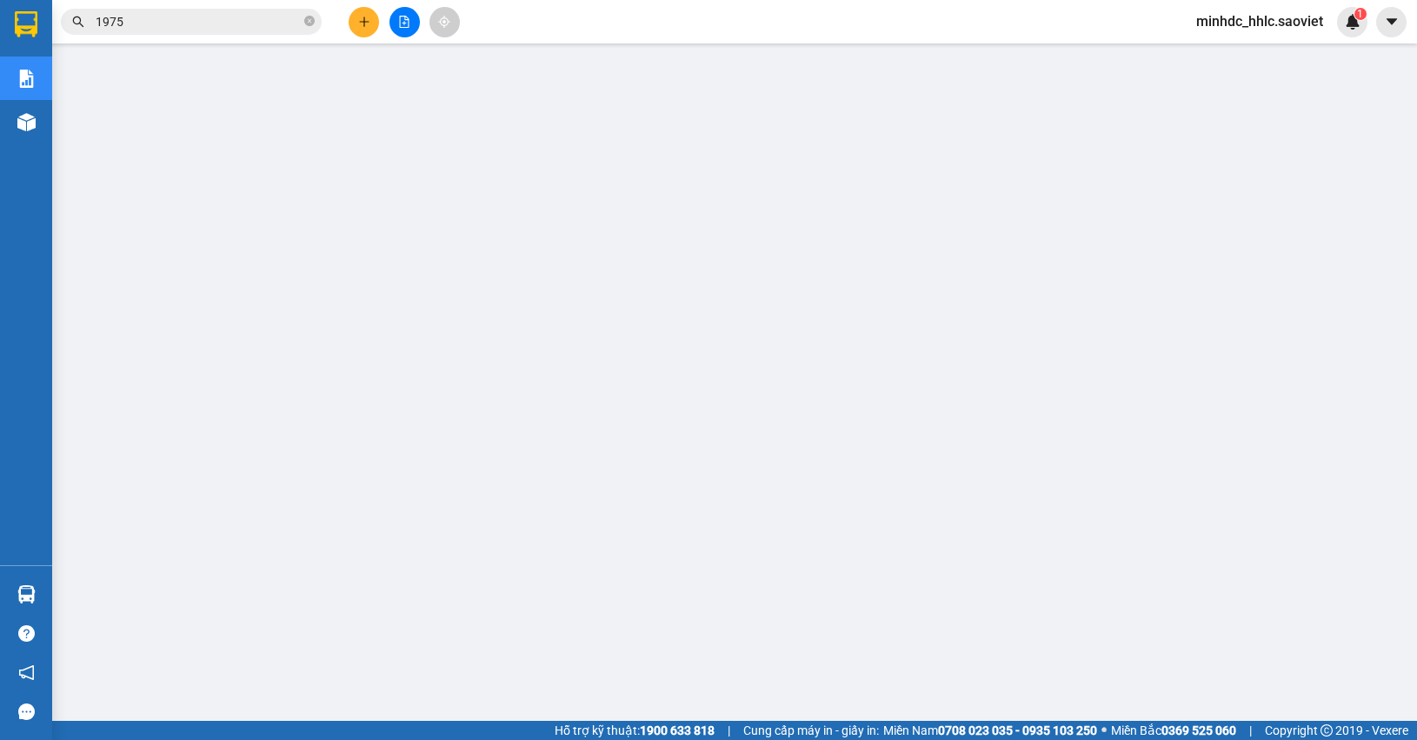
click at [188, 22] on input "1975" at bounding box center [198, 21] width 205 height 19
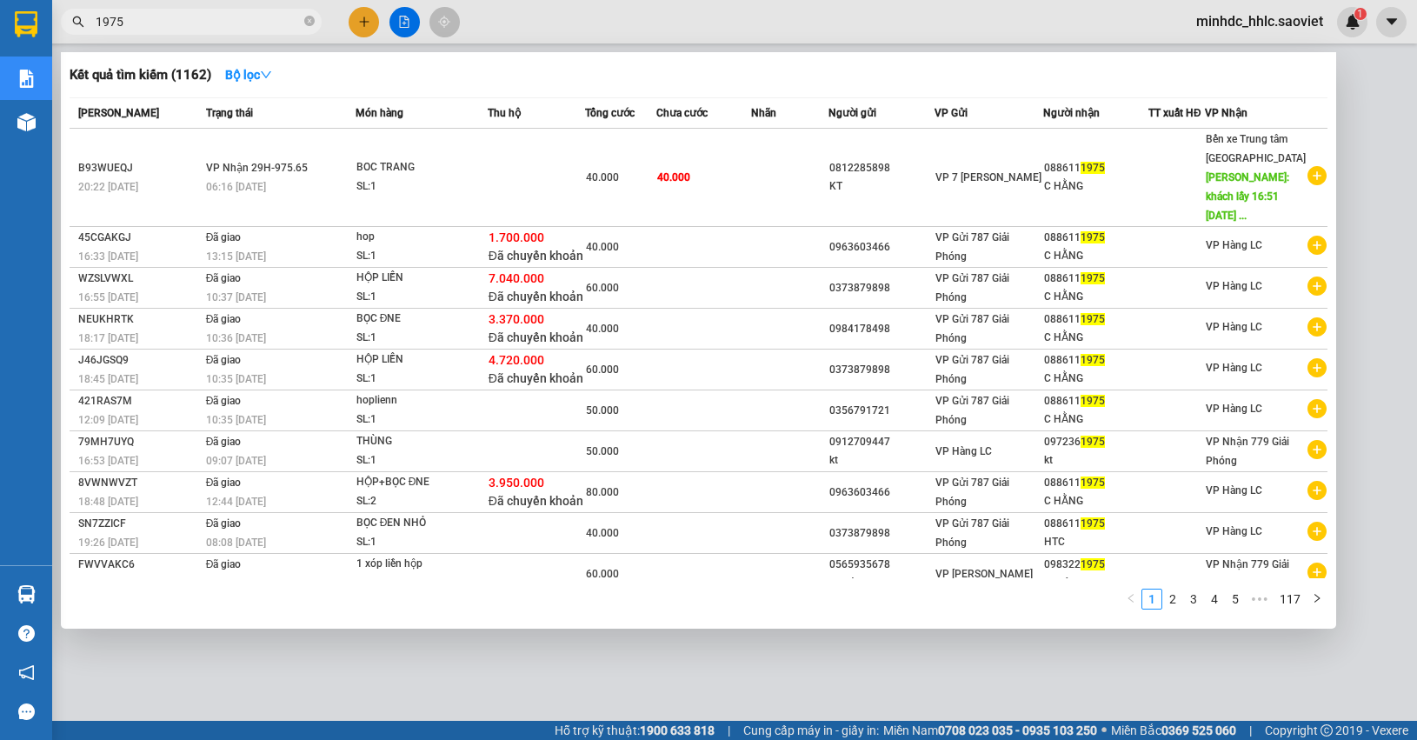
click at [188, 22] on input "1975" at bounding box center [198, 21] width 205 height 19
click at [166, 20] on input "1975" at bounding box center [198, 21] width 205 height 19
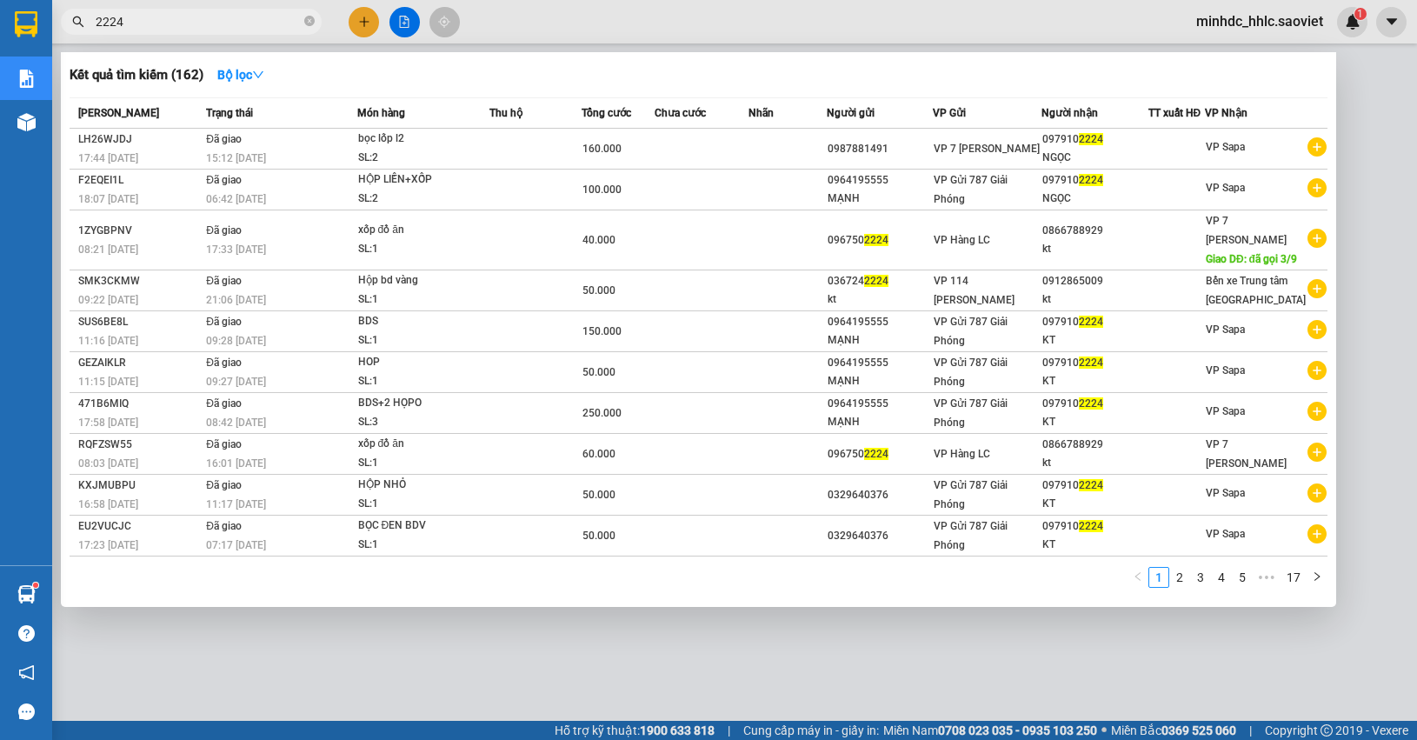
type input "2224"
drag, startPoint x: 1409, startPoint y: 205, endPoint x: 1413, endPoint y: 227, distance: 22.0
click at [1411, 233] on div at bounding box center [708, 370] width 1417 height 740
click at [168, 17] on input "2224" at bounding box center [198, 21] width 205 height 19
click at [311, 27] on span at bounding box center [309, 22] width 10 height 17
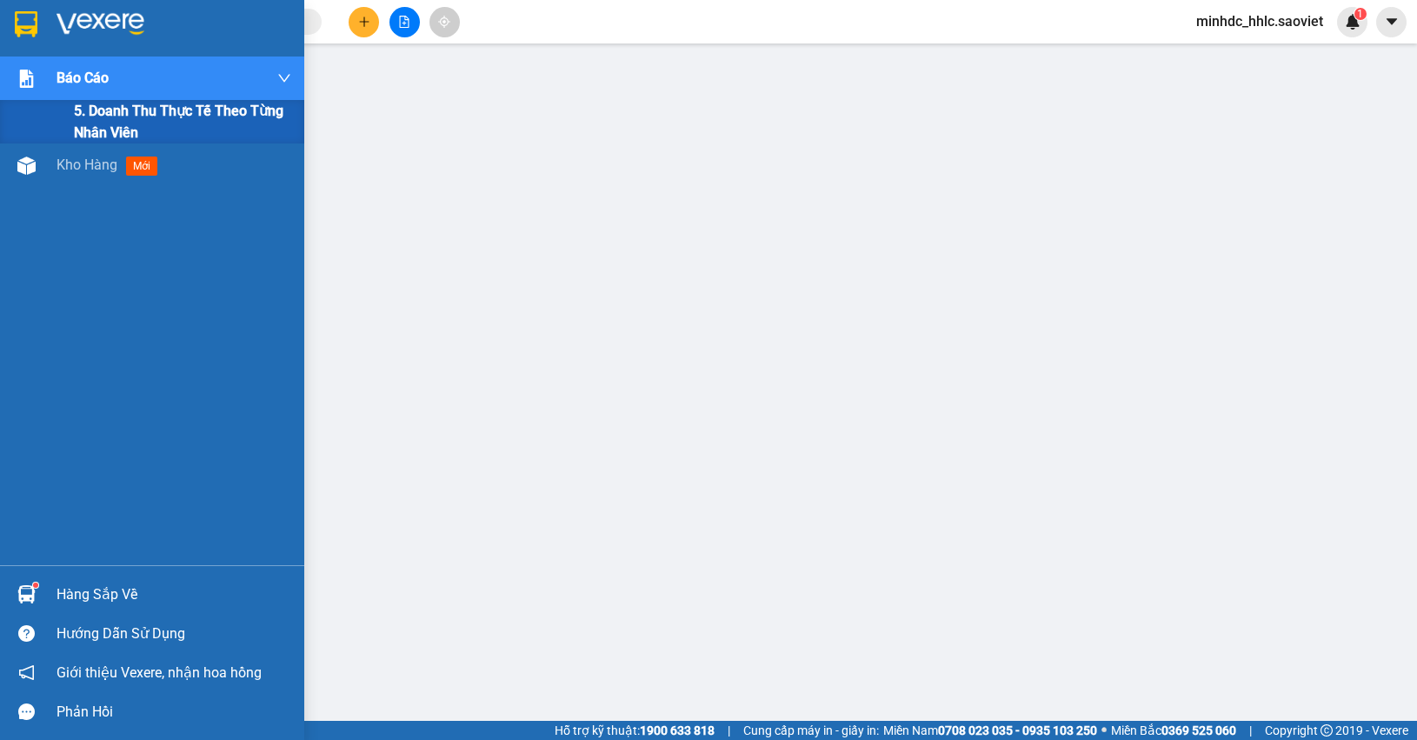
click at [153, 110] on span "5. Doanh thu thực tế theo từng nhân viên" at bounding box center [182, 121] width 217 height 43
click at [70, 117] on span "Kho hàng" at bounding box center [87, 121] width 61 height 17
click at [63, 109] on div "Kho hàng mới" at bounding box center [174, 121] width 235 height 43
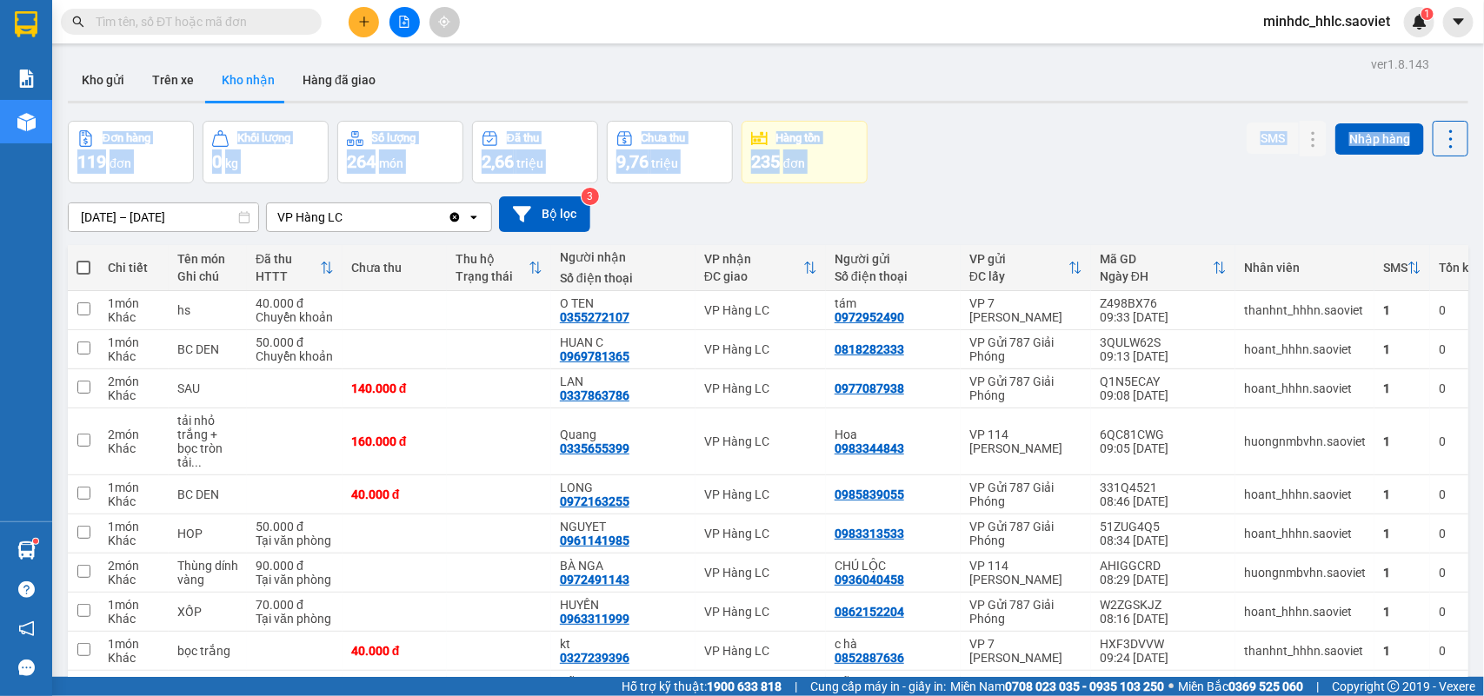
click at [1107, 171] on div "Đơn hàng 119 đơn Khối lượng 0 kg Số lượng 264 món Đã thu 2,66 triệu Chưa thu 9,…" at bounding box center [768, 152] width 1401 height 63
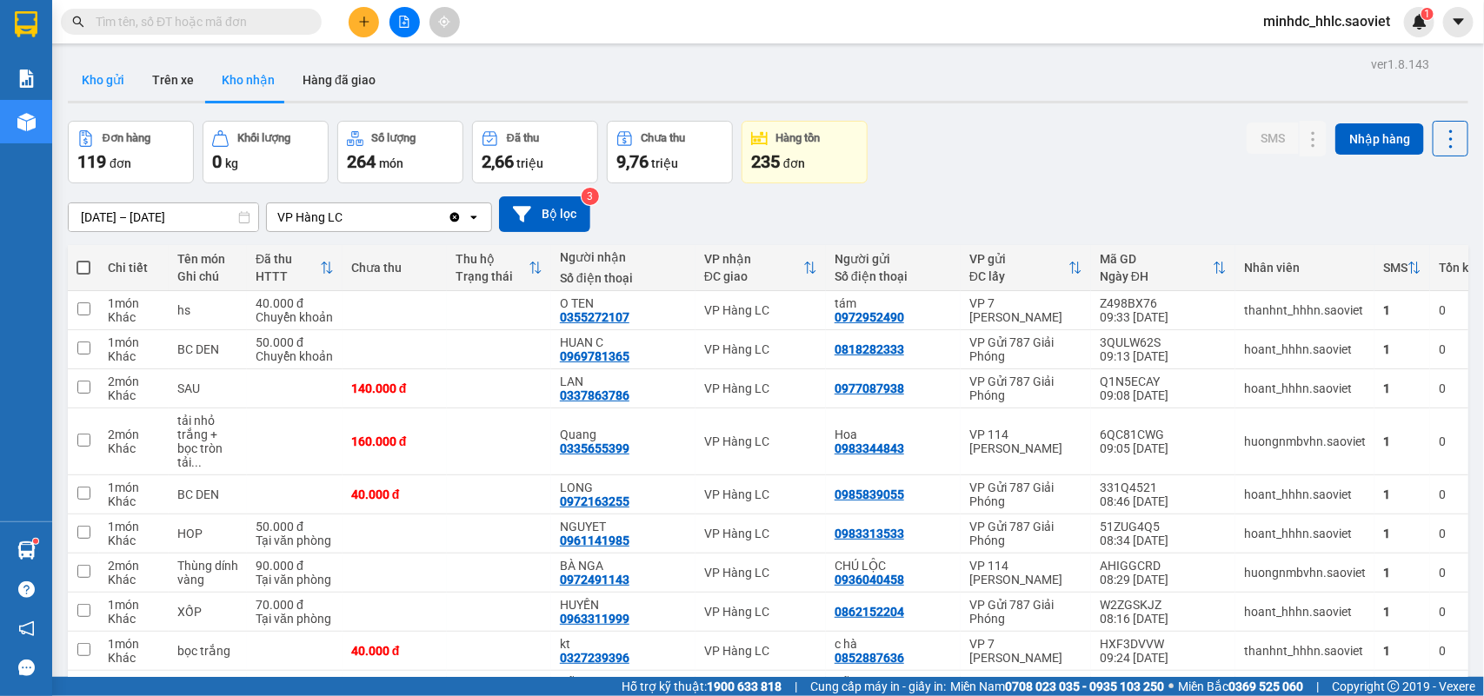
click at [94, 87] on button "Kho gửi" at bounding box center [103, 80] width 70 height 42
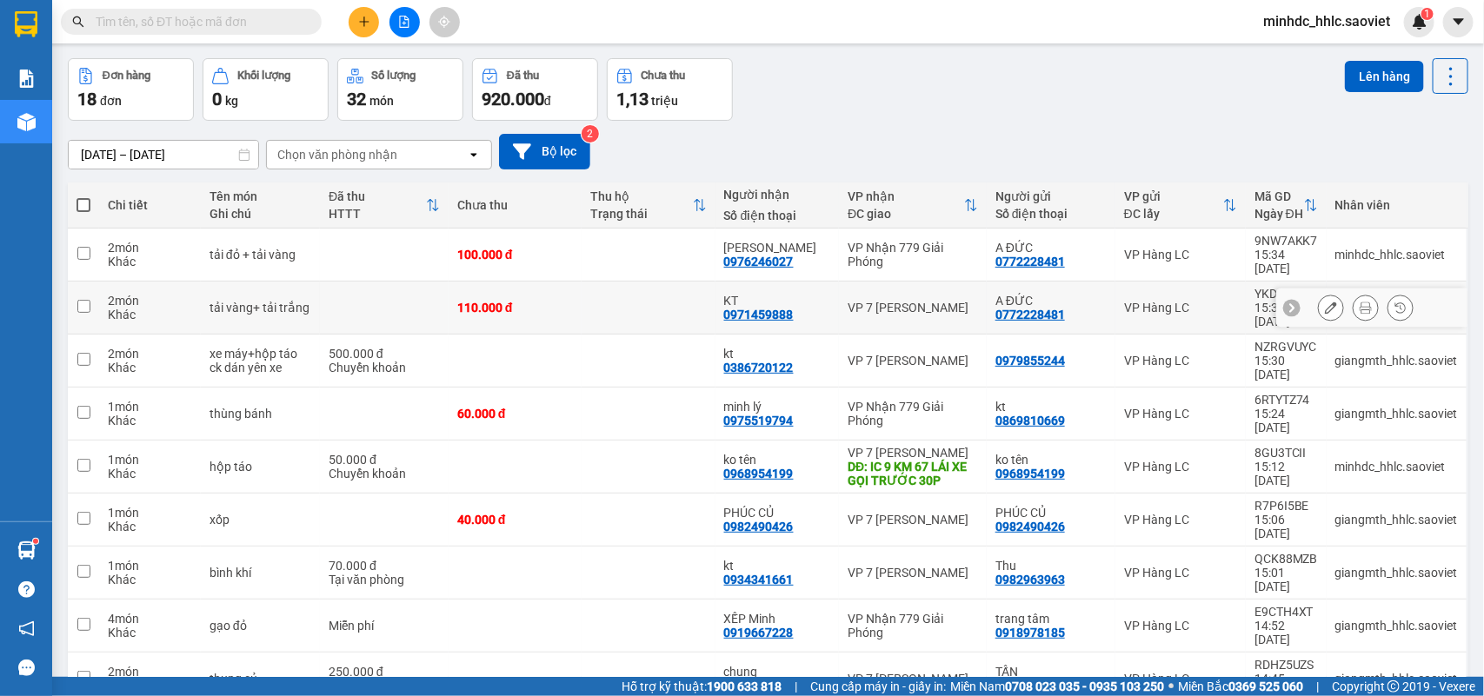
scroll to position [93, 0]
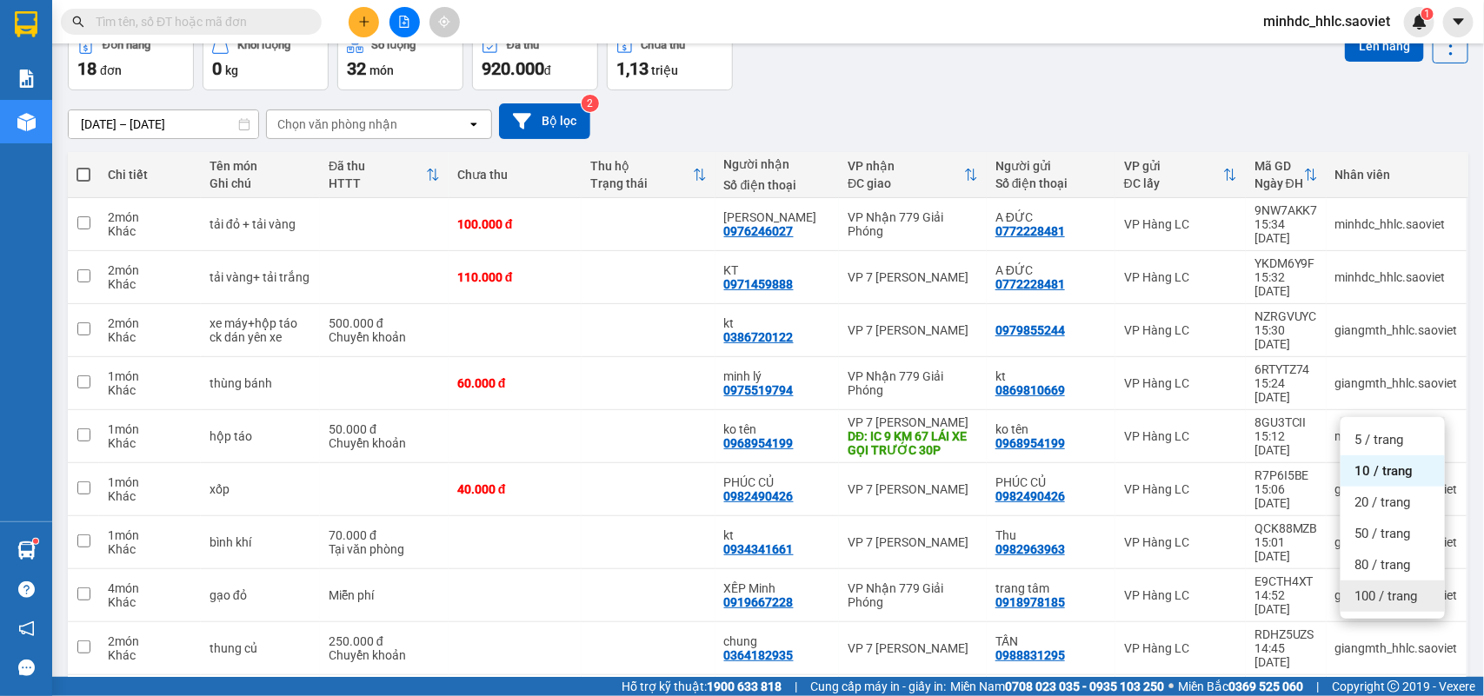
click at [1404, 591] on span "100 / trang" at bounding box center [1386, 596] width 63 height 17
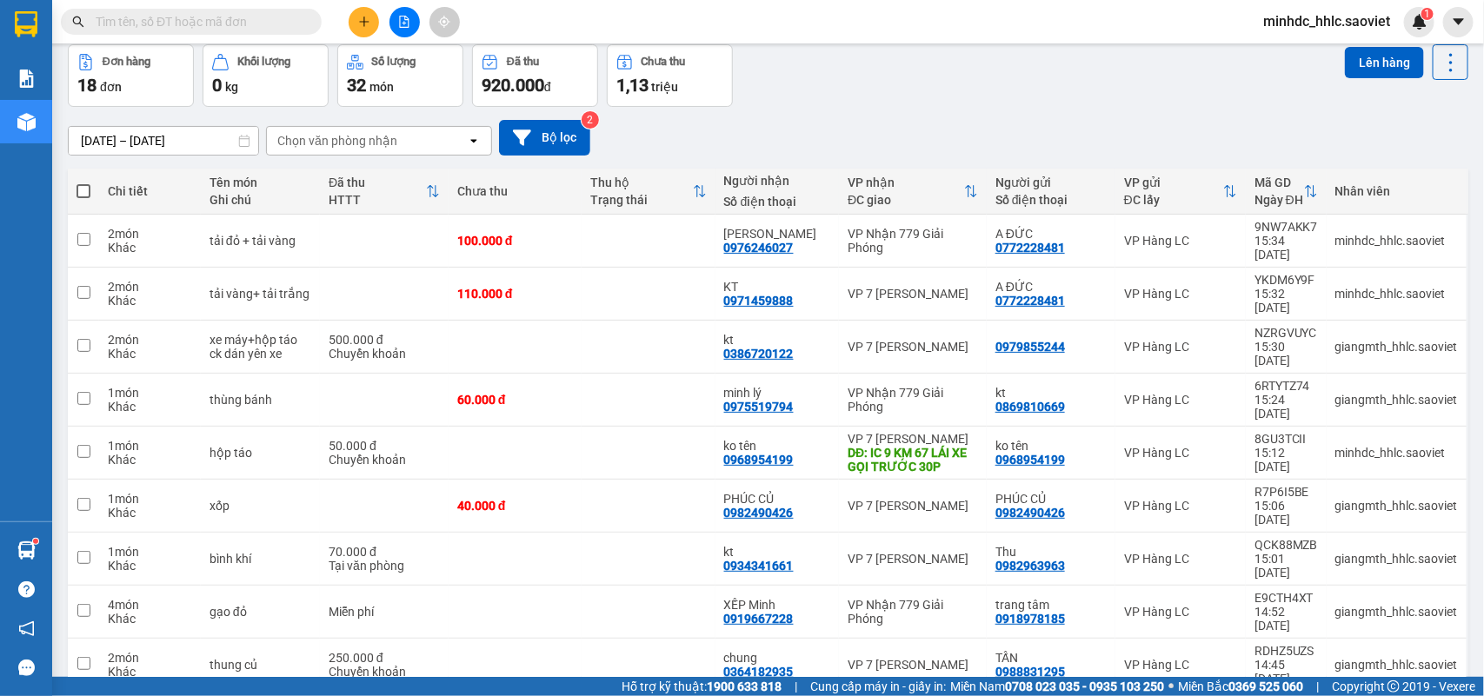
scroll to position [70, 0]
